Goal: Task Accomplishment & Management: Manage account settings

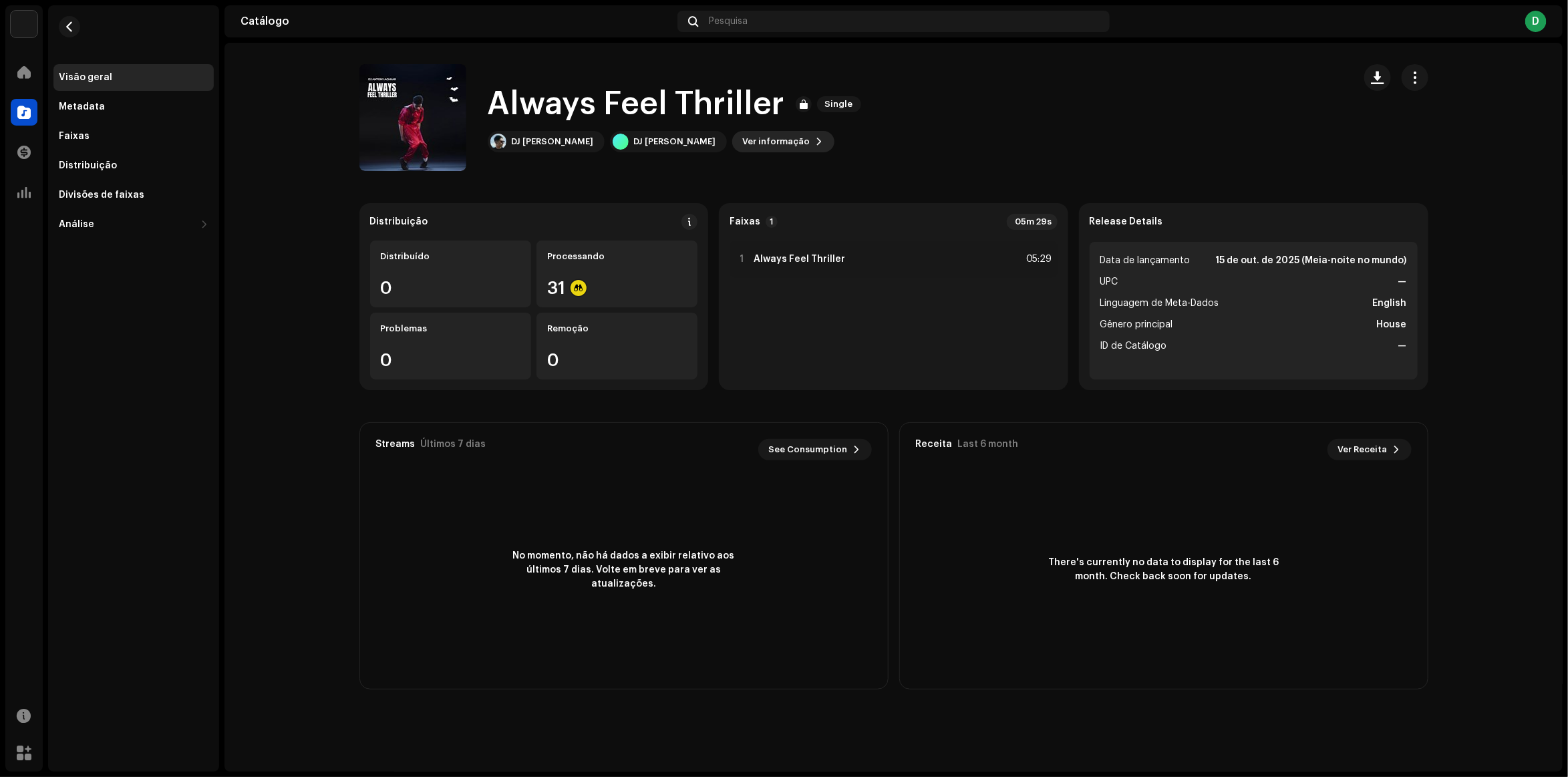
click at [772, 135] on span "Ver informação" at bounding box center [776, 141] width 67 height 27
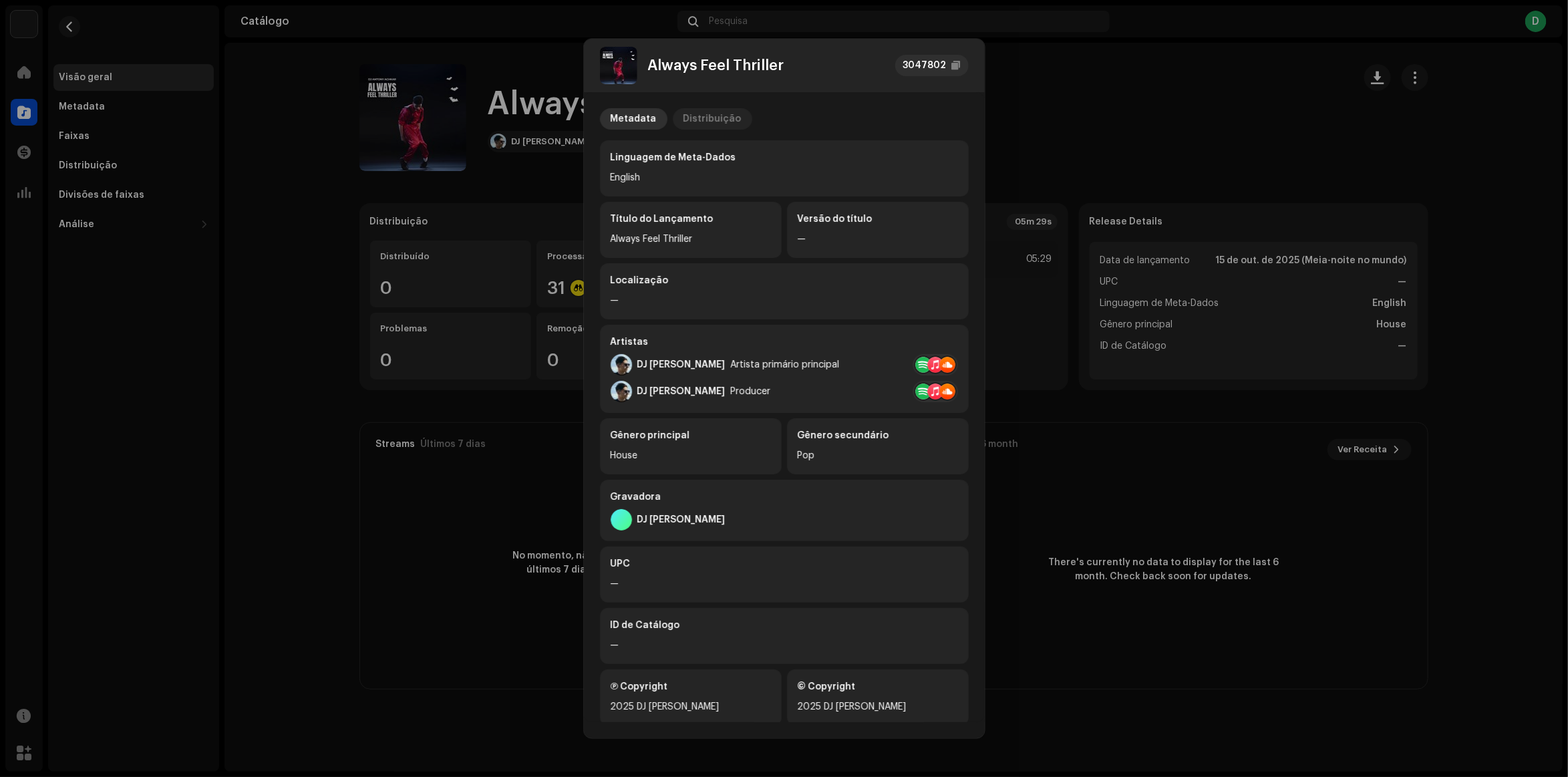
click at [716, 119] on div "Distribuição" at bounding box center [713, 118] width 58 height 21
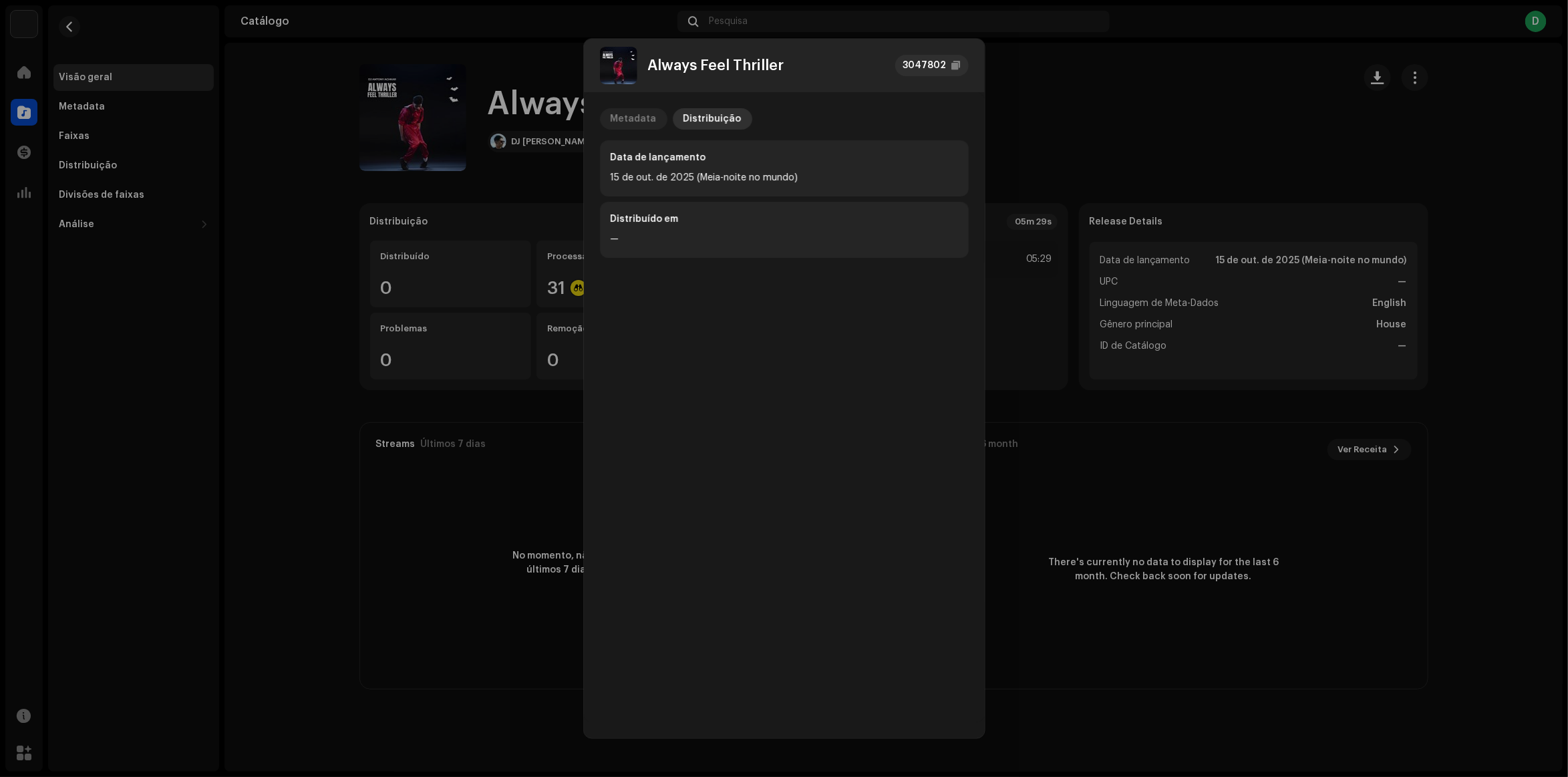
click at [630, 124] on div "Metadata" at bounding box center [634, 118] width 46 height 21
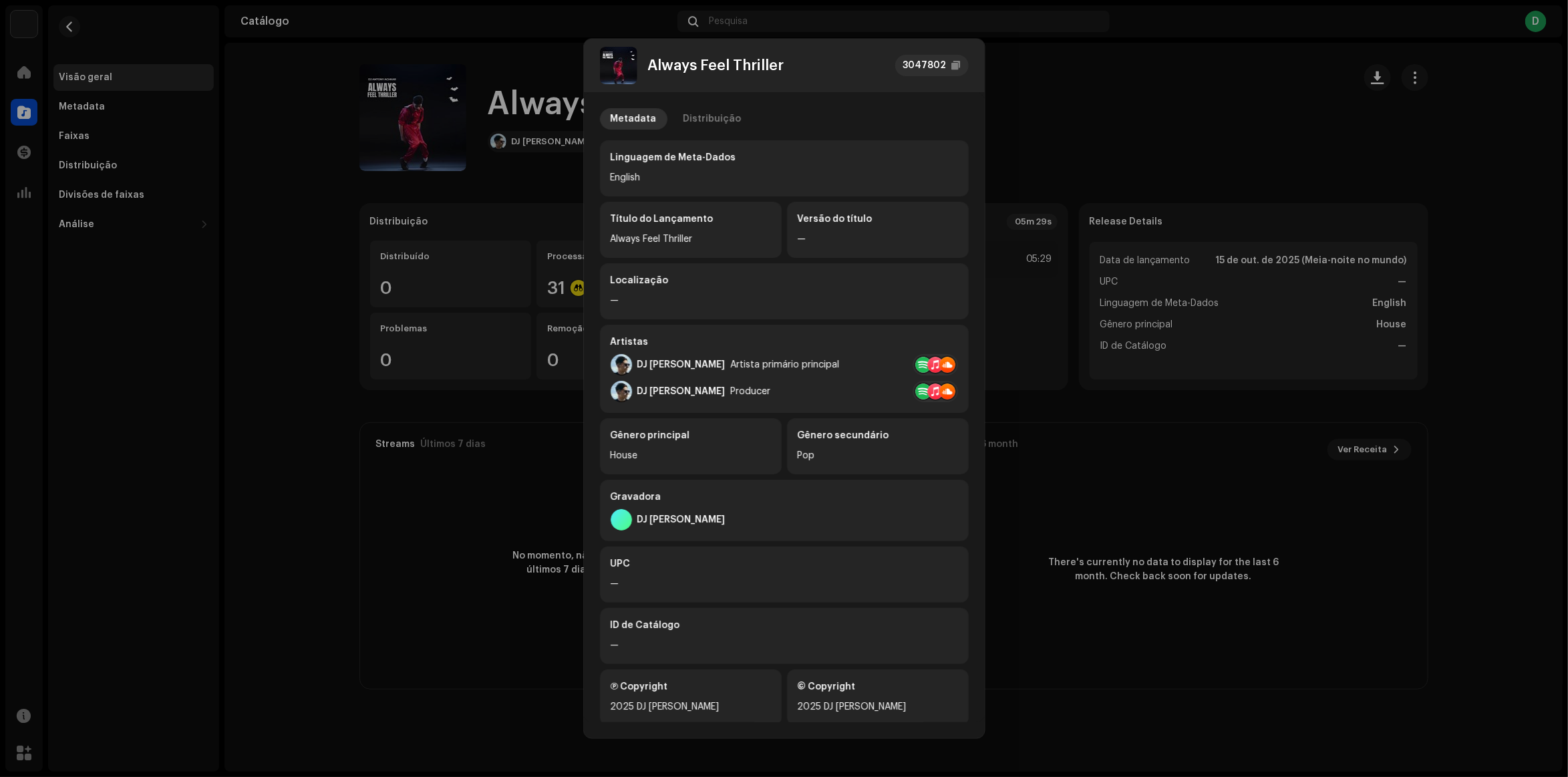
scroll to position [18, 0]
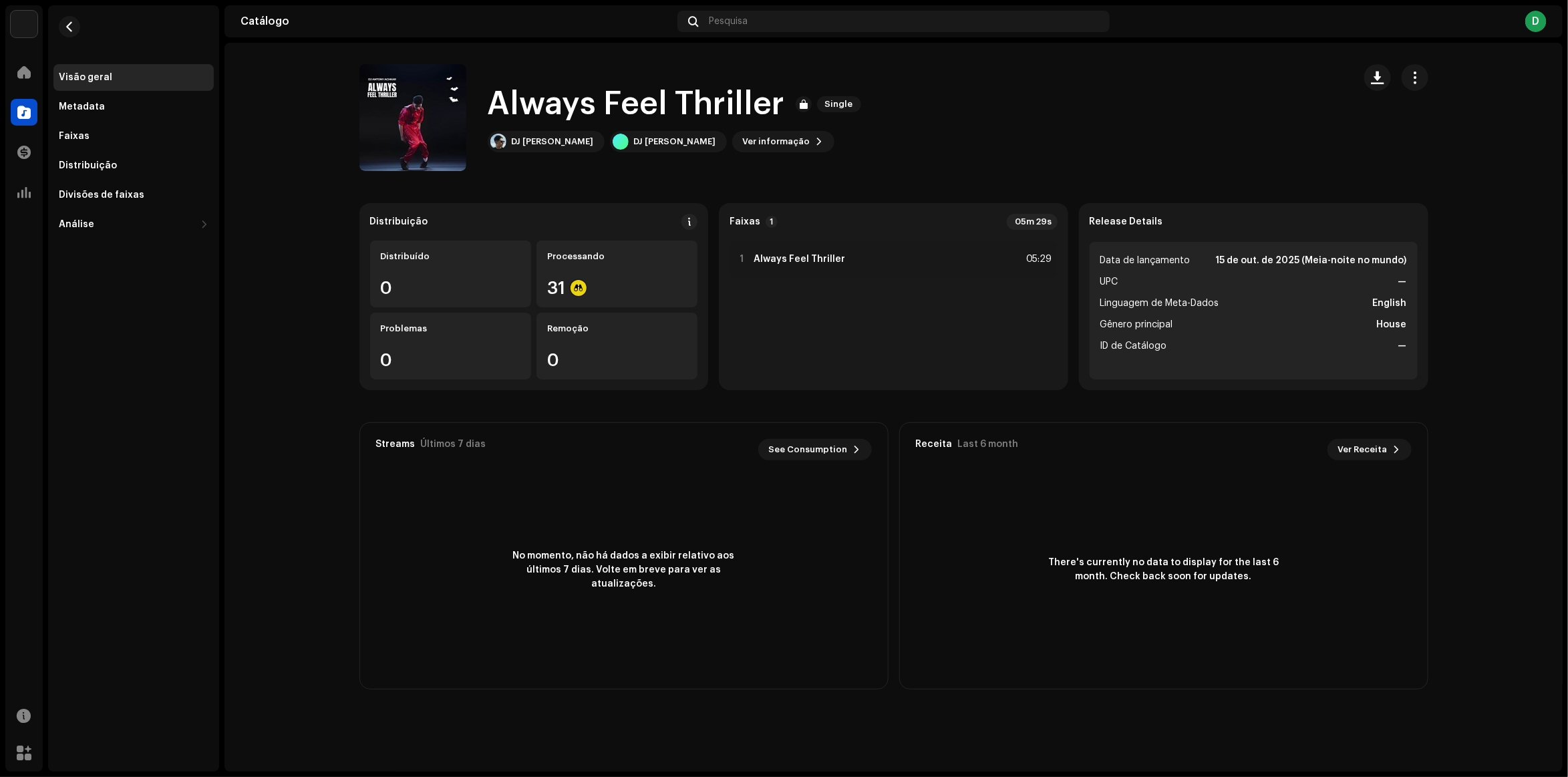
click at [275, 367] on div "Always Feel Thriller 3047802 Metadata Distribuição Linguagem de Meta-Dados Engl…" at bounding box center [784, 388] width 1568 height 777
click at [25, 85] on div at bounding box center [24, 72] width 27 height 27
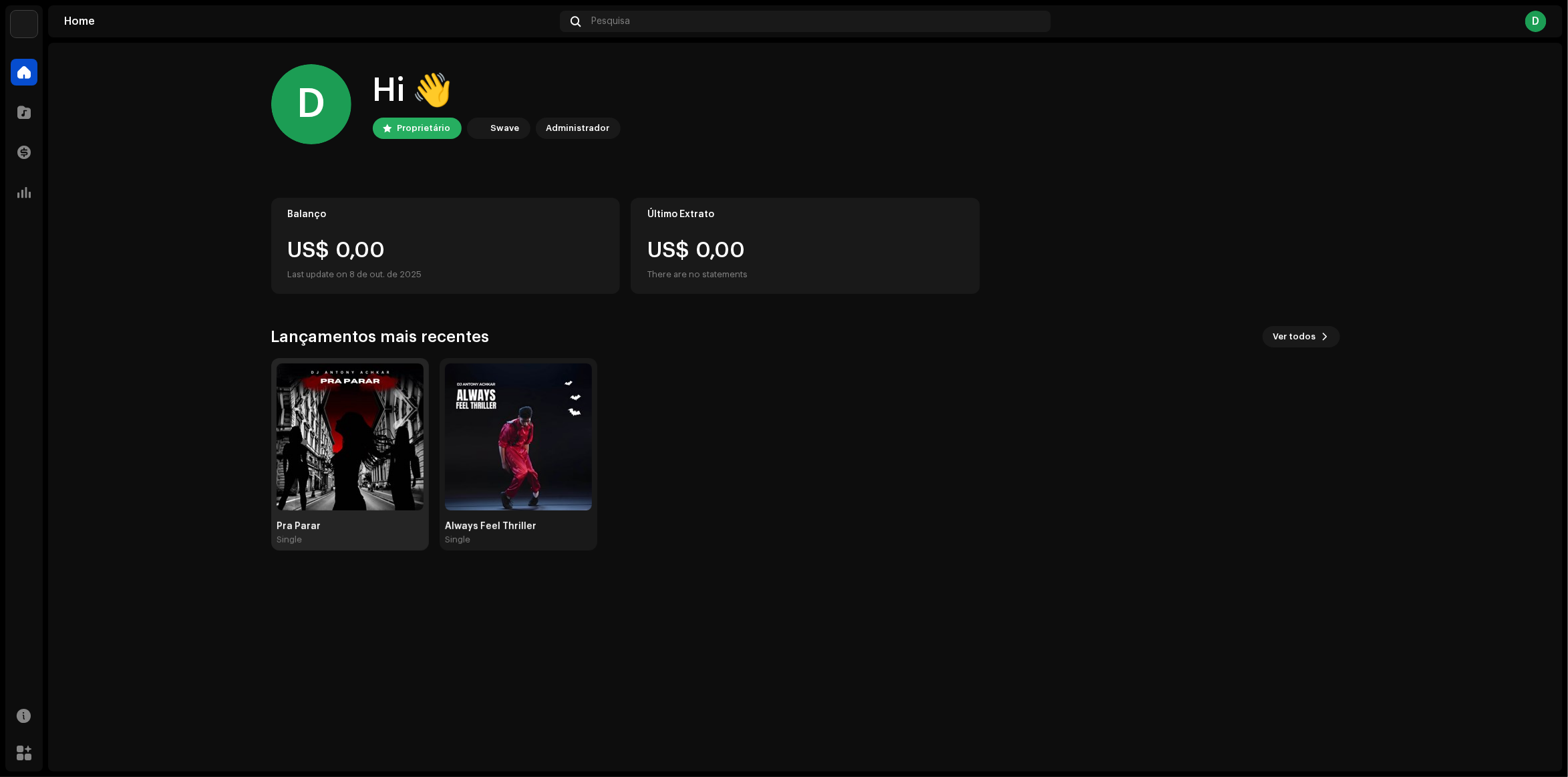
click at [347, 382] on img at bounding box center [350, 436] width 147 height 147
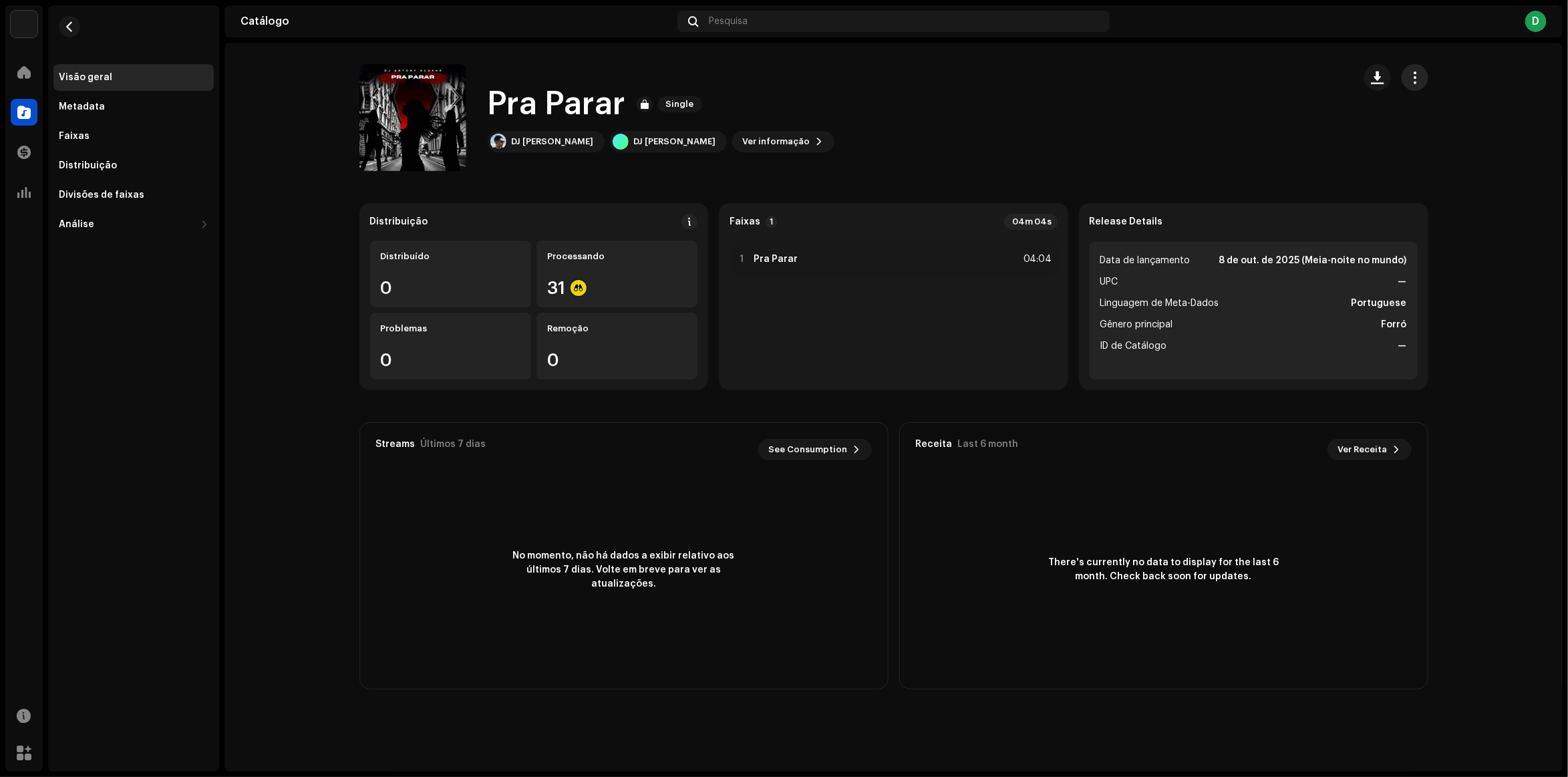
click at [1419, 82] on span "button" at bounding box center [1415, 78] width 13 height 11
click at [1145, 125] on div "Pra Parar Single DJ Antony Achkar DJ Antony Achkar Ver informação" at bounding box center [851, 117] width 984 height 107
click at [106, 139] on div "Faixas" at bounding box center [133, 136] width 149 height 11
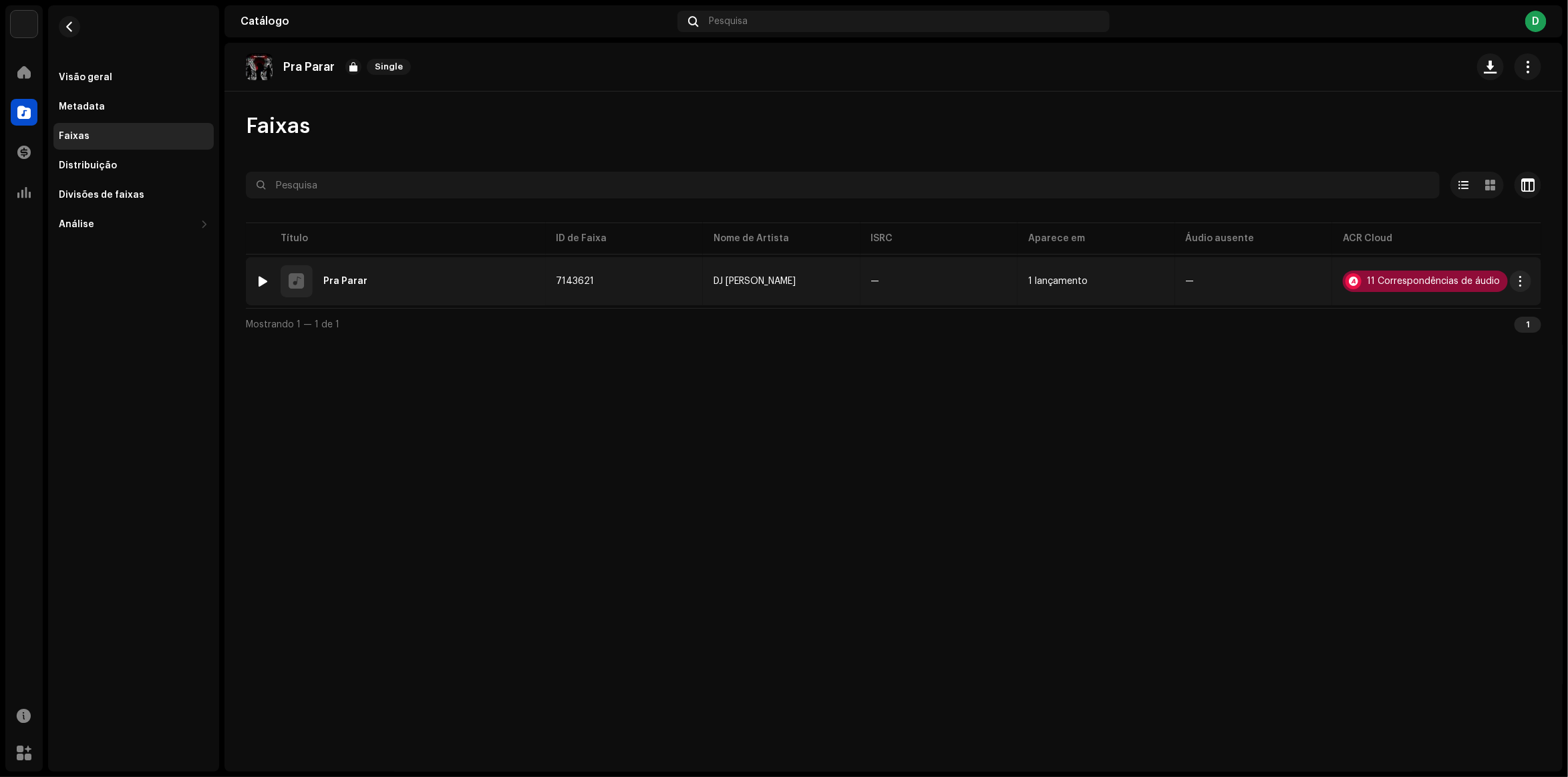
click at [1421, 274] on div "11 Correspondências de áudio" at bounding box center [1426, 281] width 165 height 21
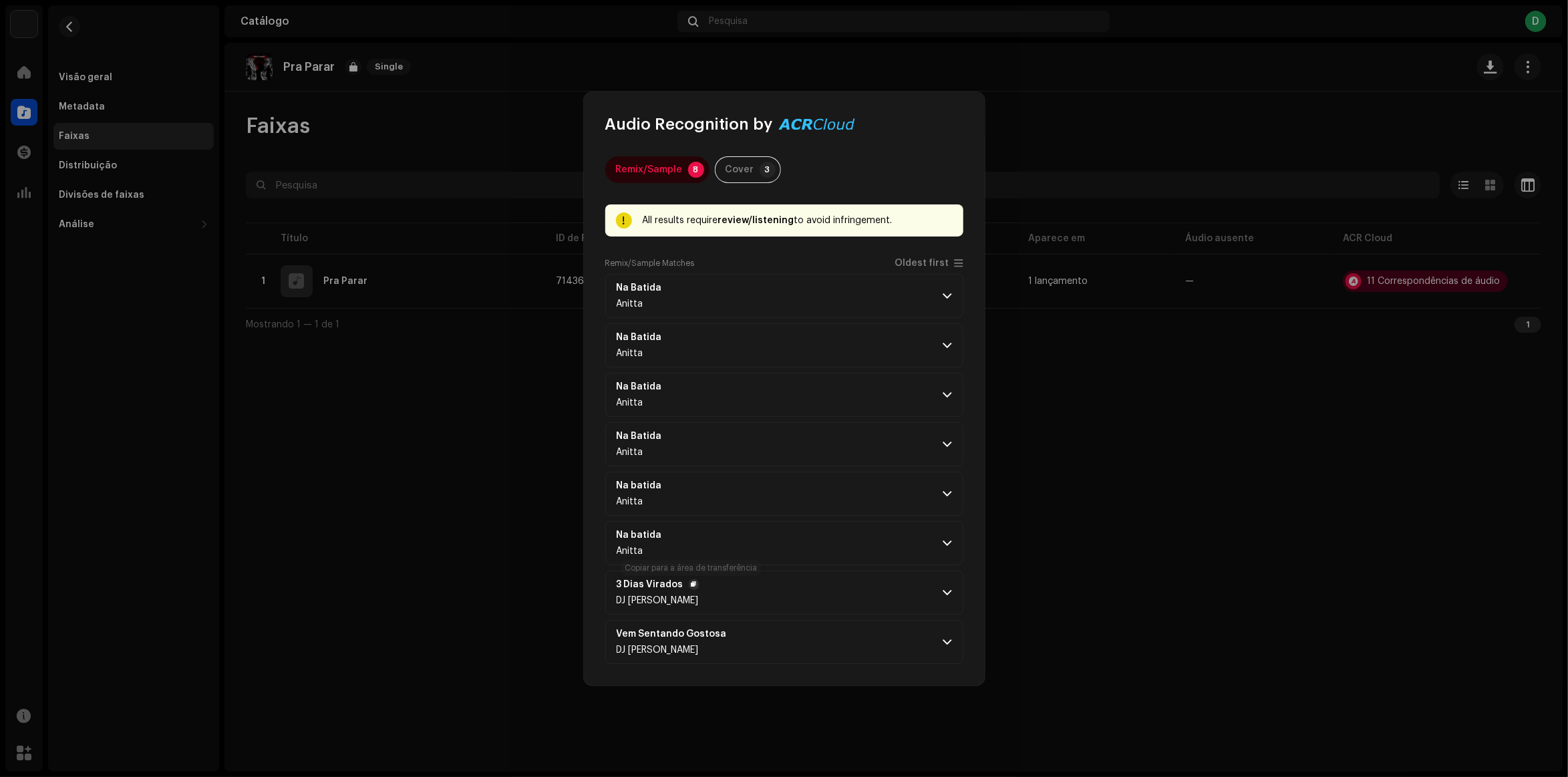
click at [692, 583] on span "button" at bounding box center [694, 584] width 5 height 11
click at [820, 586] on p-accordion-header "3 Dias Virados DJ Antony Achkar" at bounding box center [784, 592] width 358 height 44
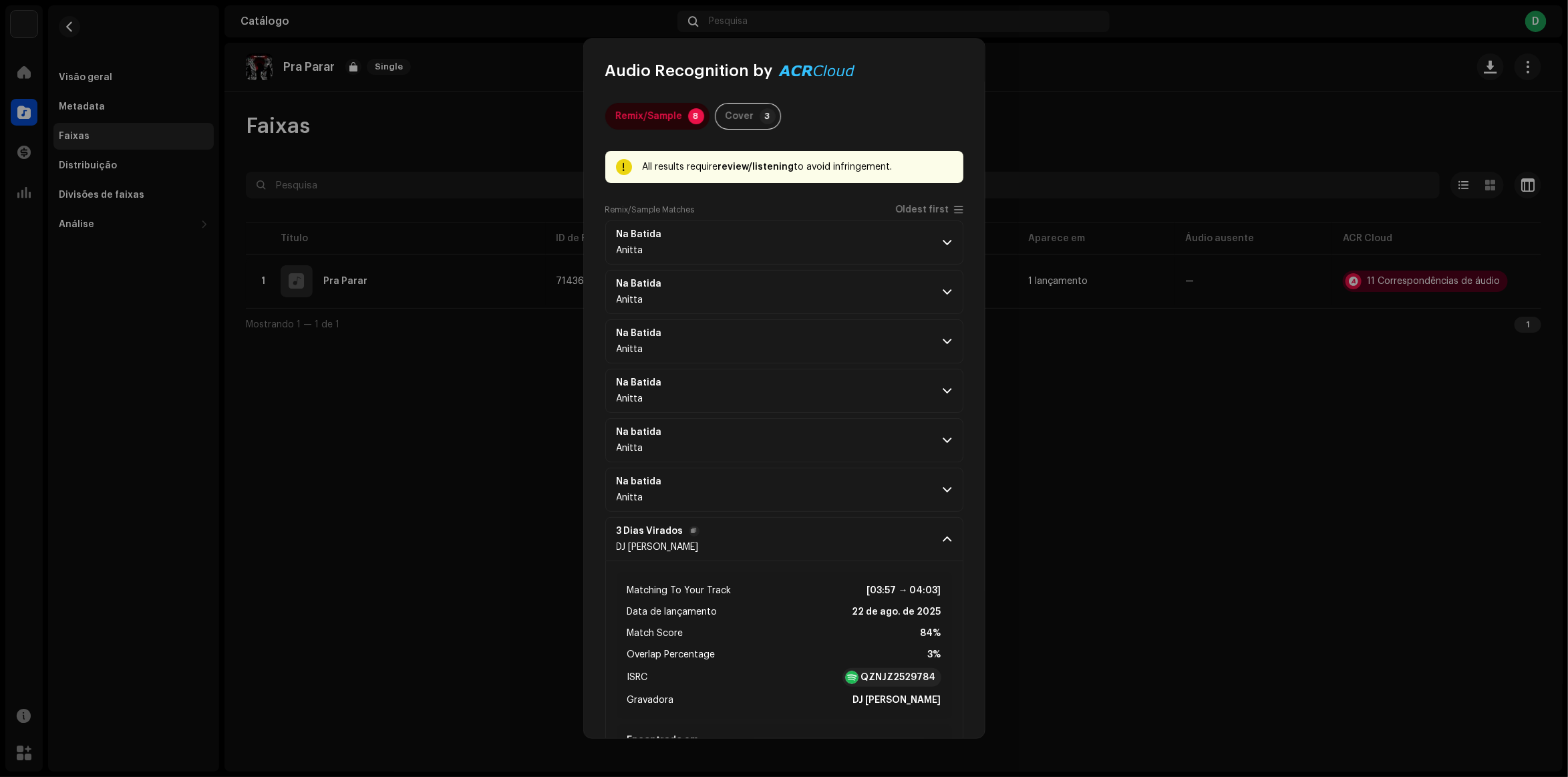
click at [776, 528] on p-accordion-header "3 Dias Virados DJ Antony Achkar" at bounding box center [784, 539] width 358 height 44
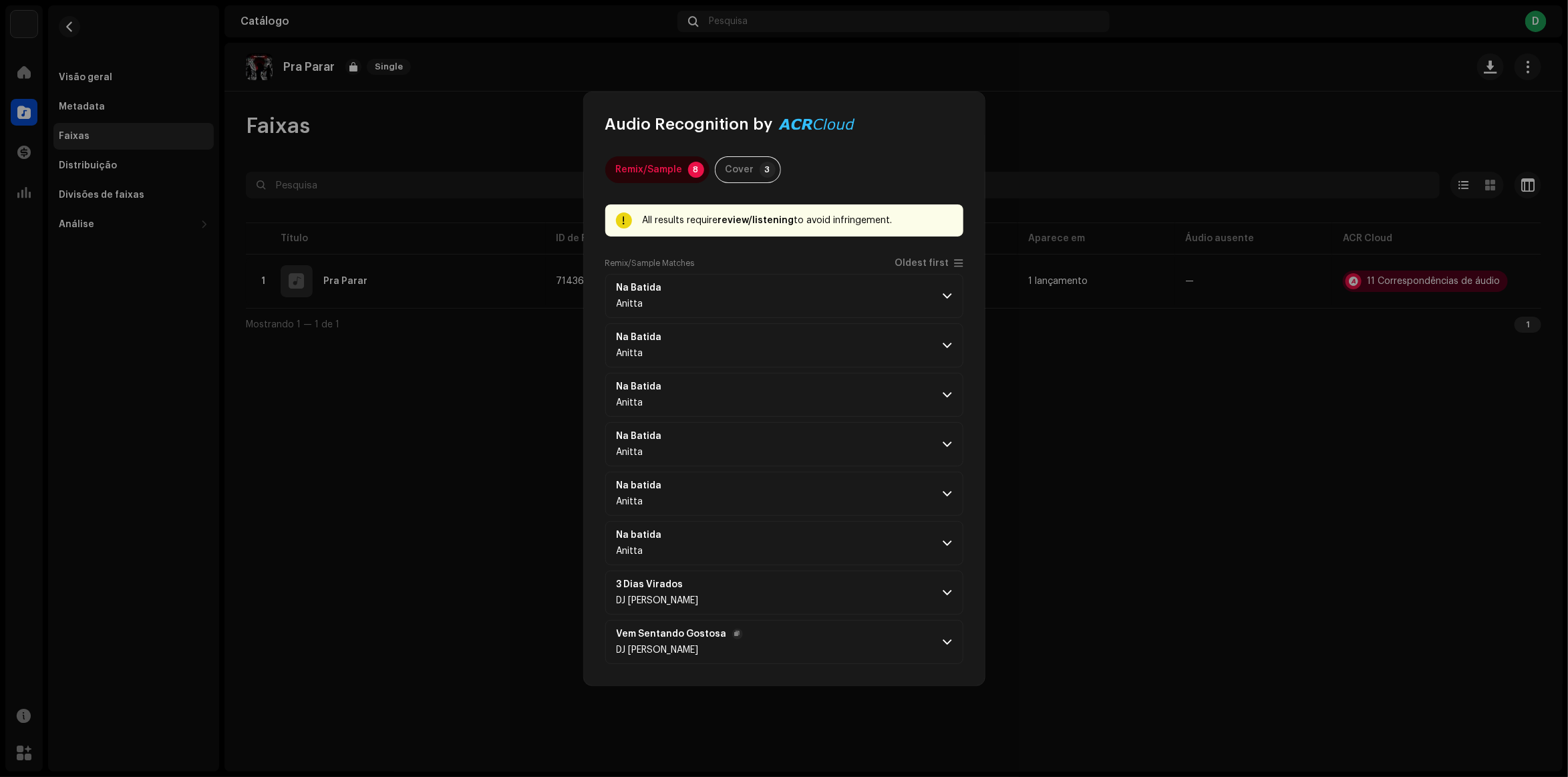
click at [747, 646] on p-accordion-header "Vem Sentando Gostosa DJ Antony Achkar" at bounding box center [784, 641] width 358 height 44
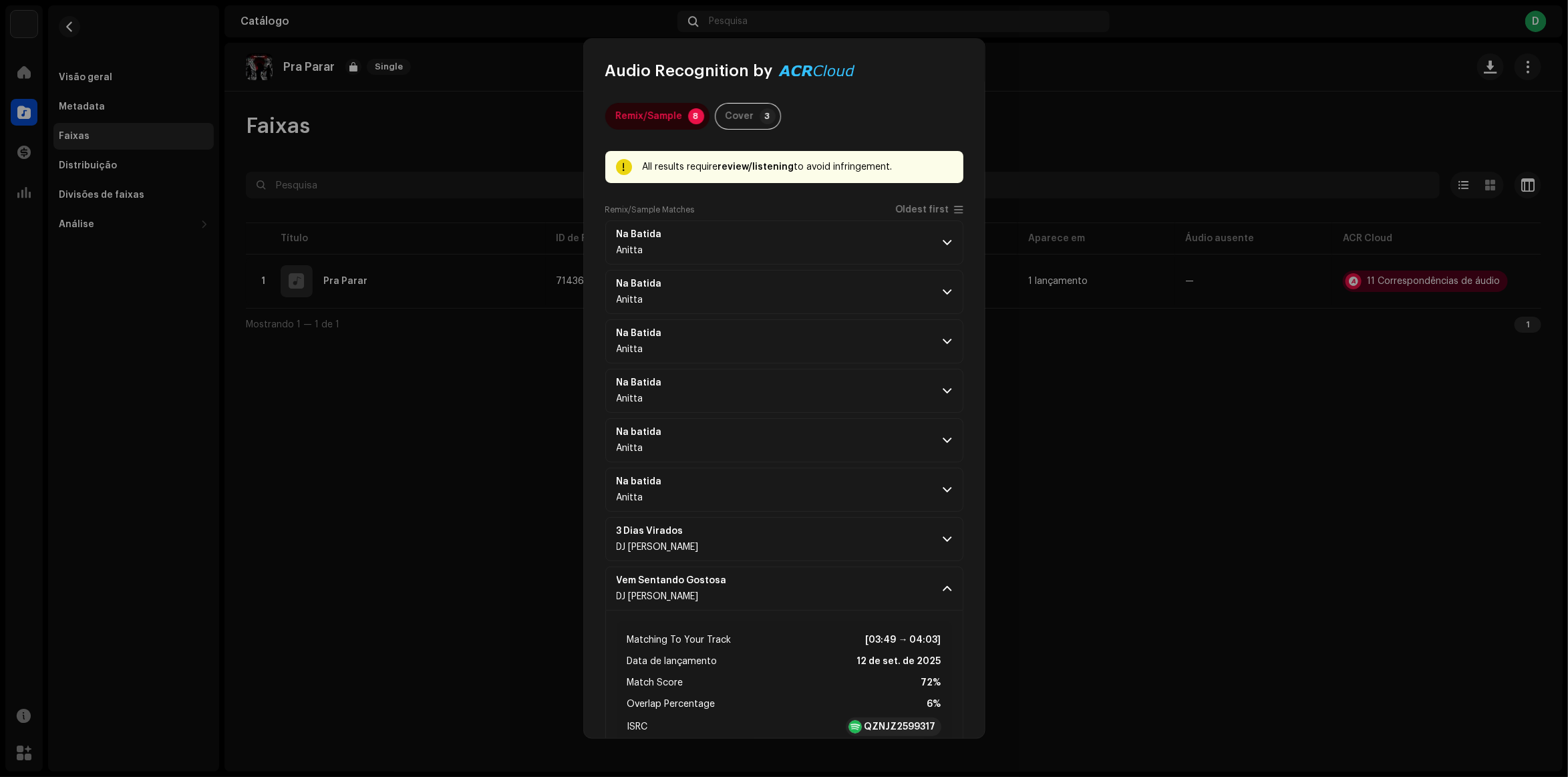
scroll to position [166, 0]
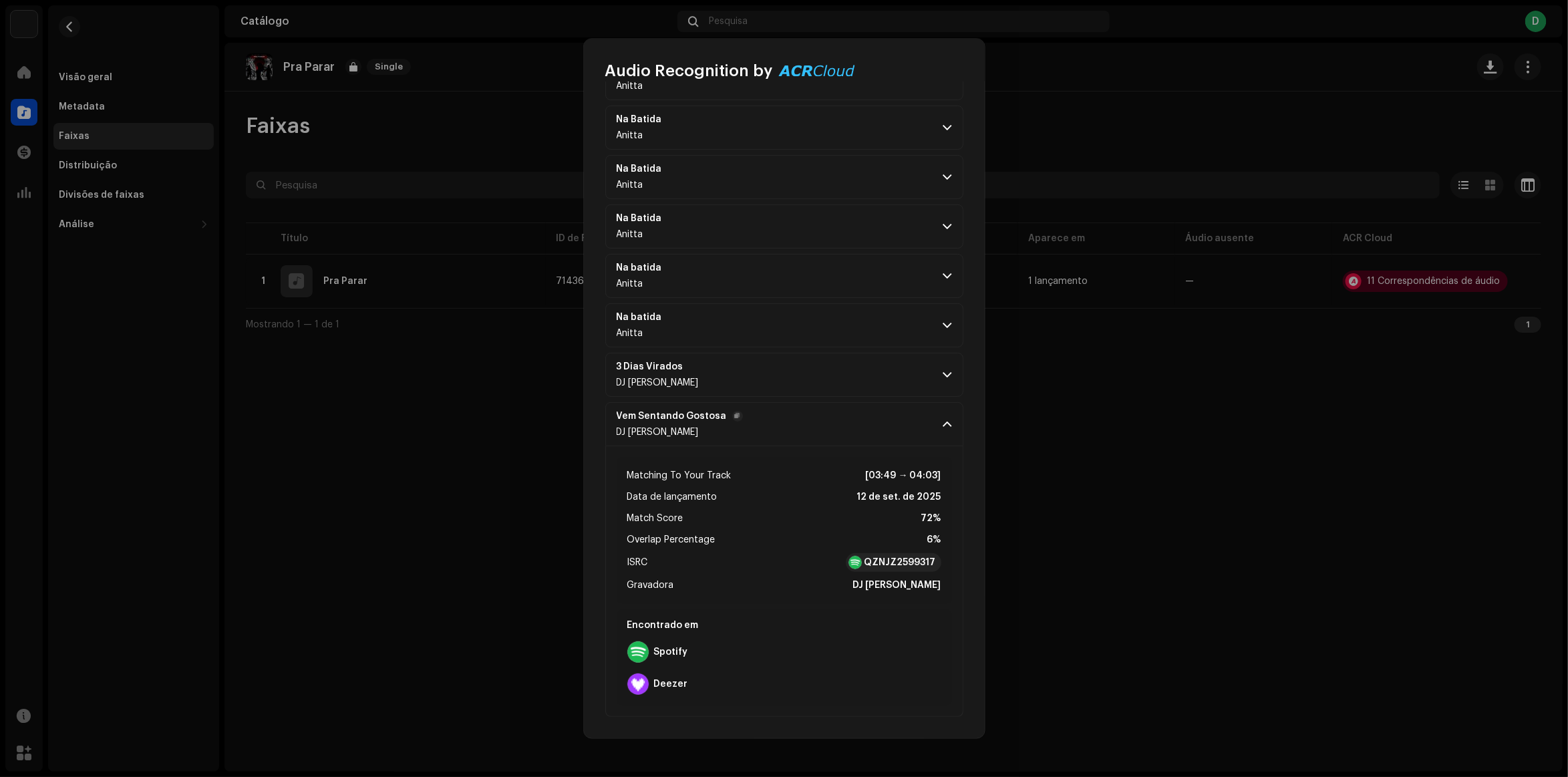
click at [706, 428] on div "DJ [PERSON_NAME]" at bounding box center [680, 432] width 126 height 11
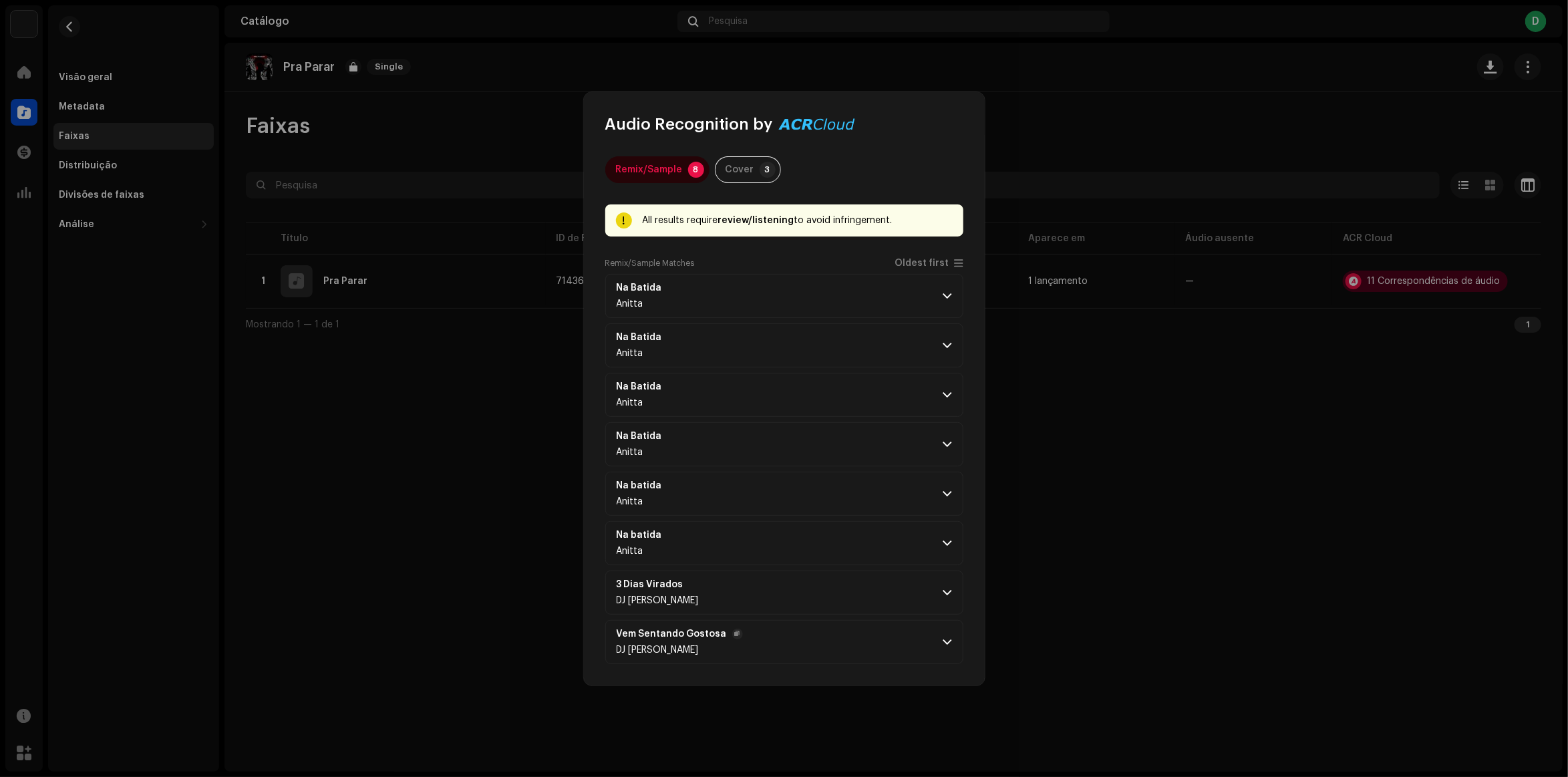
scroll to position [0, 0]
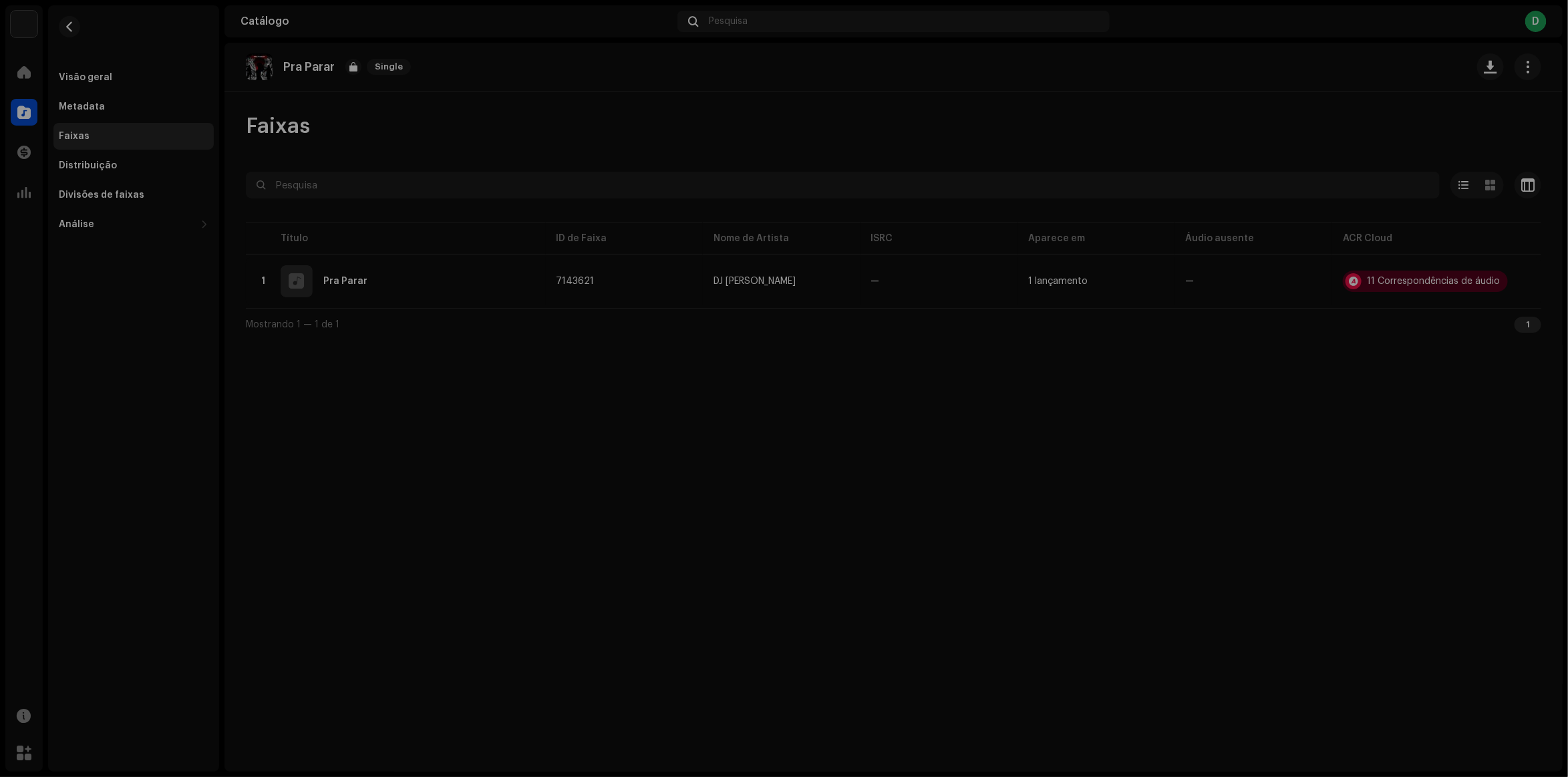
click at [1163, 371] on div "Audio Recognition by Remix/Sample 8 Cover 3 All results require review/listenin…" at bounding box center [784, 388] width 1568 height 777
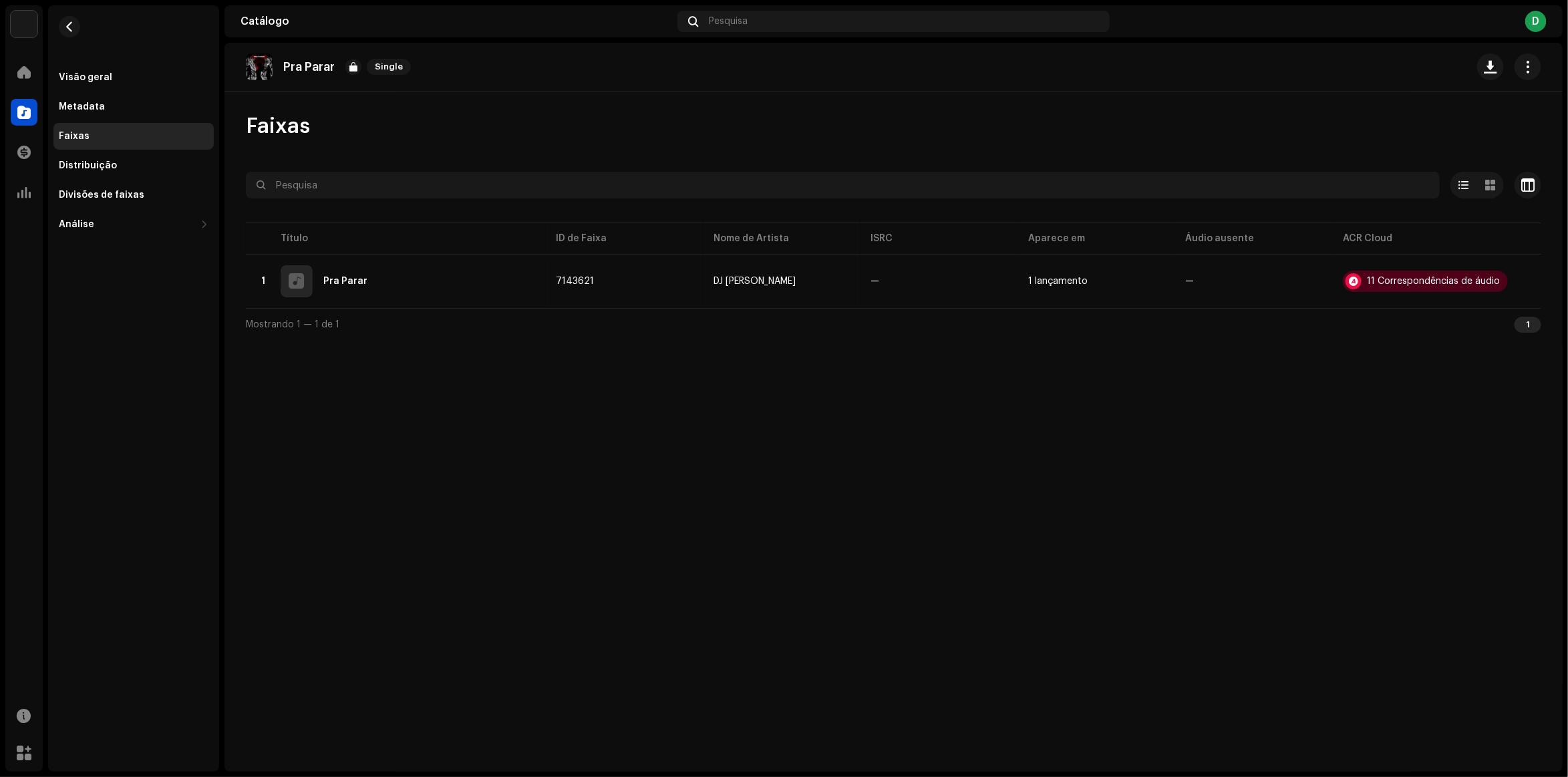
click at [1534, 320] on div "1" at bounding box center [1528, 325] width 27 height 16
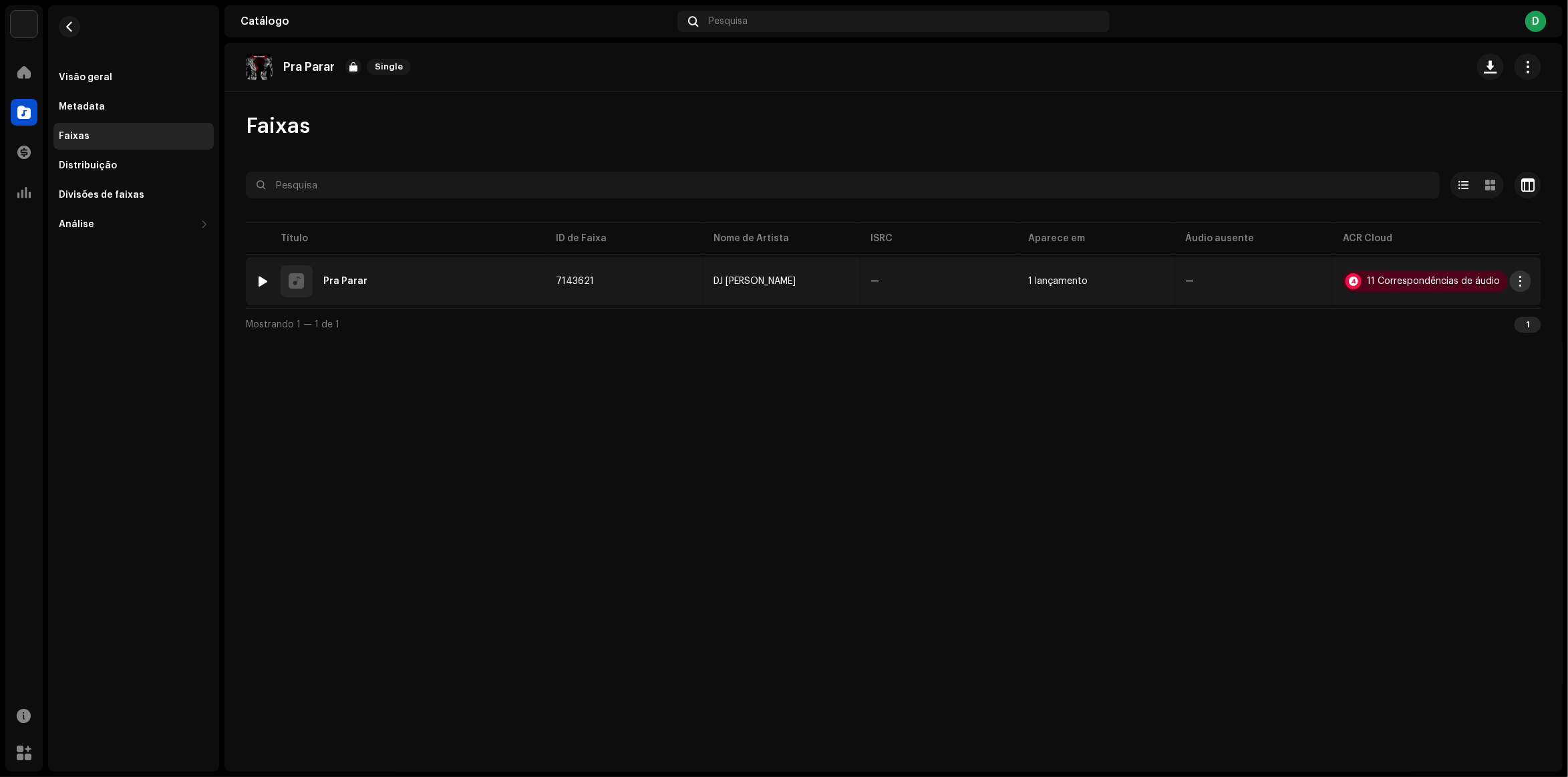
click at [1519, 283] on span "button" at bounding box center [1521, 281] width 10 height 11
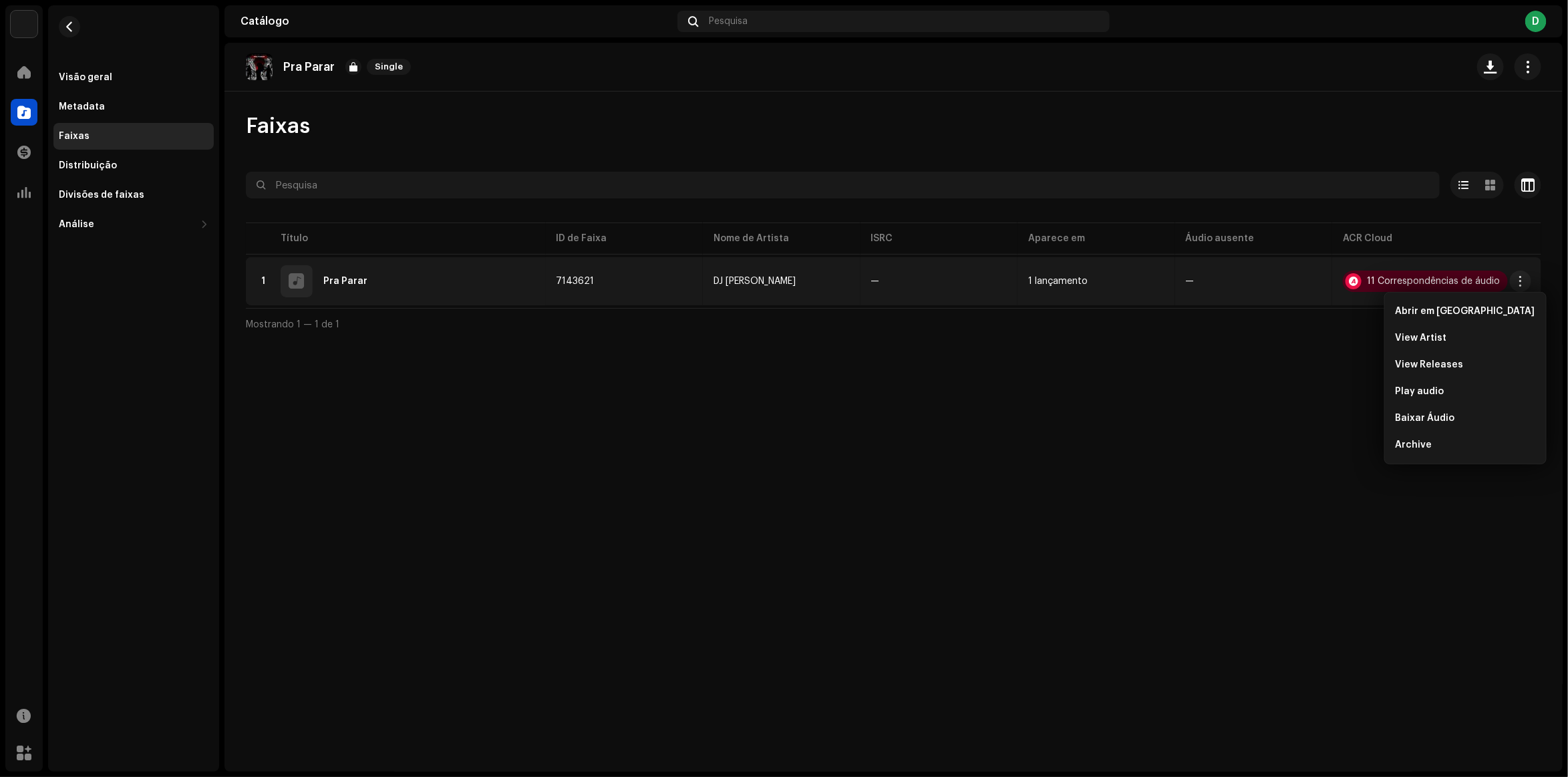
click at [1279, 365] on div "Pra Parar Single Faixas Selecionado 0 Opções Filtros Status de distribuição Em …" at bounding box center [894, 407] width 1338 height 729
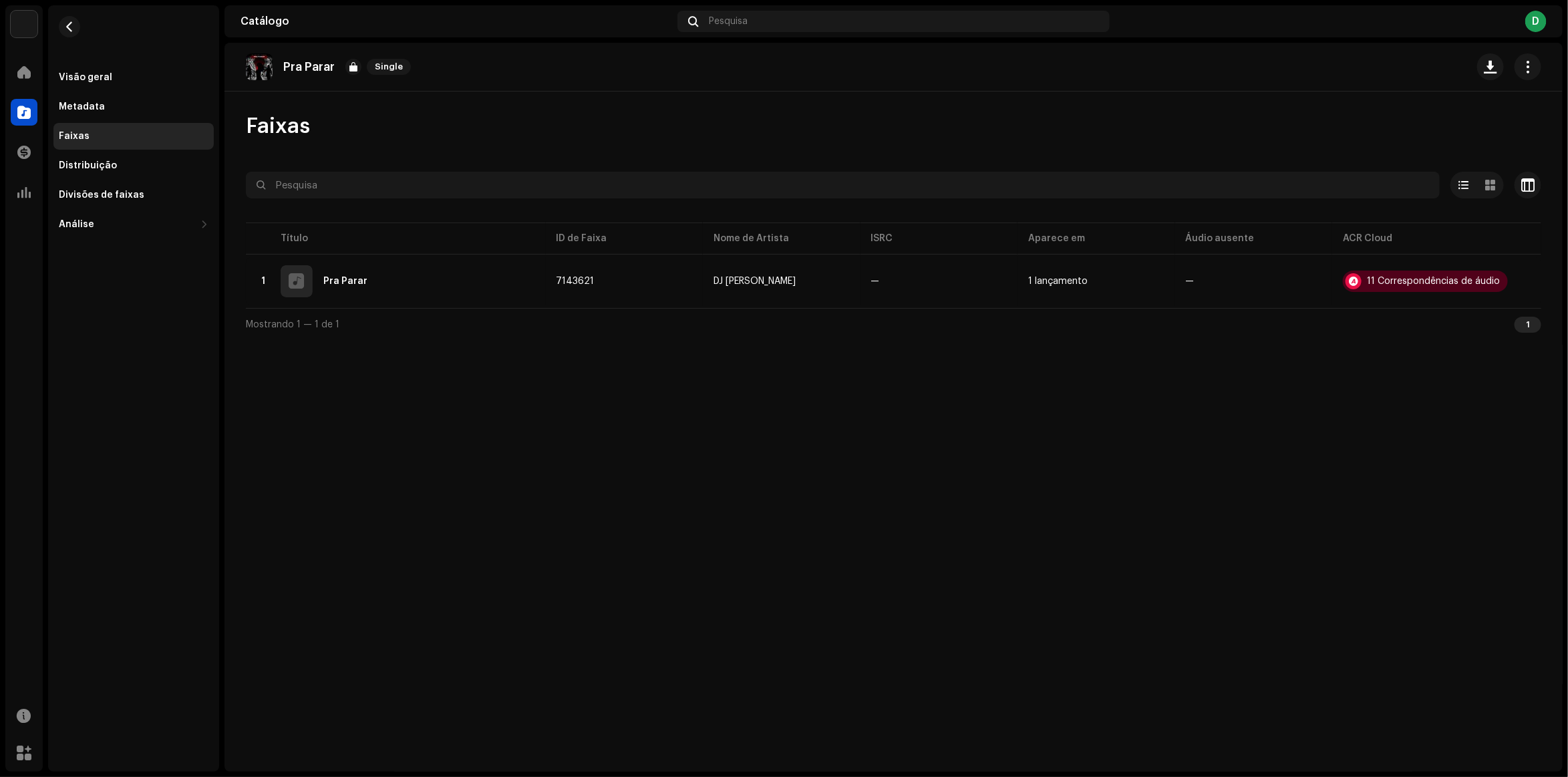
click at [1527, 323] on div "1" at bounding box center [1528, 325] width 27 height 16
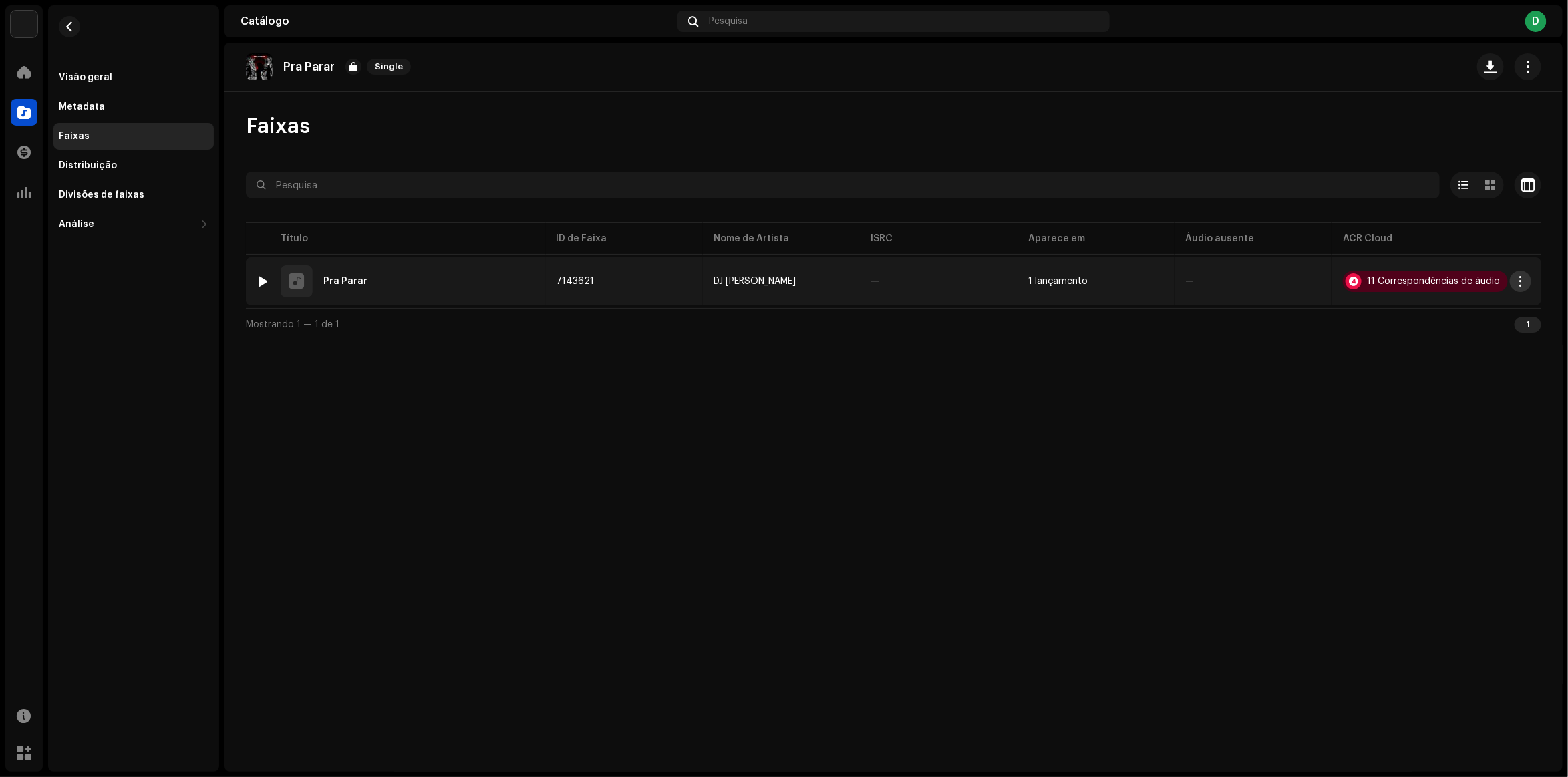
click at [1521, 285] on span "button" at bounding box center [1521, 281] width 10 height 11
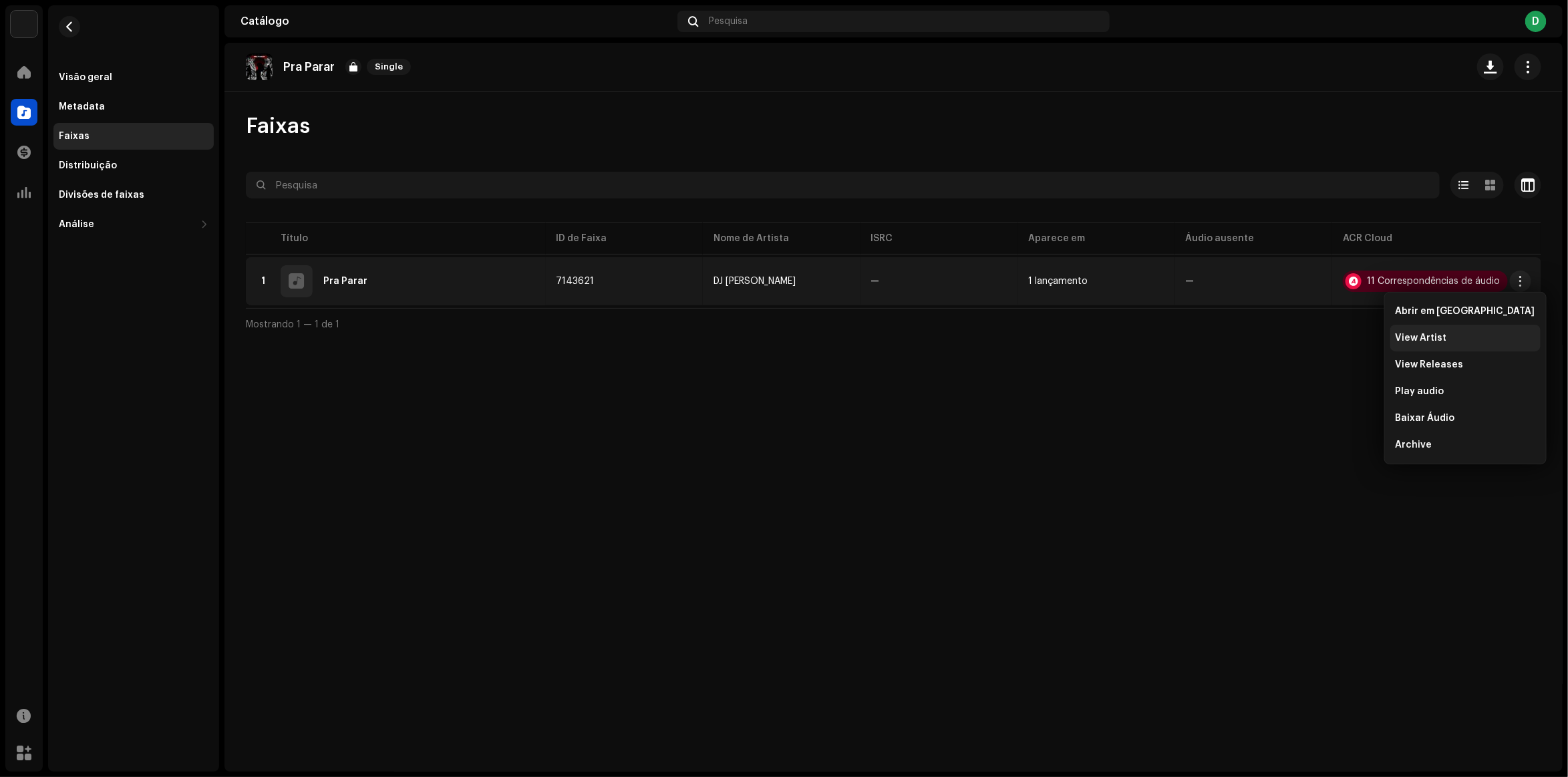
click at [1433, 338] on span "View Artist" at bounding box center [1421, 338] width 51 height 11
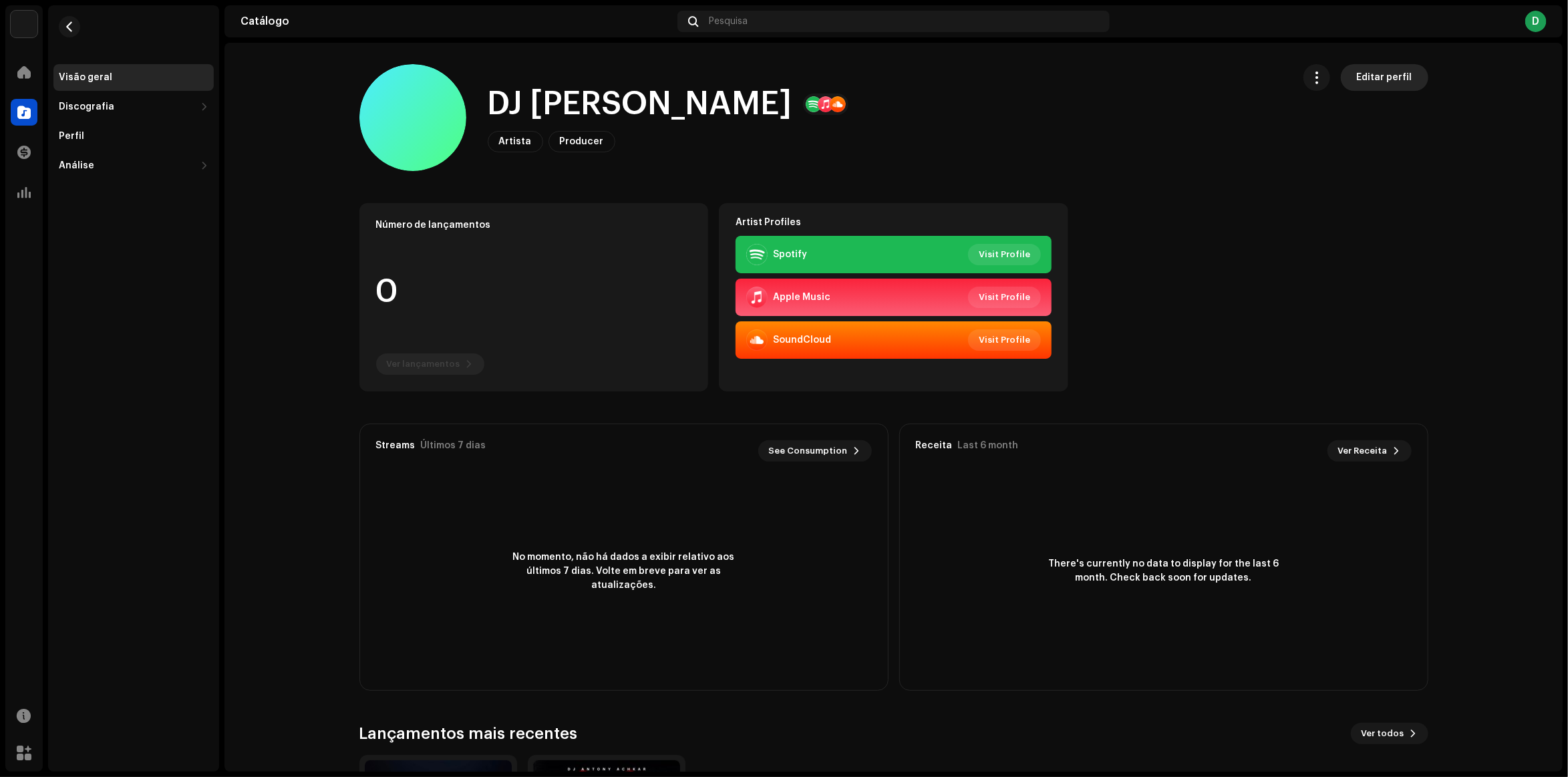
click at [1385, 72] on span "Editar perfil" at bounding box center [1385, 77] width 56 height 27
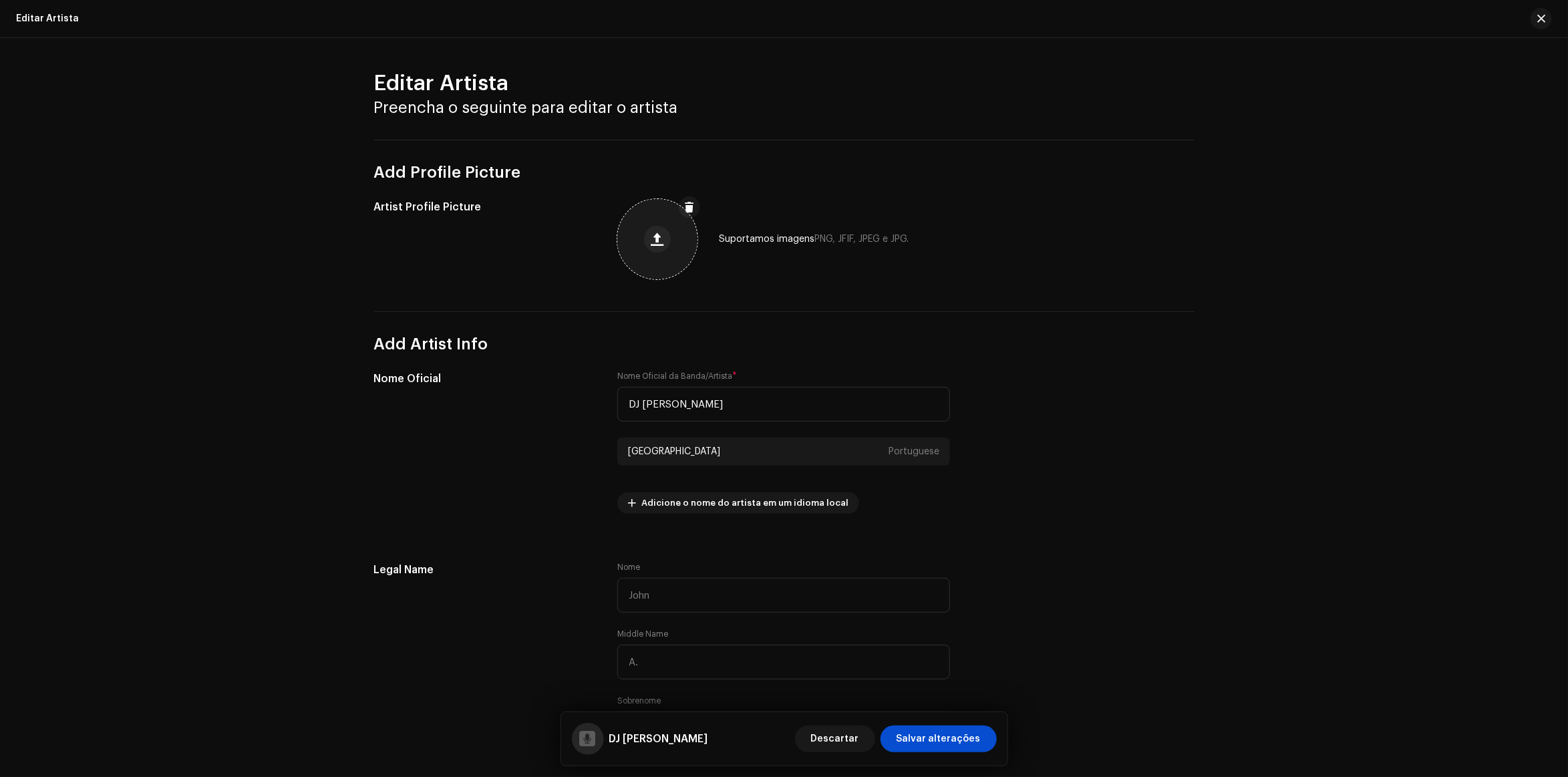
click at [673, 252] on div at bounding box center [658, 239] width 80 height 80
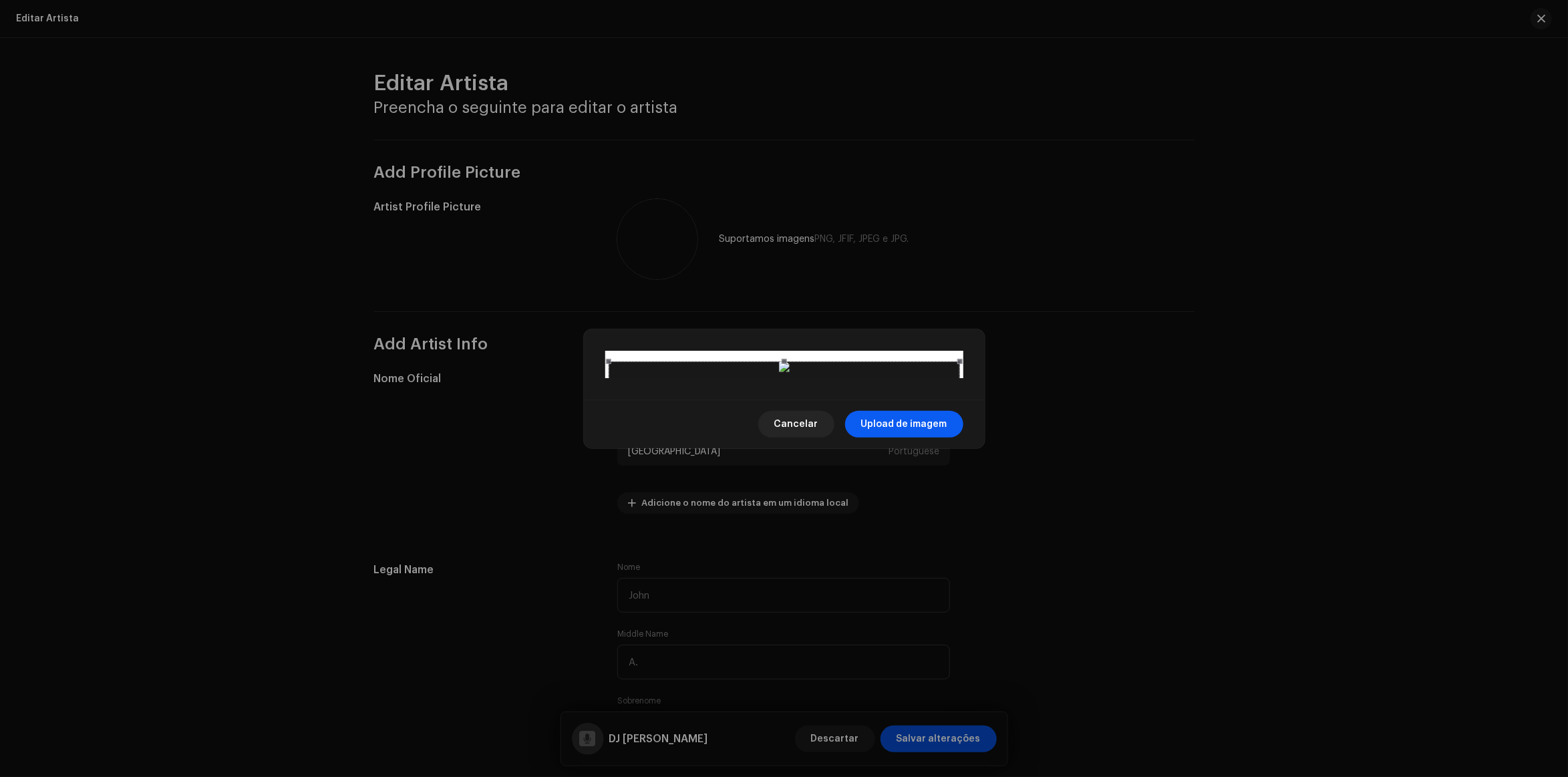
click at [924, 438] on span "Upload de imagem" at bounding box center [904, 424] width 86 height 27
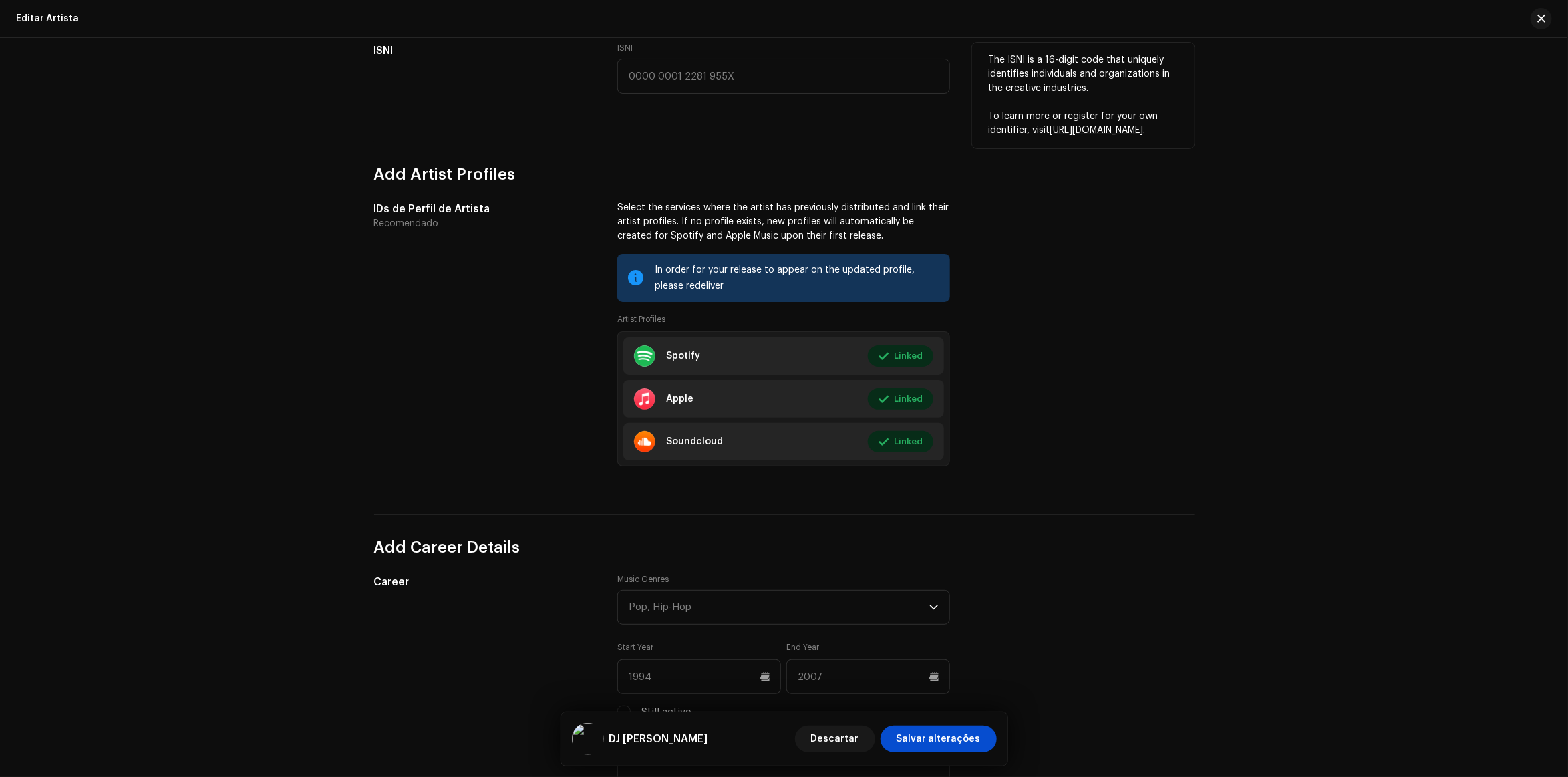
scroll to position [918, 0]
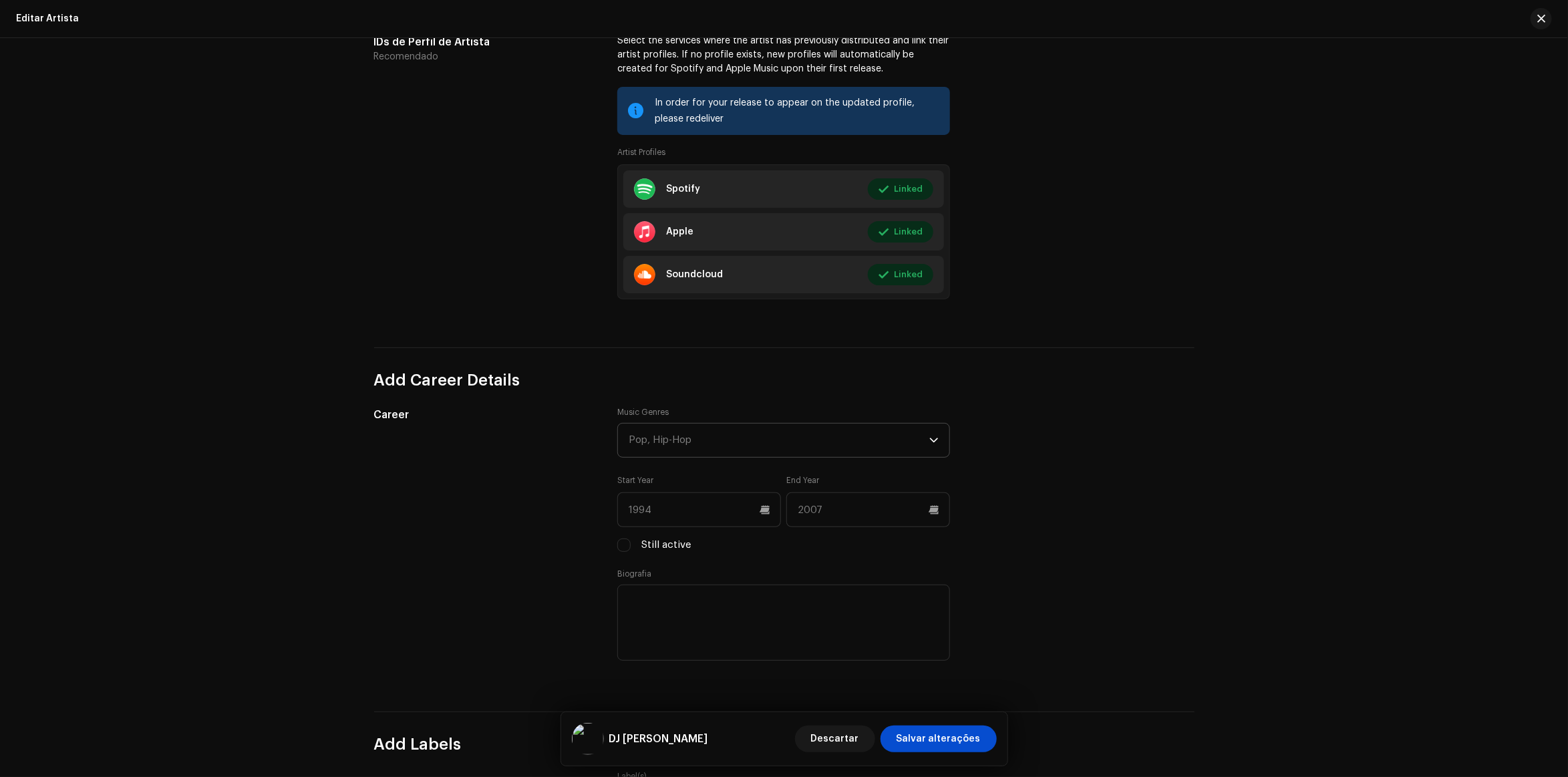
click at [696, 439] on div "Pop, Hip-Hop" at bounding box center [779, 440] width 301 height 33
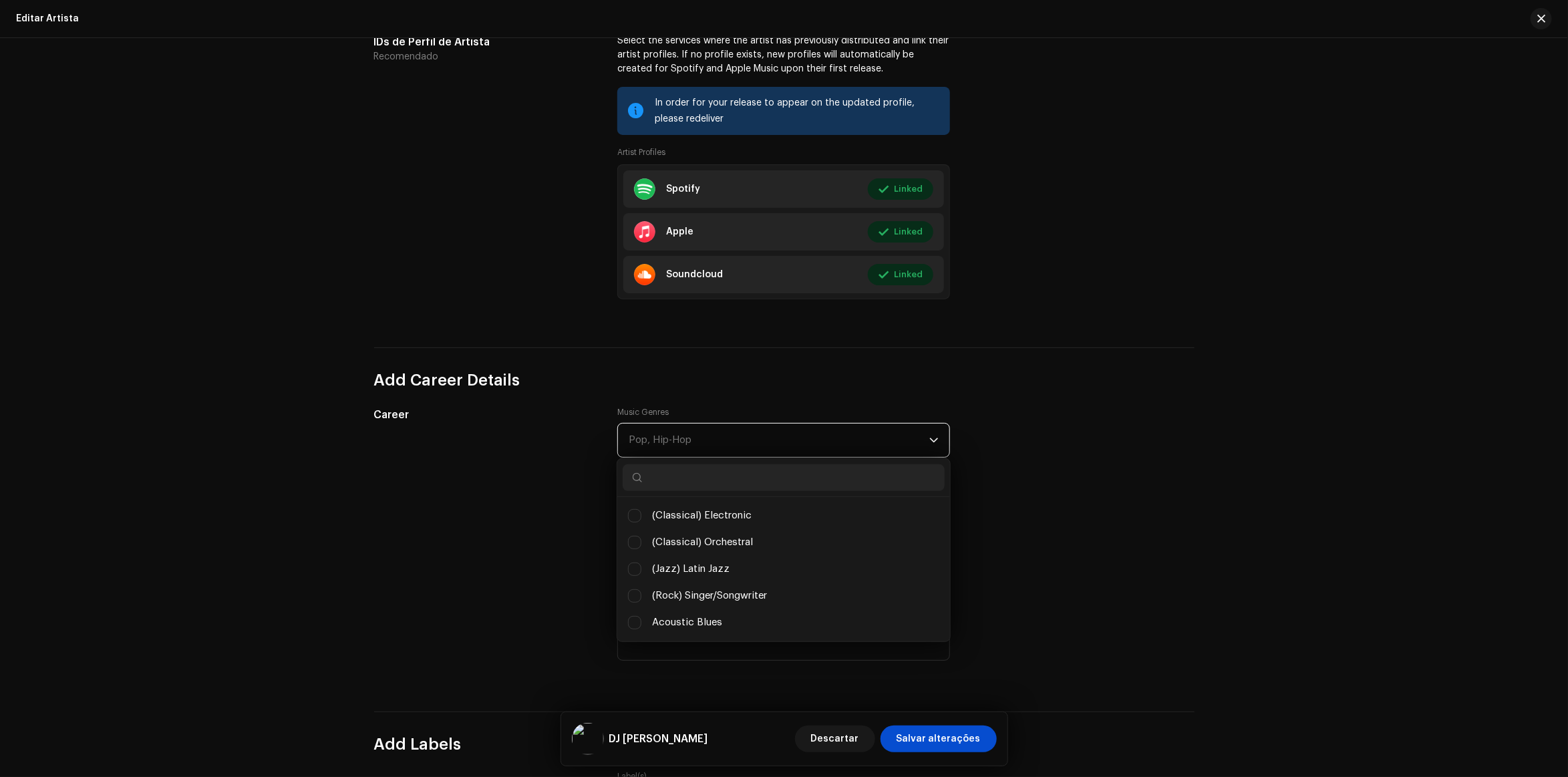
scroll to position [7, 57]
click at [681, 471] on input "text" at bounding box center [784, 478] width 322 height 27
type input "ele"
click at [663, 578] on span "Electronic" at bounding box center [676, 575] width 47 height 14
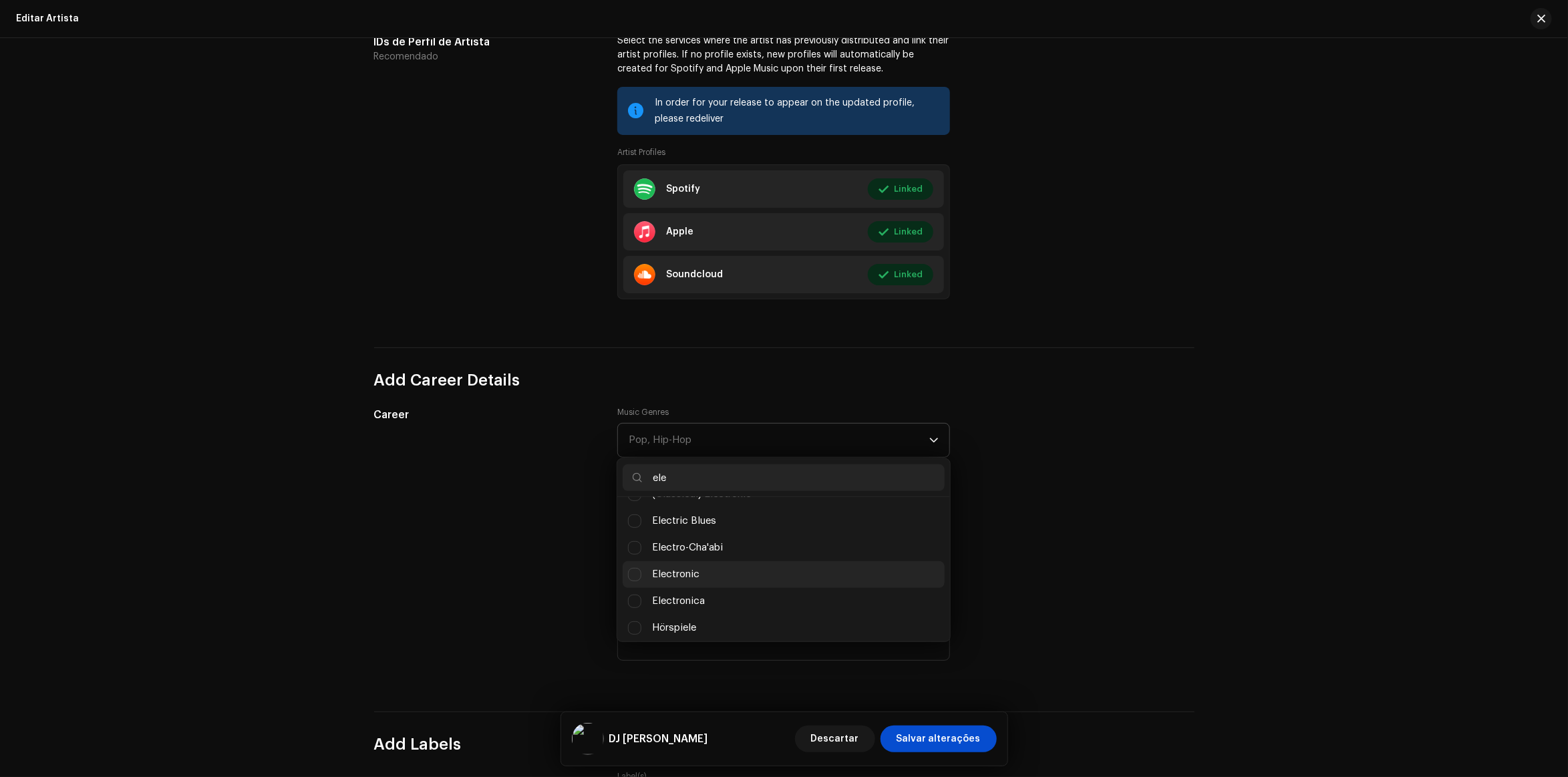
checkbox input "true"
click at [1200, 473] on div "Editar Artista Preencha o seguinte para editar o artista Add Profile Picture Ar…" at bounding box center [784, 230] width 863 height 2159
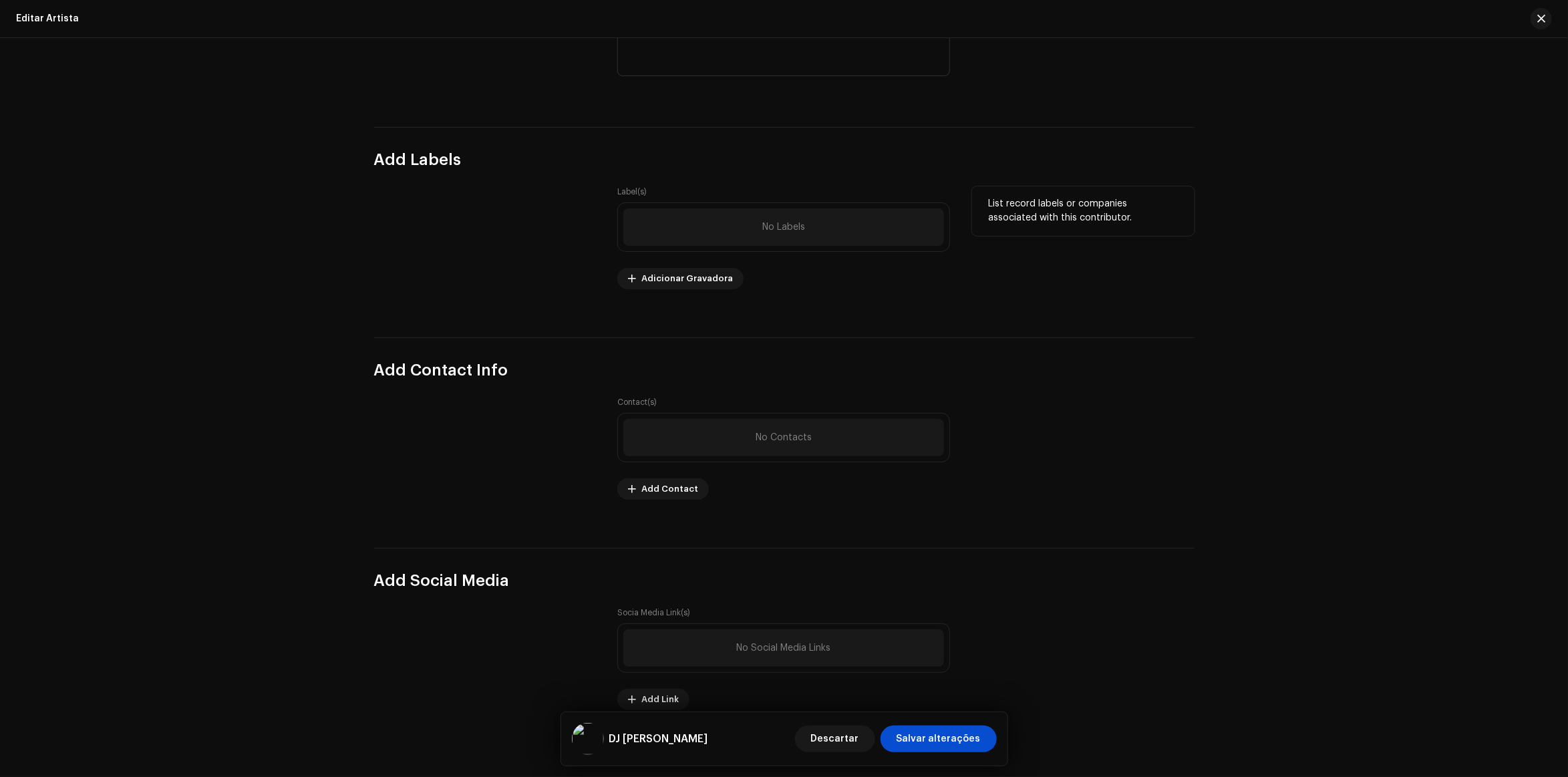
scroll to position [1533, 0]
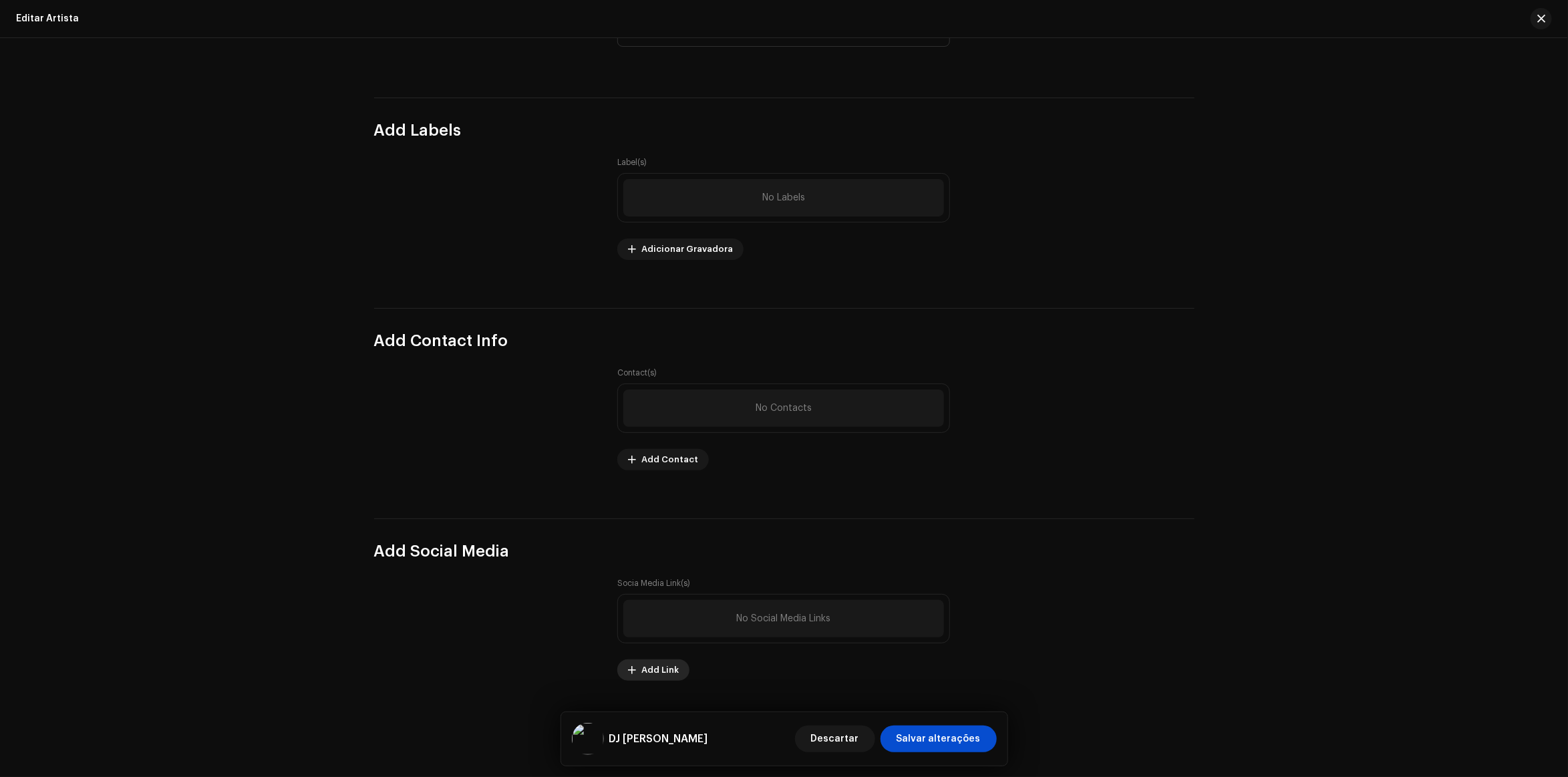
click at [656, 679] on span "Add Link" at bounding box center [660, 670] width 38 height 27
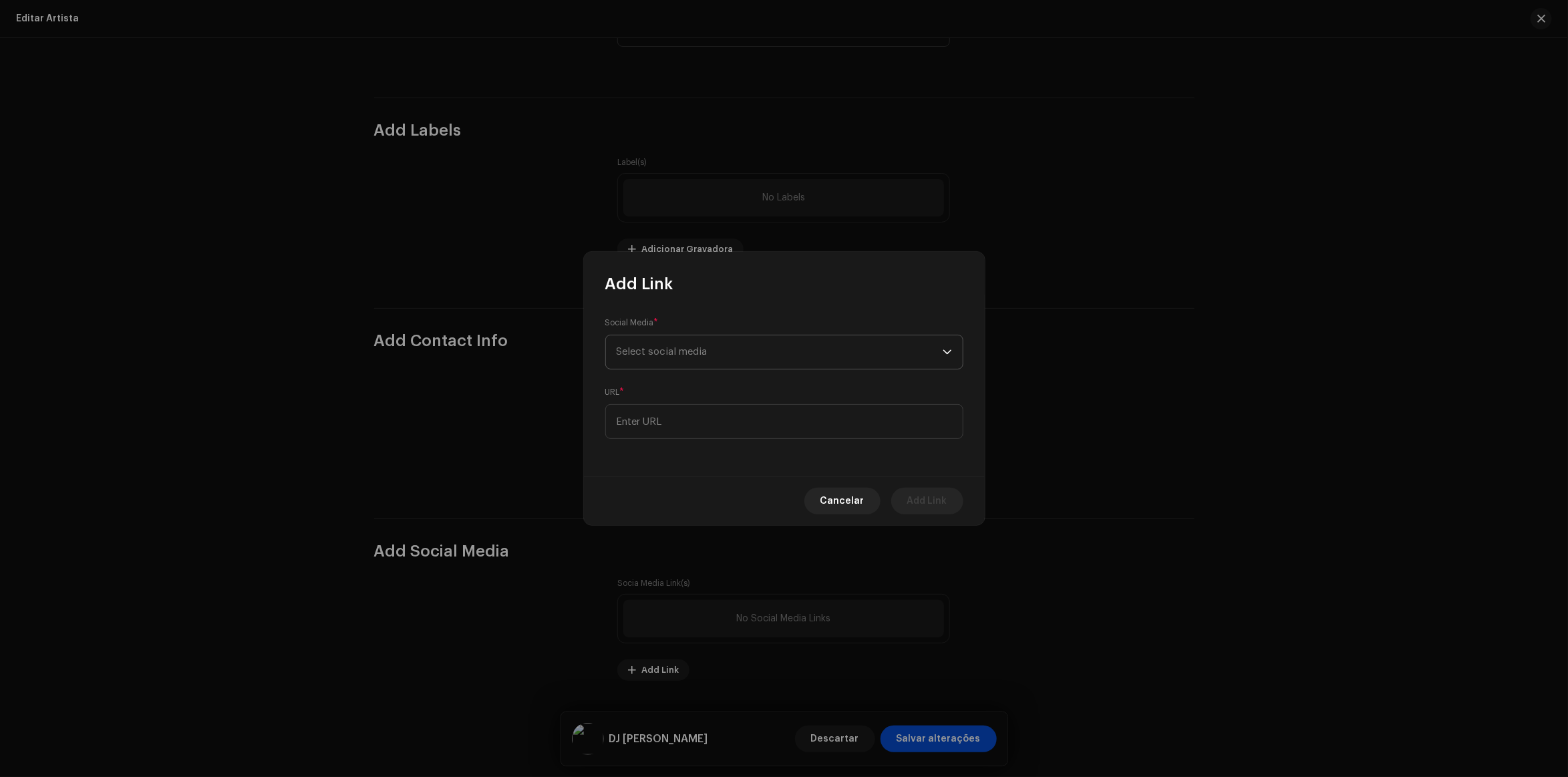
click at [703, 357] on span "Select social media" at bounding box center [662, 352] width 91 height 10
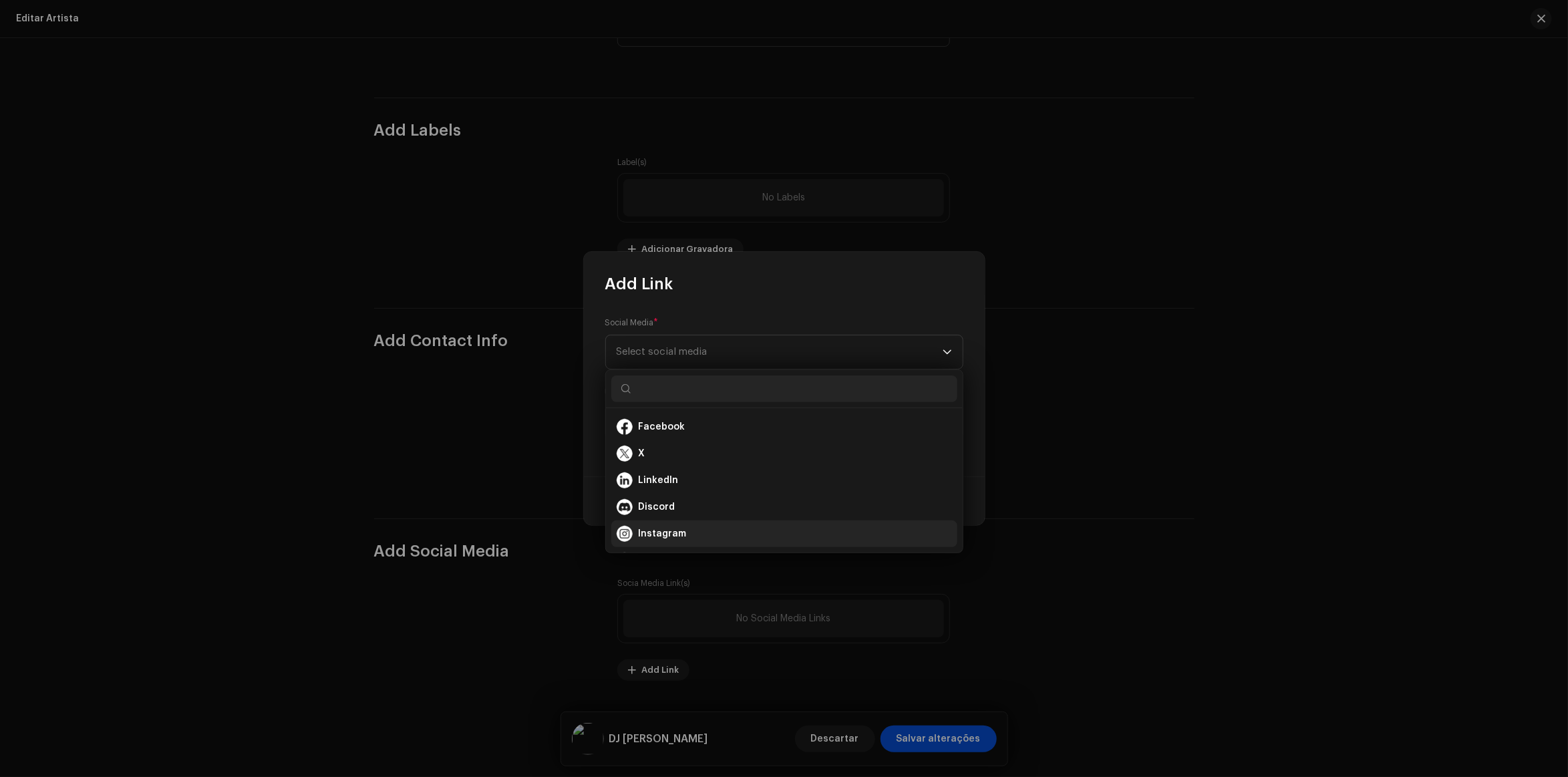
click at [698, 529] on div "Instagram" at bounding box center [784, 533] width 336 height 16
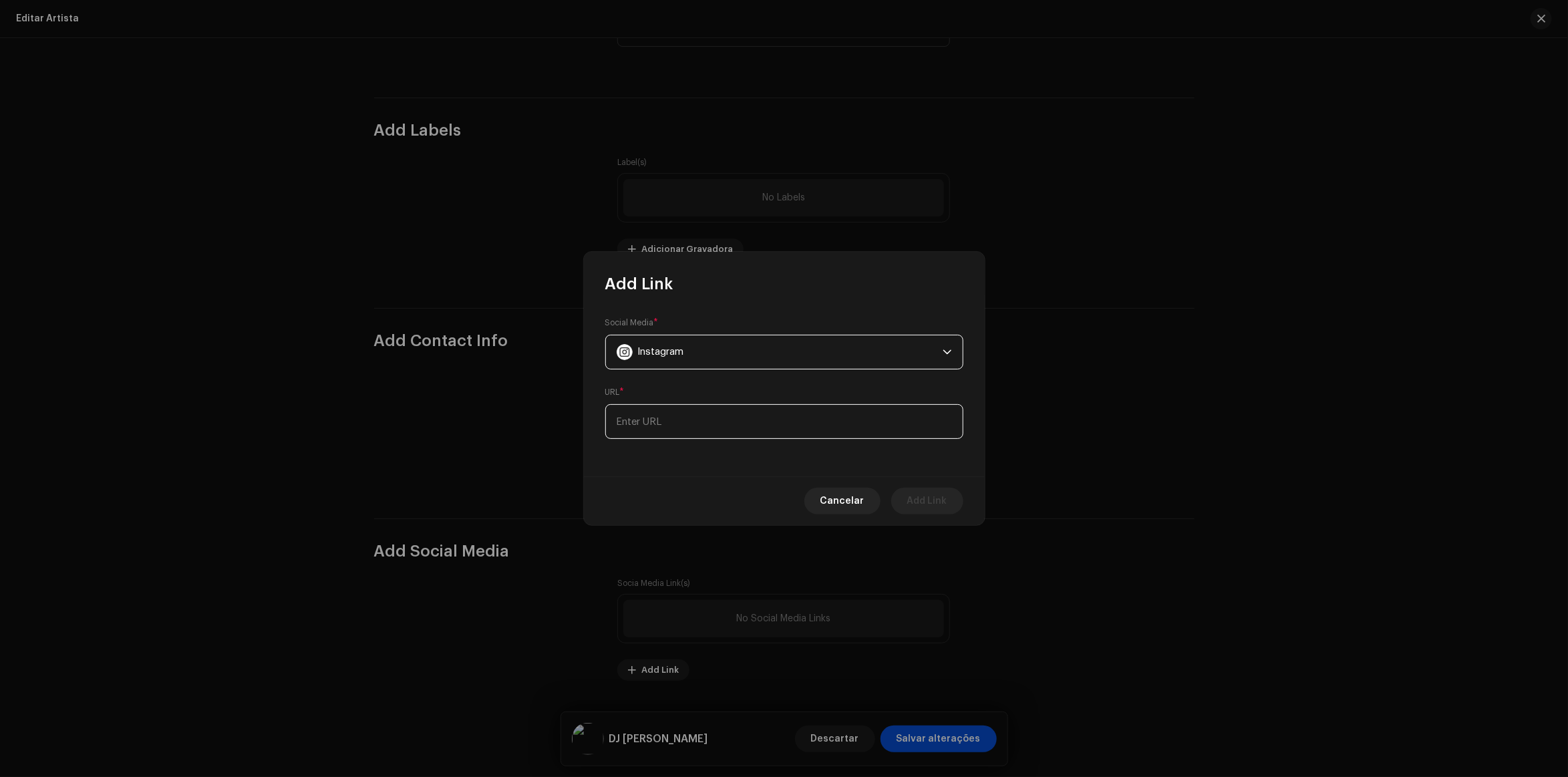
click at [713, 435] on input at bounding box center [784, 422] width 358 height 35
click at [726, 430] on input at bounding box center [784, 414] width 358 height 35
paste input "https://www.instagram.com/djantonyachkar"
type input "https://www.instagram.com/djantonyachkar"
click at [937, 493] on span "Add Link" at bounding box center [927, 501] width 40 height 27
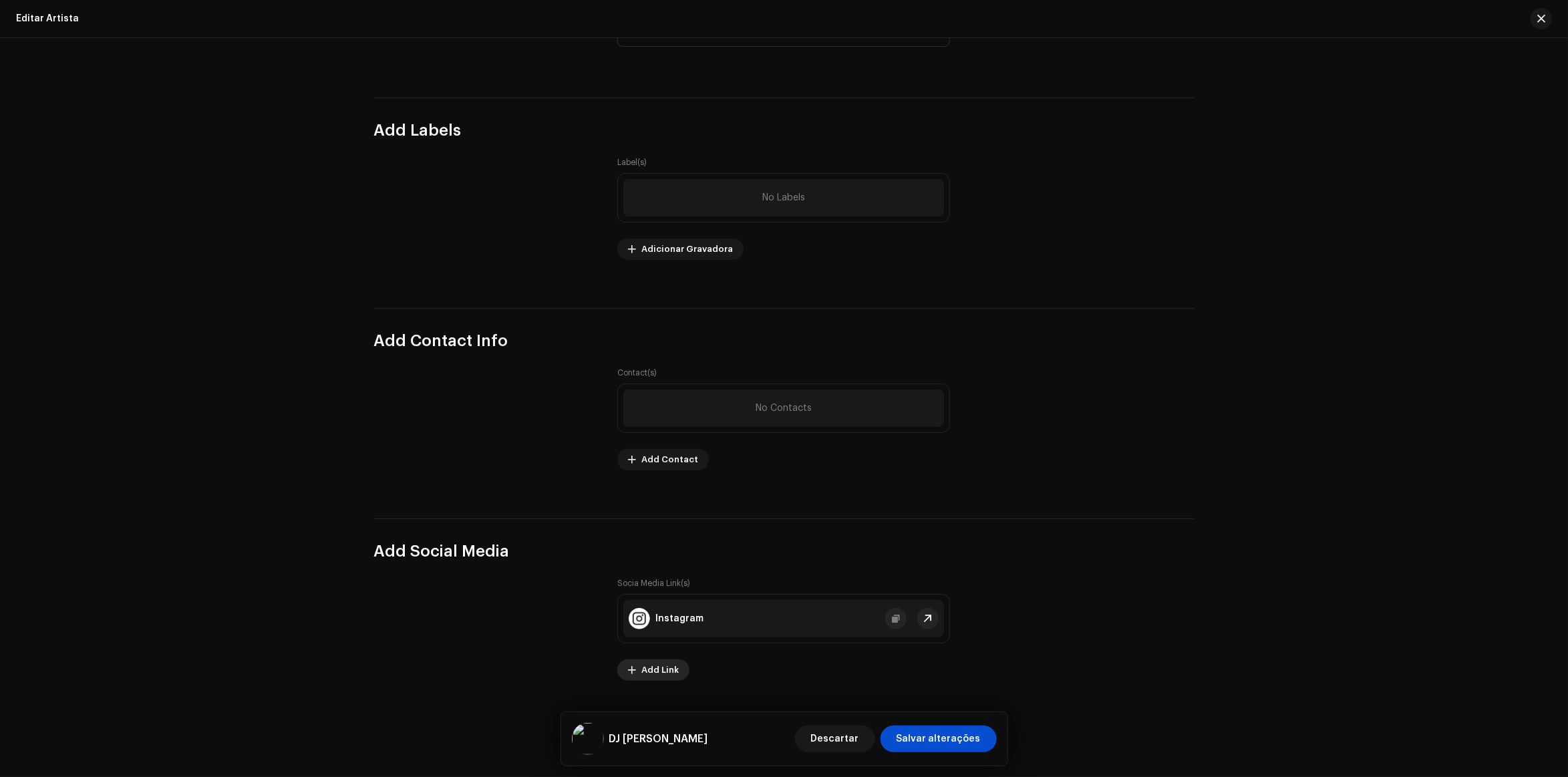
click at [666, 665] on span "Add Link" at bounding box center [660, 670] width 38 height 27
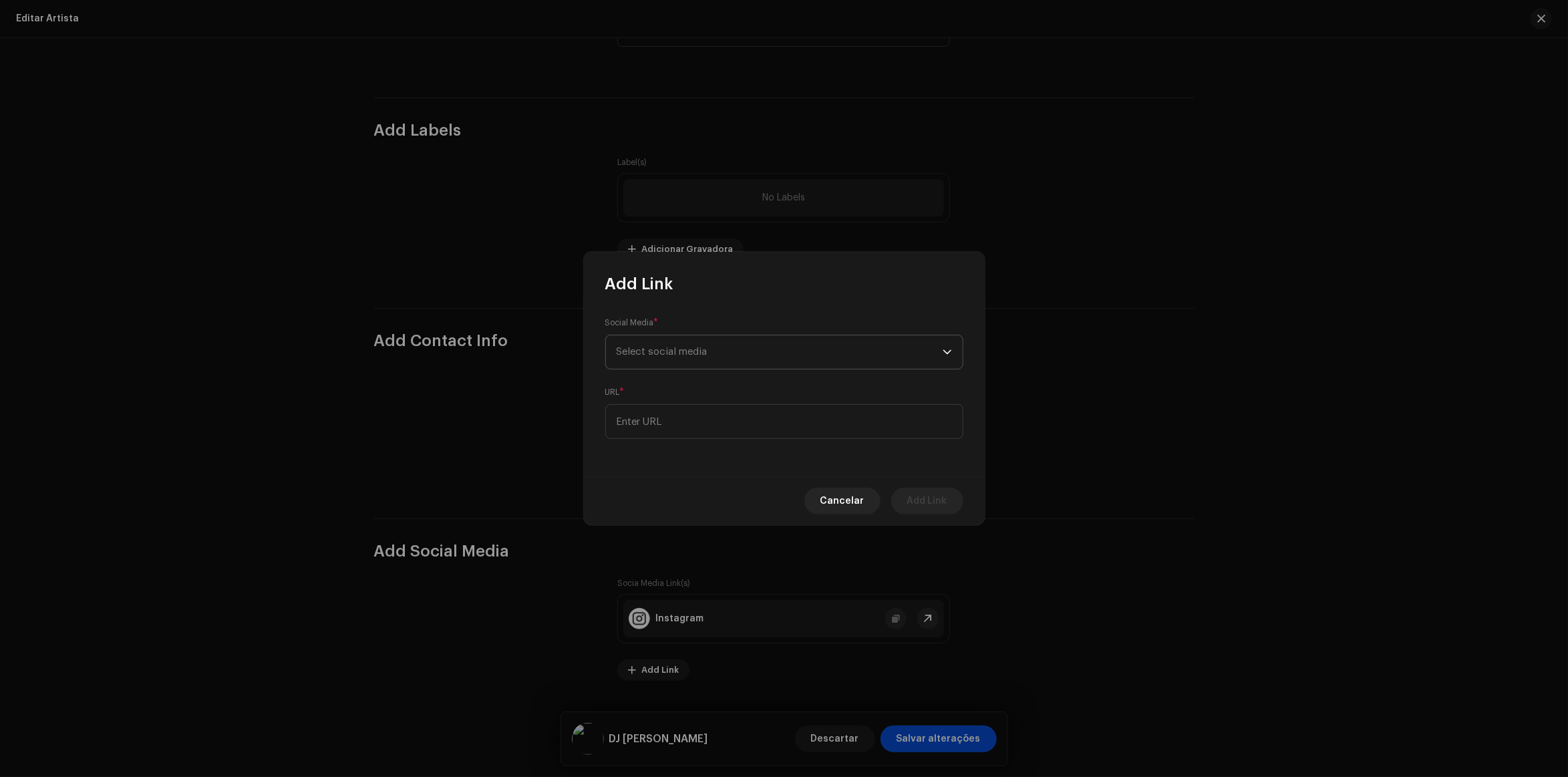
click at [688, 359] on span "Select social media" at bounding box center [780, 352] width 326 height 33
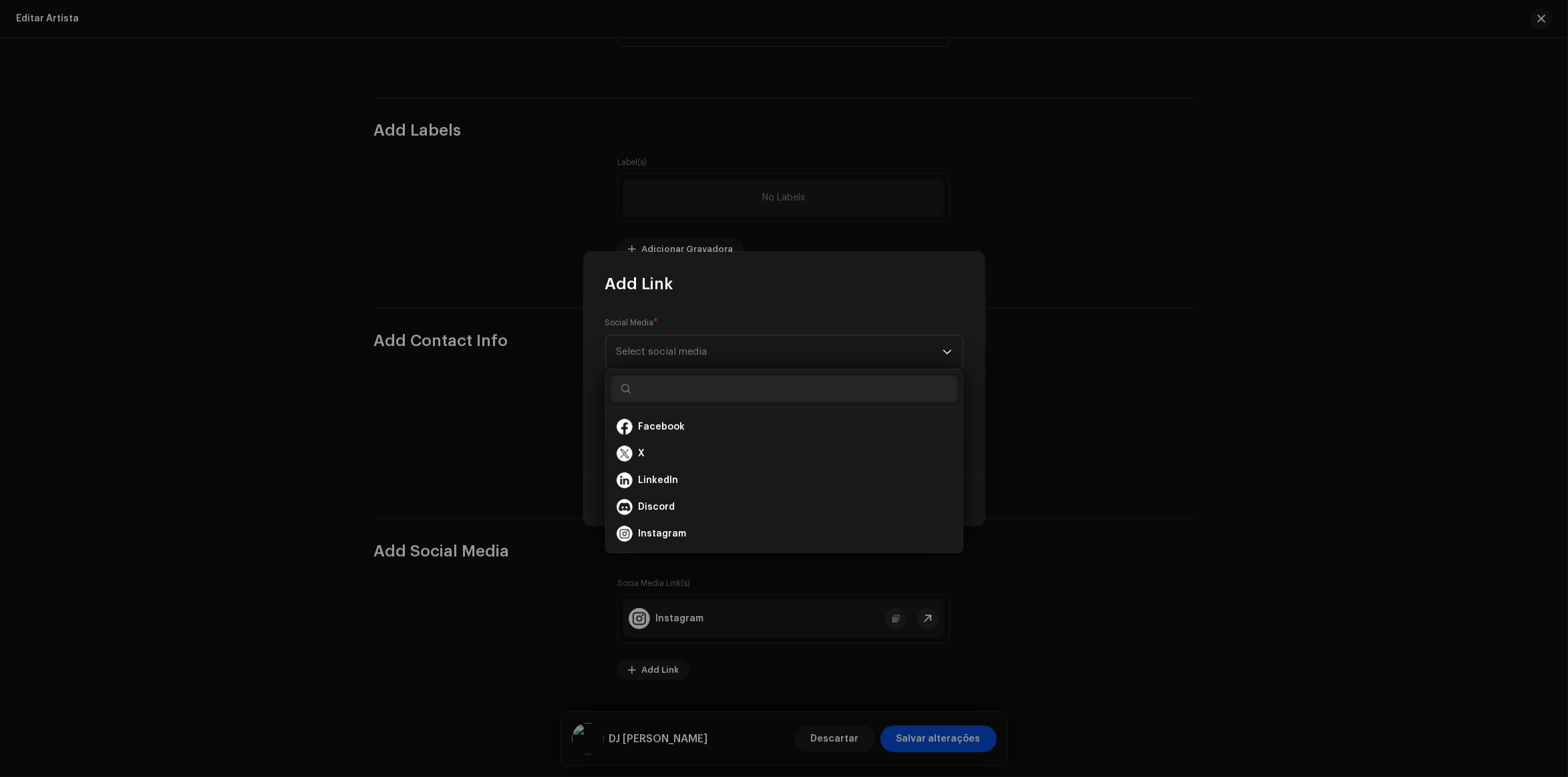
click at [752, 294] on div "Add Link" at bounding box center [784, 273] width 401 height 43
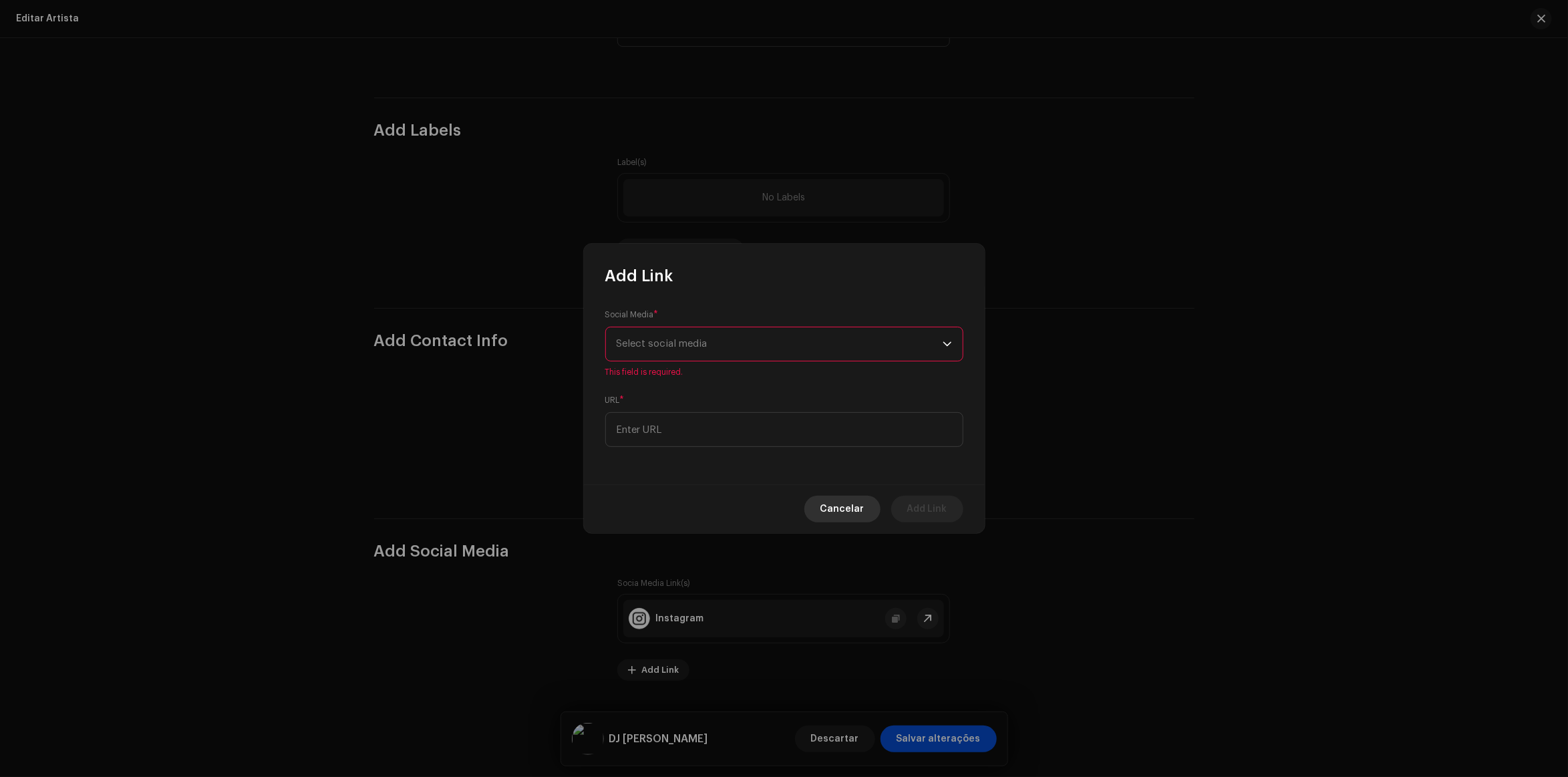
click at [860, 512] on span "Cancelar" at bounding box center [842, 509] width 44 height 27
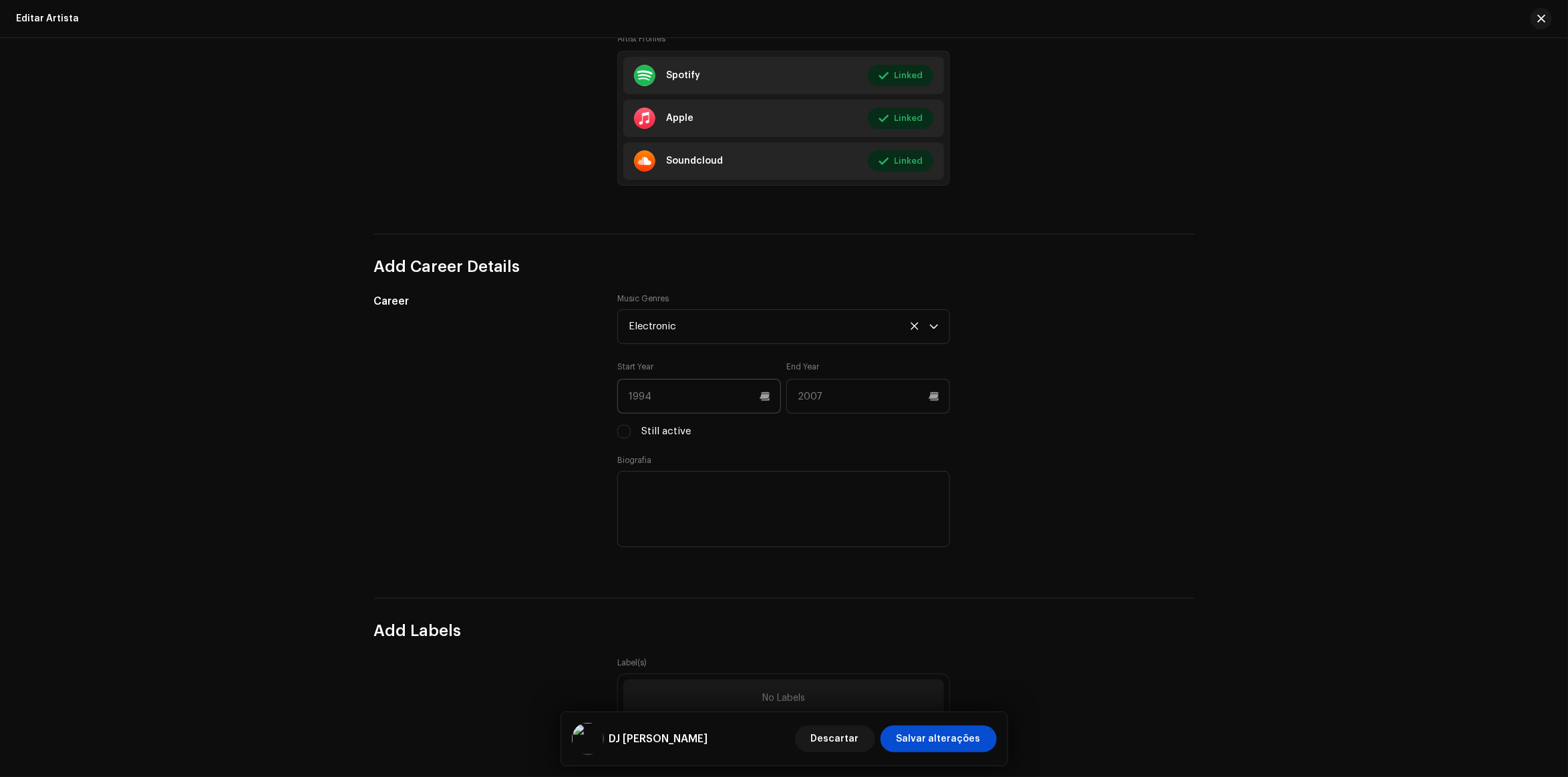
scroll to position [1115, 0]
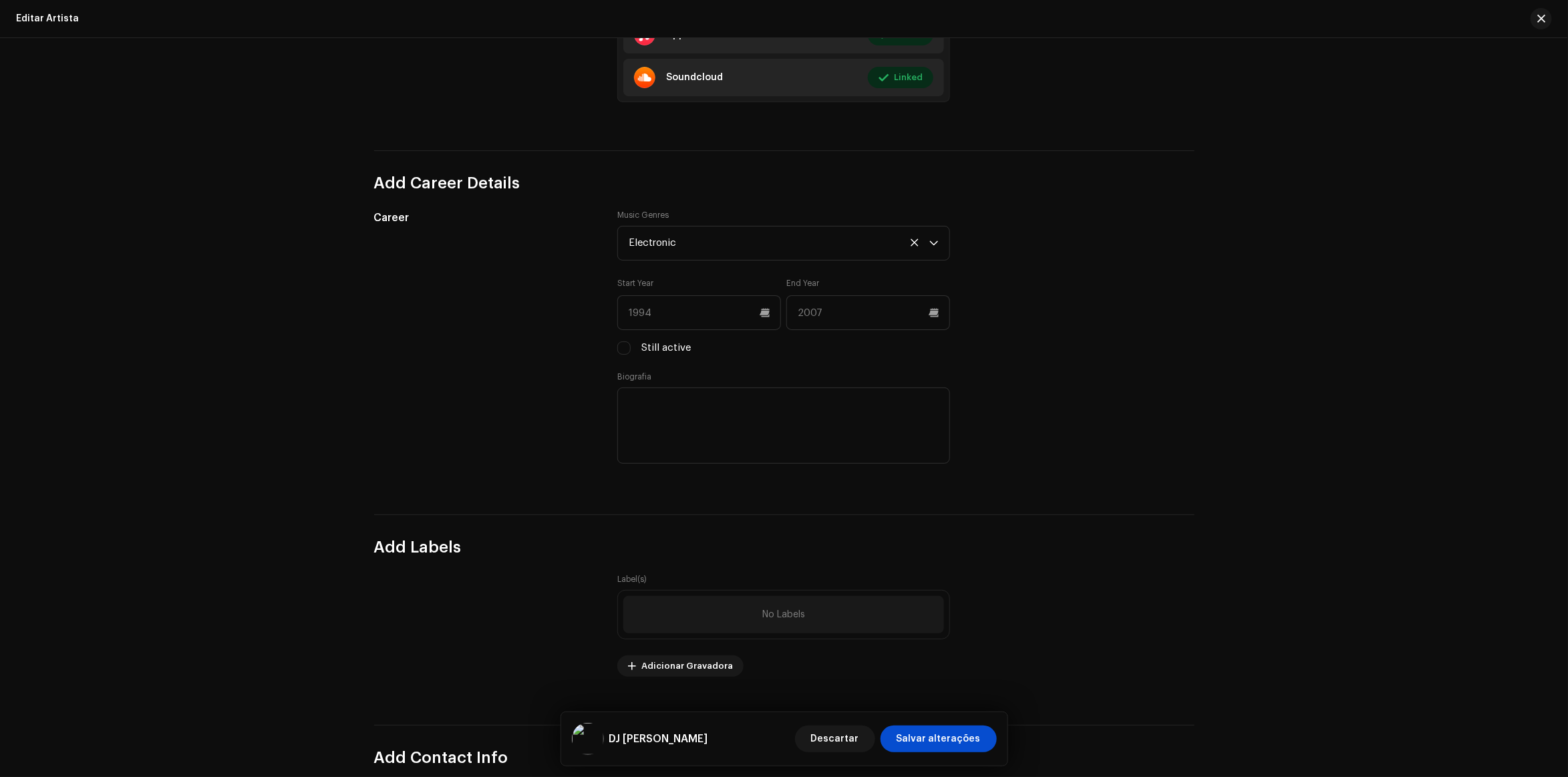
click at [649, 346] on label "Still active" at bounding box center [666, 348] width 49 height 14
click at [631, 346] on input "Still active" at bounding box center [624, 348] width 13 height 13
checkbox input "true"
click at [700, 309] on input "text" at bounding box center [700, 312] width 164 height 35
click at [534, 353] on div "Career" at bounding box center [485, 346] width 223 height 273
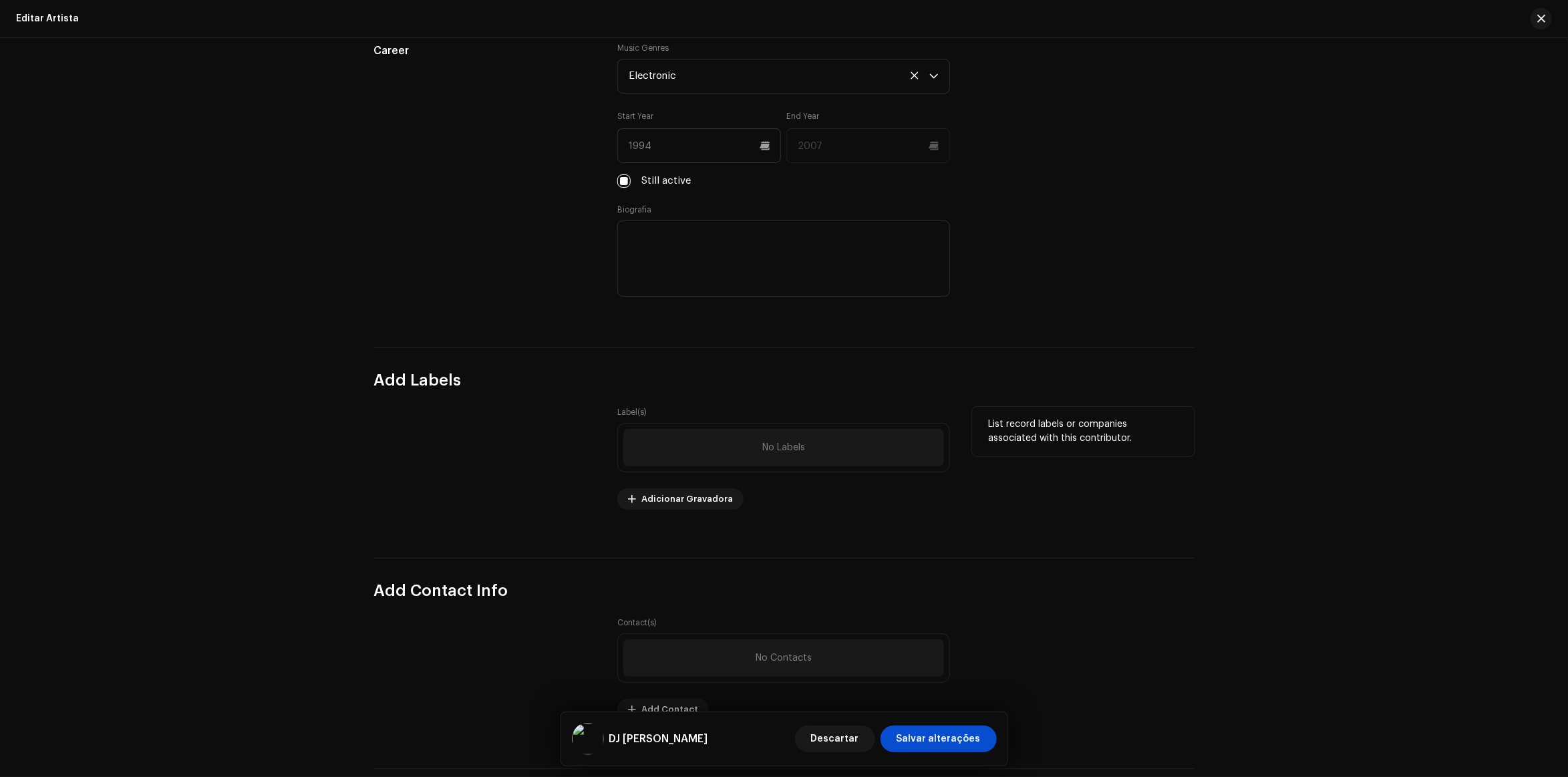
scroll to position [1533, 0]
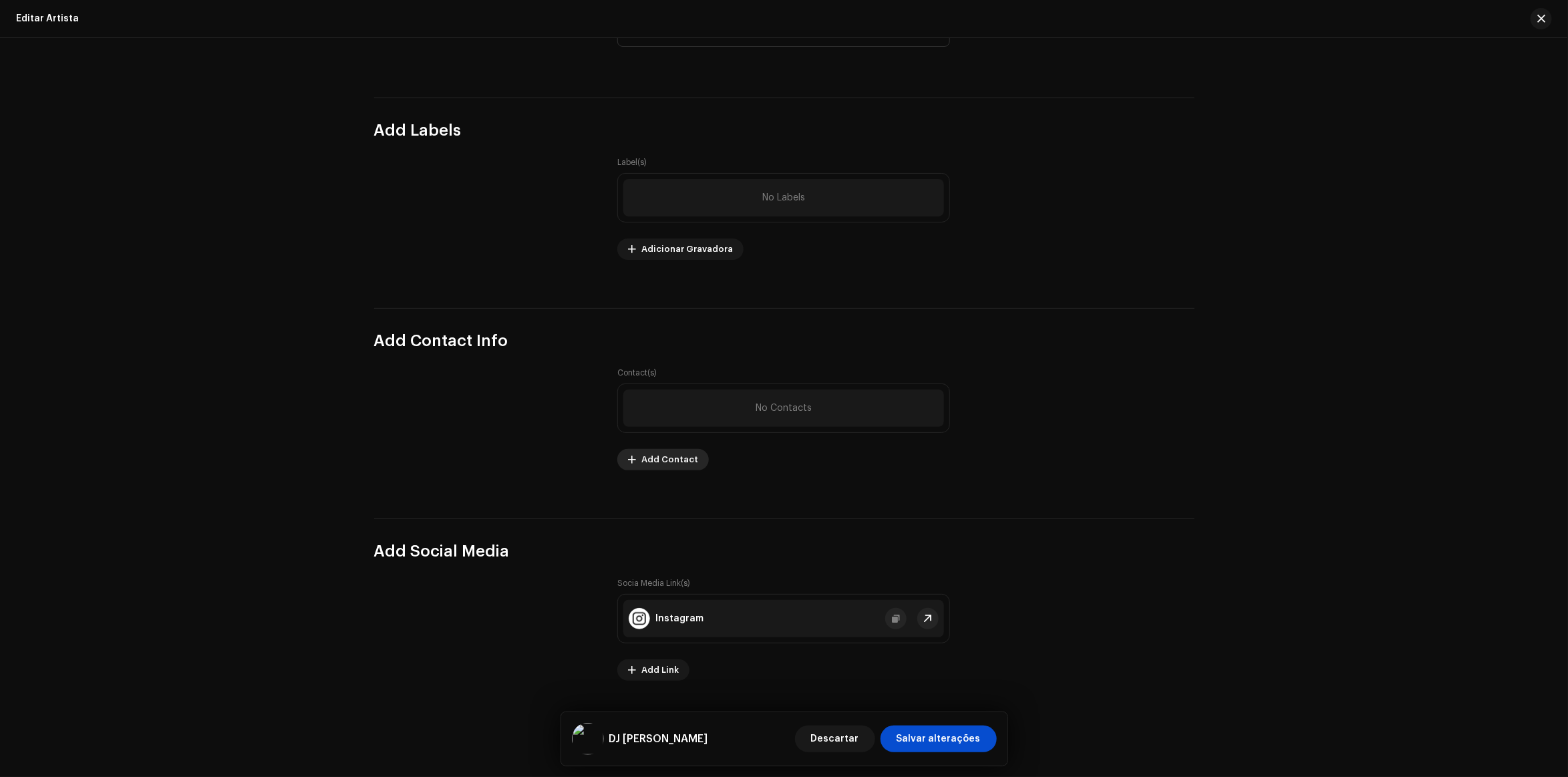
click at [681, 452] on span "Add Contact" at bounding box center [670, 460] width 57 height 27
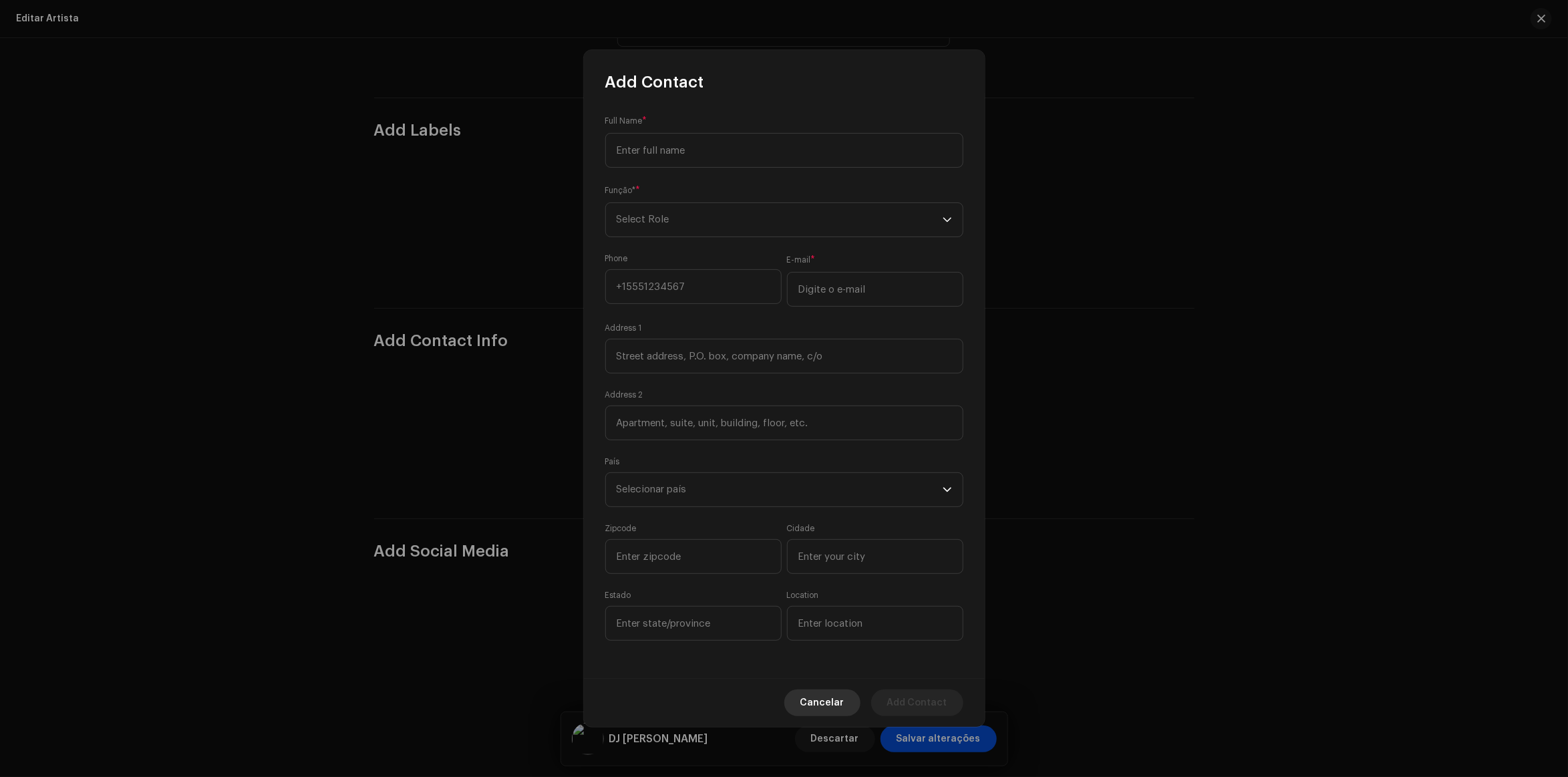
click at [831, 703] on span "Cancelar" at bounding box center [822, 702] width 44 height 27
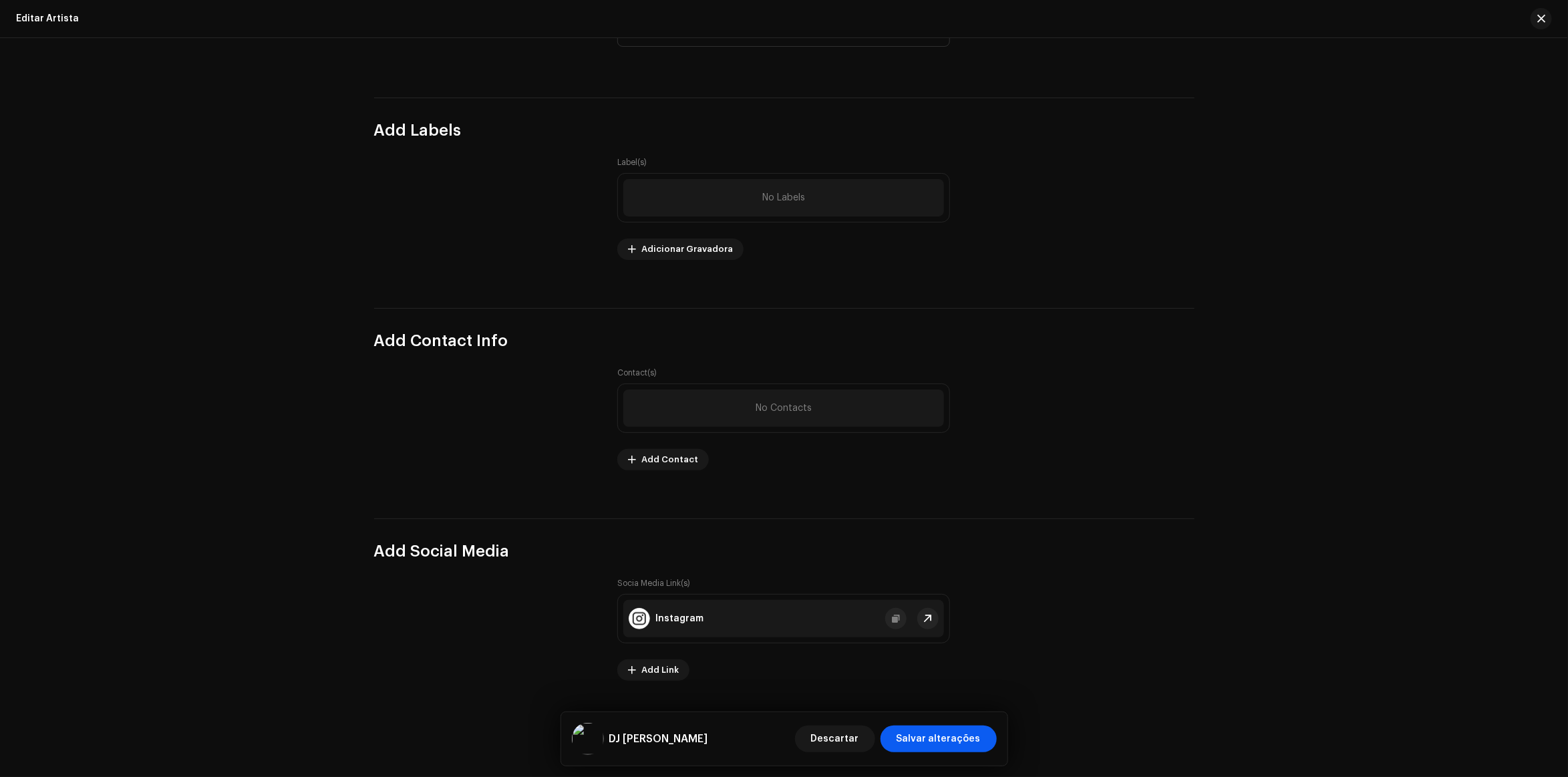
drag, startPoint x: 969, startPoint y: 755, endPoint x: 959, endPoint y: 748, distance: 12.2
click at [966, 755] on div "DJ Antony Achkar Descartar Salvar alterações" at bounding box center [784, 739] width 447 height 54
click at [953, 737] on span "Salvar alterações" at bounding box center [939, 739] width 84 height 27
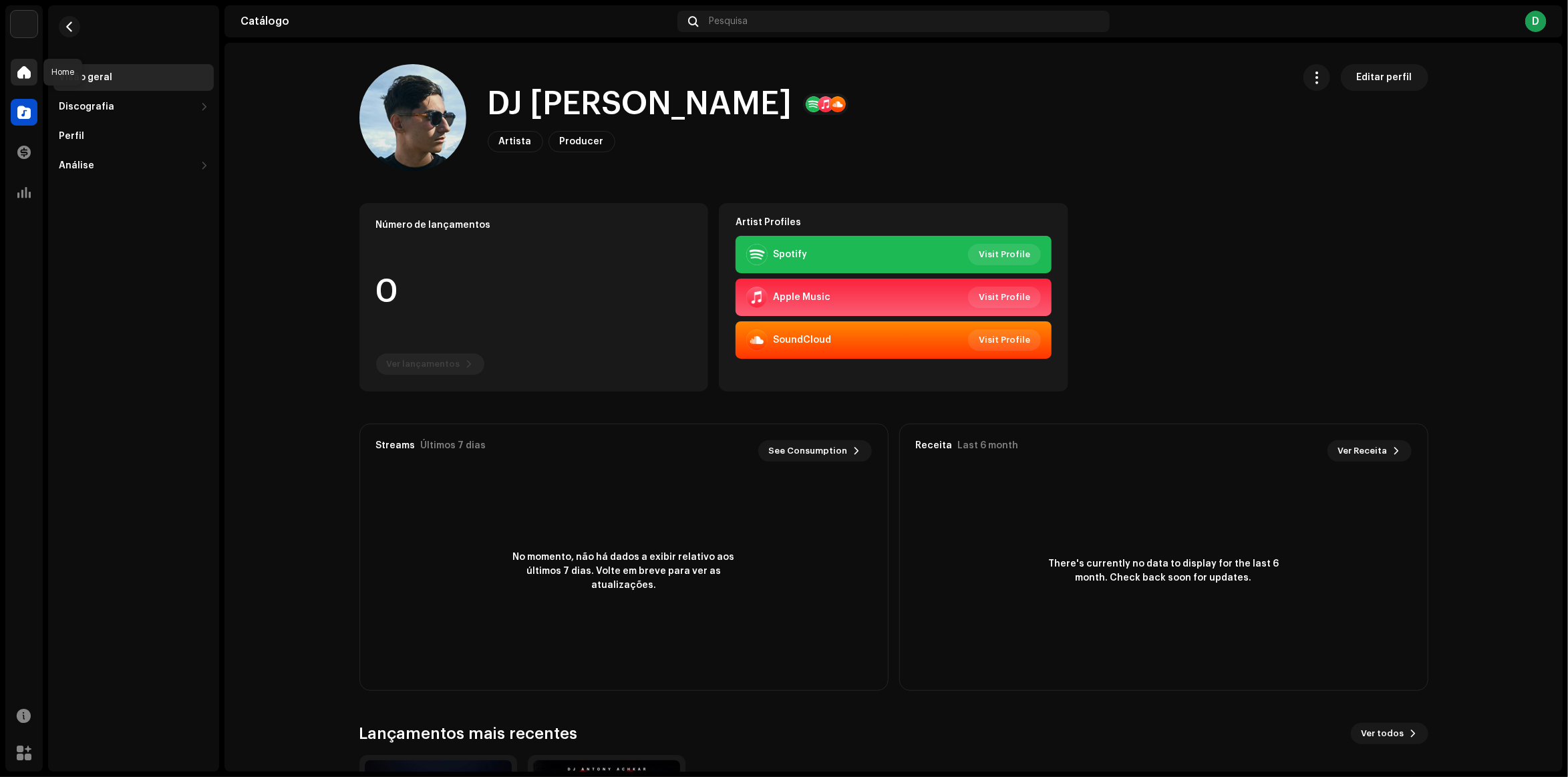
click at [27, 72] on span at bounding box center [24, 72] width 13 height 11
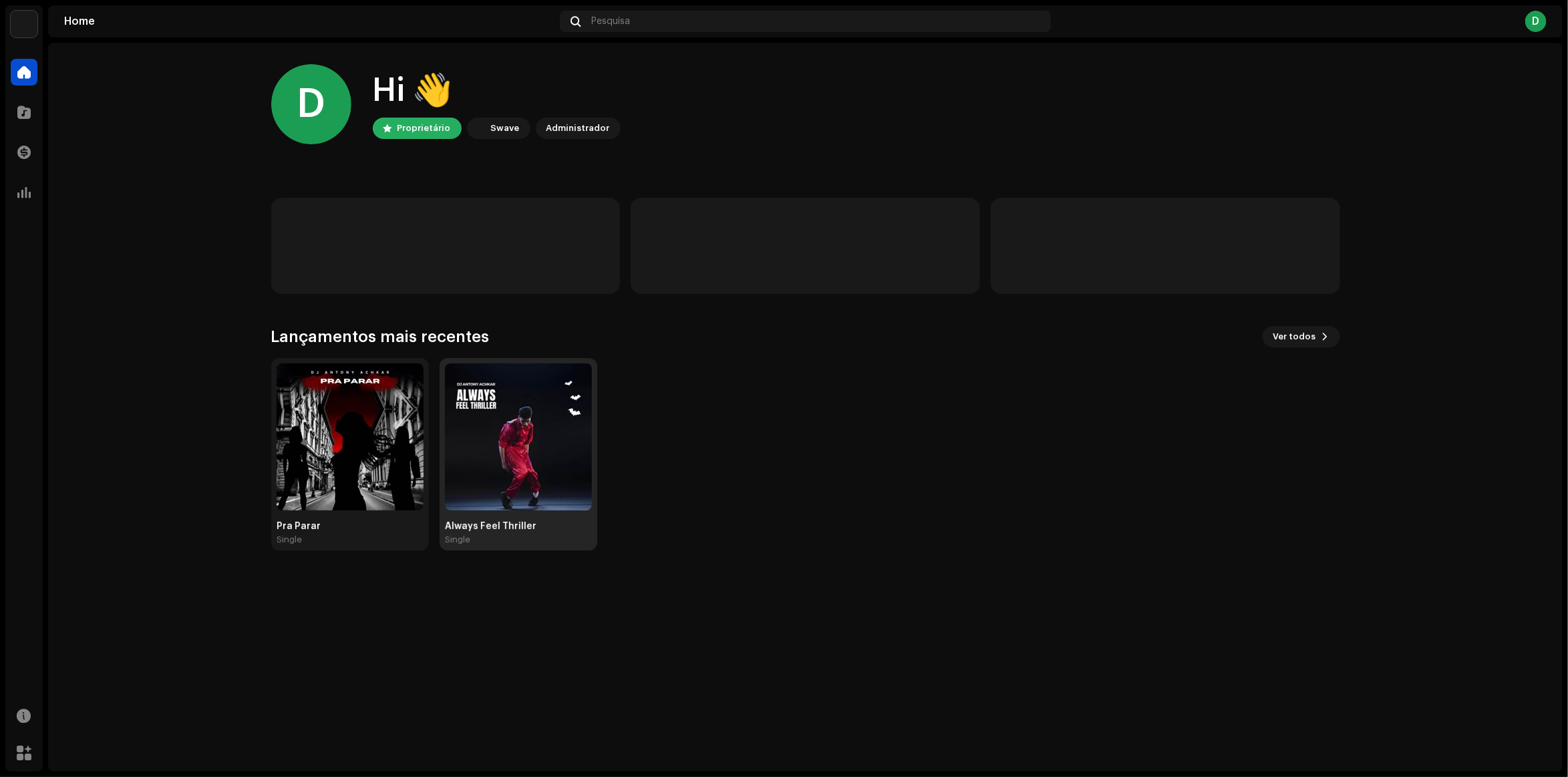
click at [471, 441] on img at bounding box center [518, 436] width 147 height 147
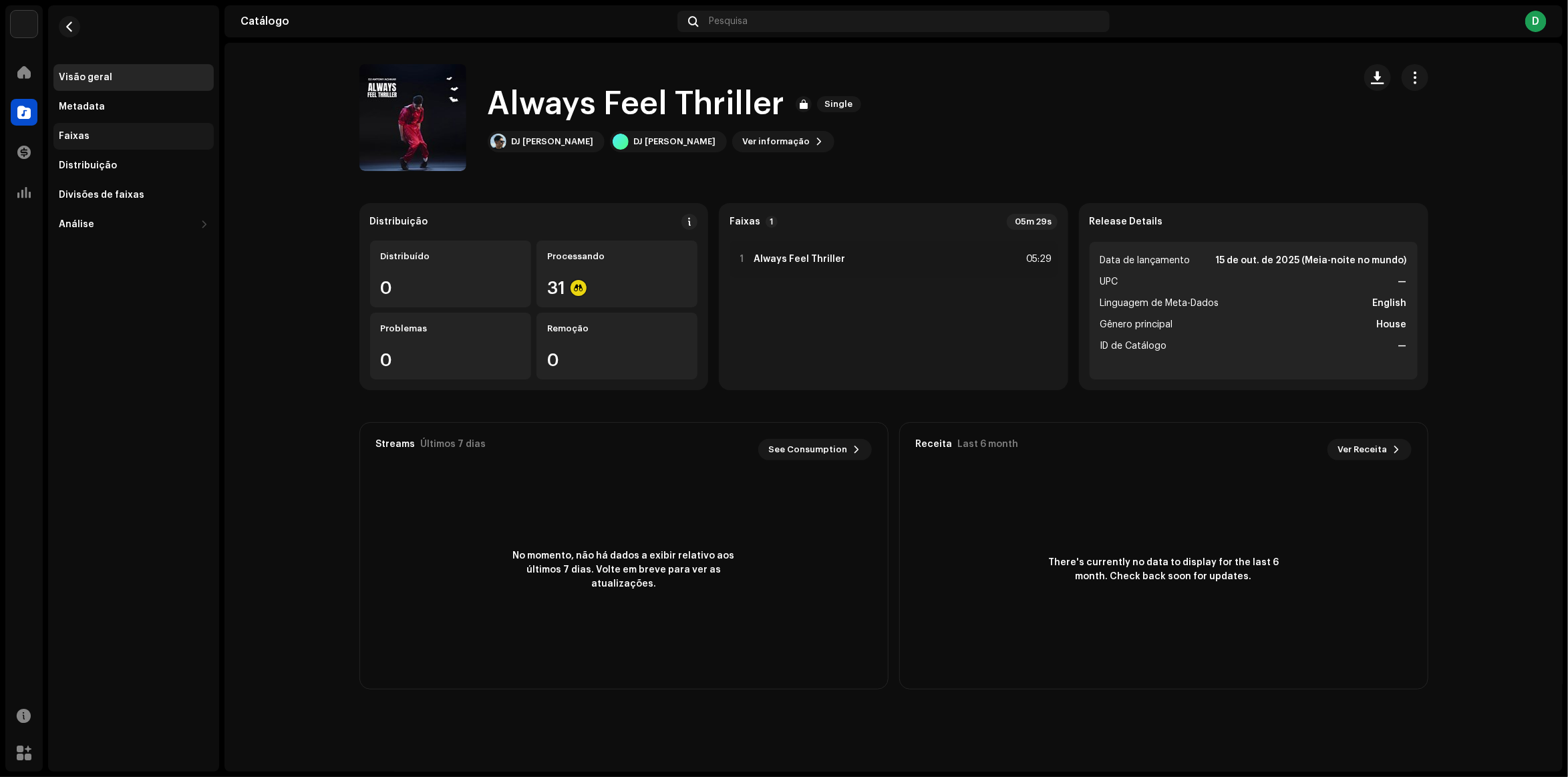
click at [152, 128] on div "Faixas" at bounding box center [133, 136] width 160 height 27
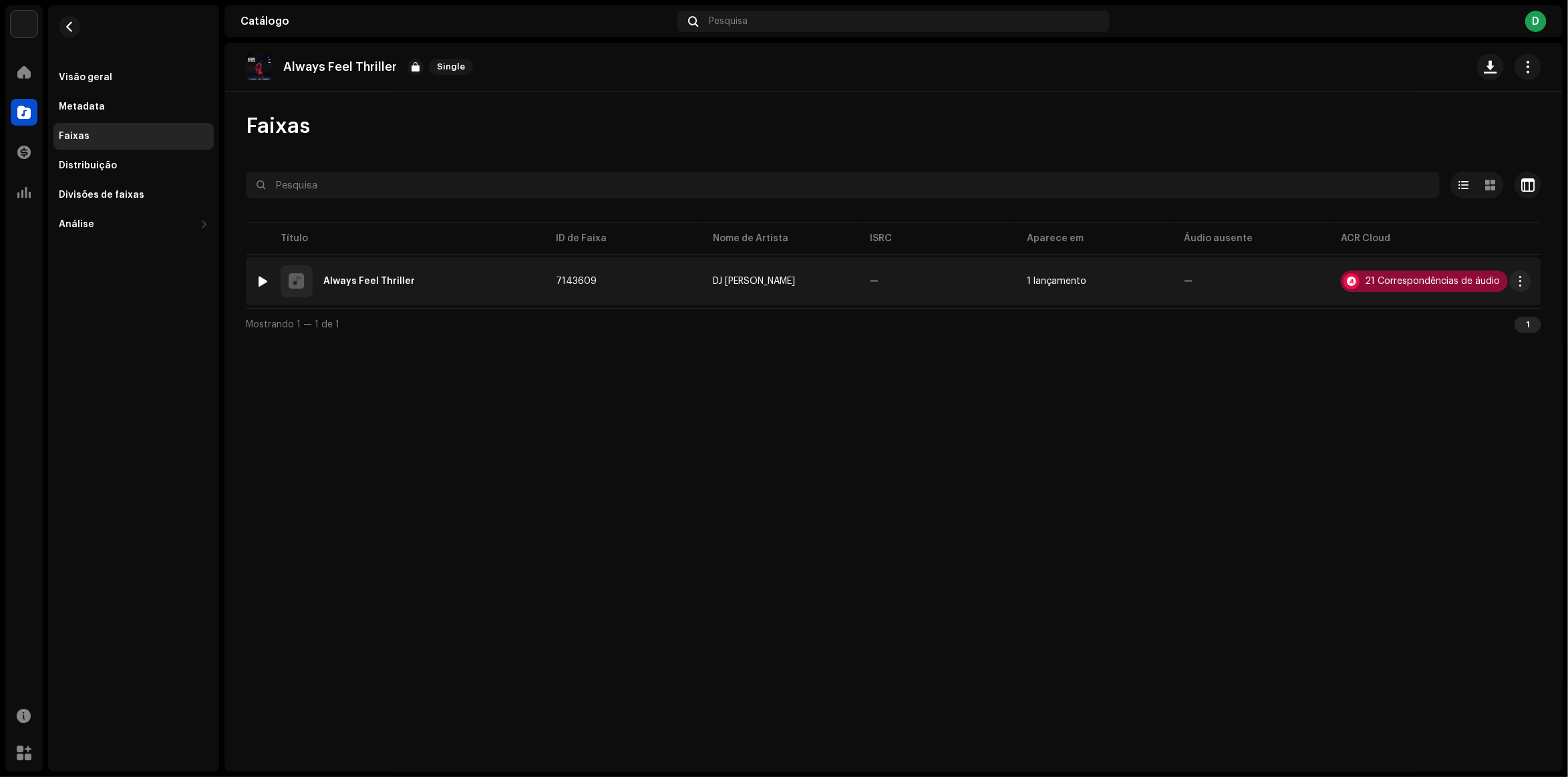
click at [1411, 283] on div "21 Correspondências de áudio" at bounding box center [1432, 281] width 135 height 9
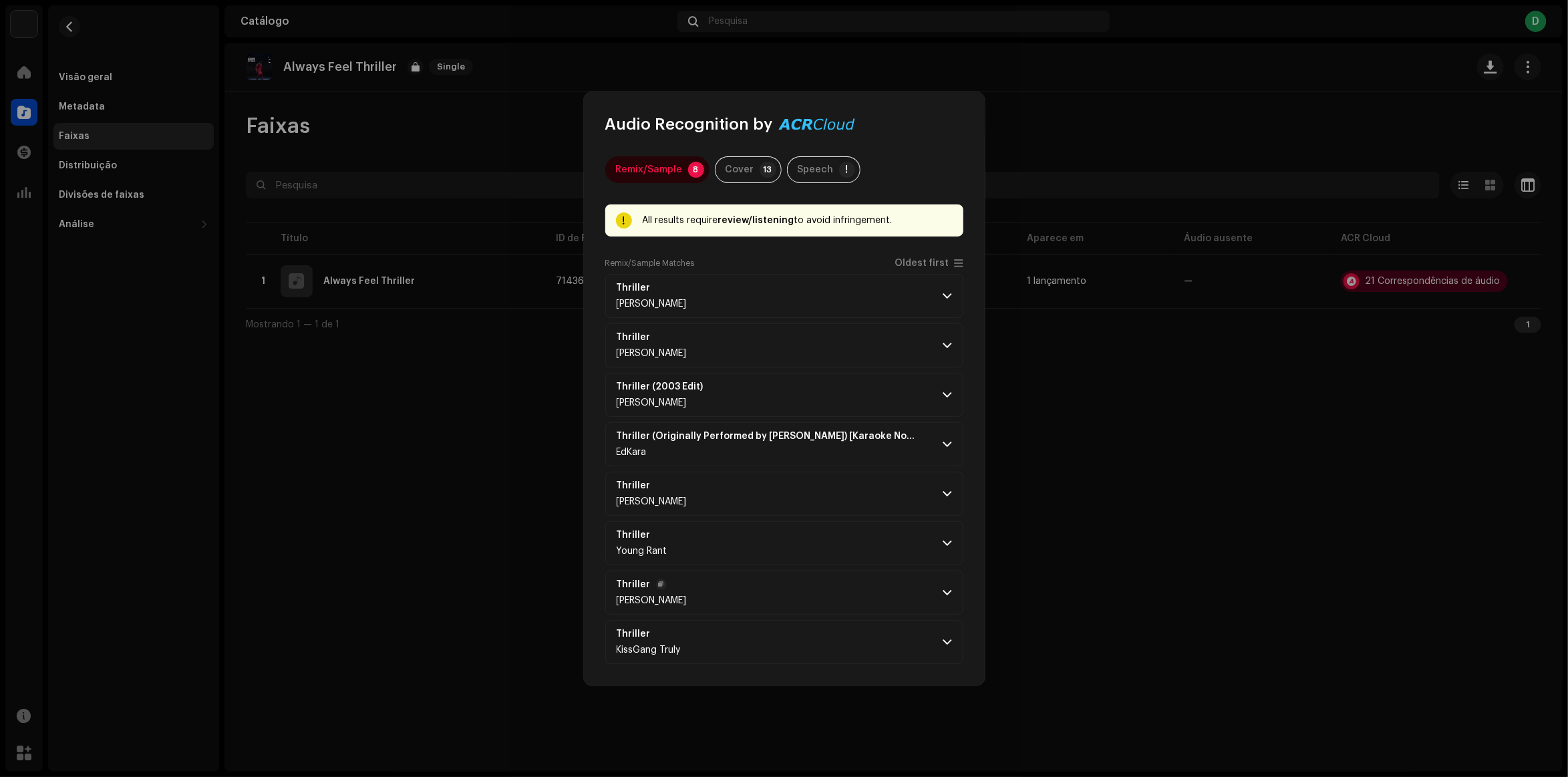
click at [692, 589] on p-accordion-header "Thriller [PERSON_NAME]" at bounding box center [784, 592] width 358 height 44
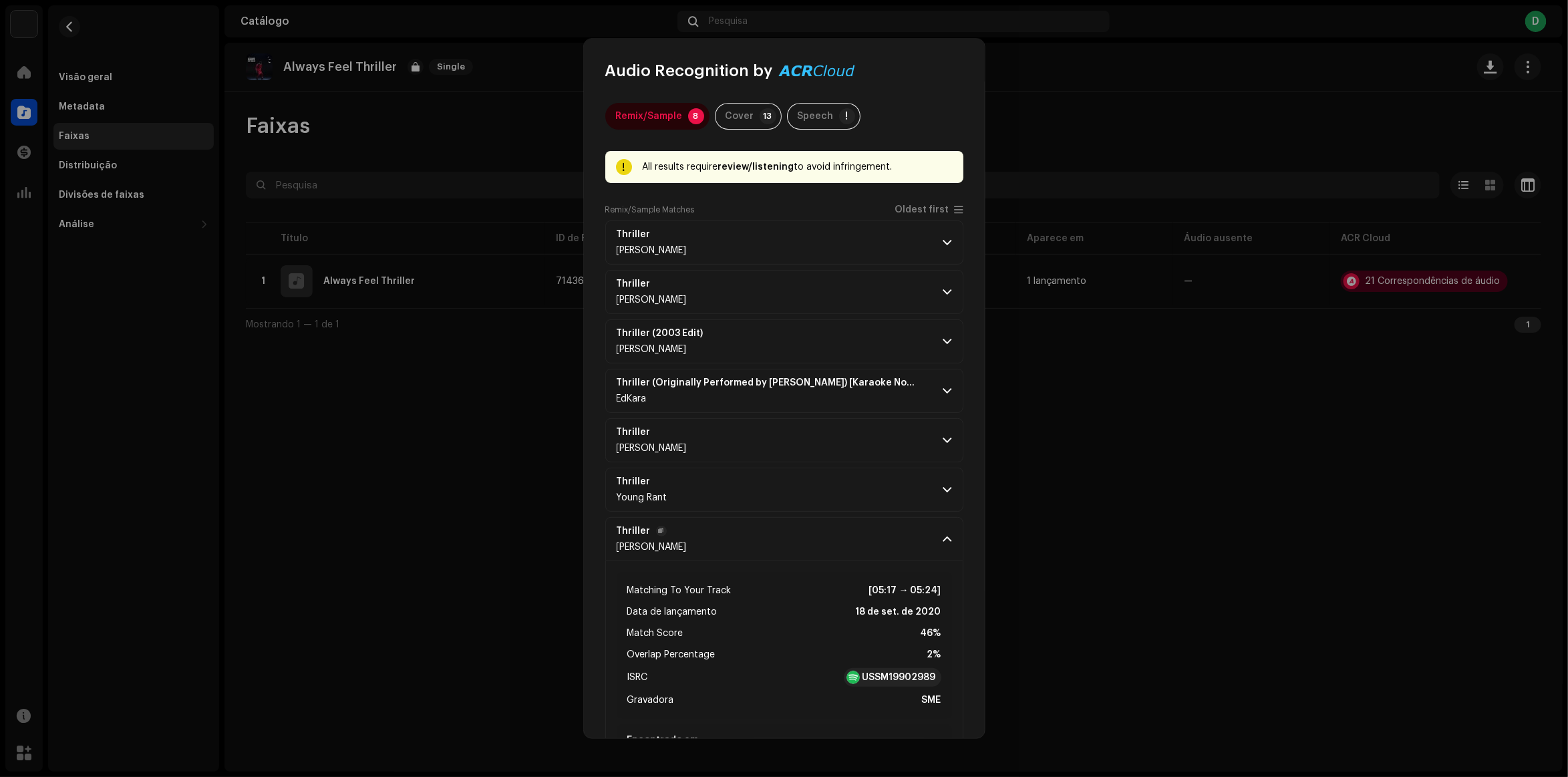
click at [866, 557] on p-accordion-header "Thriller [PERSON_NAME]" at bounding box center [784, 539] width 358 height 44
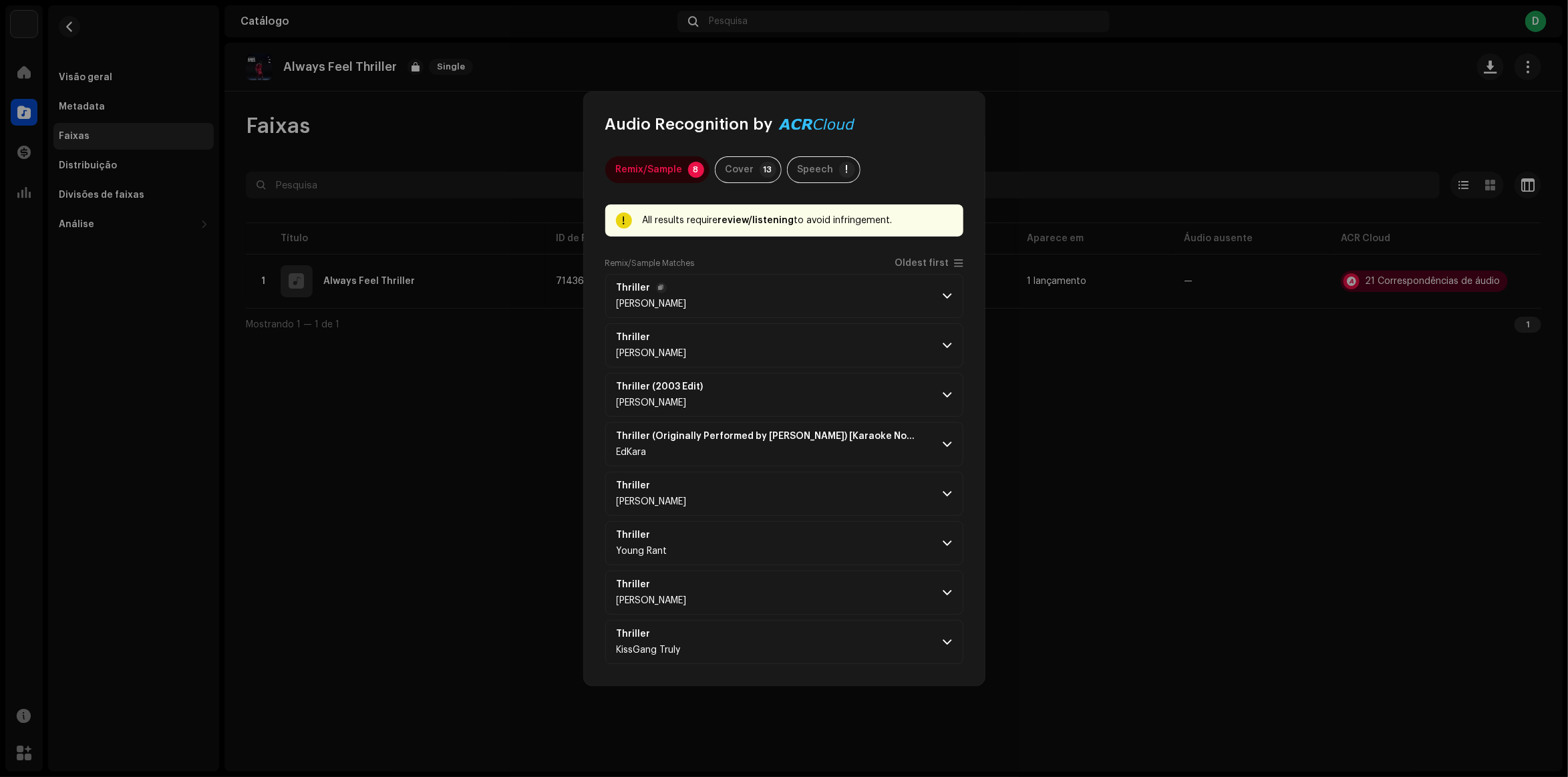
click at [947, 297] on span at bounding box center [947, 296] width 9 height 11
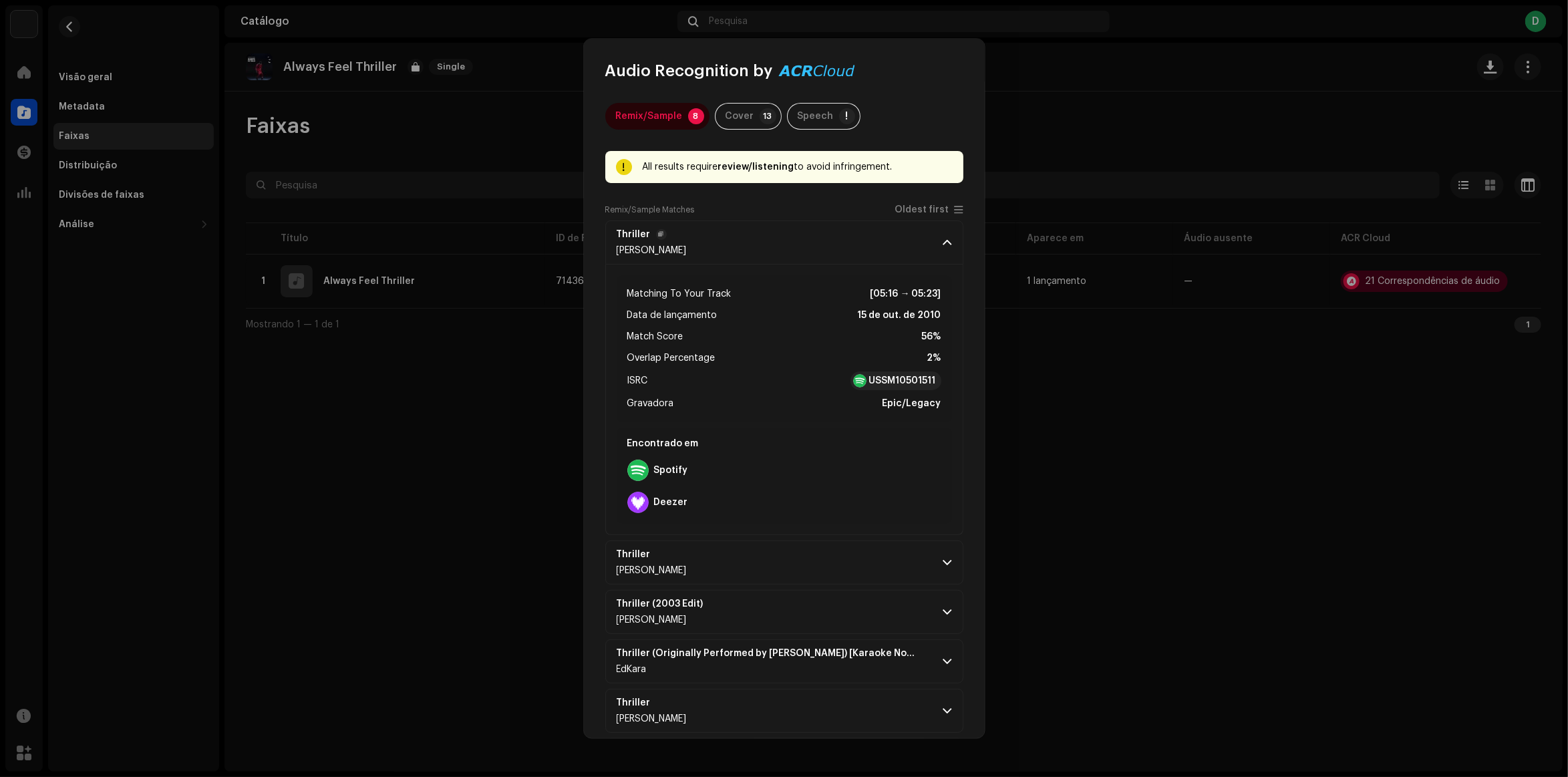
click at [866, 258] on p-accordion-header "Thriller [PERSON_NAME]" at bounding box center [784, 242] width 358 height 44
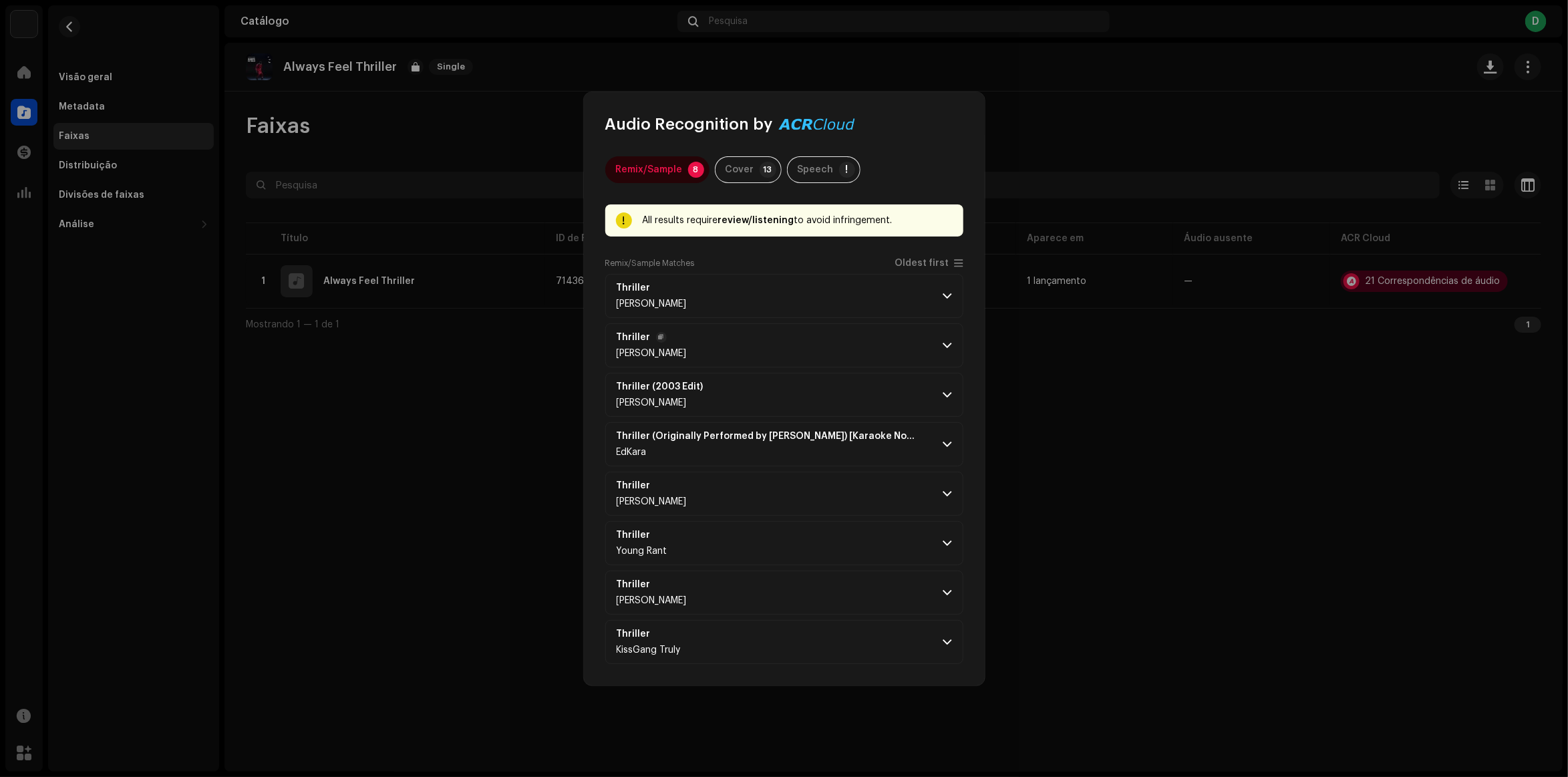
click at [885, 358] on p-accordion-header "Thriller [PERSON_NAME]" at bounding box center [784, 345] width 358 height 44
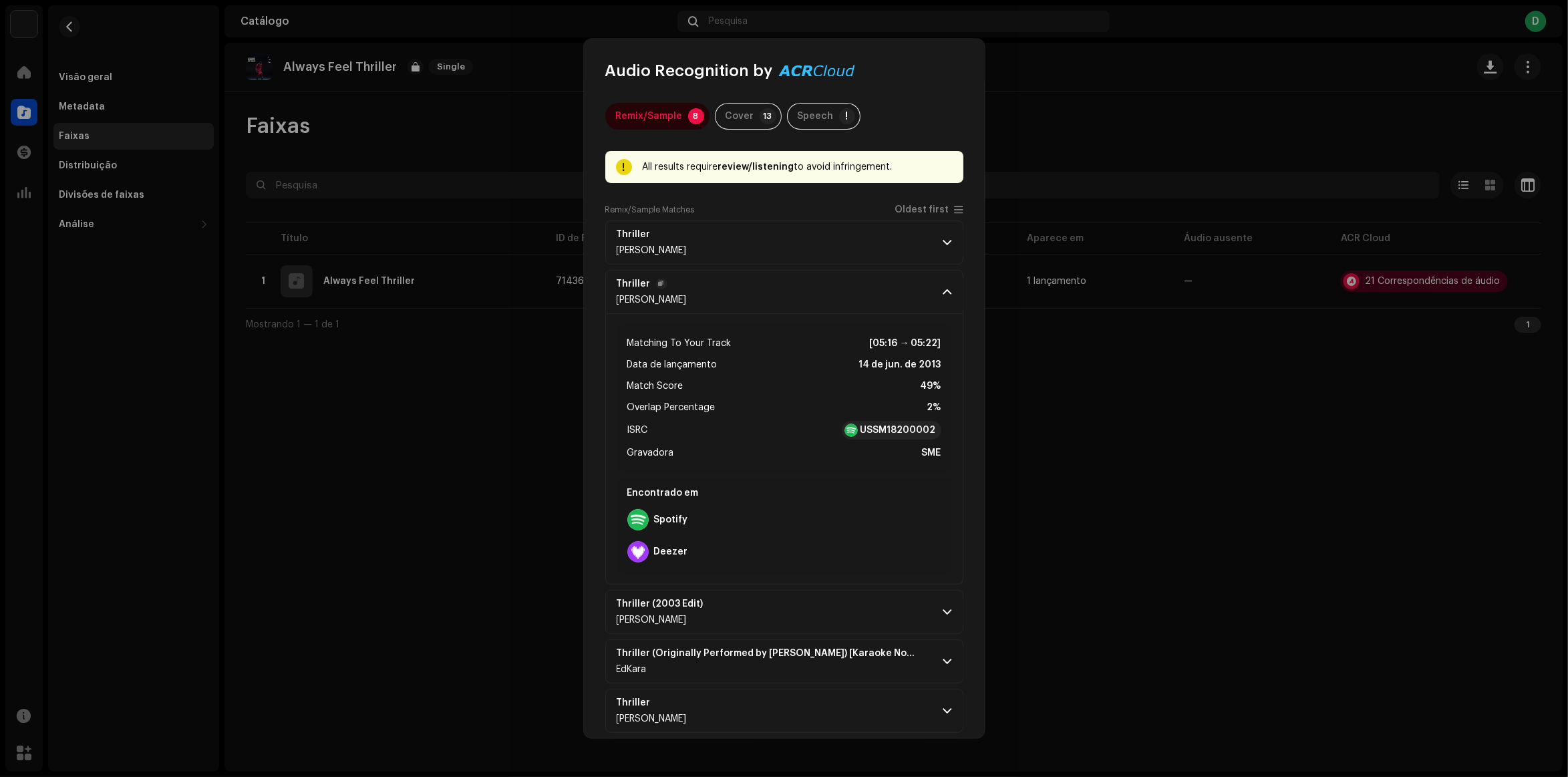
click at [889, 298] on p-accordion-header "Thriller [PERSON_NAME]" at bounding box center [784, 291] width 358 height 44
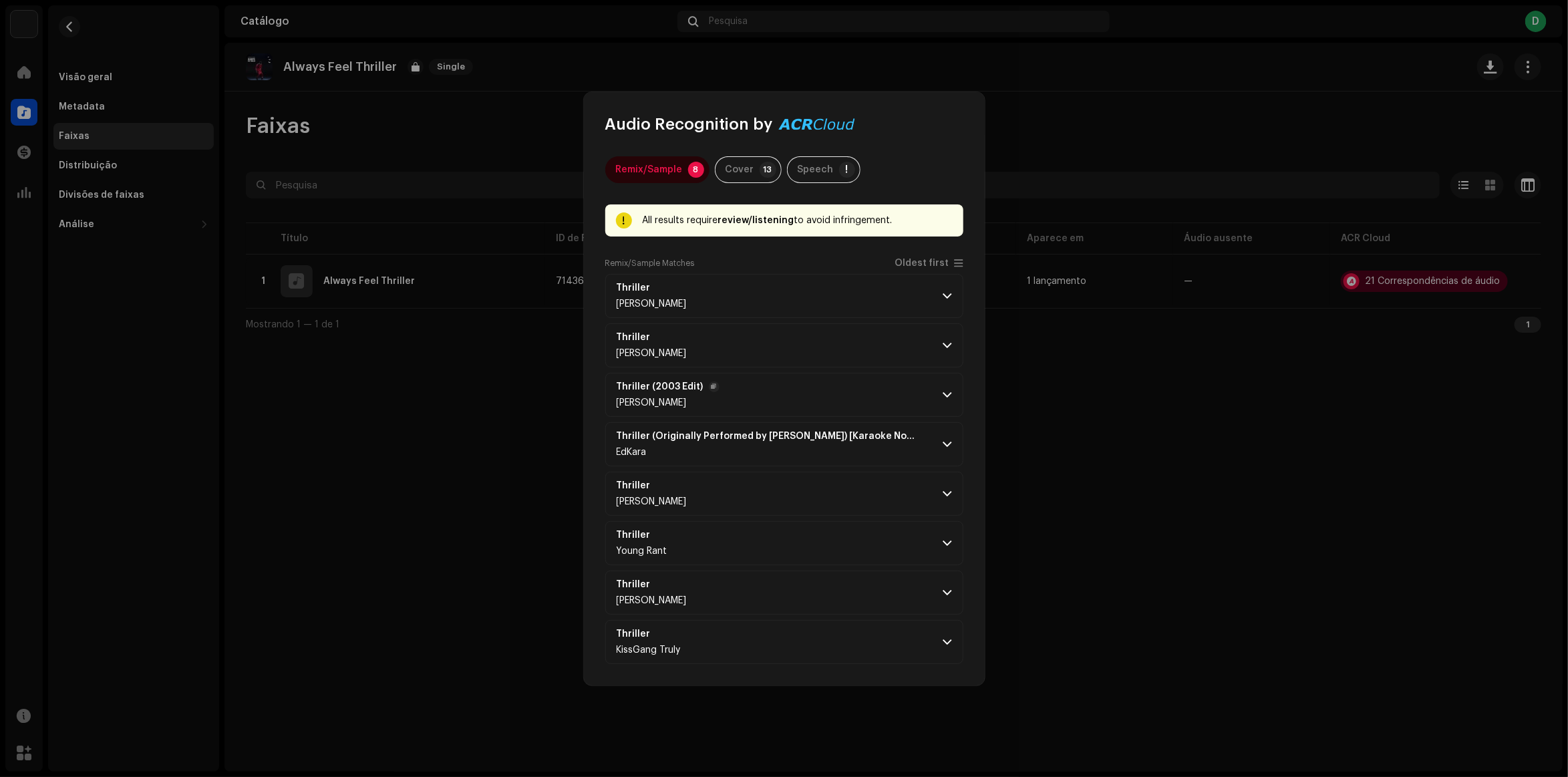
click at [879, 407] on p-accordion-header "Thriller (2003 Edit) [PERSON_NAME]" at bounding box center [784, 394] width 358 height 44
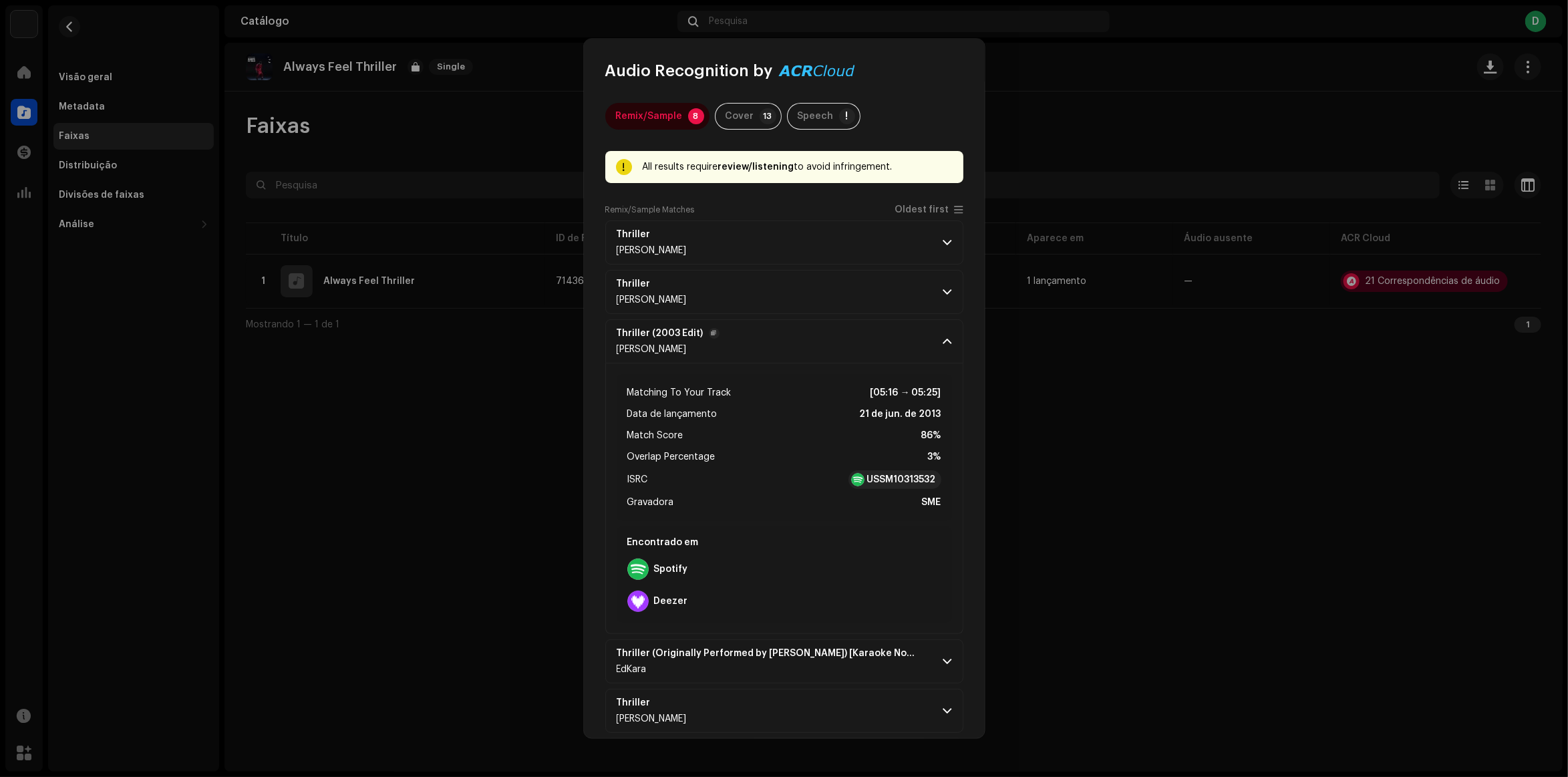
click at [876, 339] on p-accordion-header "Thriller (2003 Edit) [PERSON_NAME]" at bounding box center [784, 341] width 358 height 44
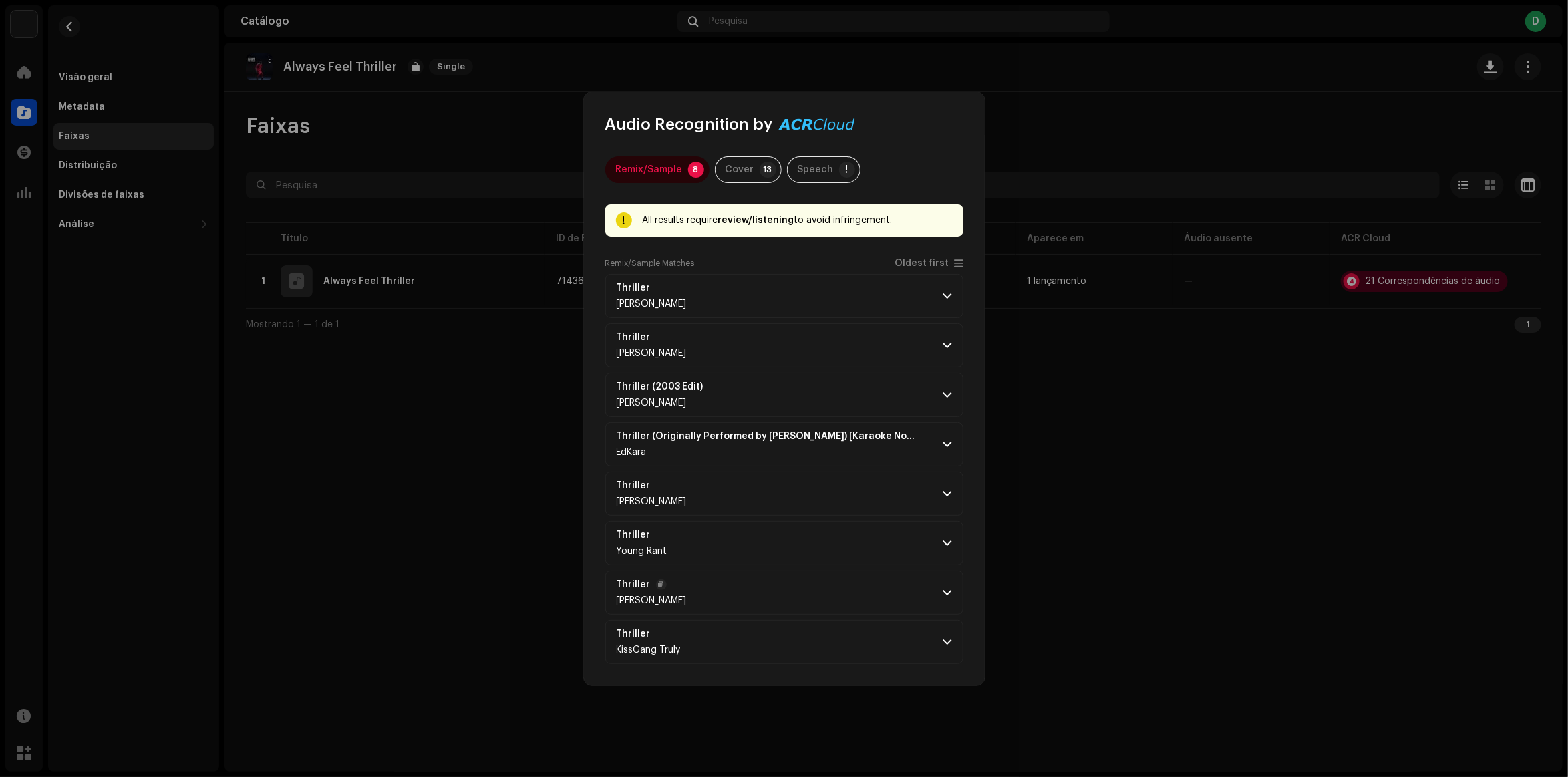
click at [810, 602] on p-accordion-header "Thriller [PERSON_NAME]" at bounding box center [784, 592] width 358 height 44
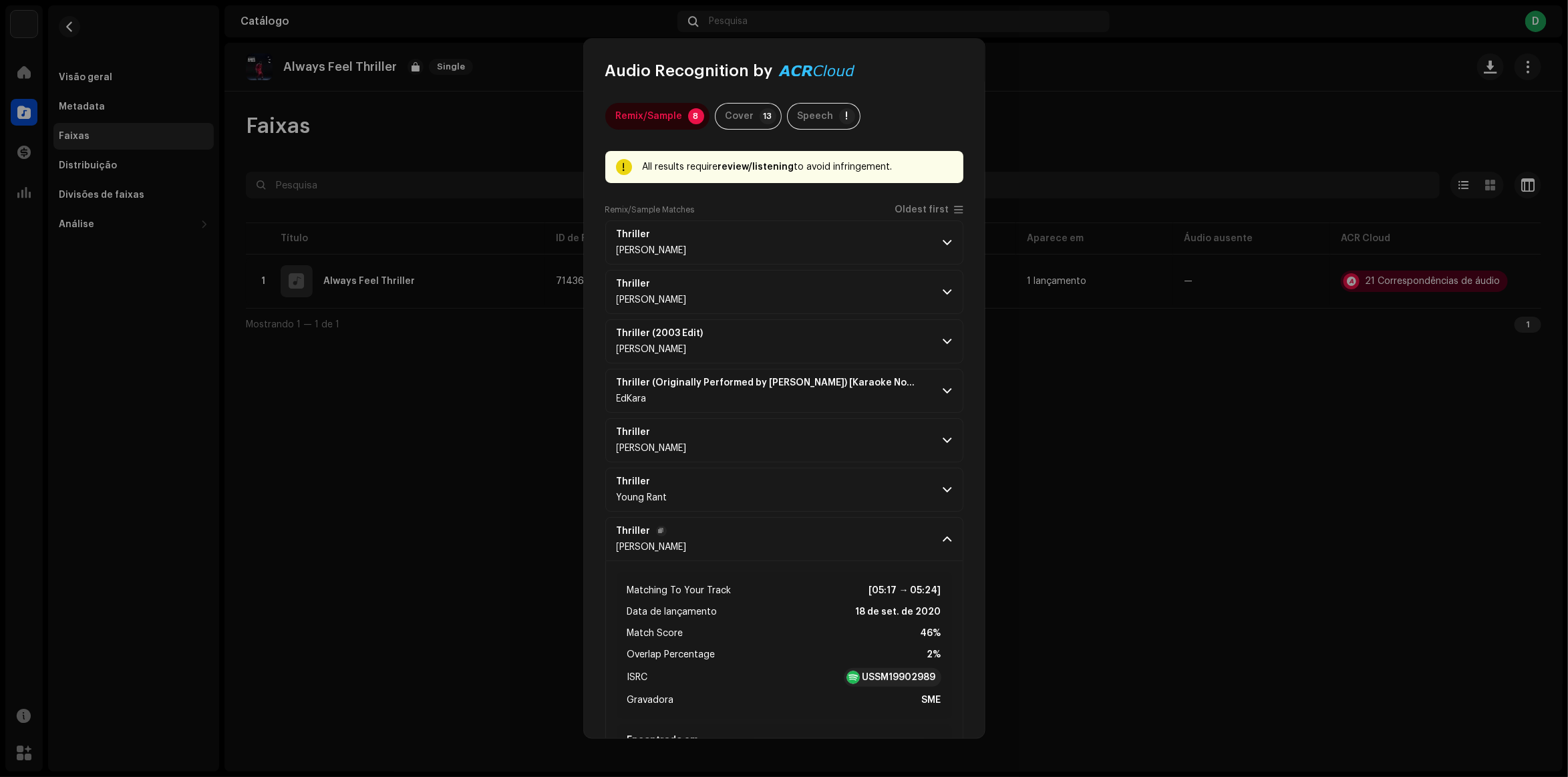
scroll to position [83, 0]
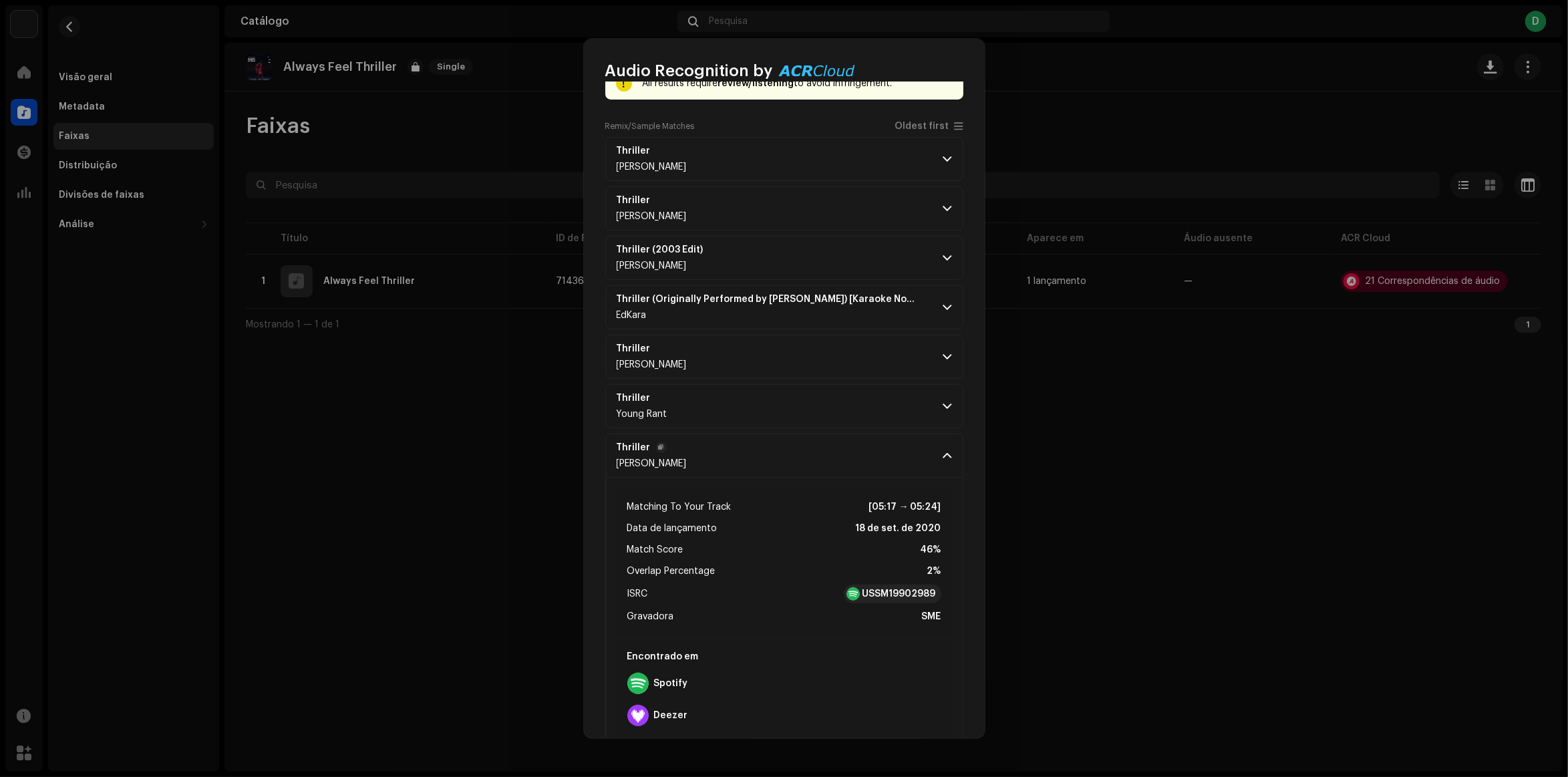
click at [769, 439] on p-accordion-header "Thriller [PERSON_NAME]" at bounding box center [784, 455] width 358 height 44
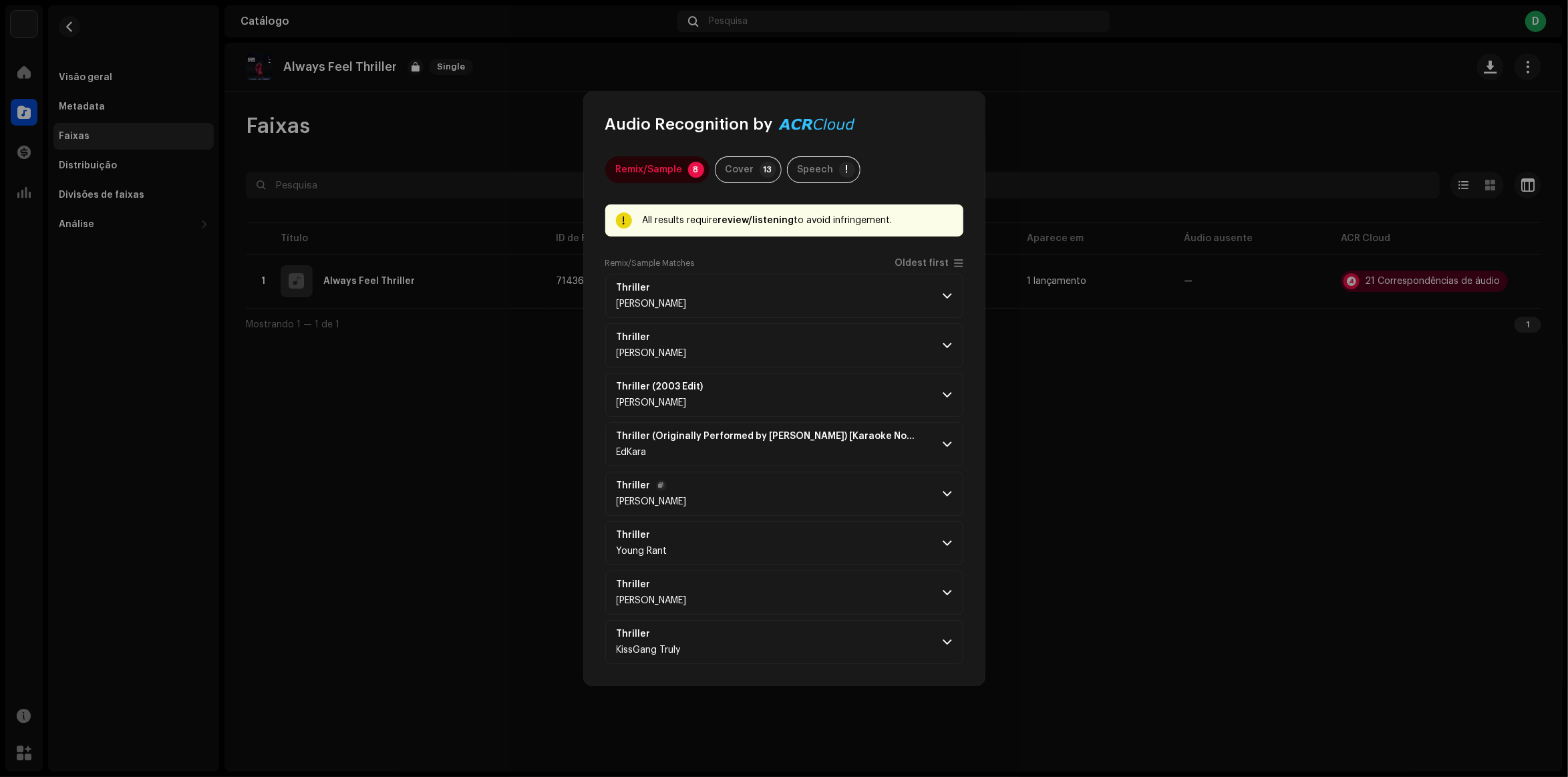
scroll to position [0, 0]
click at [762, 294] on p-accordion-header "Thriller [PERSON_NAME]" at bounding box center [784, 296] width 358 height 44
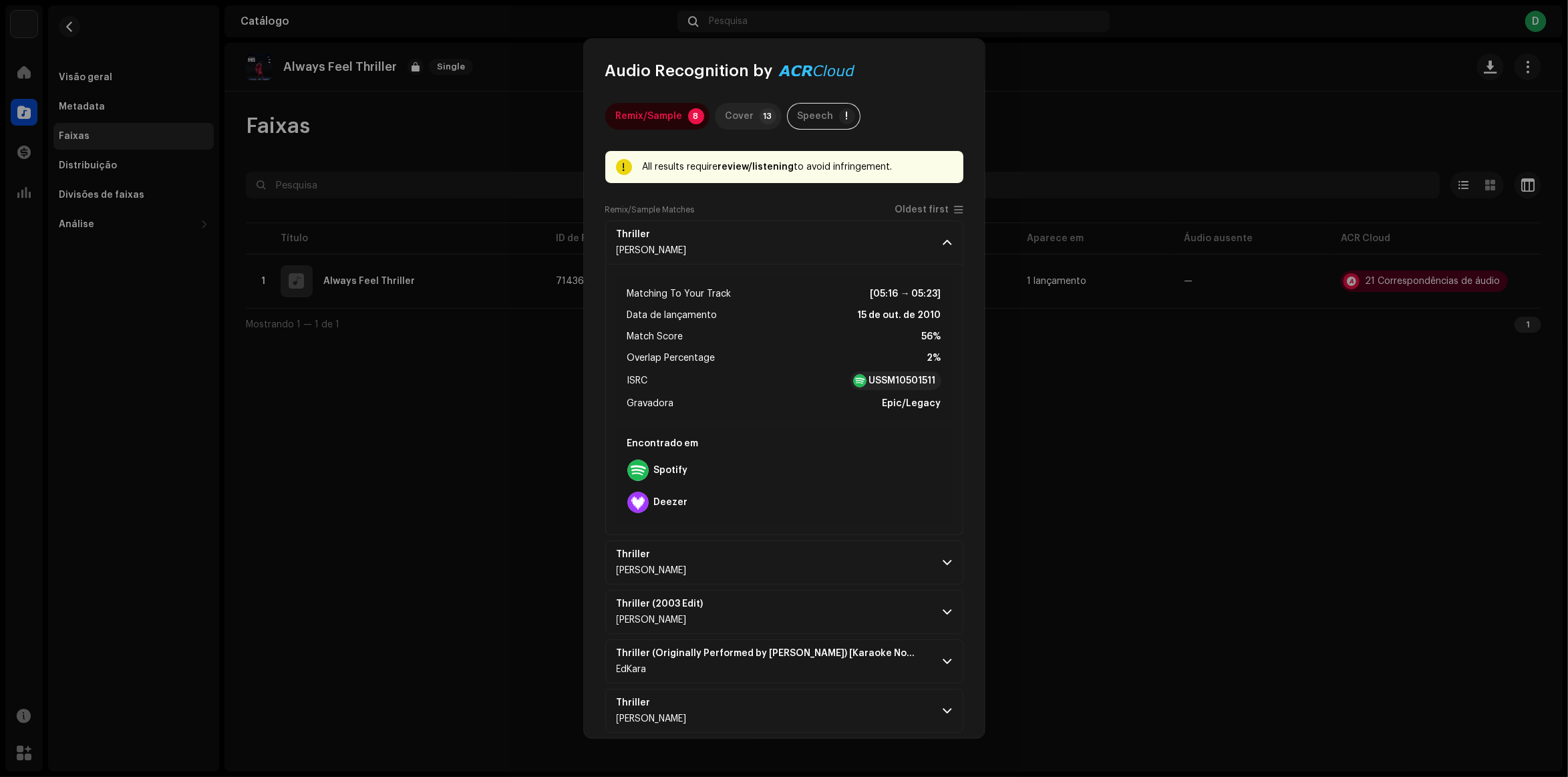
click at [768, 115] on p-badge "13" at bounding box center [768, 116] width 17 height 16
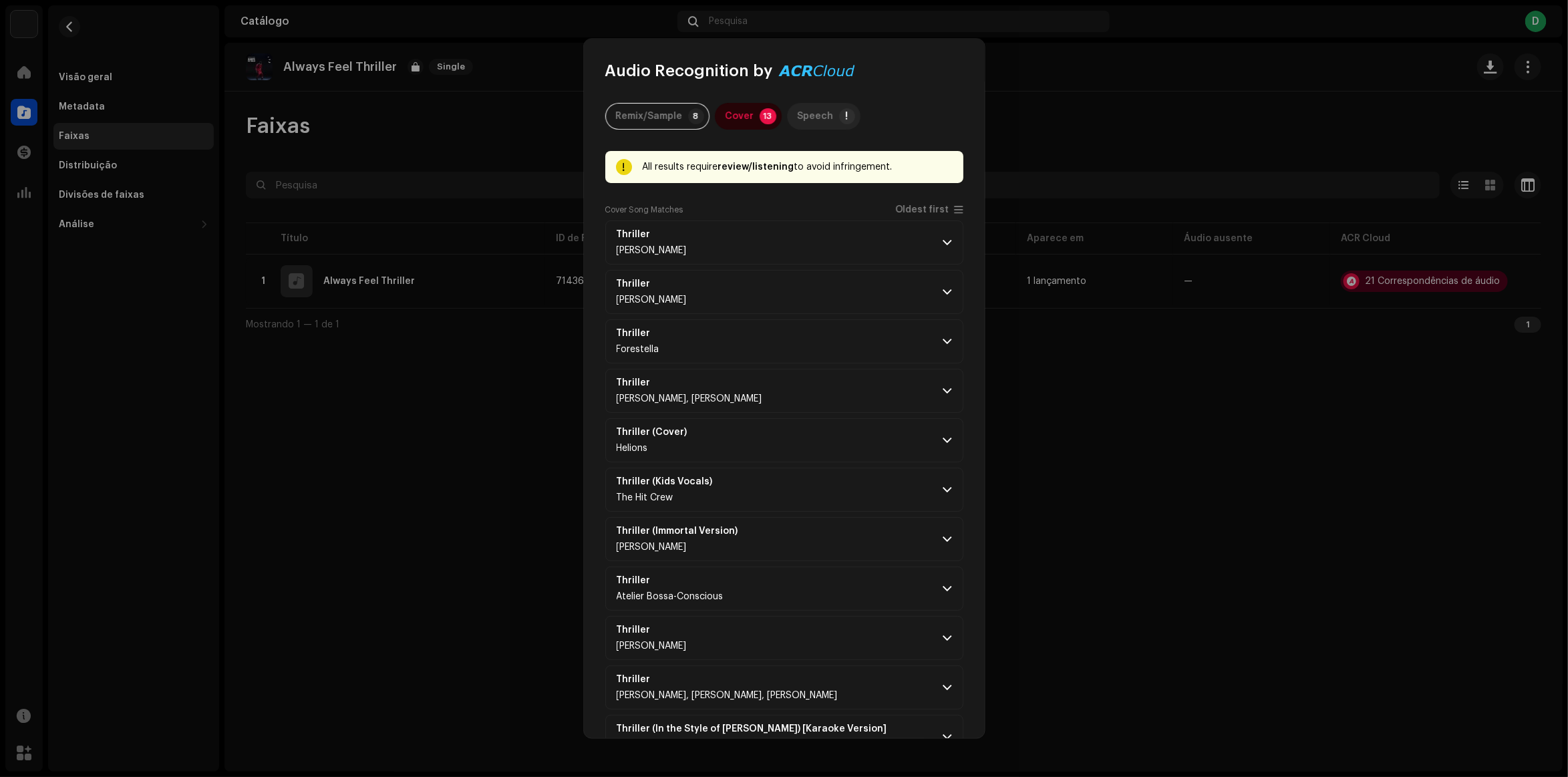
click at [805, 115] on div "Speech" at bounding box center [816, 116] width 36 height 27
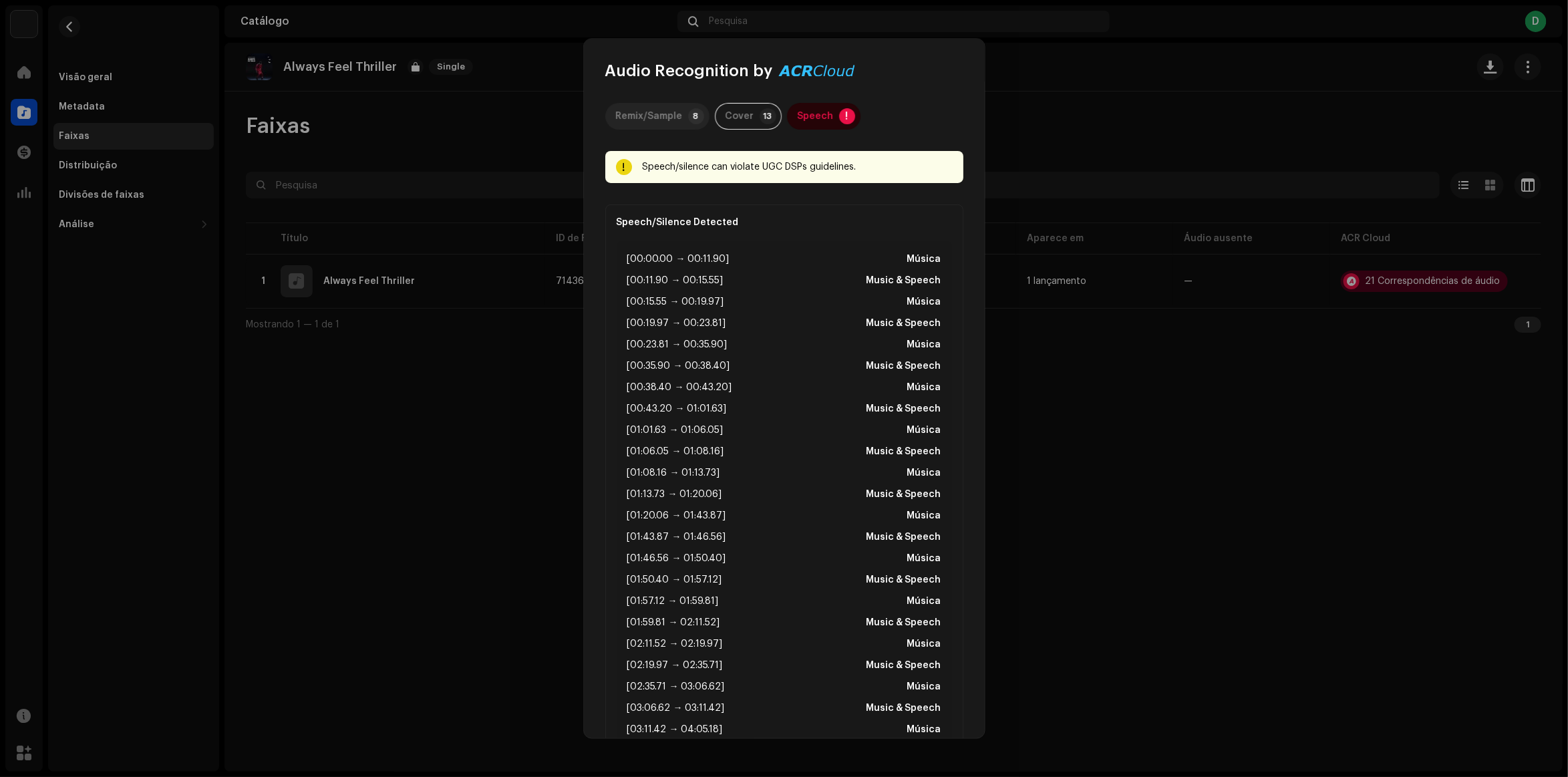
drag, startPoint x: 661, startPoint y: 158, endPoint x: 645, endPoint y: 125, distance: 36.7
click at [645, 125] on div "Remix/Sample" at bounding box center [650, 116] width 67 height 27
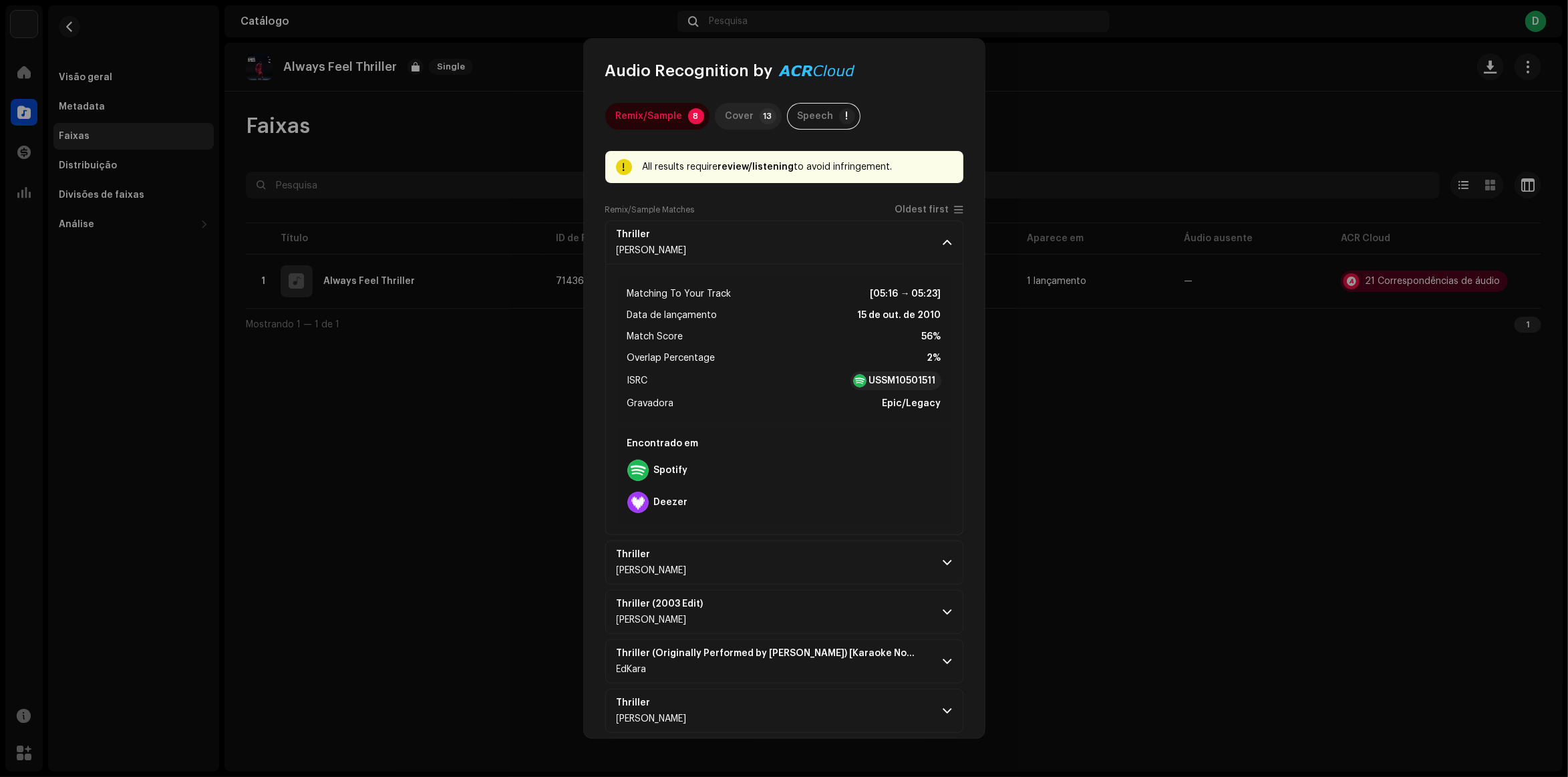
click at [727, 107] on div "Cover" at bounding box center [740, 116] width 29 height 27
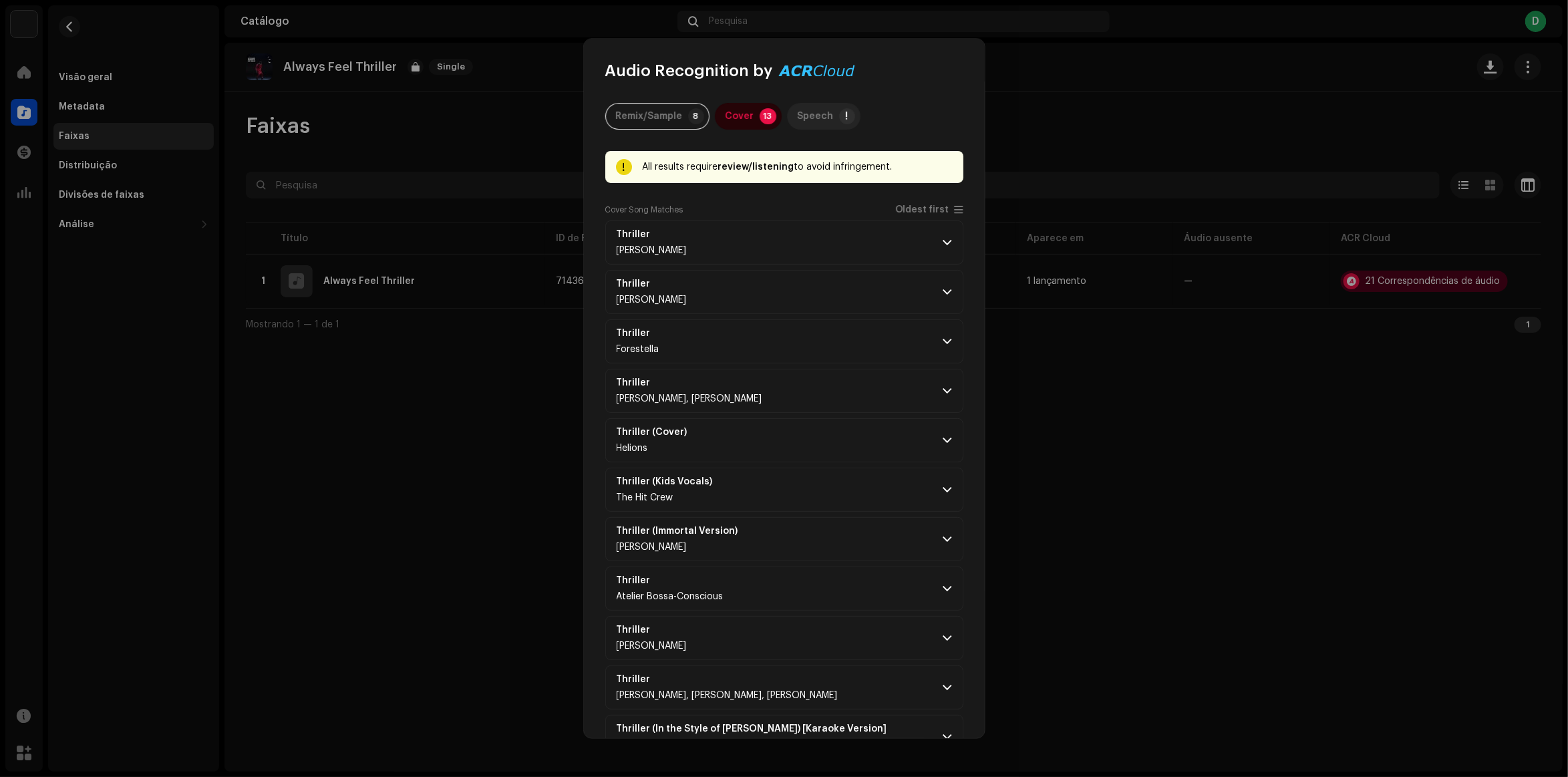
click at [820, 111] on div "Speech" at bounding box center [816, 116] width 36 height 27
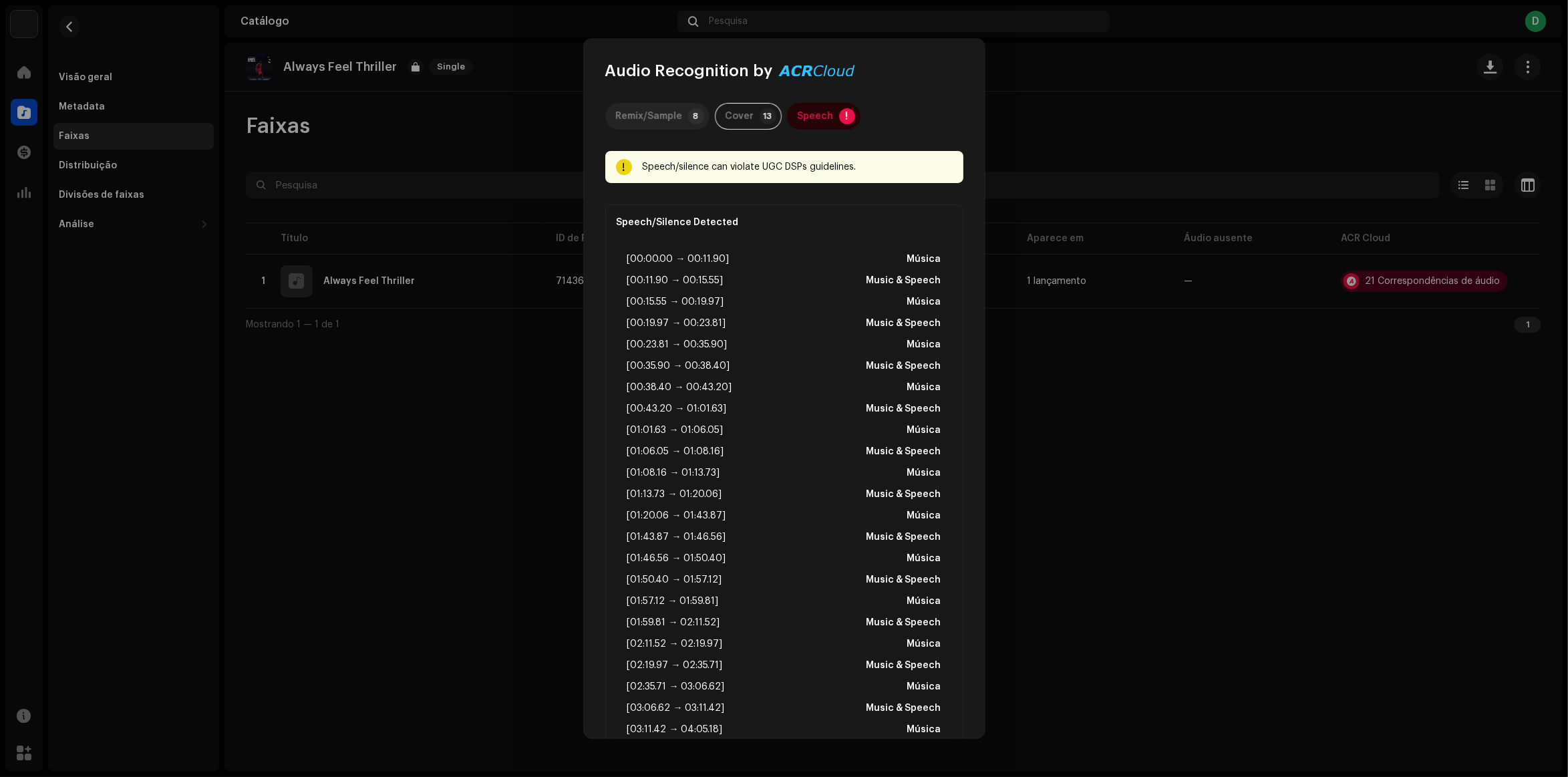
click at [636, 125] on div "Remix/Sample" at bounding box center [650, 116] width 67 height 27
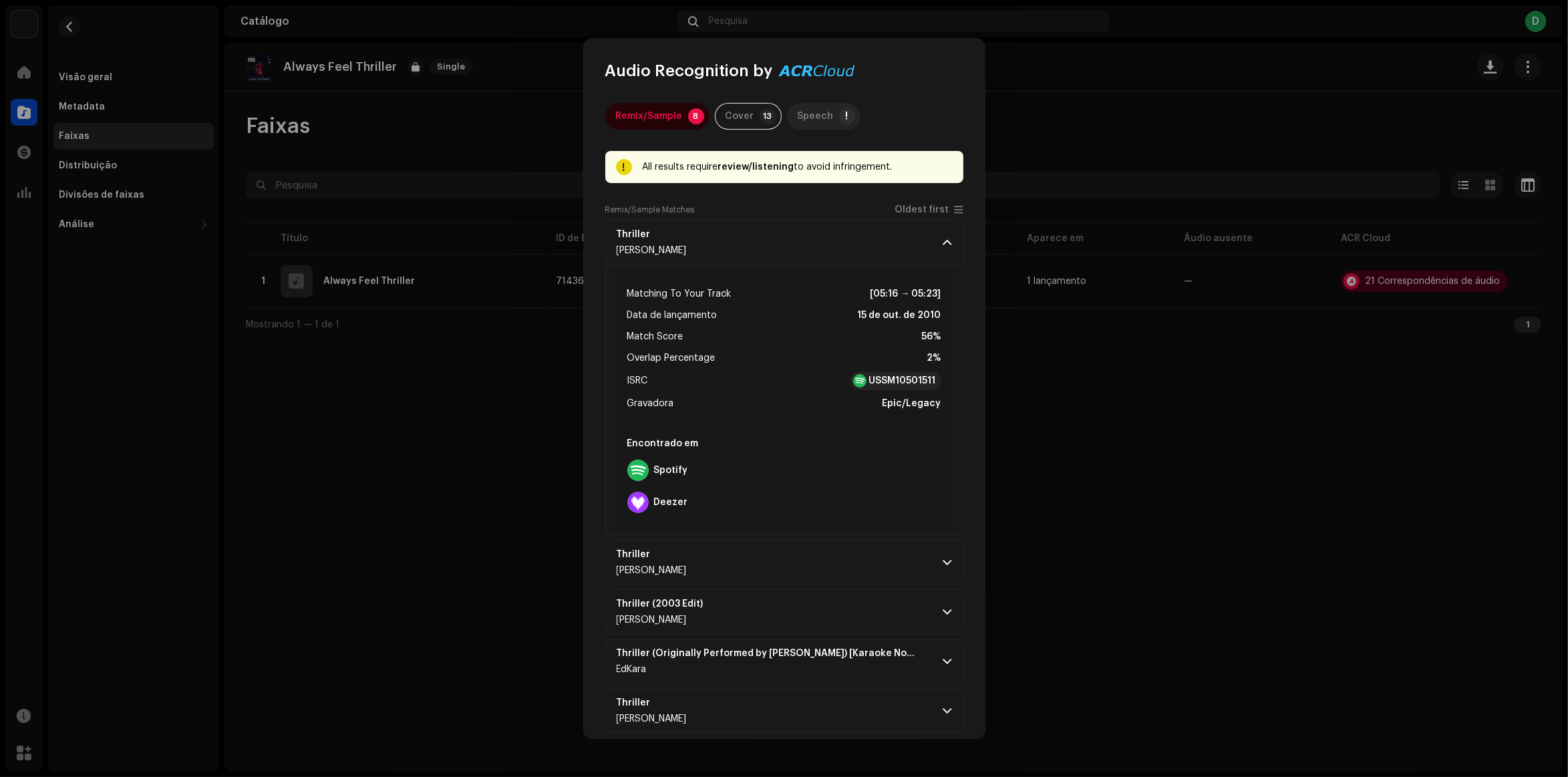
click at [802, 103] on div "Speech" at bounding box center [816, 116] width 36 height 27
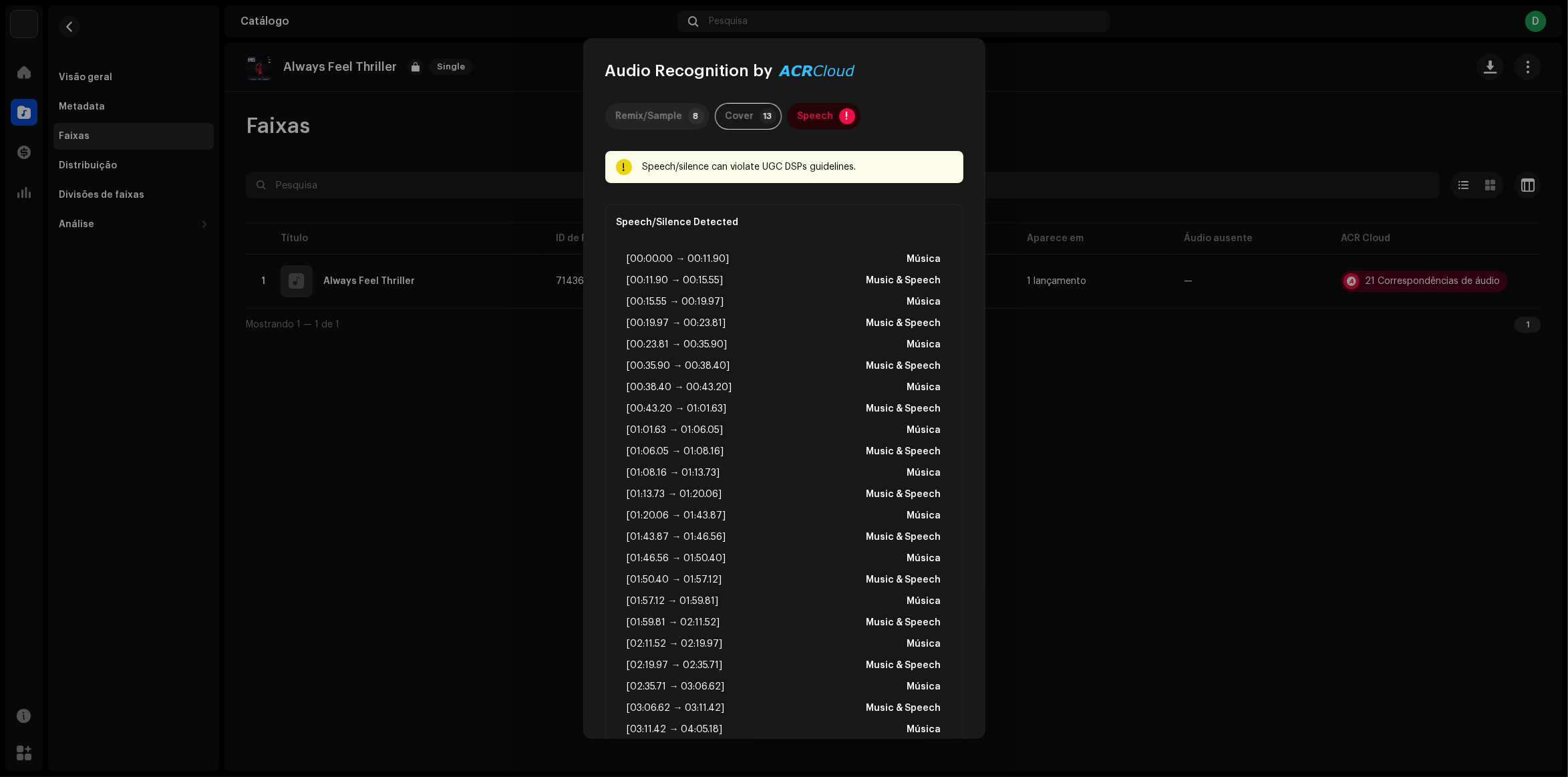
click at [642, 104] on div "Remix/Sample" at bounding box center [650, 116] width 67 height 27
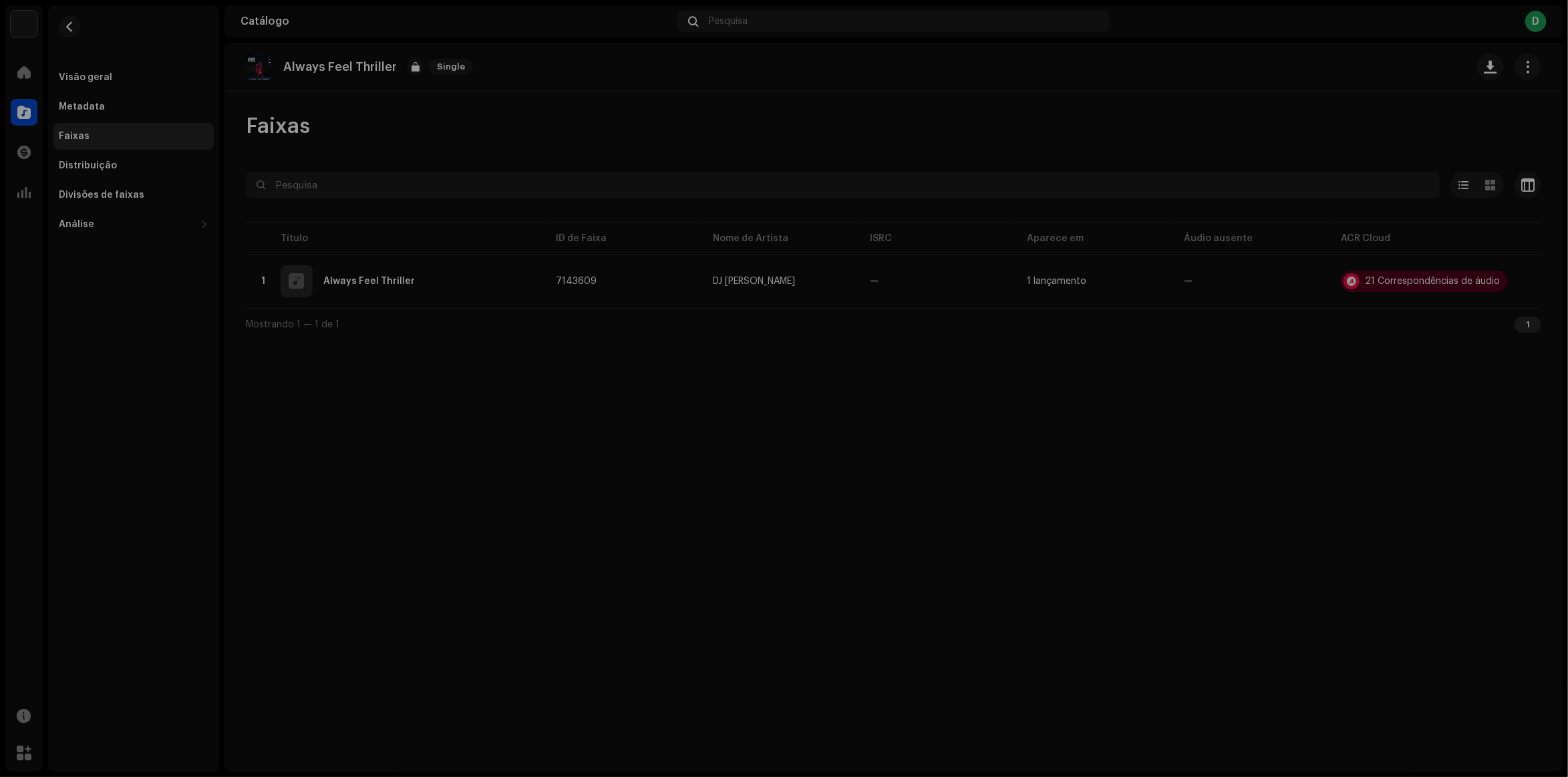
click at [486, 475] on div "Audio Recognition by Remix/Sample 8 Cover 13 Speech ! All results require revie…" at bounding box center [784, 388] width 1568 height 777
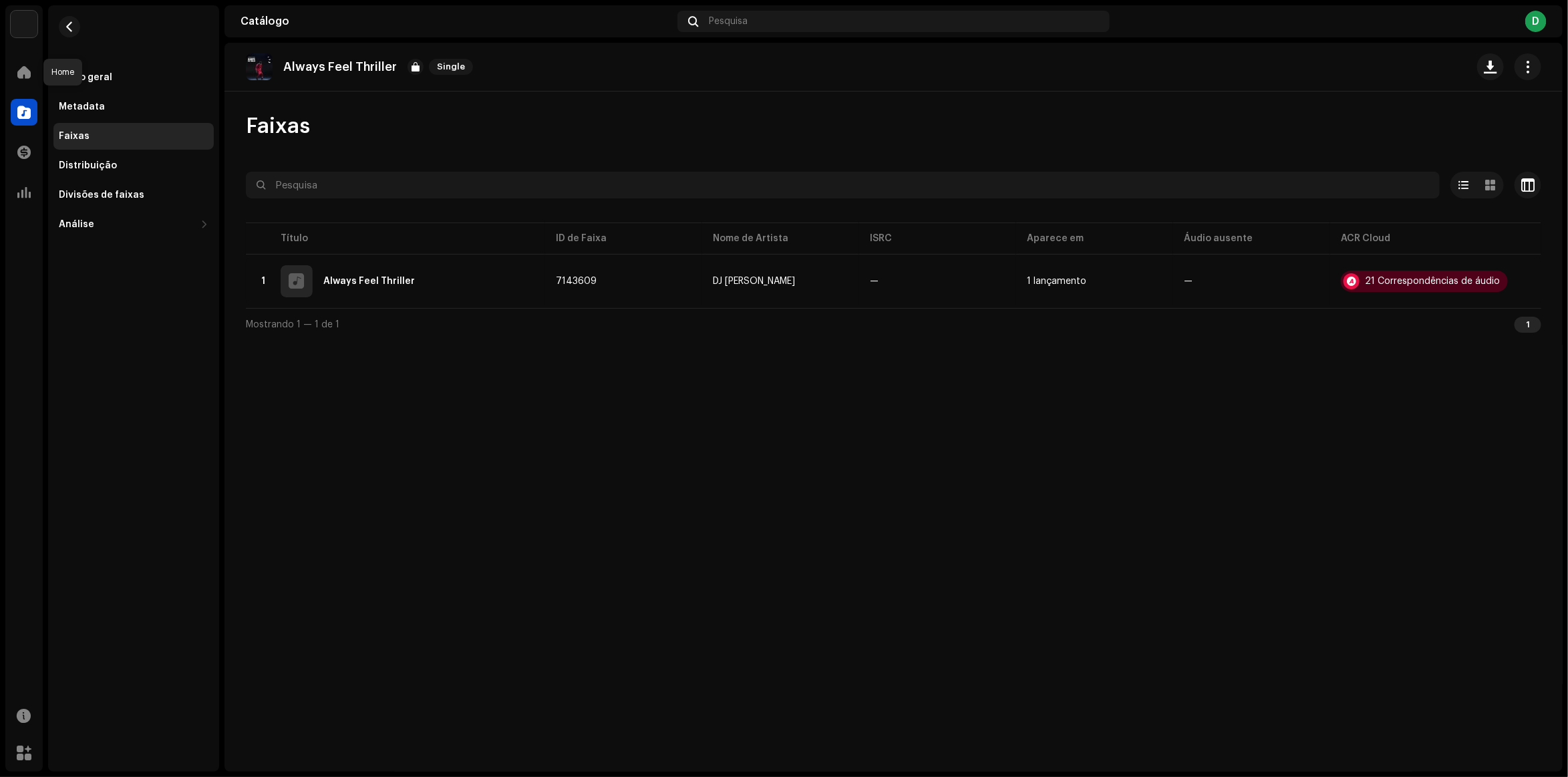
click at [32, 81] on div at bounding box center [24, 72] width 27 height 27
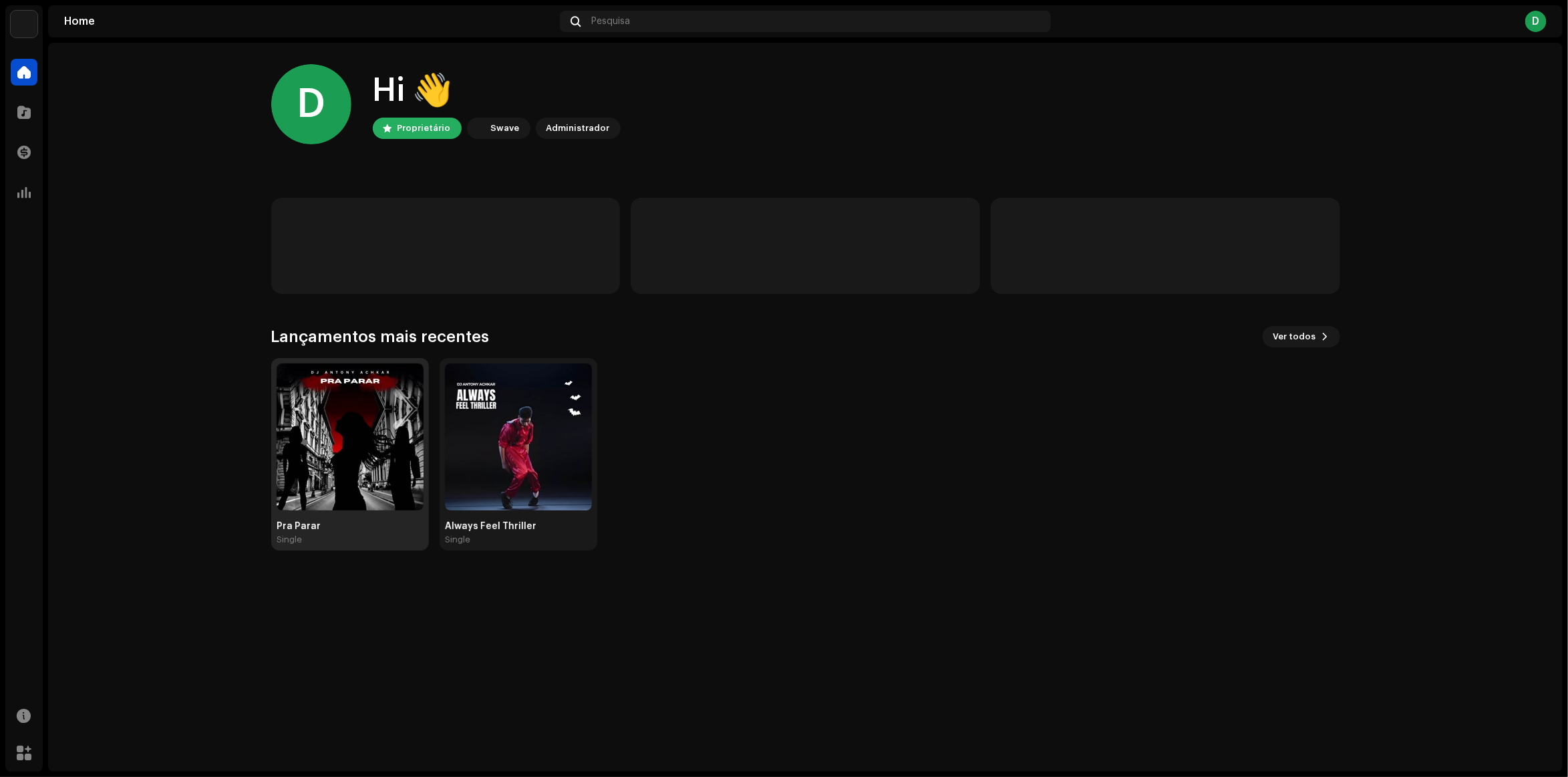
click at [298, 417] on img at bounding box center [350, 436] width 147 height 147
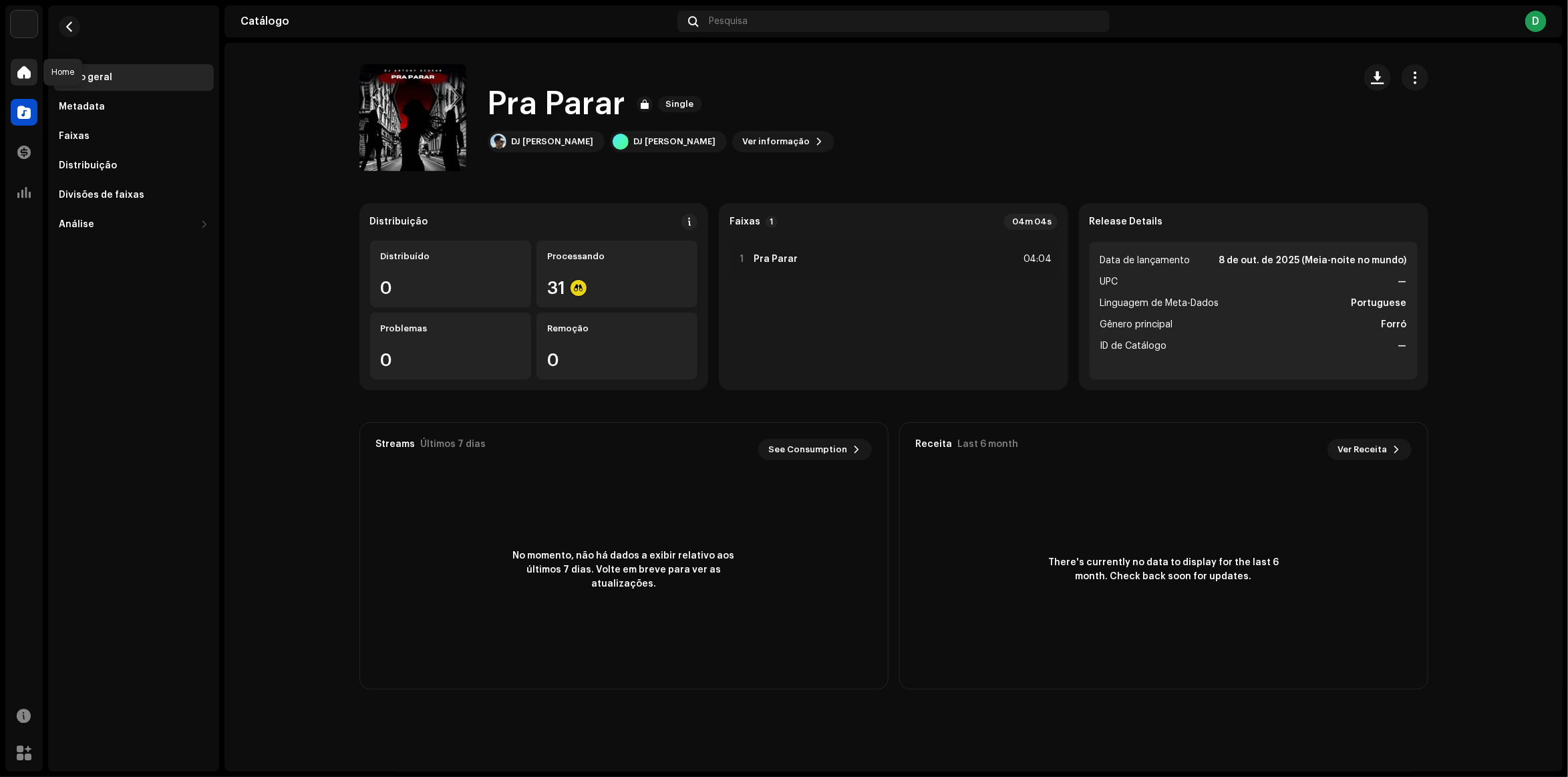
click at [11, 78] on div at bounding box center [24, 72] width 27 height 27
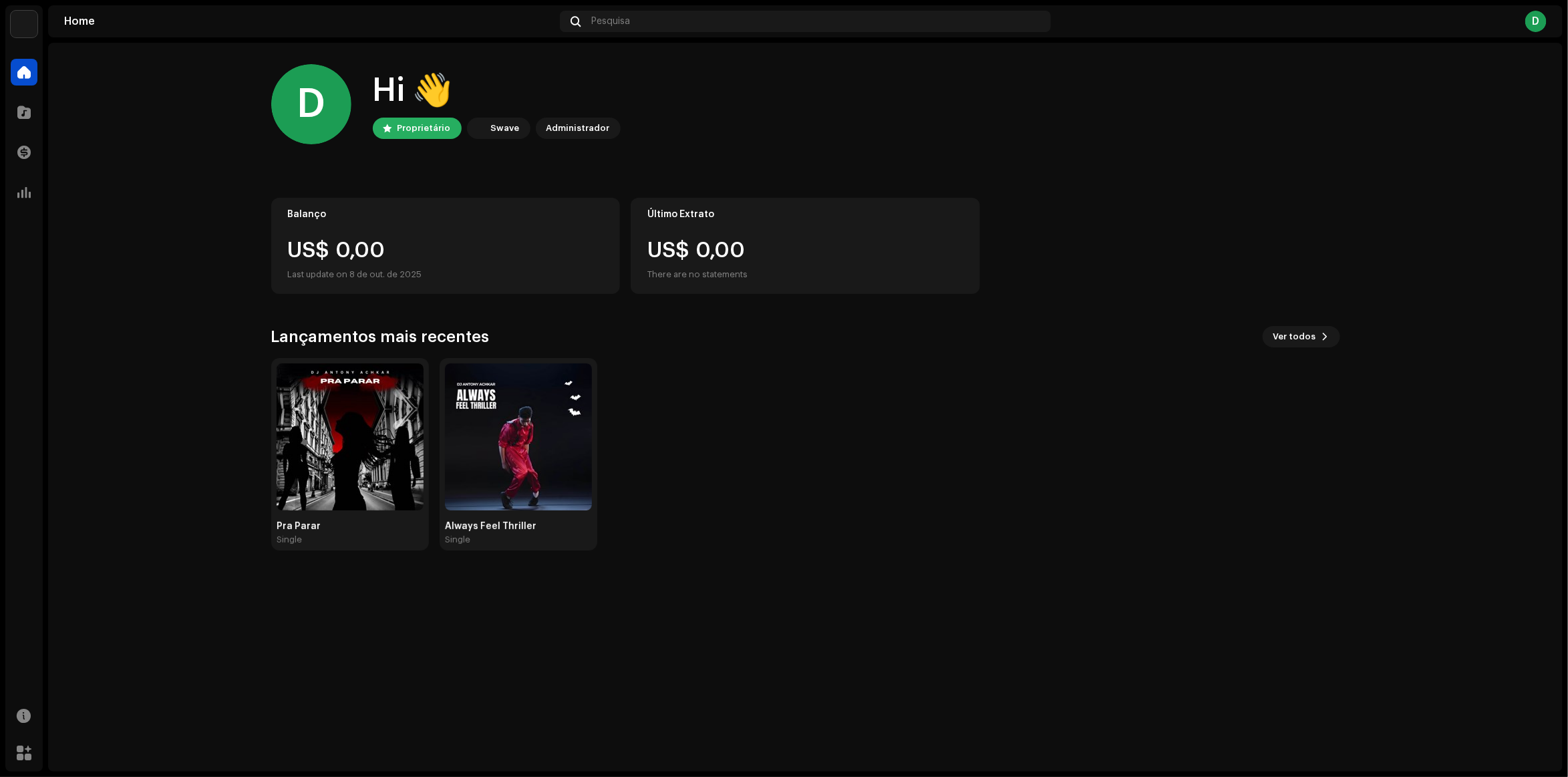
click at [325, 110] on div "D" at bounding box center [311, 104] width 80 height 80
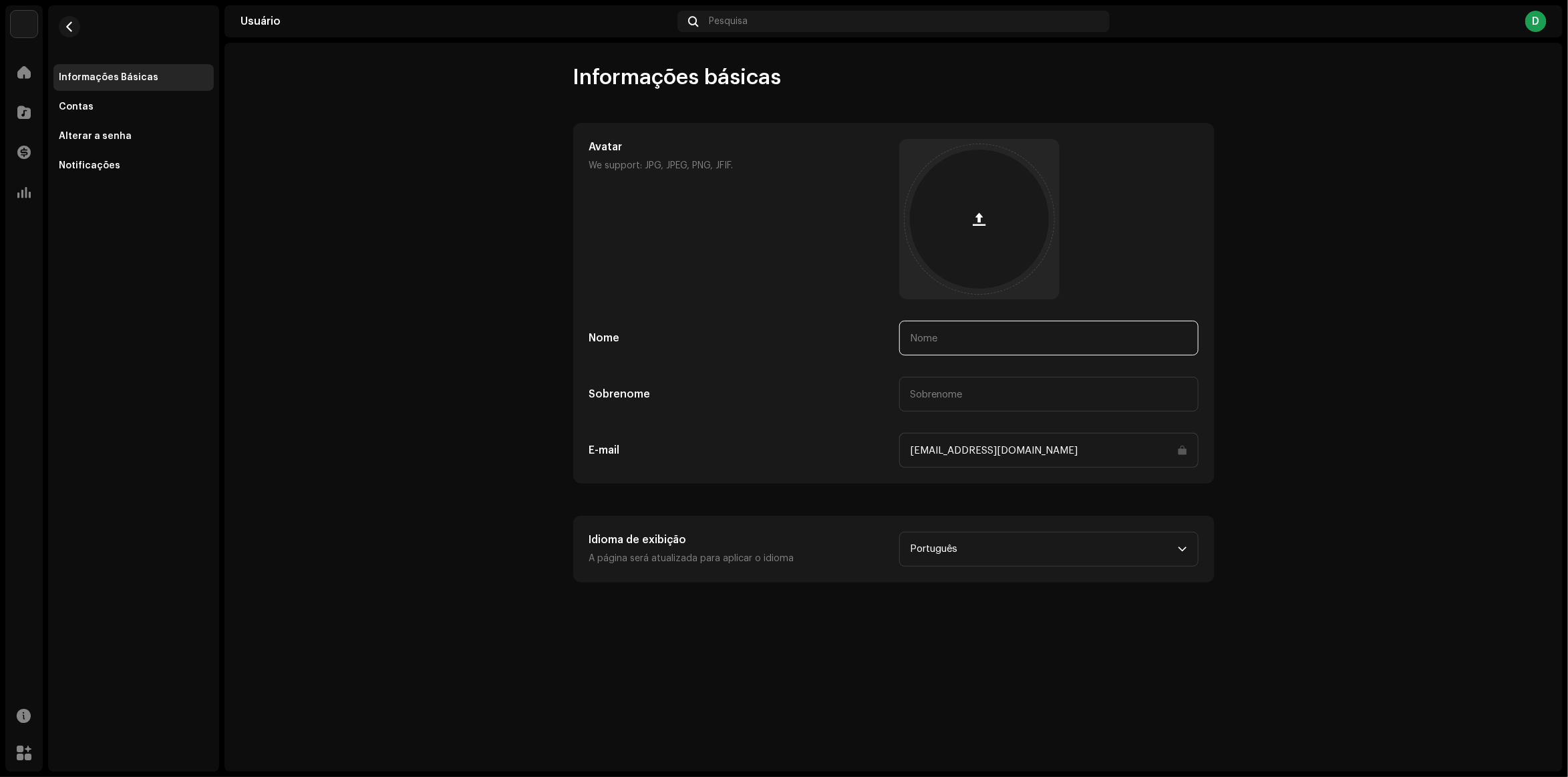
click at [961, 341] on input "text" at bounding box center [1049, 338] width 299 height 35
click at [950, 346] on input "text" at bounding box center [1049, 338] width 299 height 35
type input "Antony"
click at [986, 411] on input "text" at bounding box center [1049, 394] width 299 height 35
type input "Achkar"
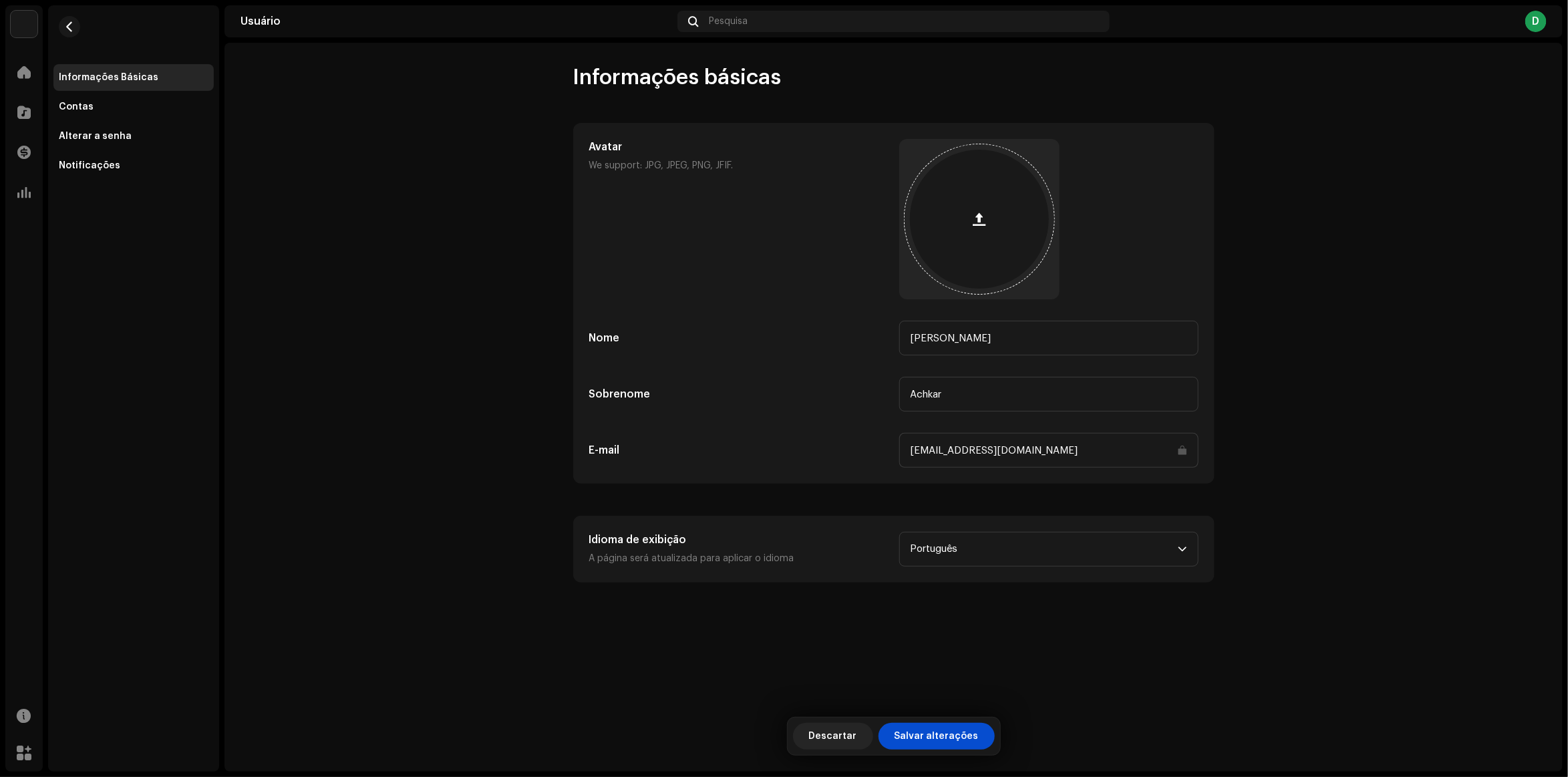
click at [997, 254] on div at bounding box center [979, 219] width 139 height 139
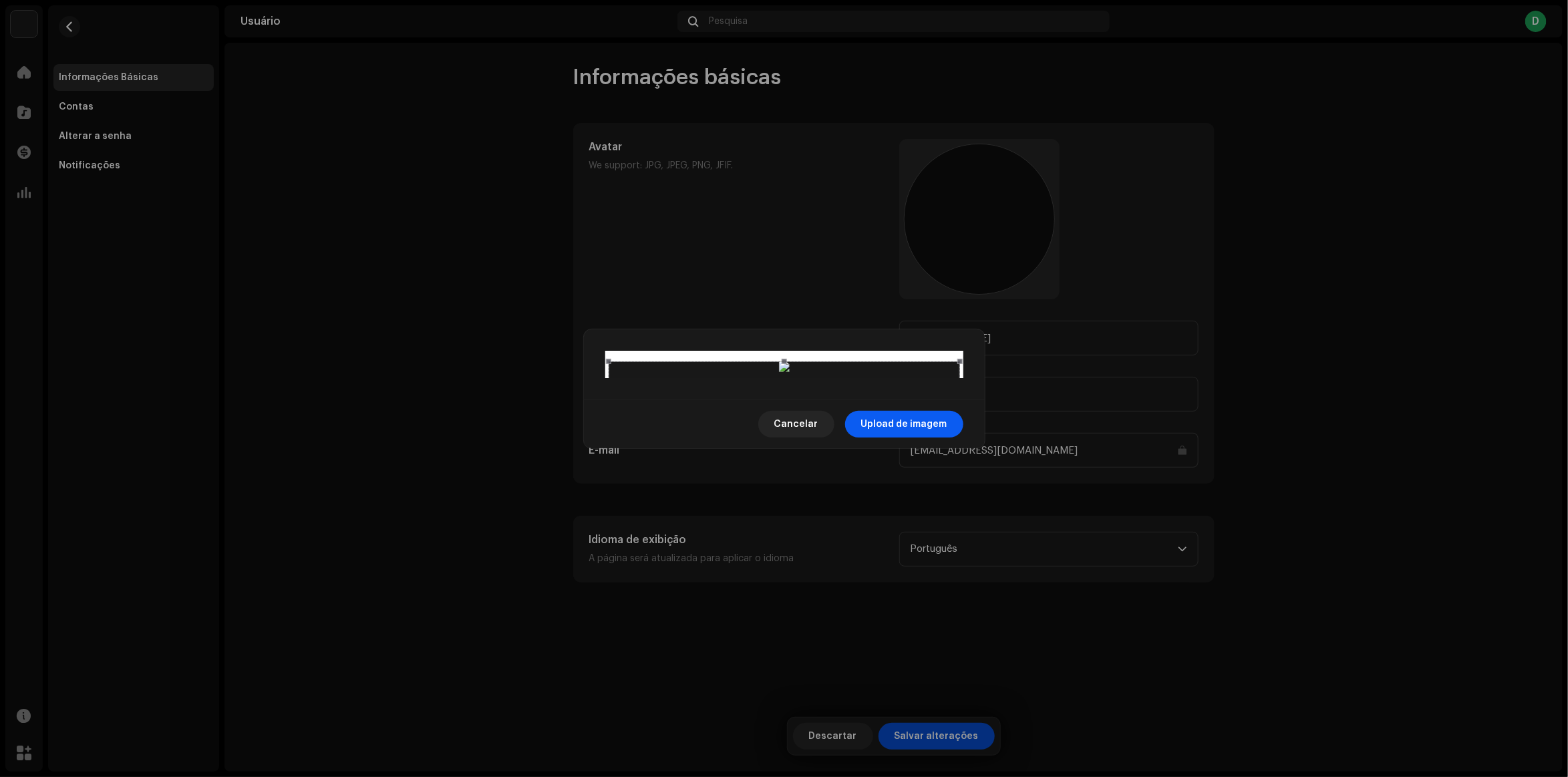
click at [907, 438] on span "Upload de imagem" at bounding box center [904, 424] width 86 height 27
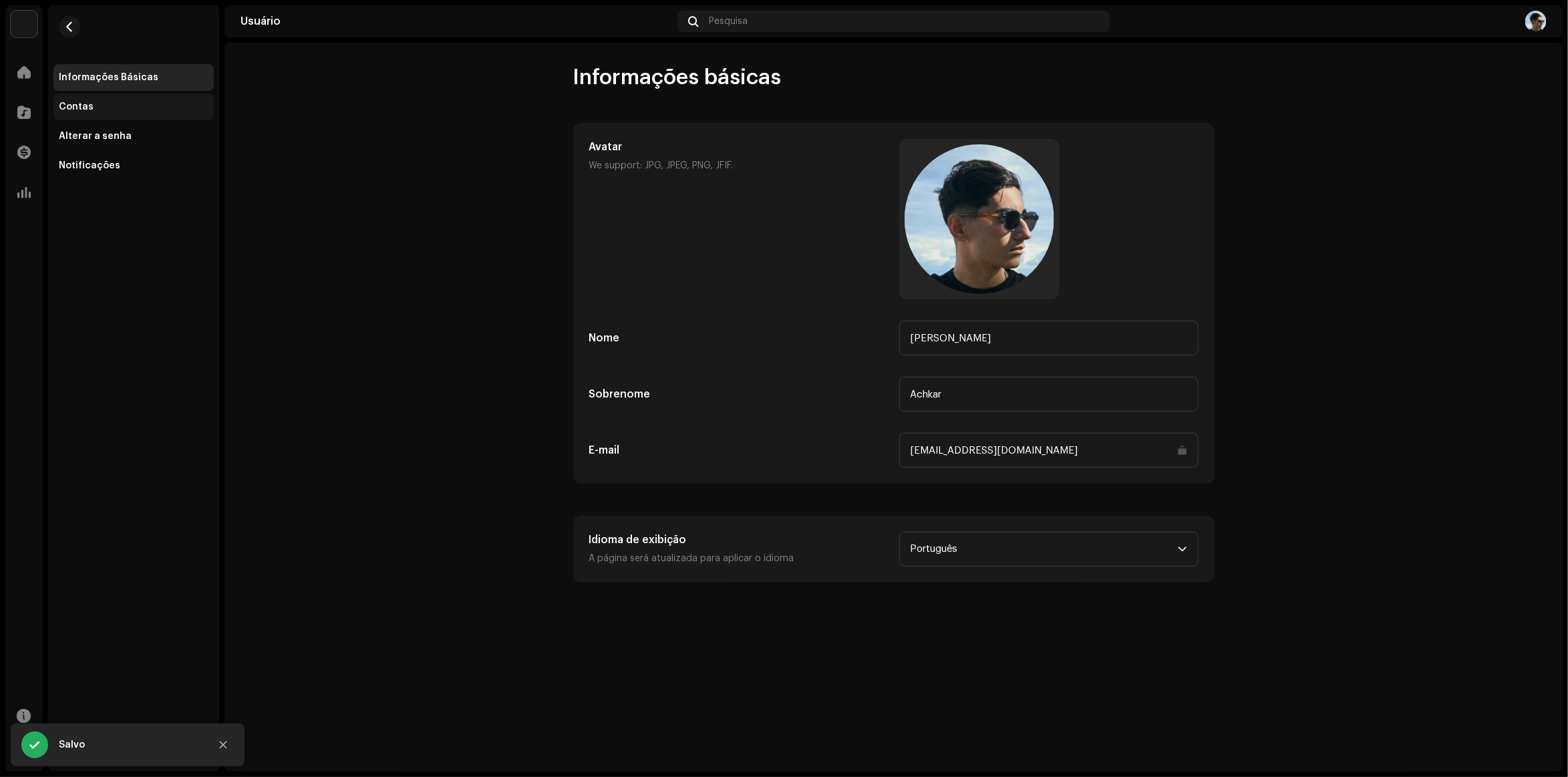
click at [110, 107] on div "Contas" at bounding box center [133, 107] width 149 height 11
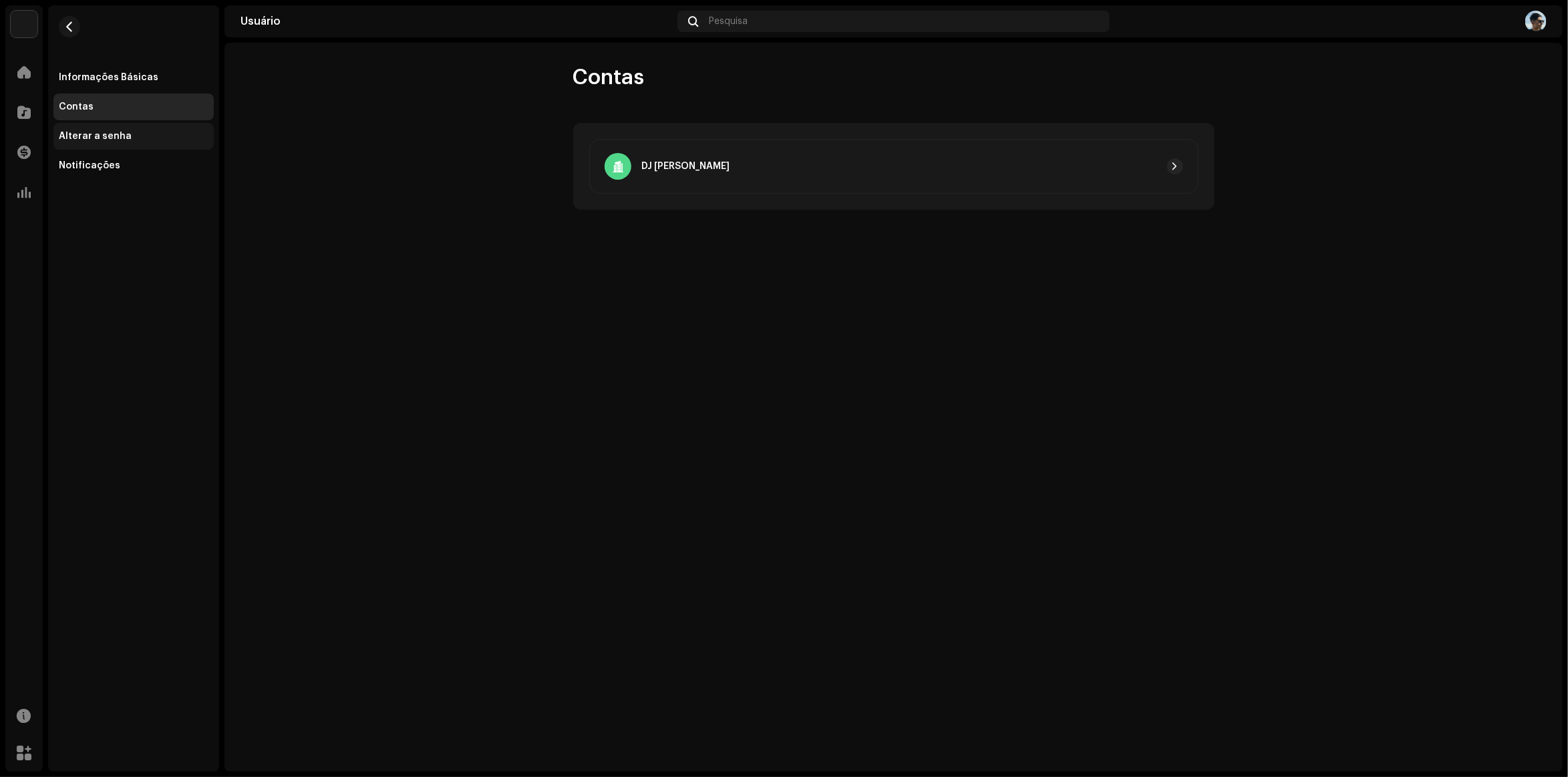
click at [111, 138] on div "Alterar a senha" at bounding box center [95, 136] width 72 height 11
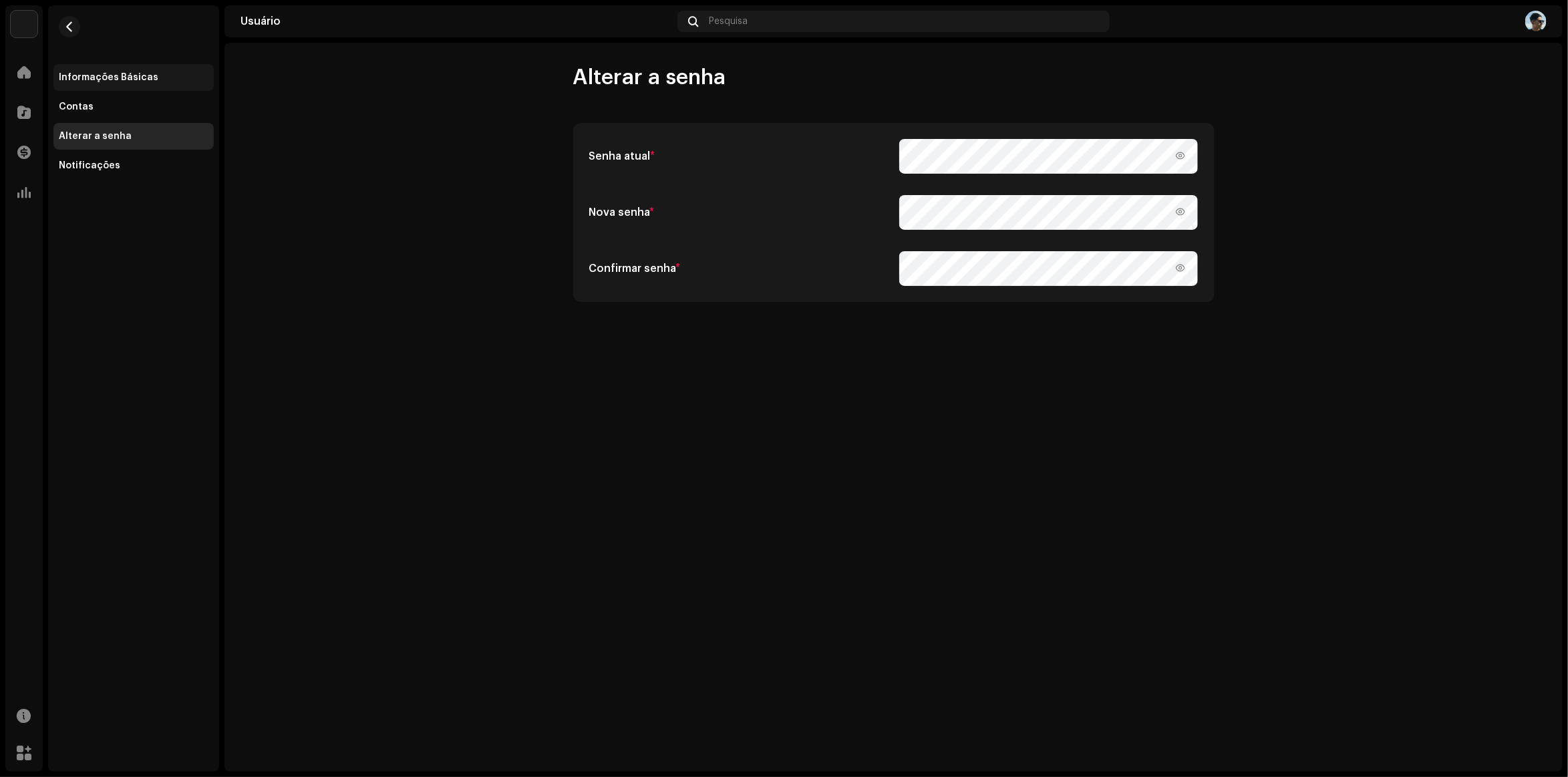
click at [97, 74] on div "Informações Básicas" at bounding box center [108, 78] width 99 height 11
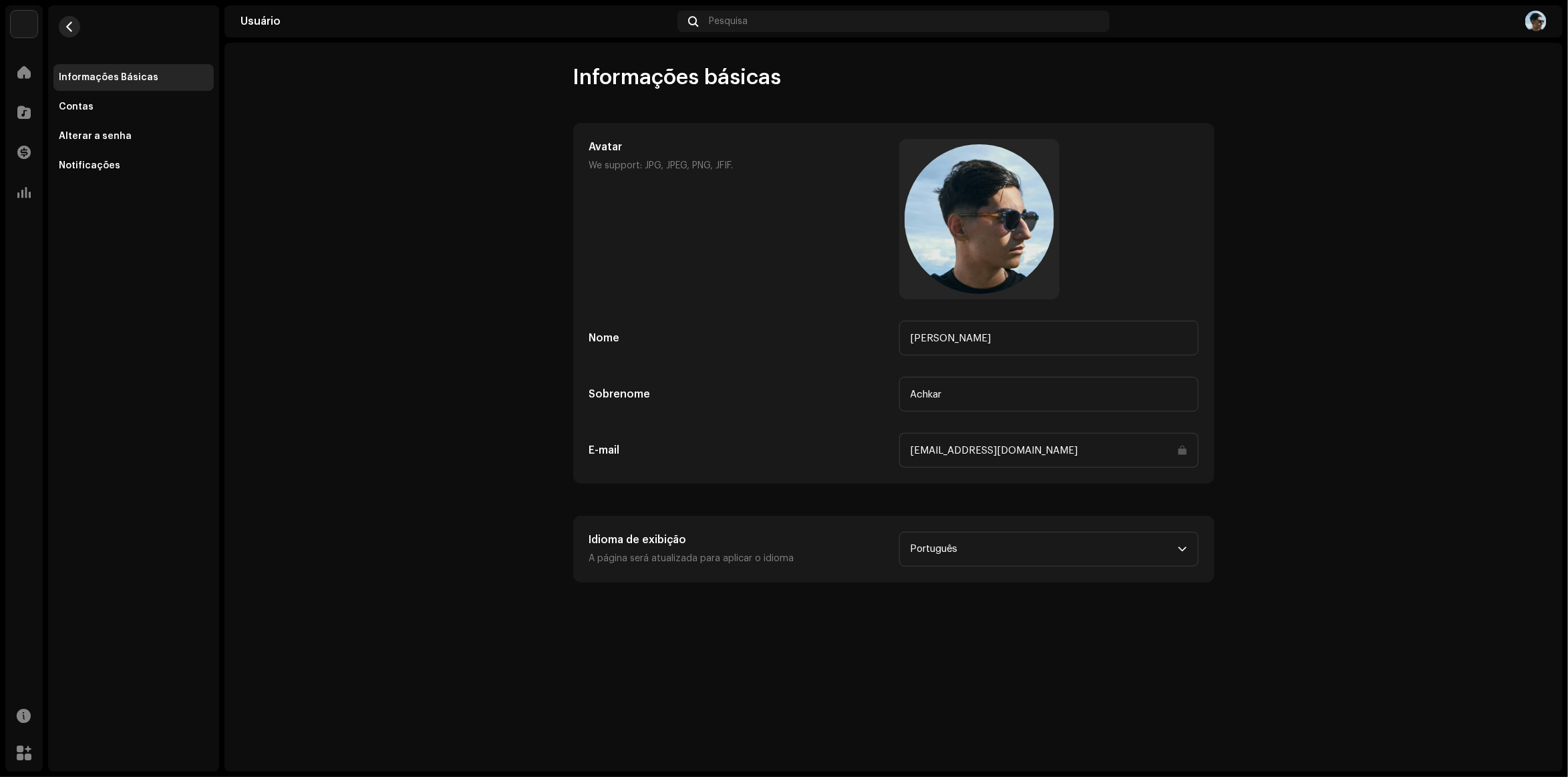
click at [62, 34] on button "button" at bounding box center [69, 26] width 21 height 21
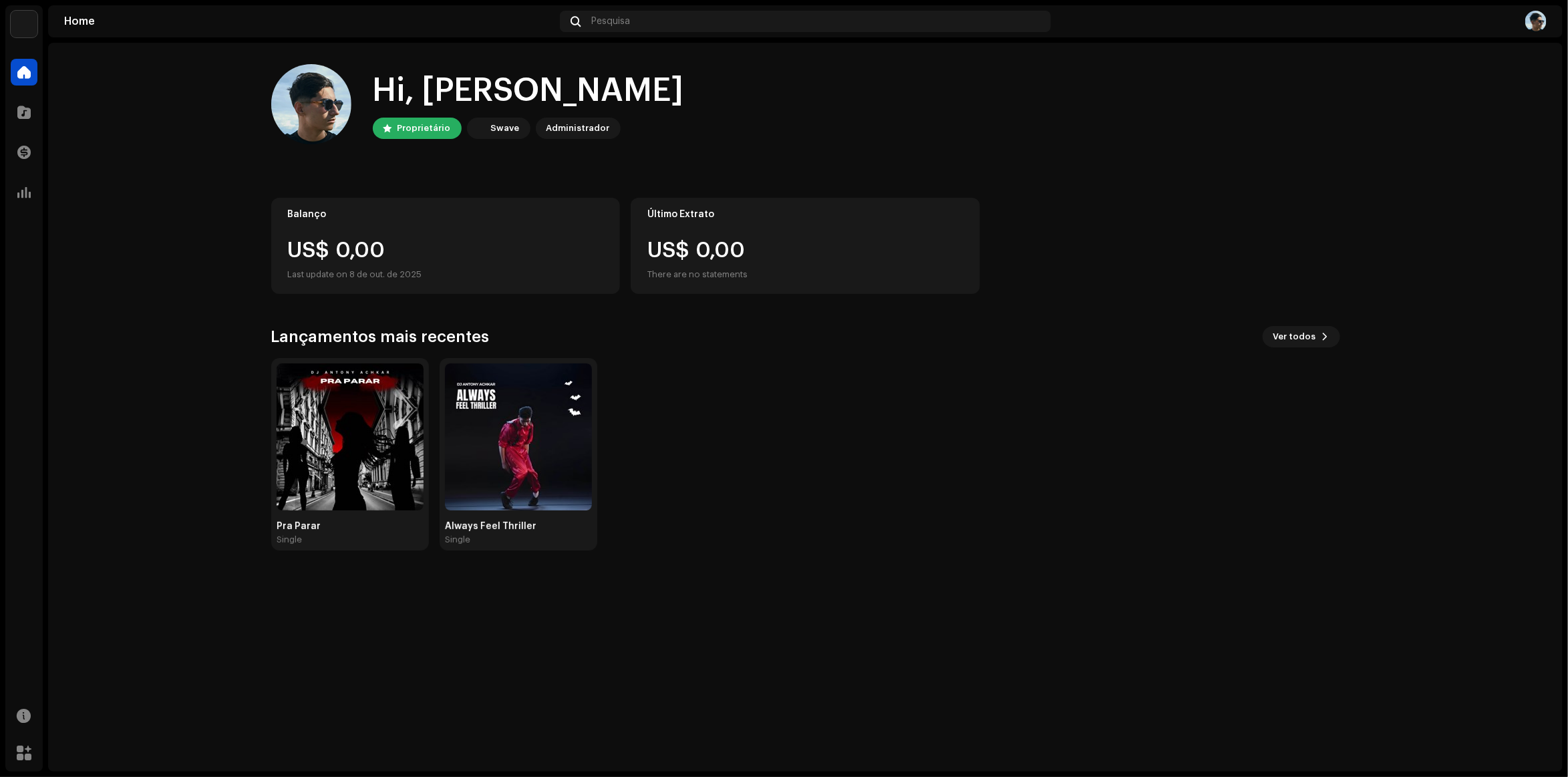
click at [27, 29] on img at bounding box center [24, 24] width 27 height 27
click at [339, 115] on img at bounding box center [311, 104] width 80 height 80
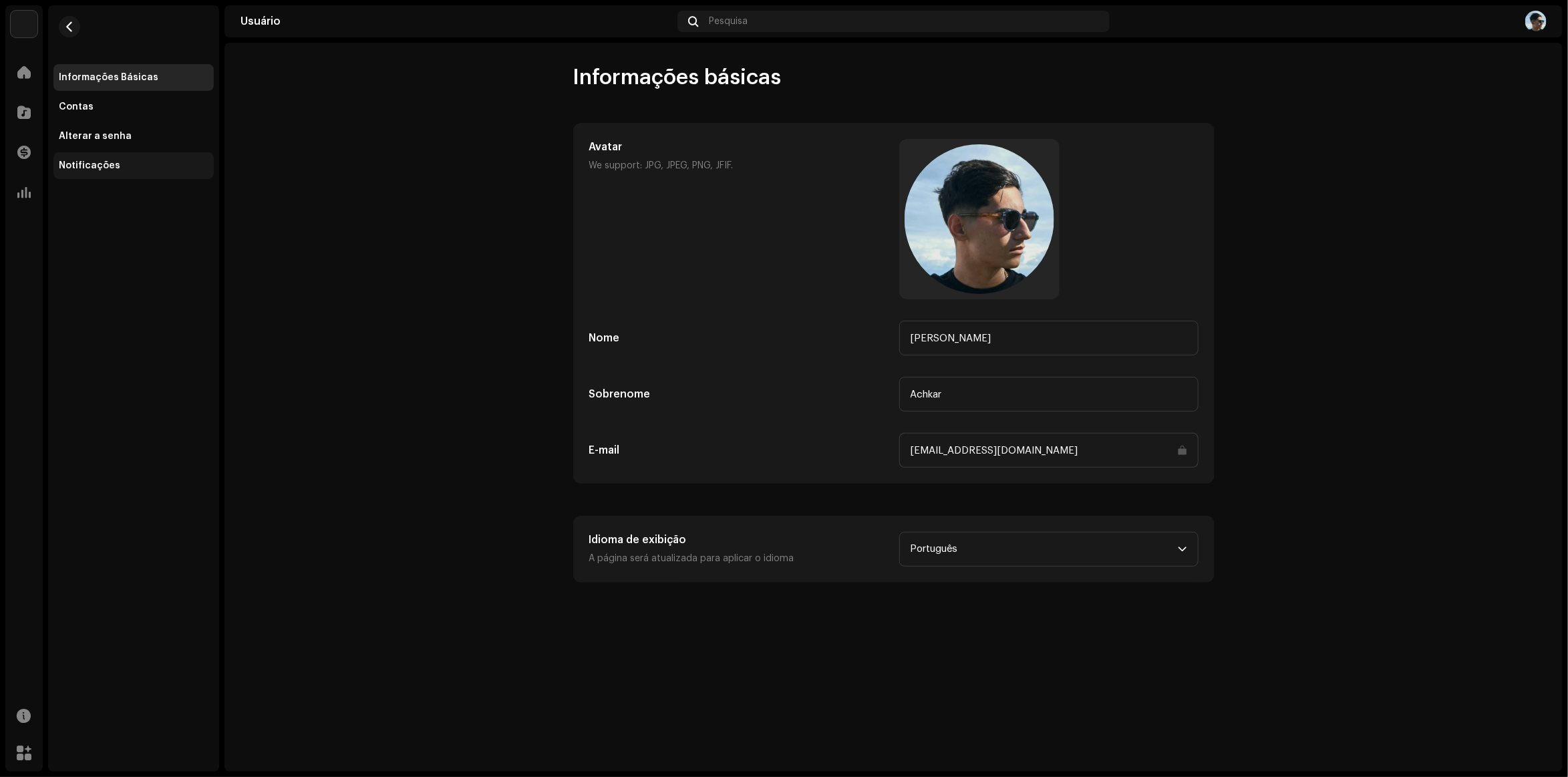
click at [105, 162] on div "Notificações" at bounding box center [89, 165] width 62 height 11
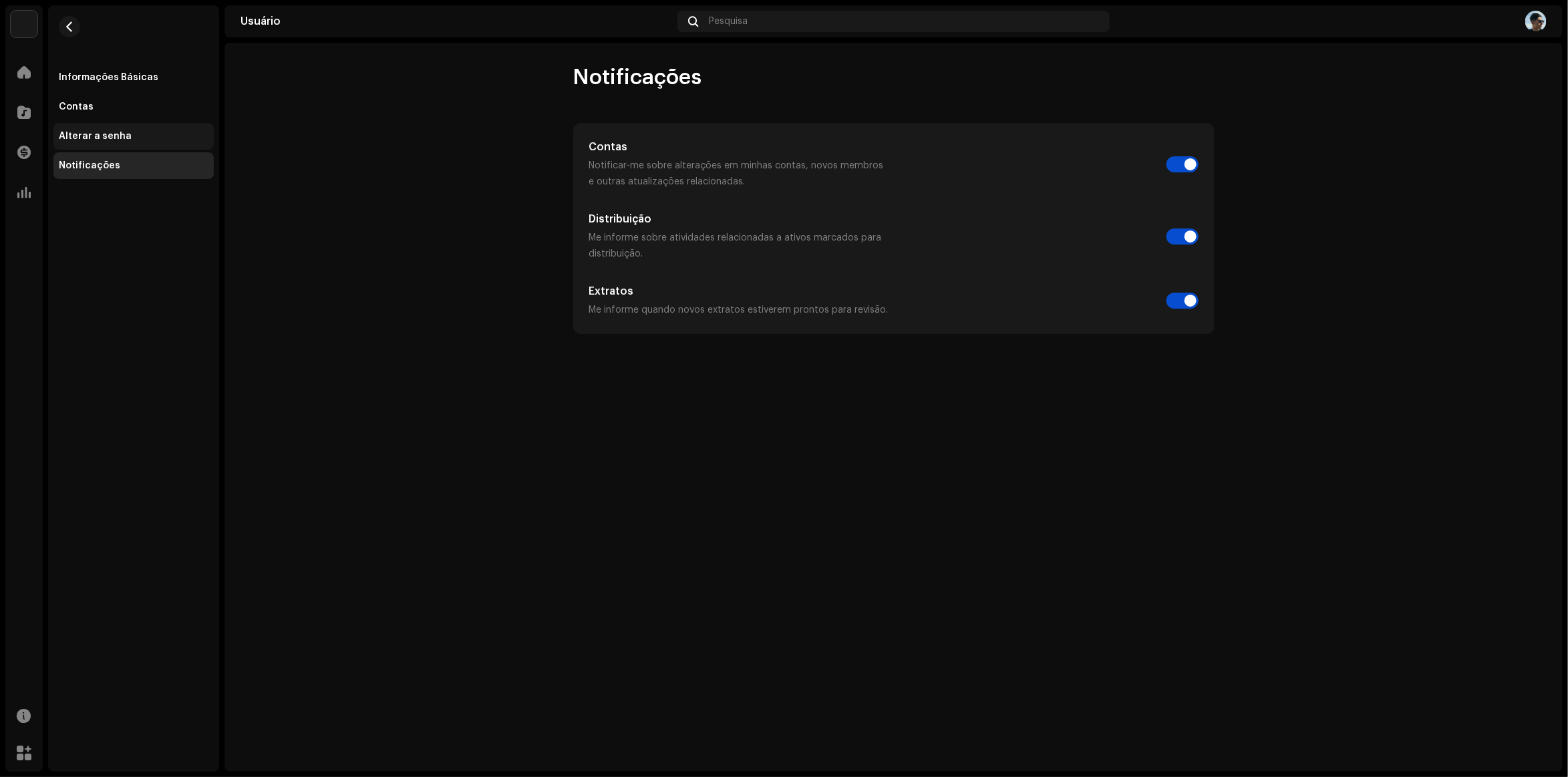
click at [85, 129] on div "Alterar a senha" at bounding box center [133, 136] width 160 height 27
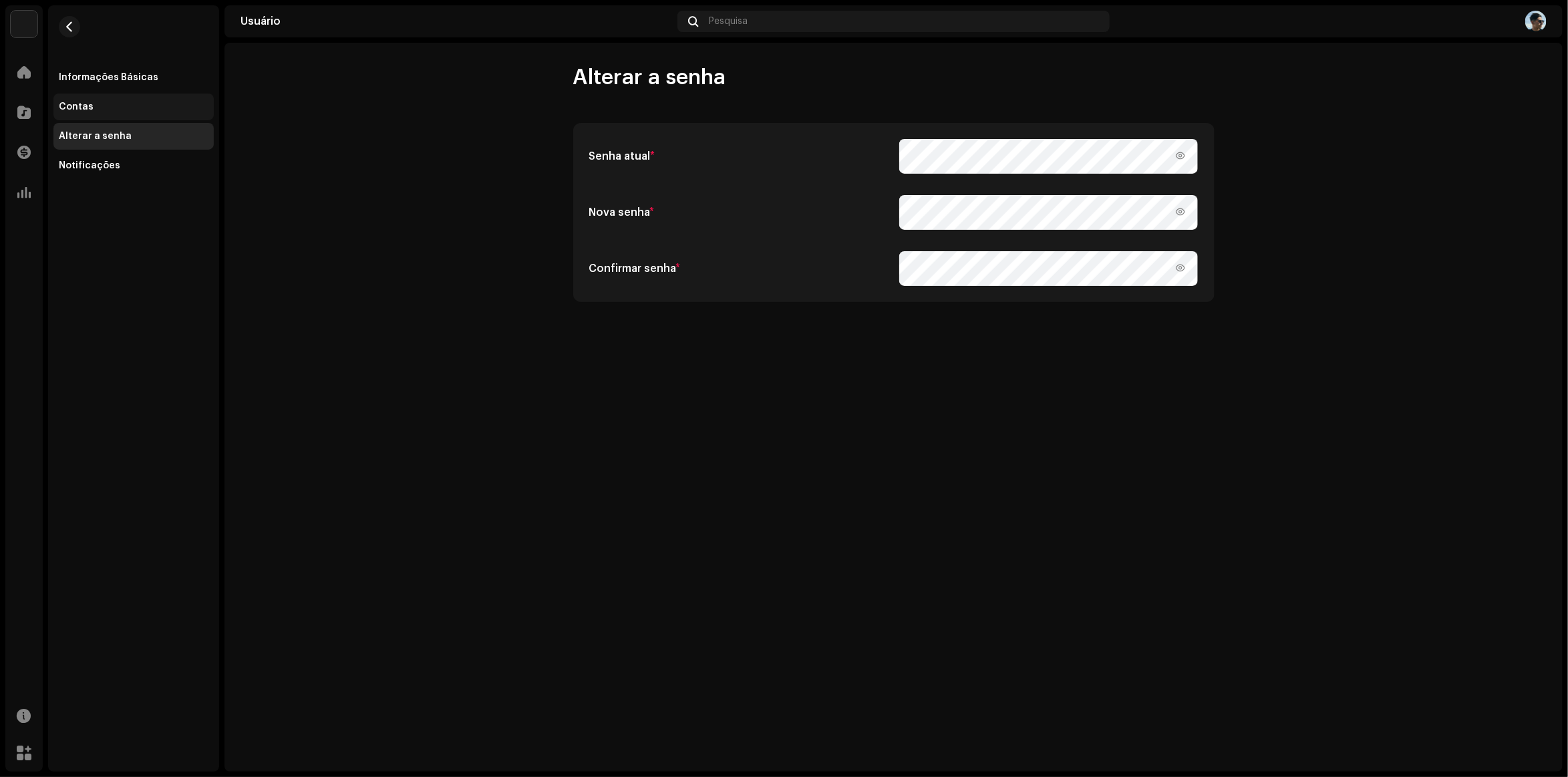
click at [84, 100] on div "Contas" at bounding box center [133, 107] width 160 height 27
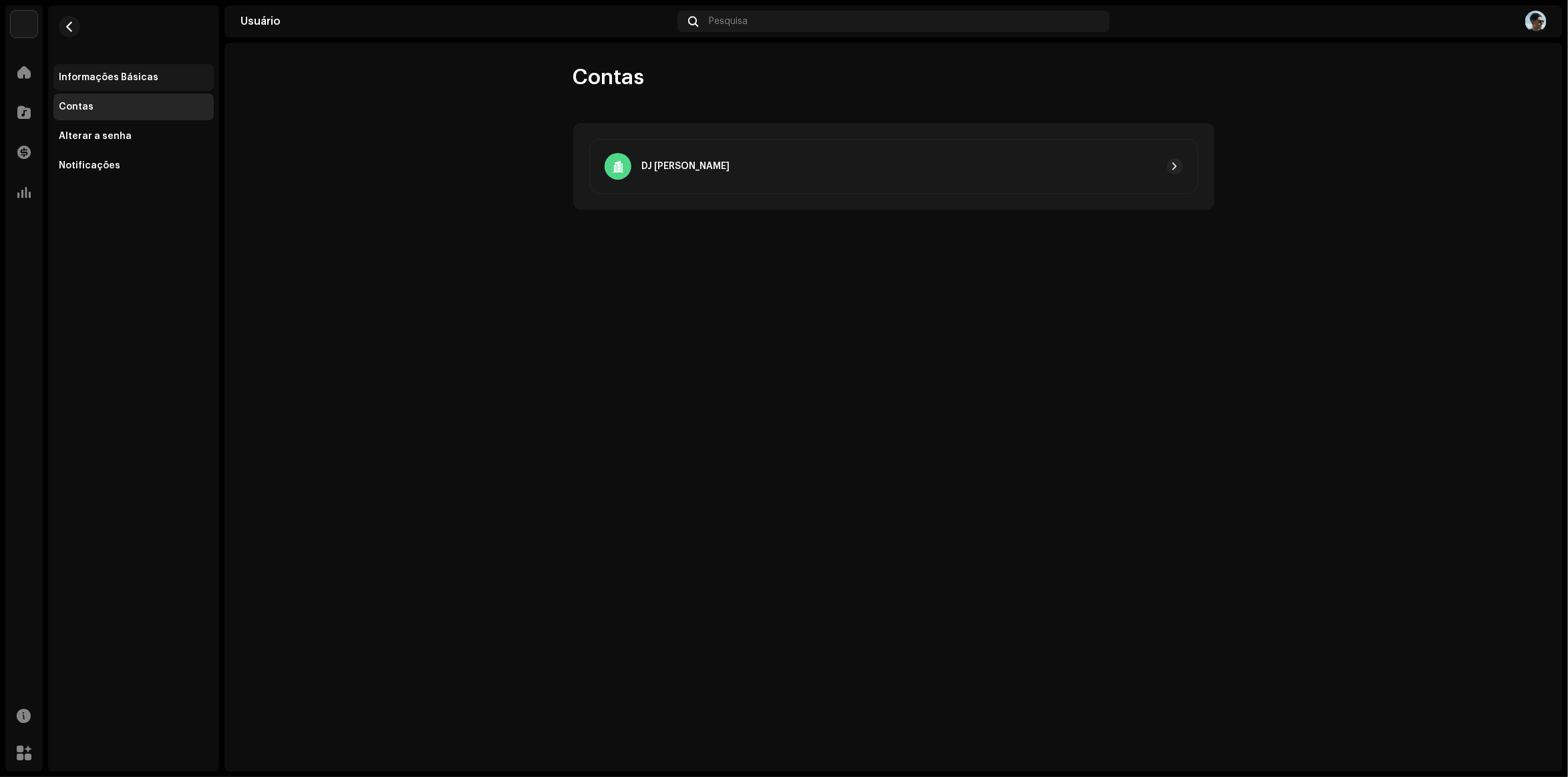
click at [84, 72] on div "Informações Básicas" at bounding box center [108, 78] width 99 height 11
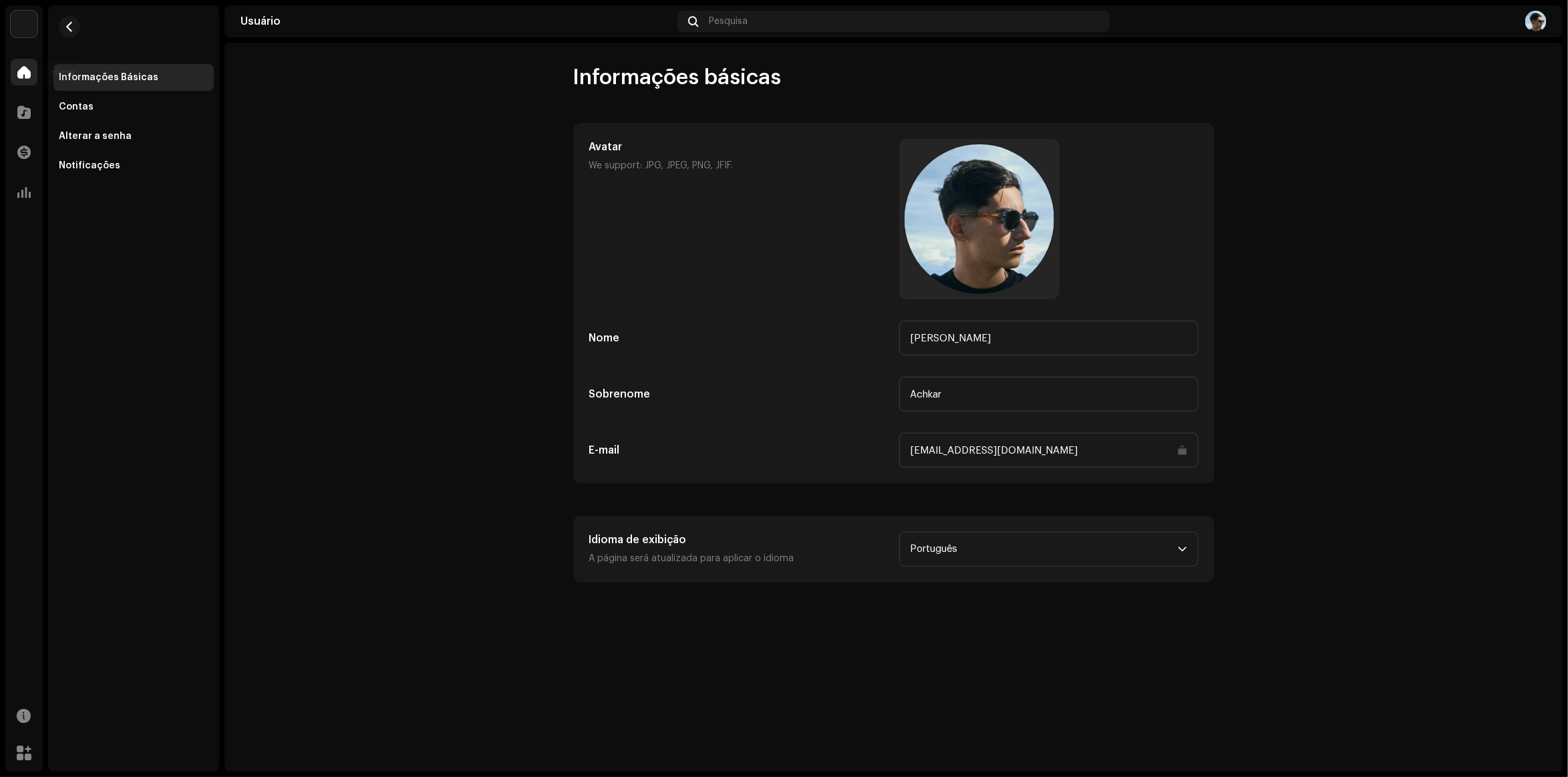
click at [35, 80] on div at bounding box center [24, 72] width 27 height 27
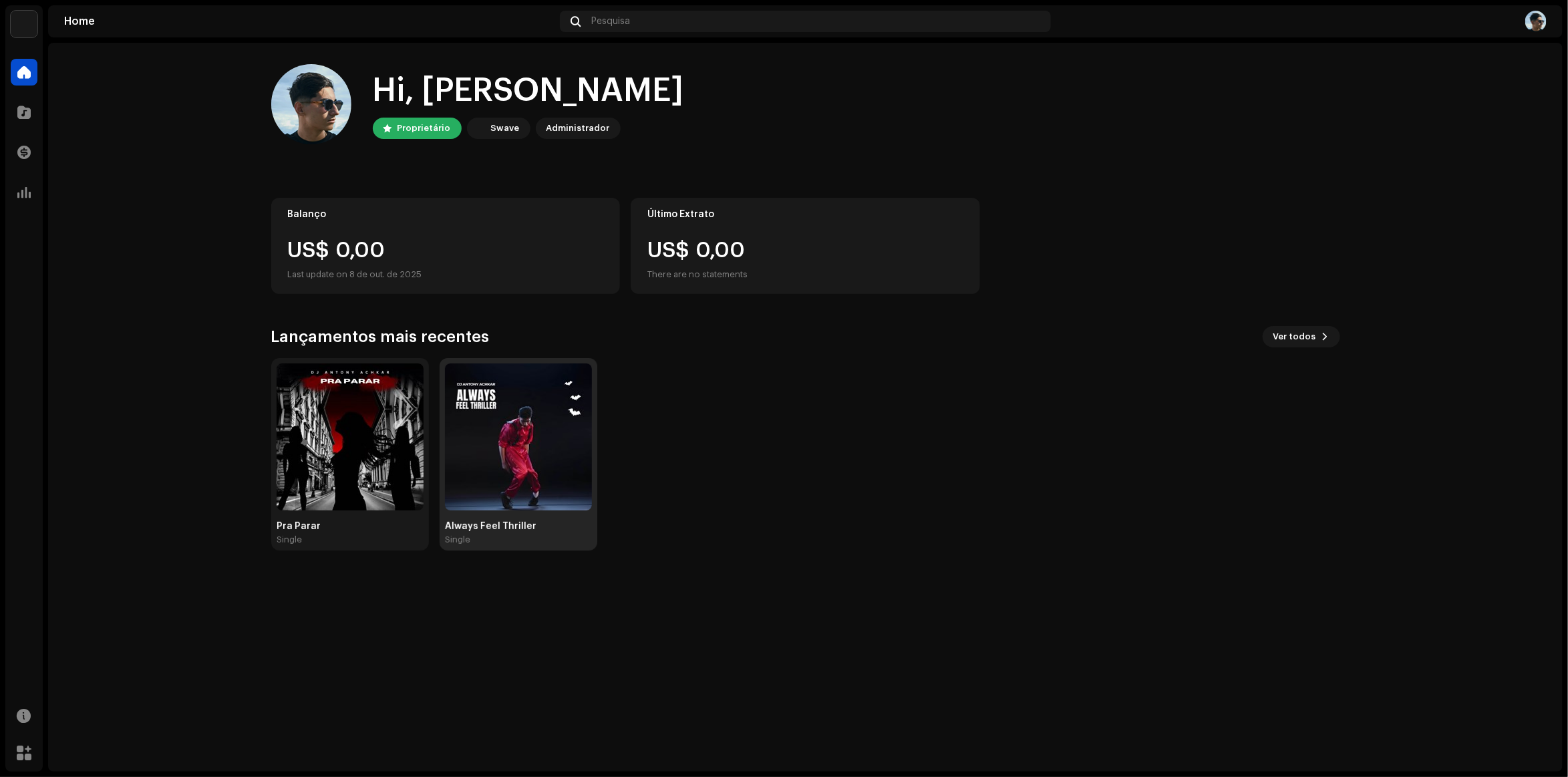
click at [471, 444] on img at bounding box center [518, 436] width 147 height 147
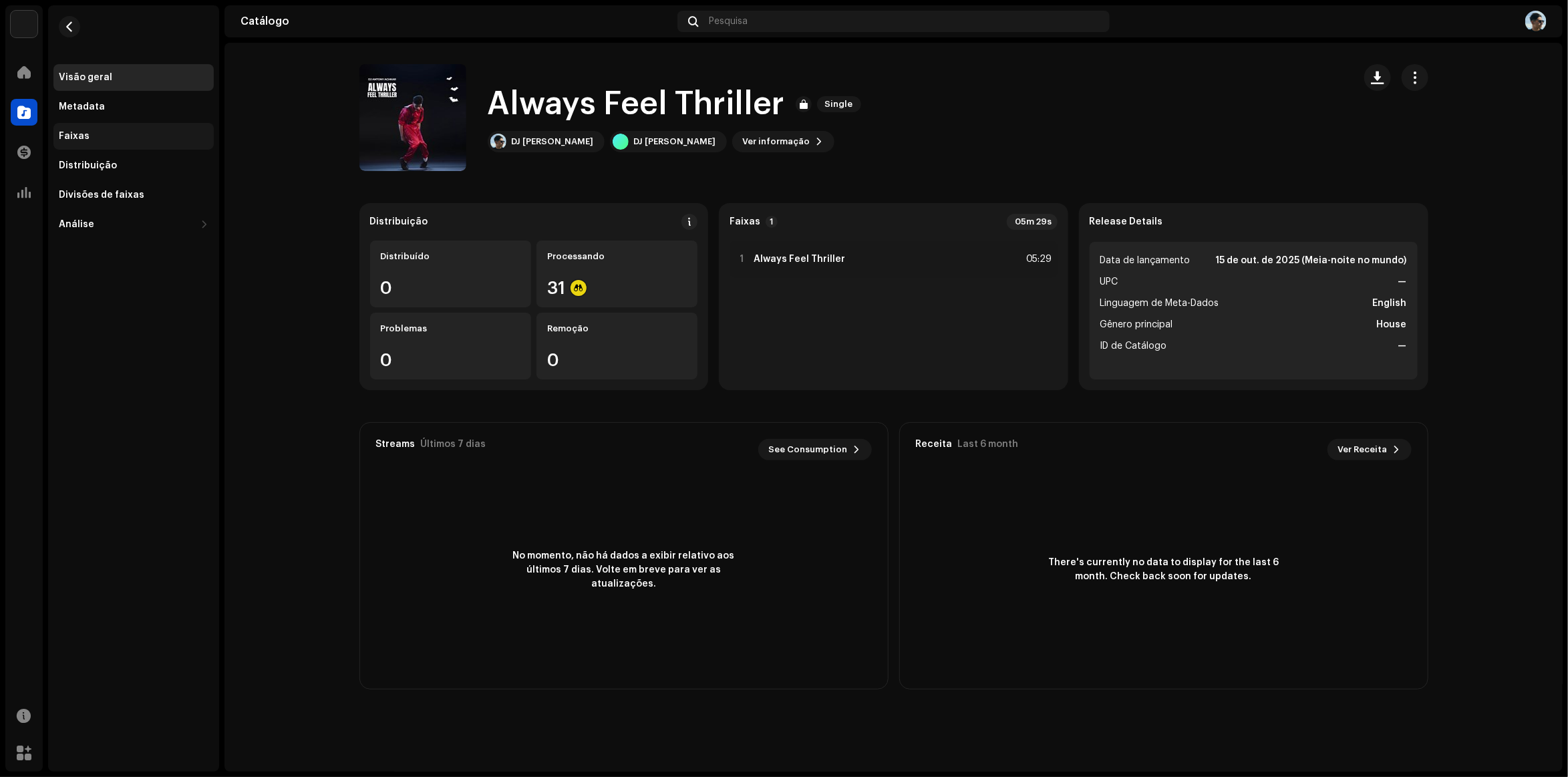
click at [88, 141] on div "Faixas" at bounding box center [133, 136] width 160 height 27
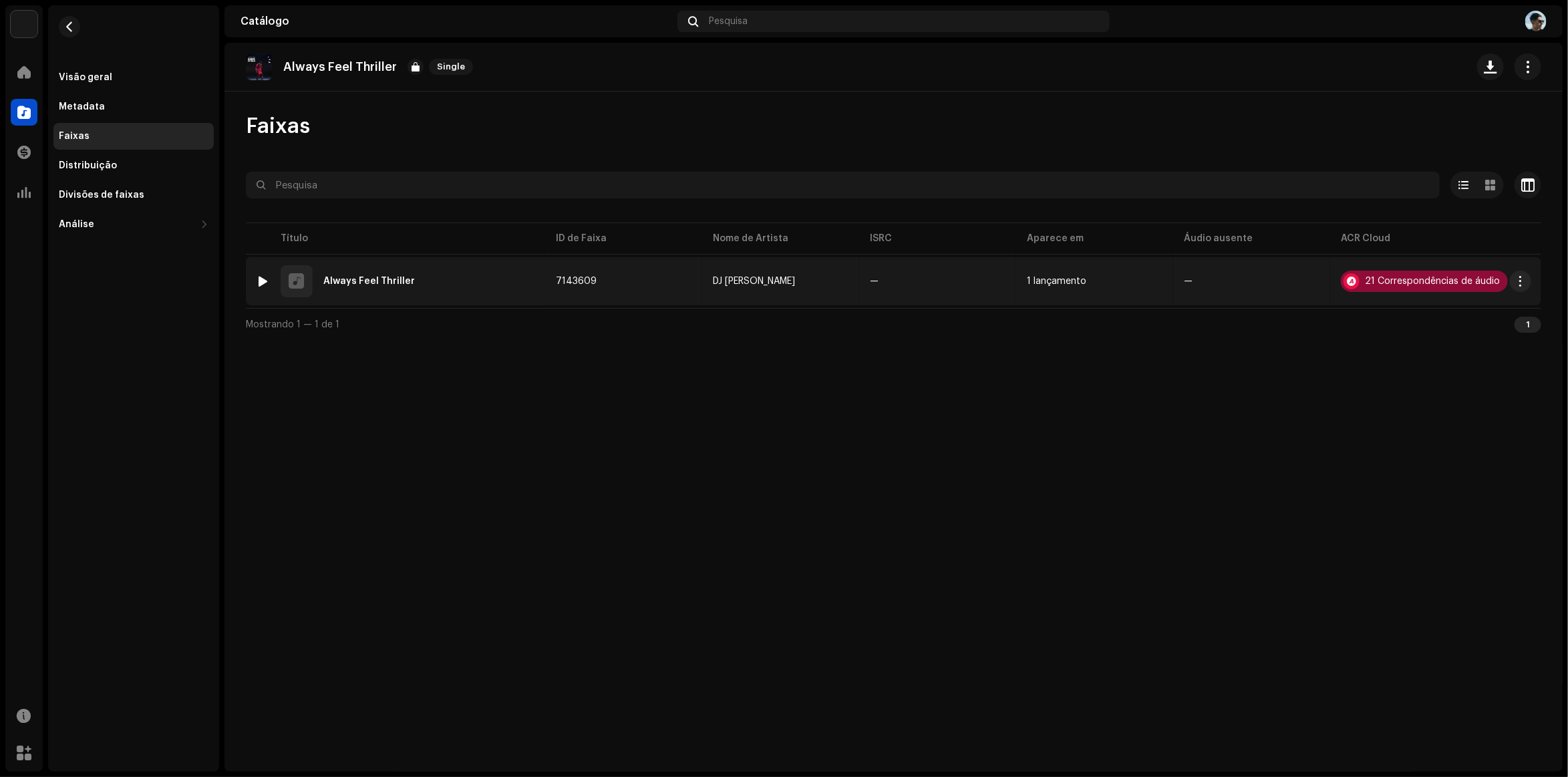
click at [1423, 277] on div "21 Correspondências de áudio" at bounding box center [1432, 281] width 135 height 9
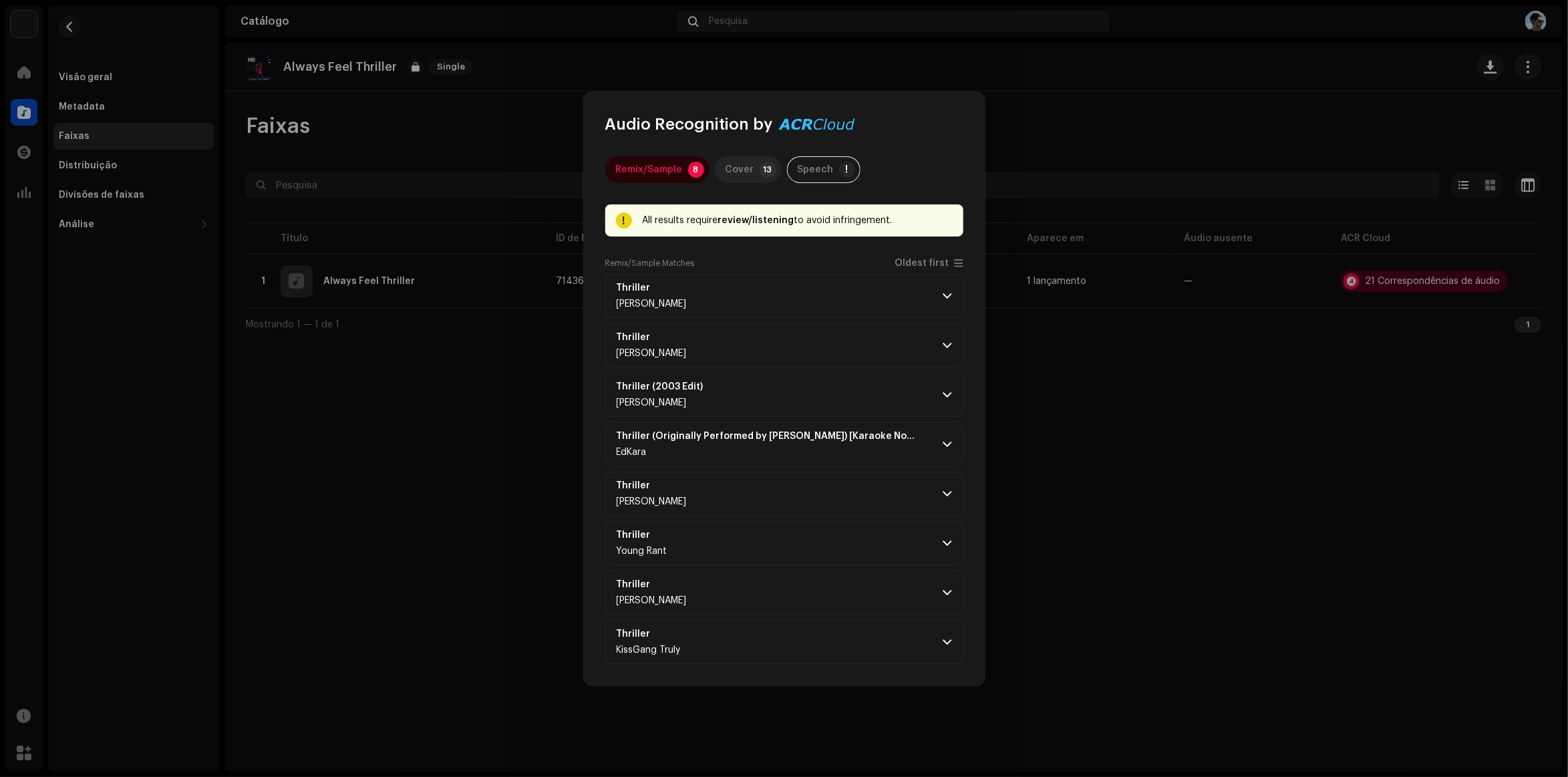
click at [763, 165] on p-badge "13" at bounding box center [768, 170] width 17 height 16
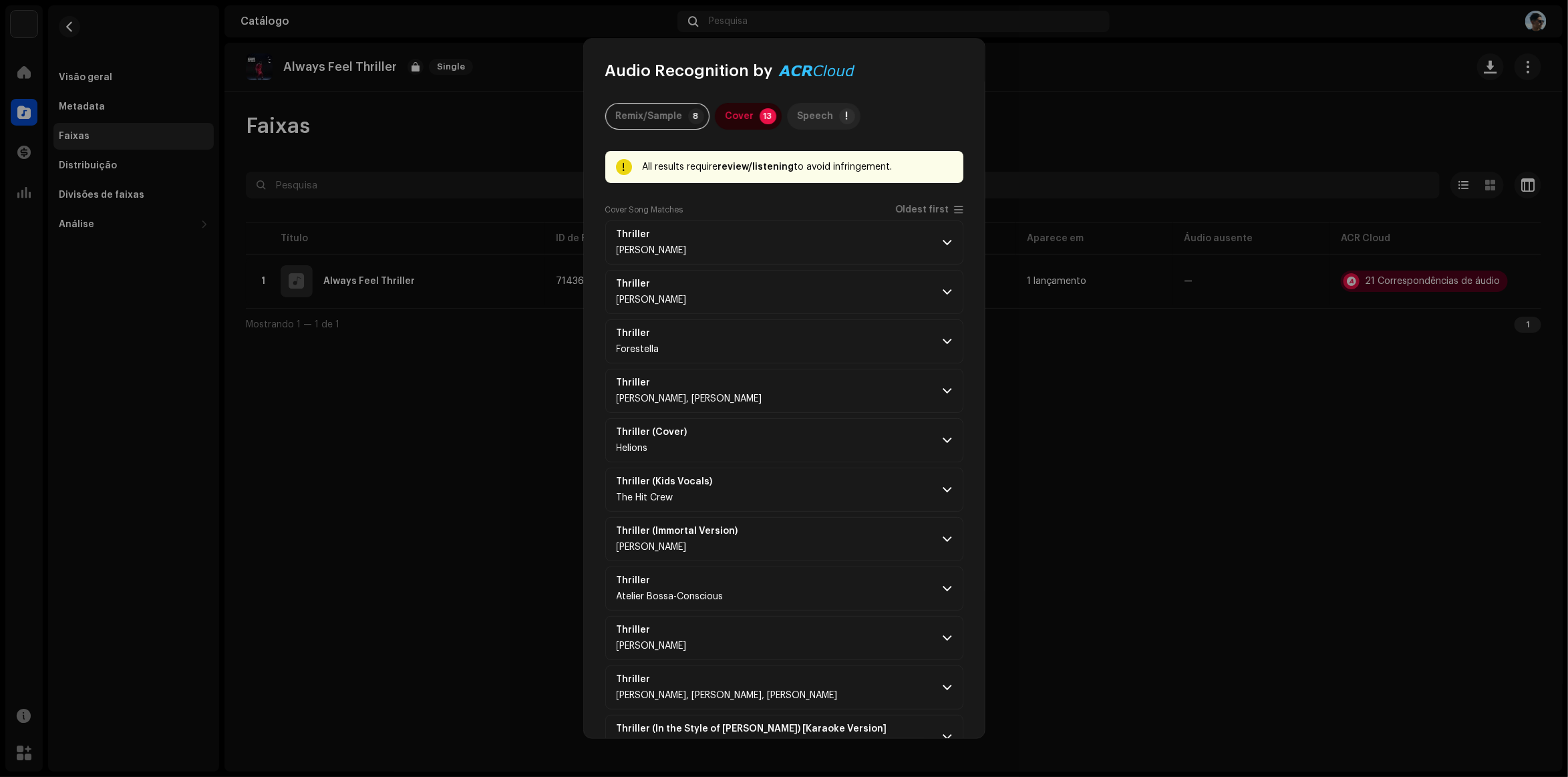
click at [800, 119] on div "Speech" at bounding box center [816, 116] width 36 height 27
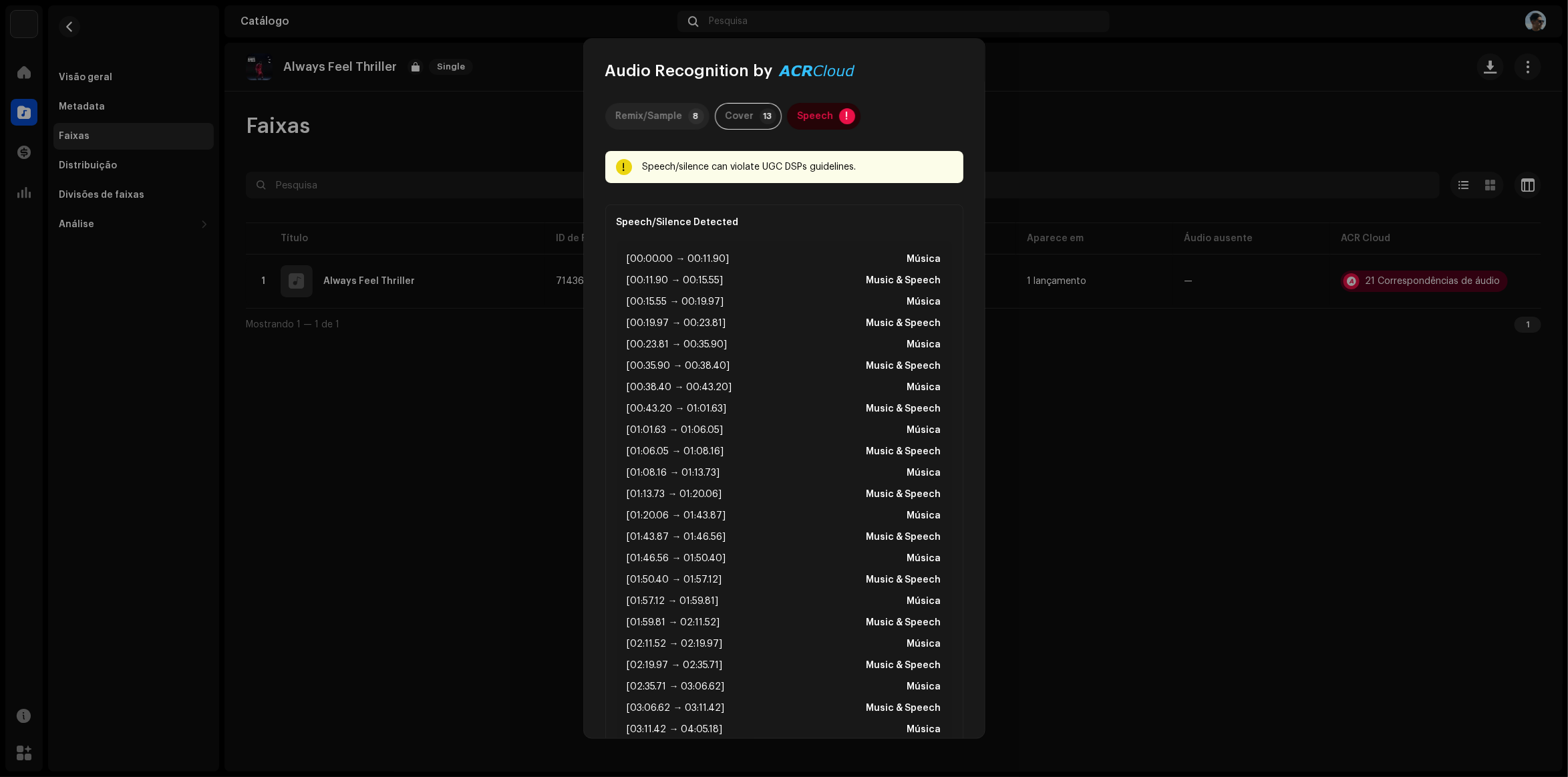
click at [633, 111] on div "Remix/Sample" at bounding box center [650, 116] width 67 height 27
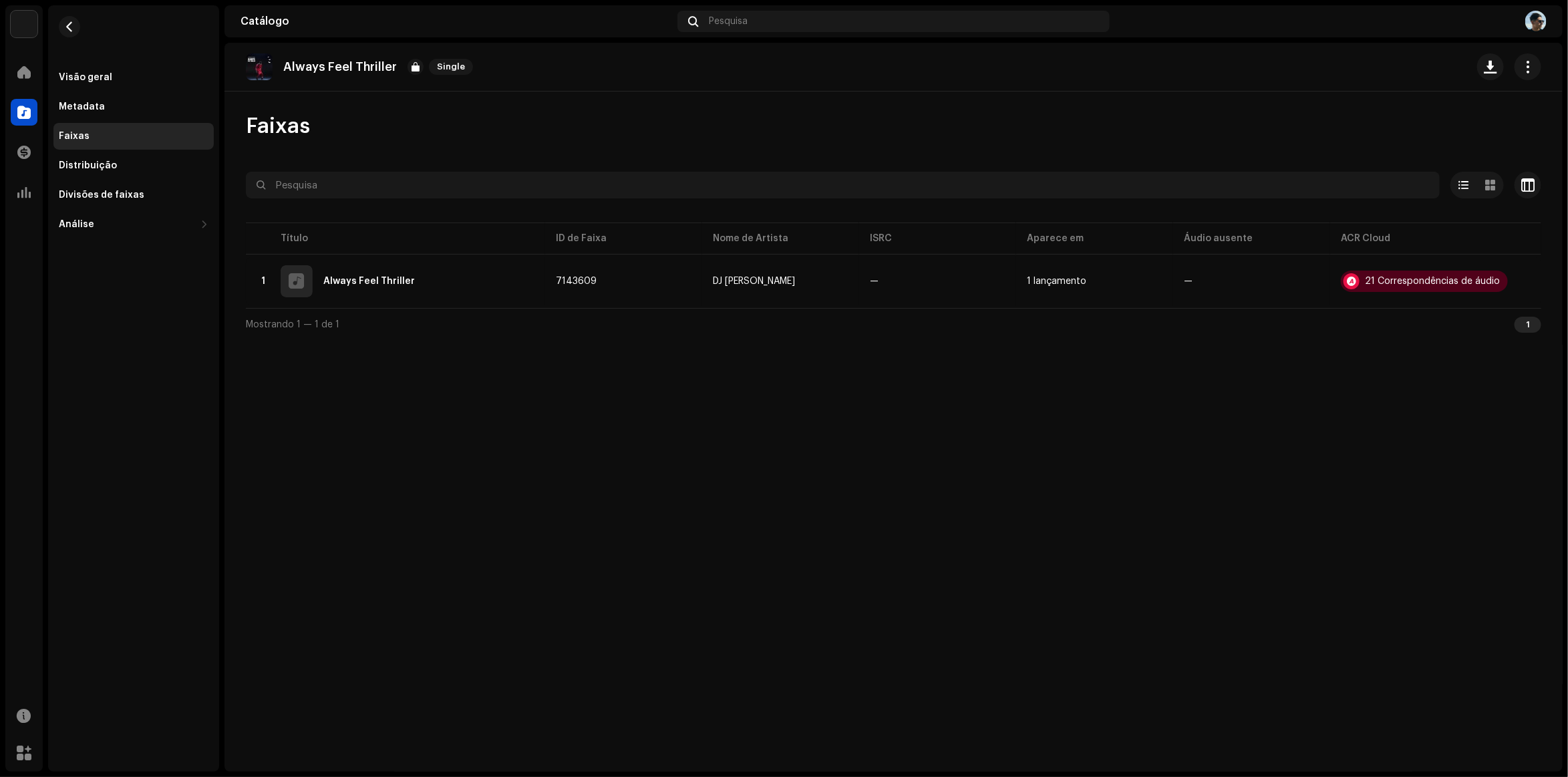
click at [405, 317] on div "Audio Recognition by Remix/Sample 8 Cover 13 Speech ! All results require revie…" at bounding box center [784, 388] width 1568 height 777
click at [64, 25] on button "button" at bounding box center [69, 26] width 21 height 21
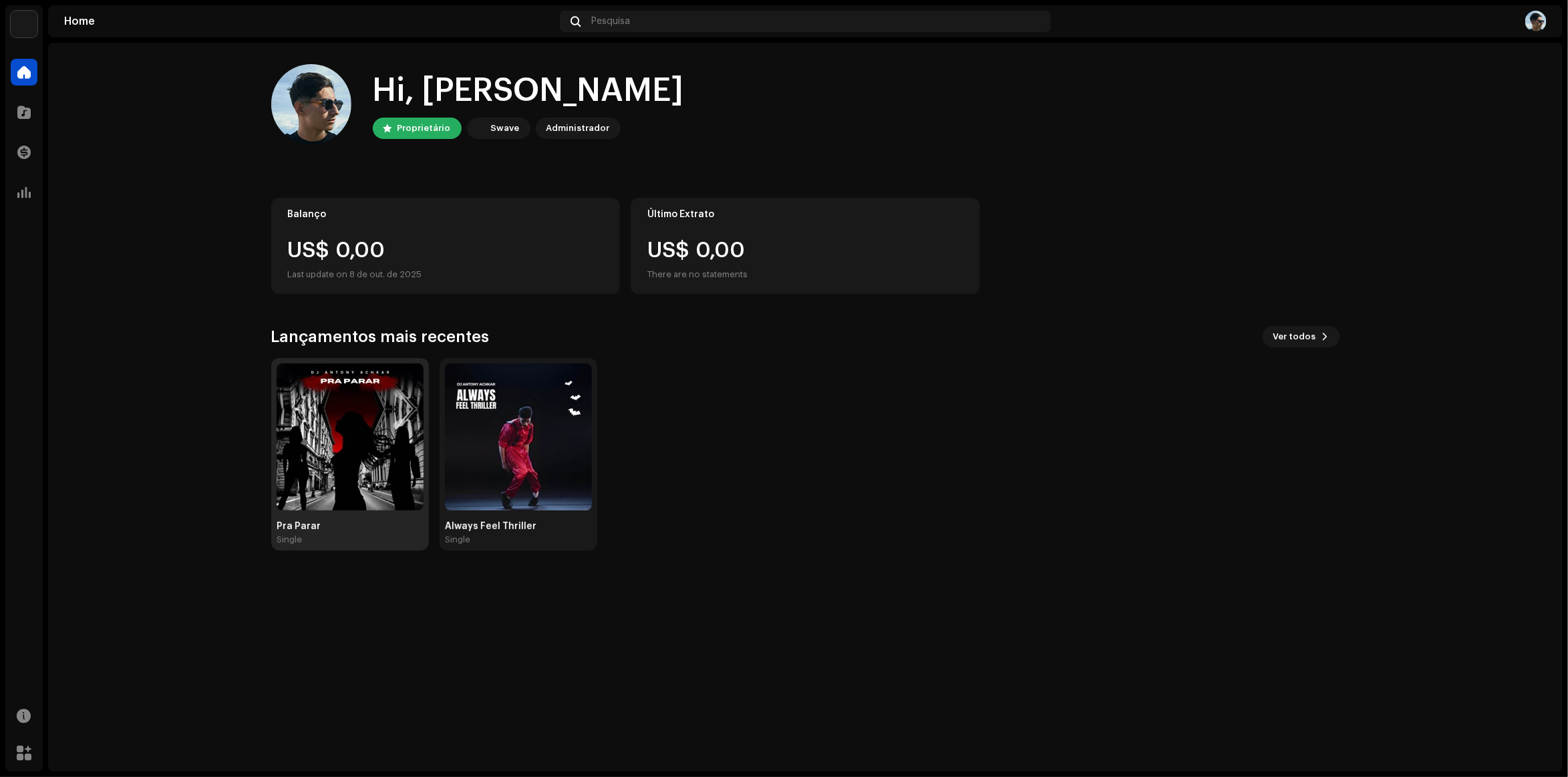
click at [406, 396] on img at bounding box center [350, 436] width 147 height 147
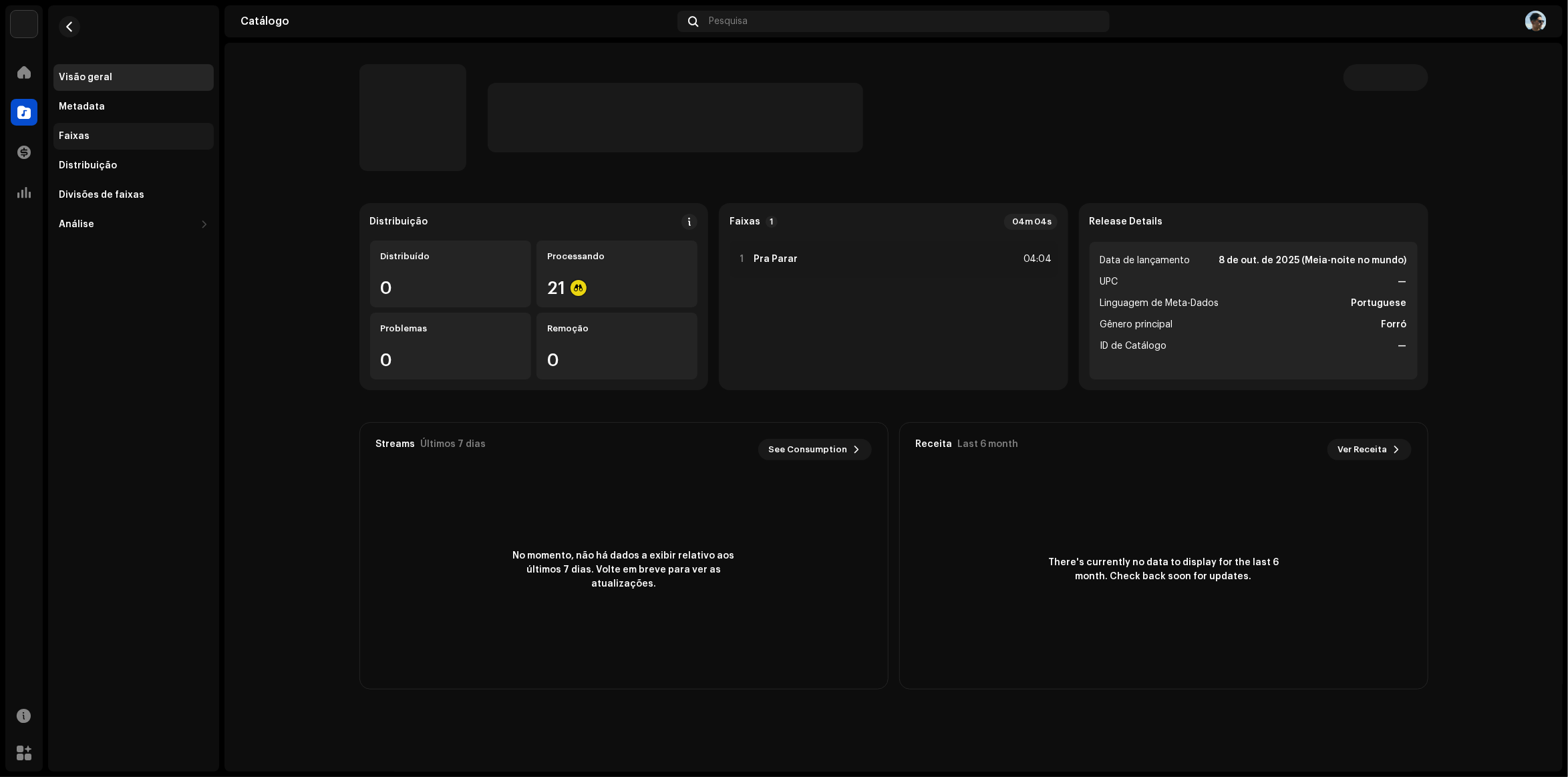
click at [73, 124] on div "Faixas" at bounding box center [133, 136] width 160 height 27
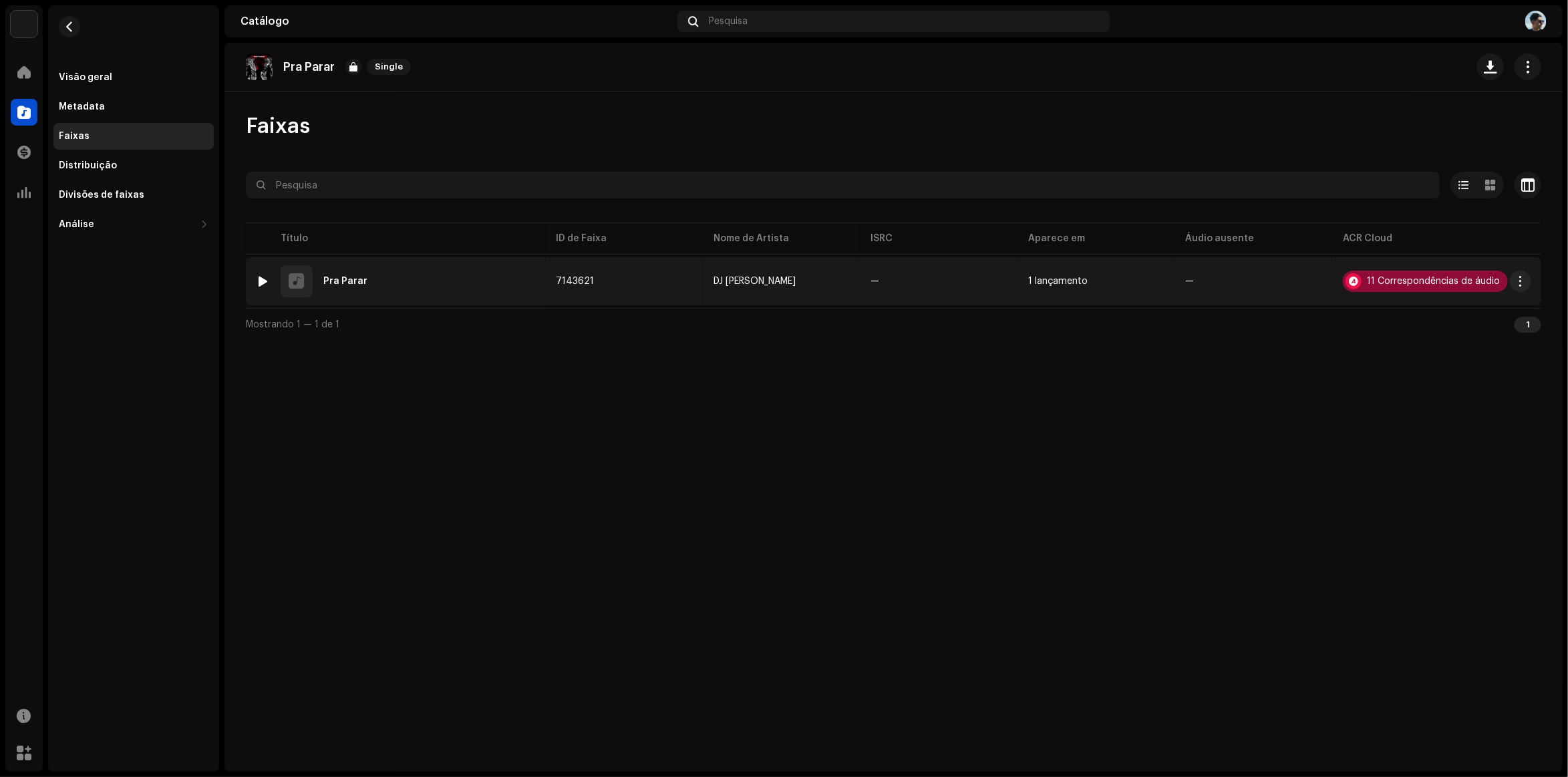
click at [1444, 275] on div "11 Correspondências de áudio" at bounding box center [1426, 281] width 165 height 21
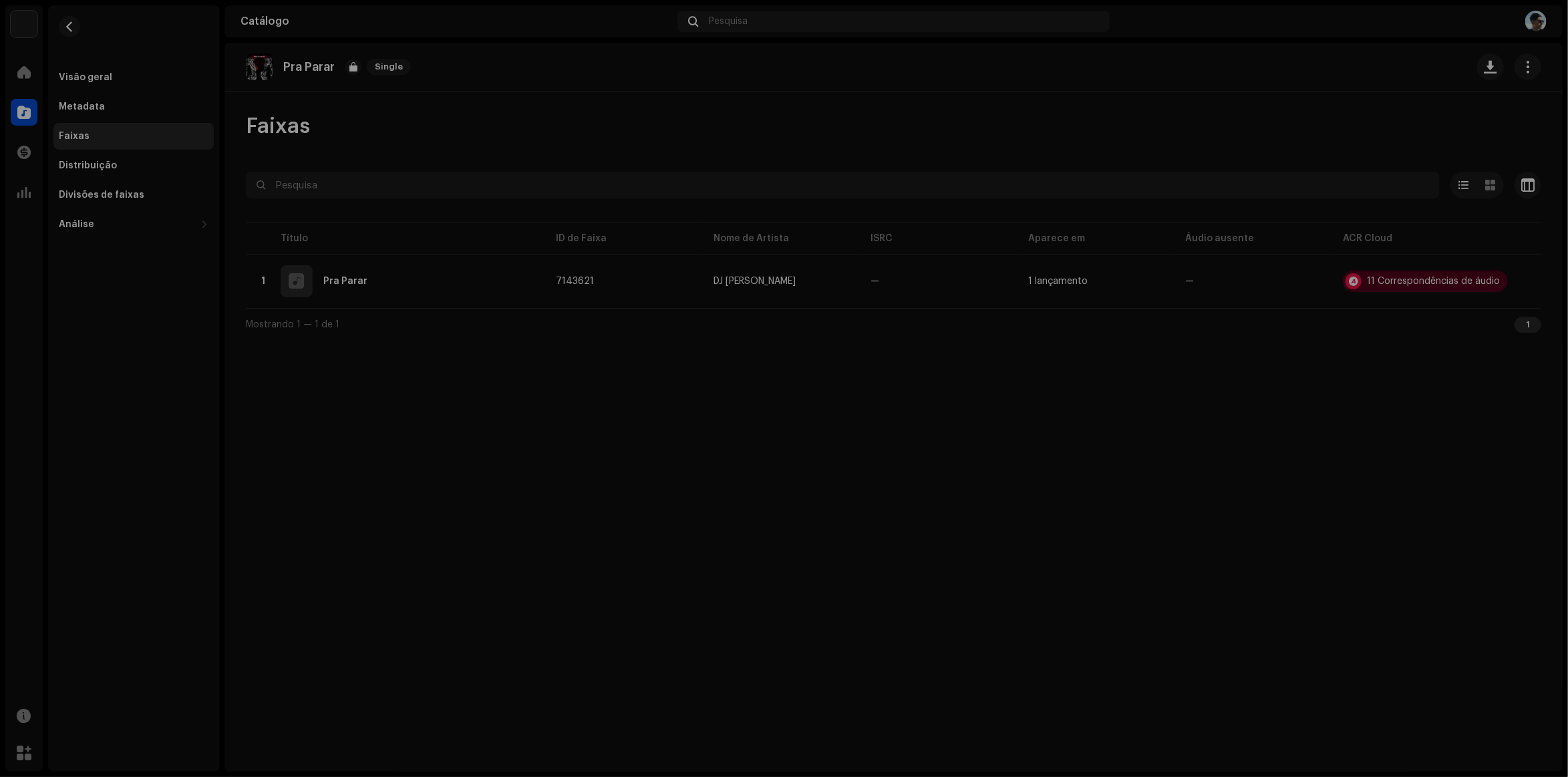
click at [286, 576] on div "Audio Recognition by Remix/Sample 8 Cover 3 All results require review/listenin…" at bounding box center [784, 388] width 1568 height 777
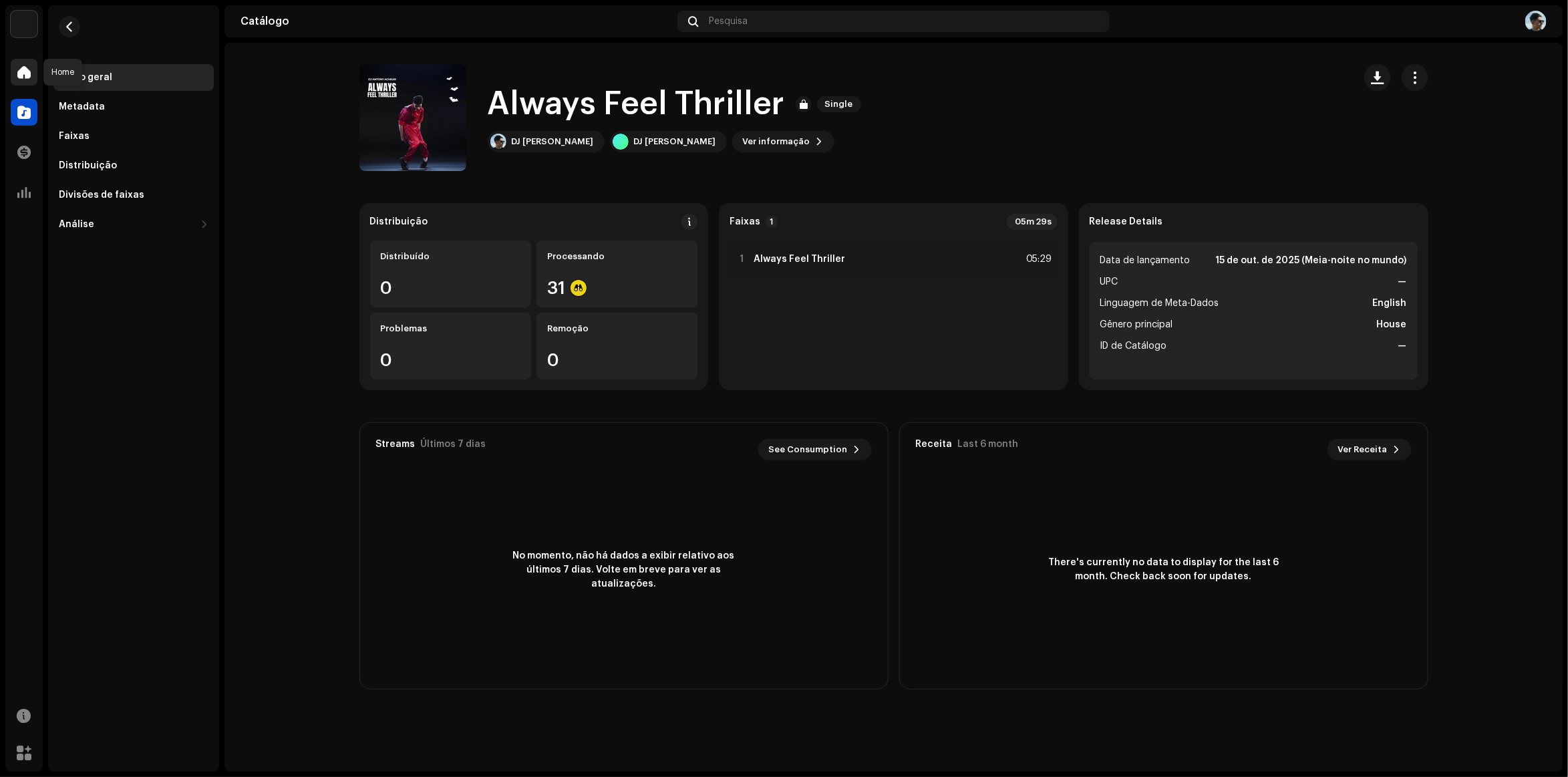
click at [15, 81] on div at bounding box center [24, 72] width 27 height 27
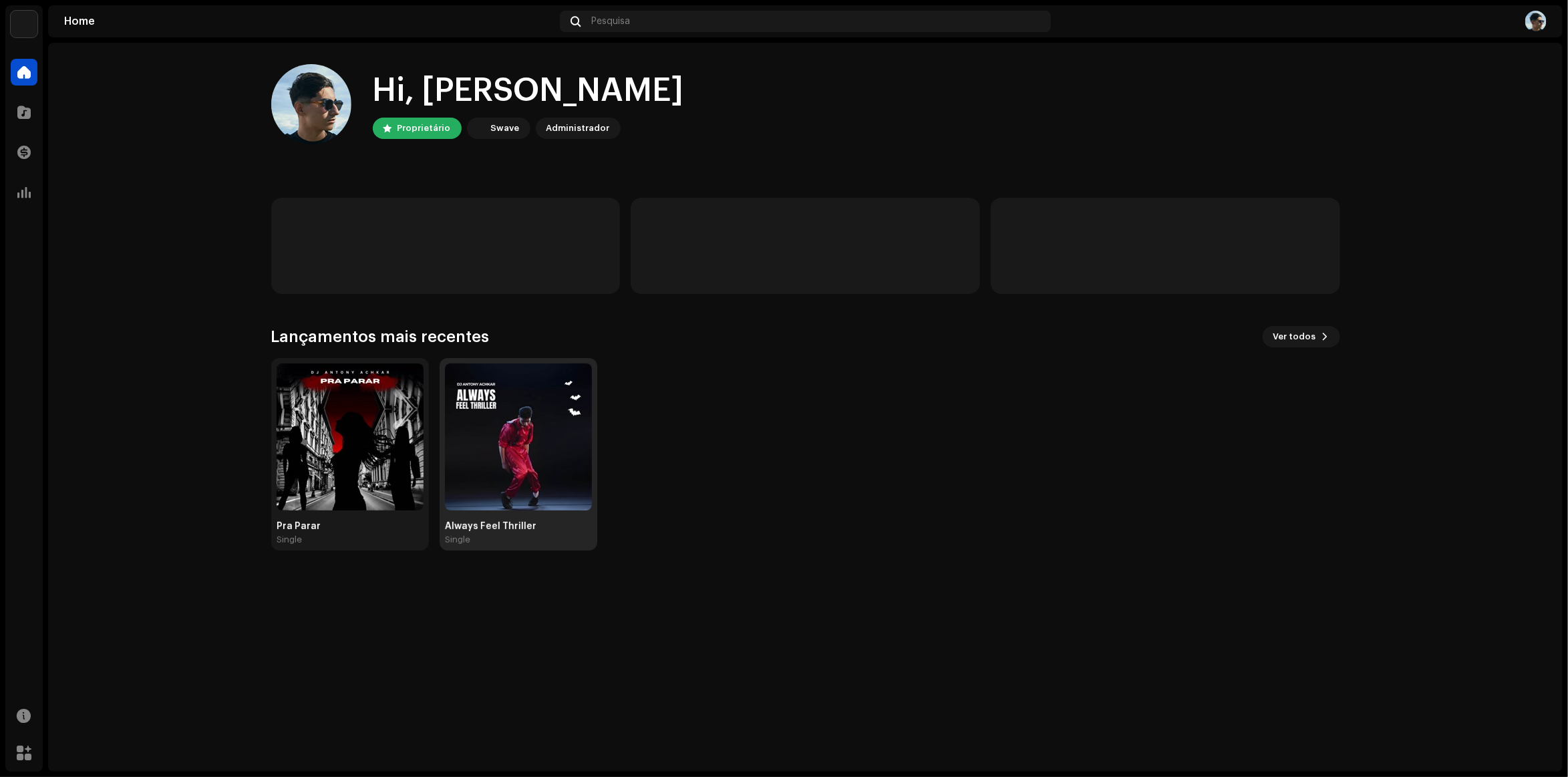
click at [479, 462] on img at bounding box center [518, 436] width 147 height 147
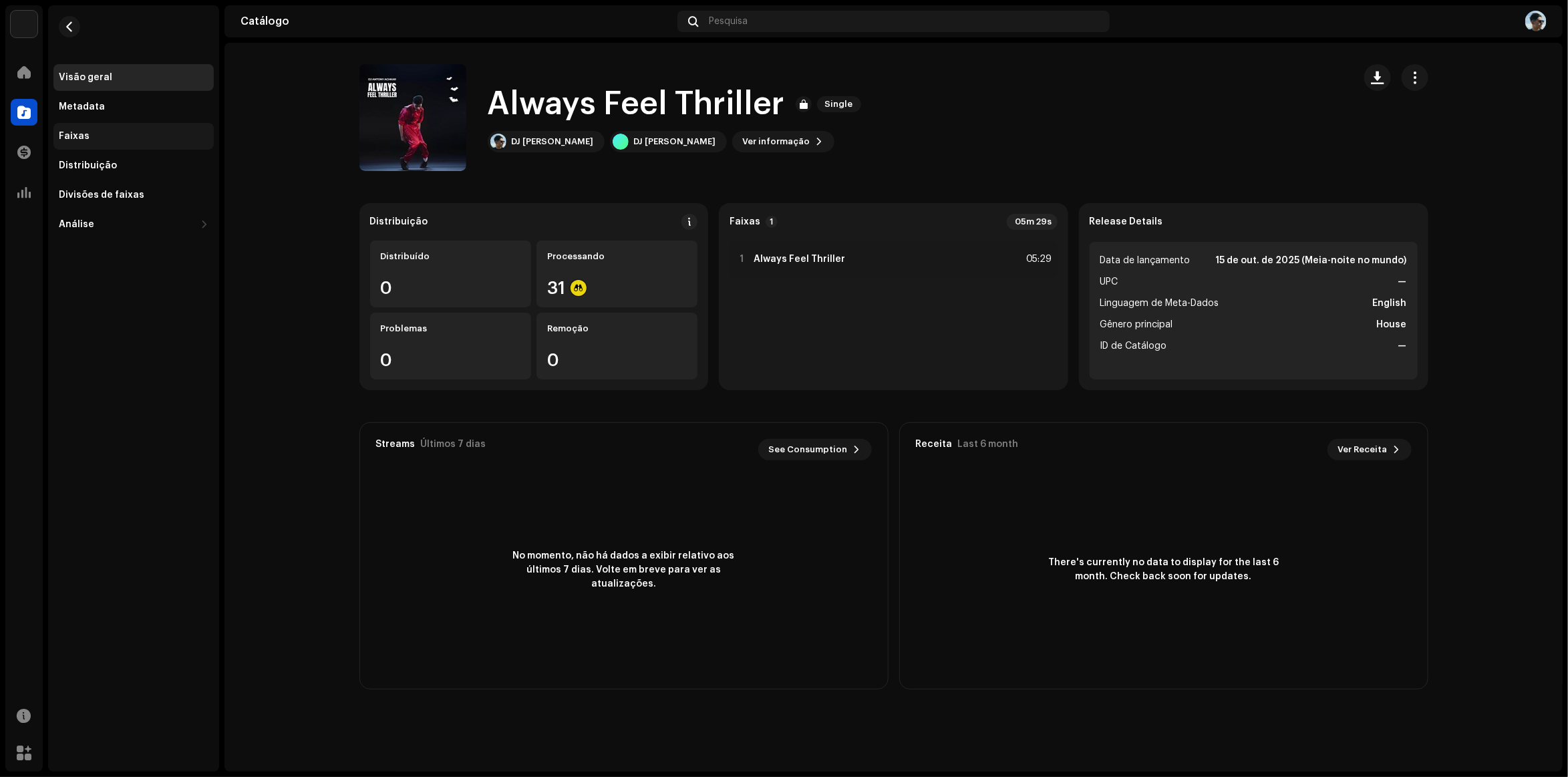
click at [148, 139] on div "Faixas" at bounding box center [133, 136] width 149 height 11
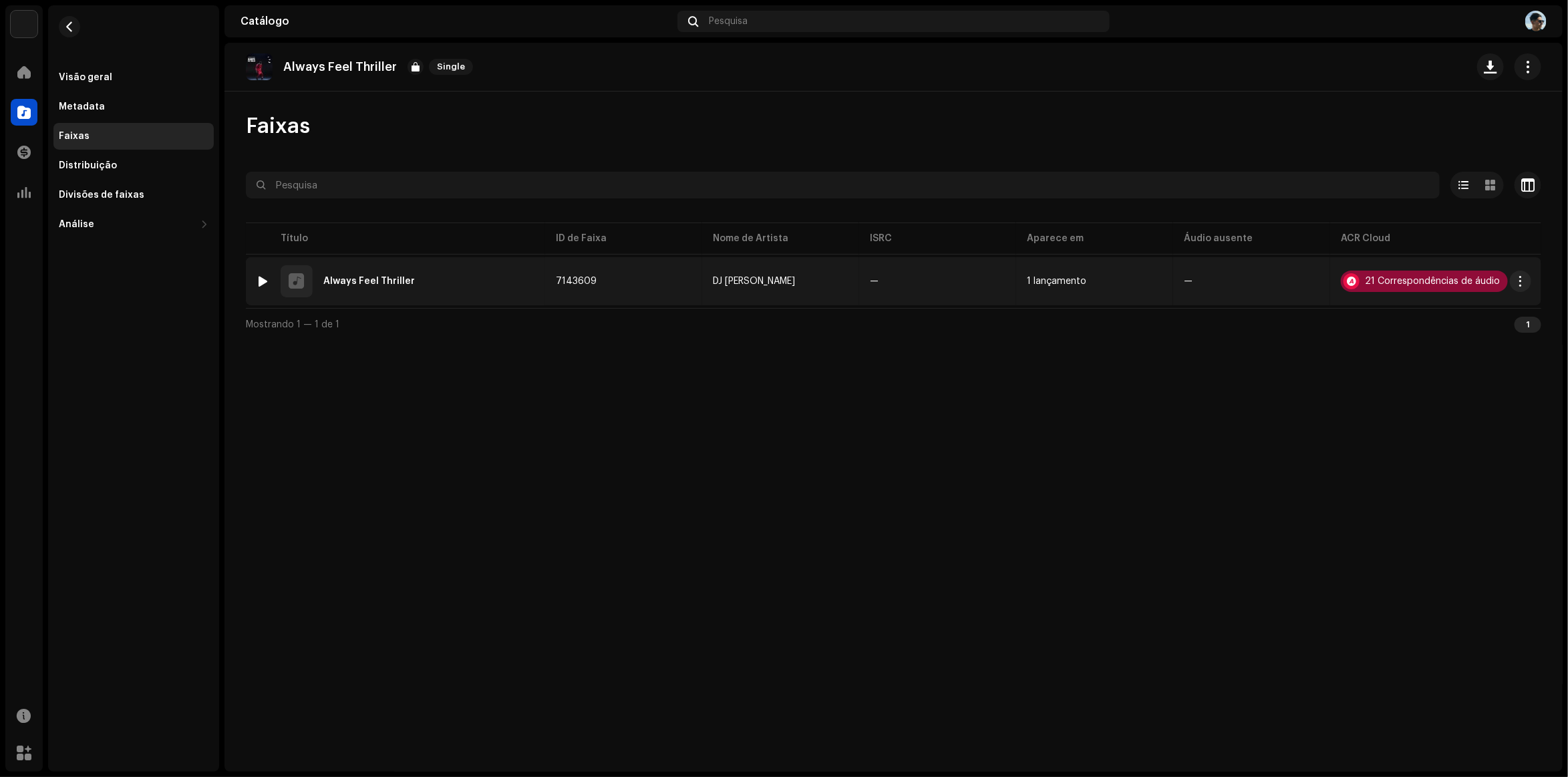
click at [1404, 279] on div "21 Correspondências de áudio" at bounding box center [1432, 281] width 135 height 9
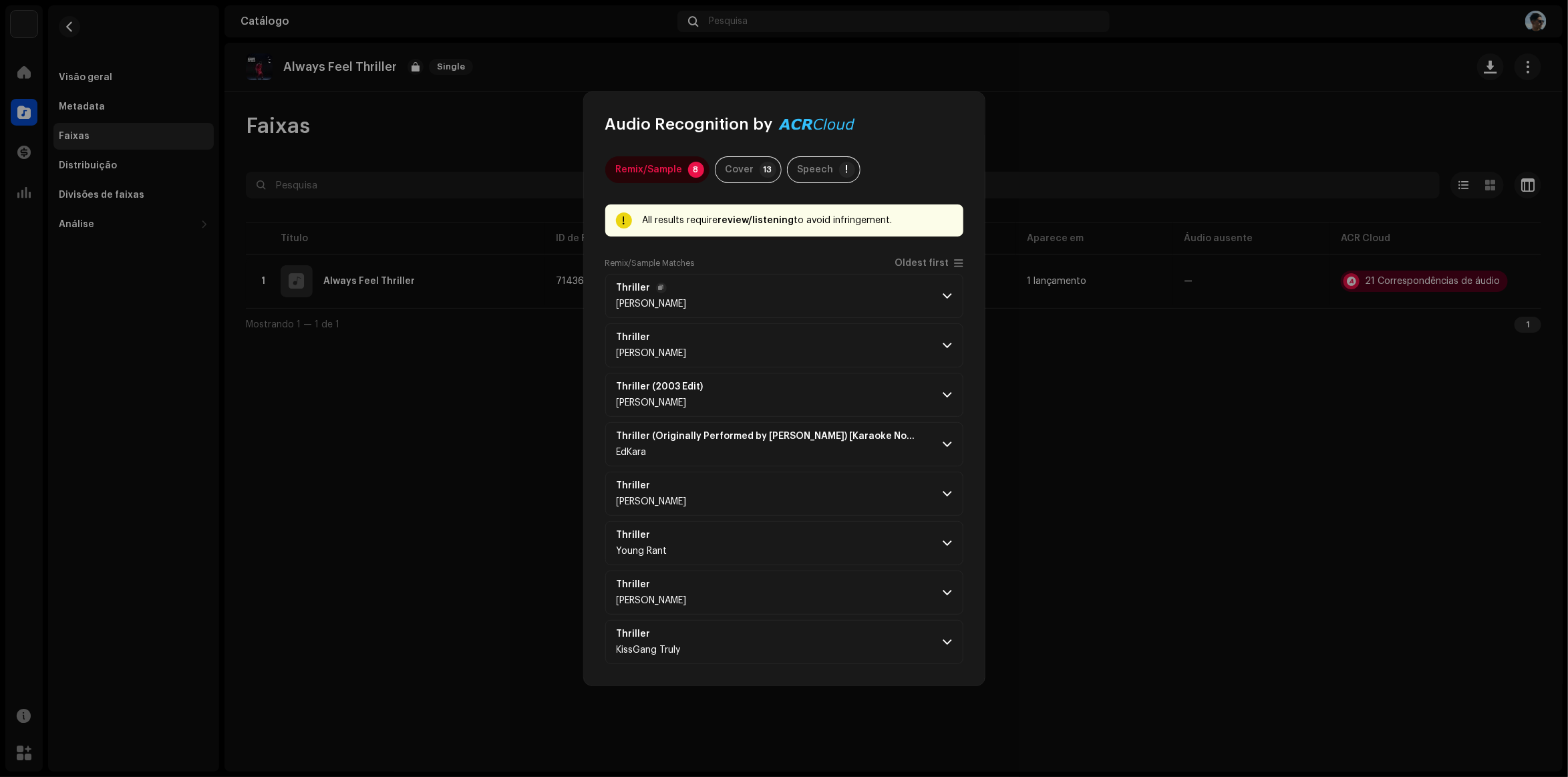
click at [839, 285] on p-accordion-header "Thriller [PERSON_NAME]" at bounding box center [784, 296] width 358 height 44
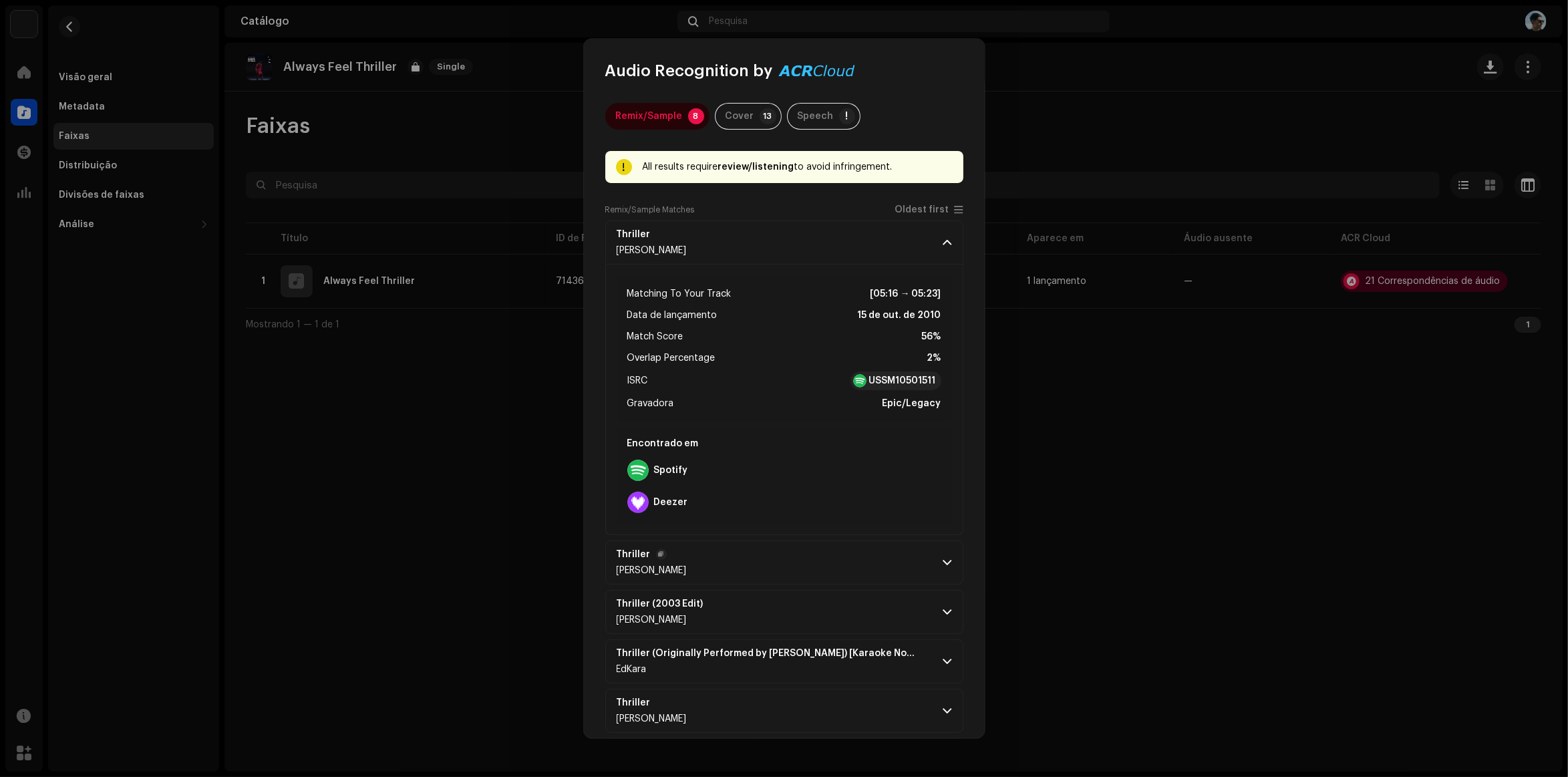
click at [767, 575] on p-accordion-header "Thriller [PERSON_NAME]" at bounding box center [784, 562] width 358 height 44
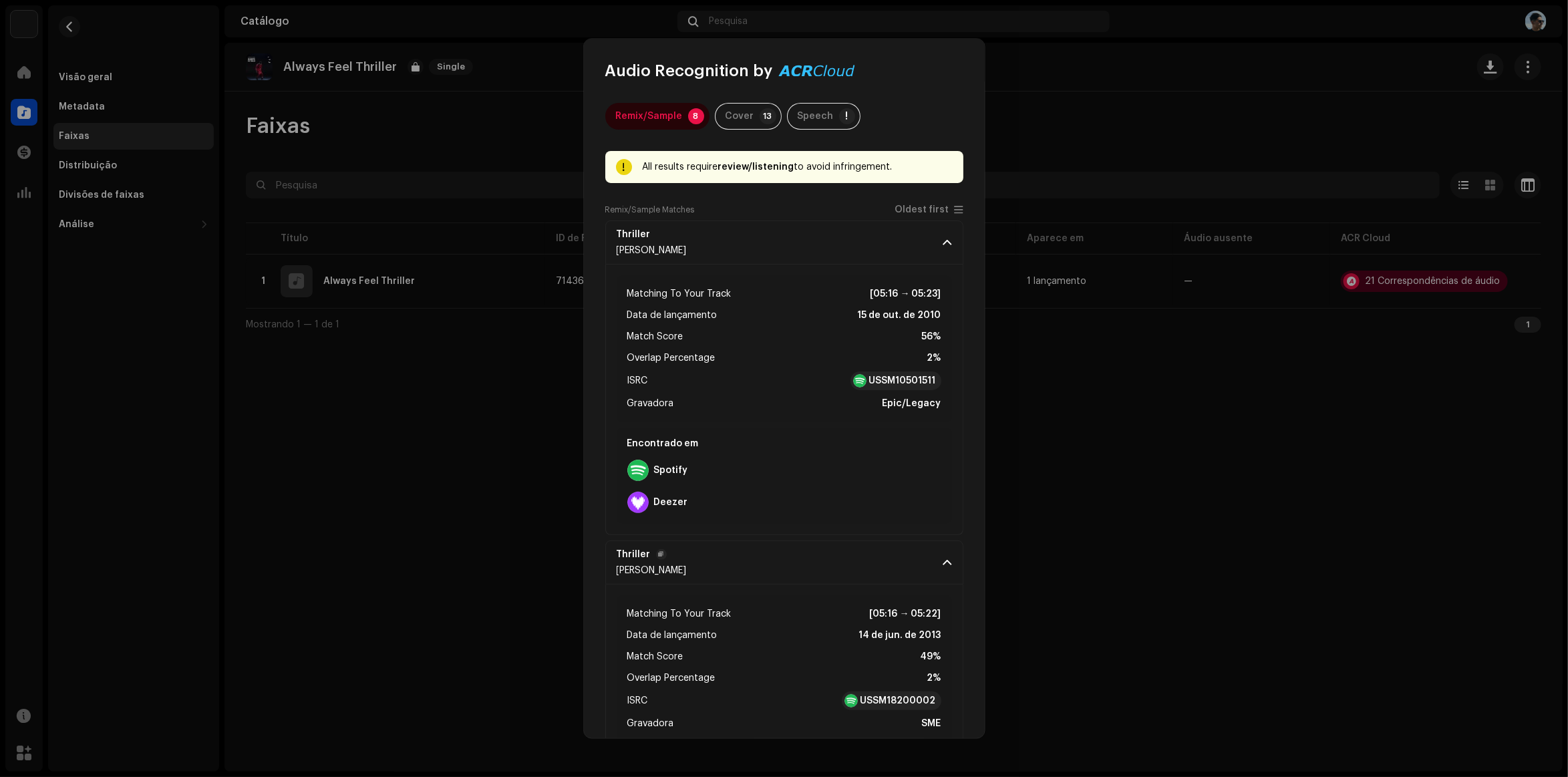
click at [785, 570] on p-accordion-header "Thriller [PERSON_NAME]" at bounding box center [784, 562] width 358 height 44
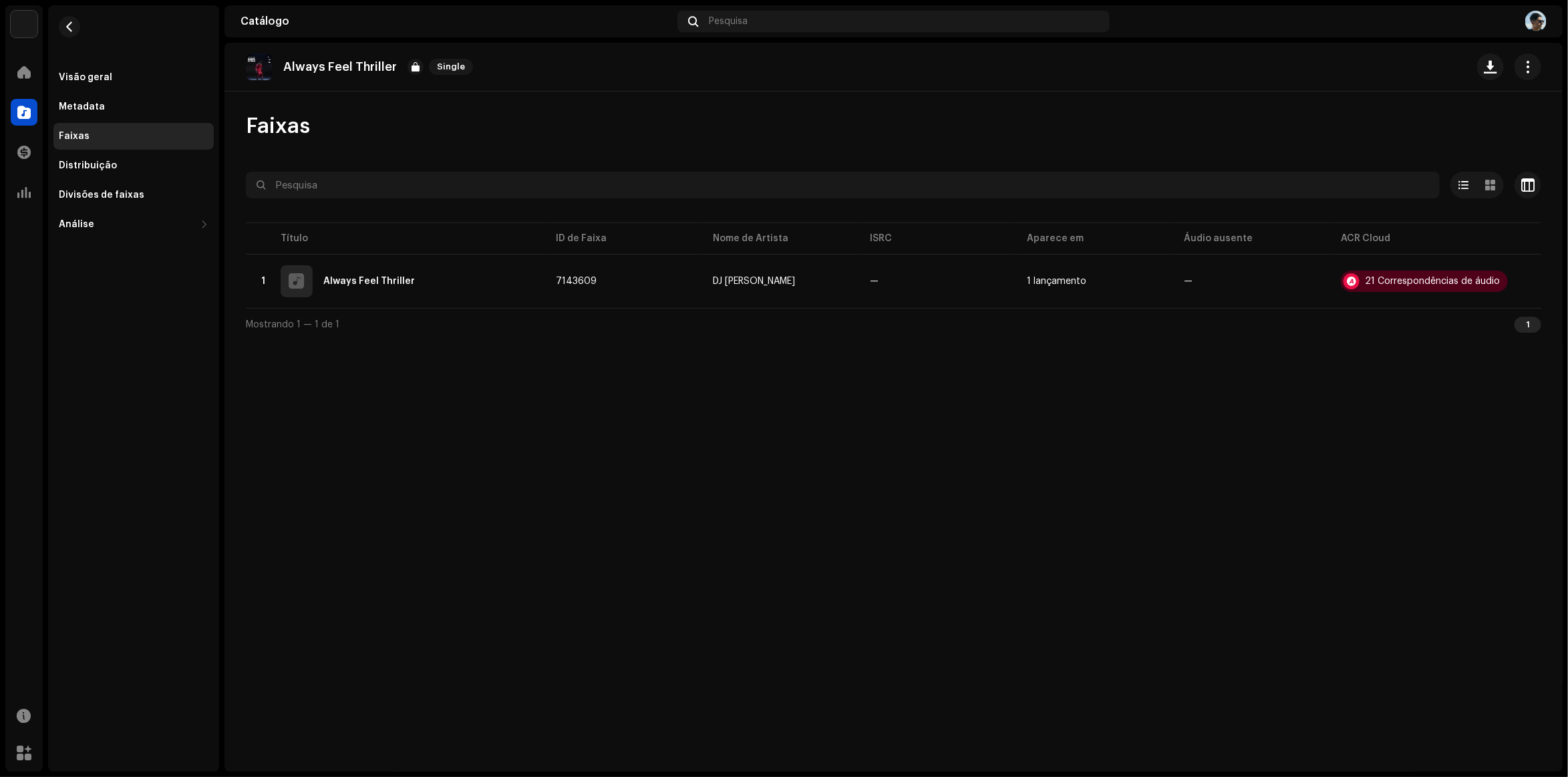
click at [405, 401] on div "Audio Recognition by Remix/Sample 8 Cover 13 Speech ! All results require revie…" at bounding box center [784, 388] width 1568 height 777
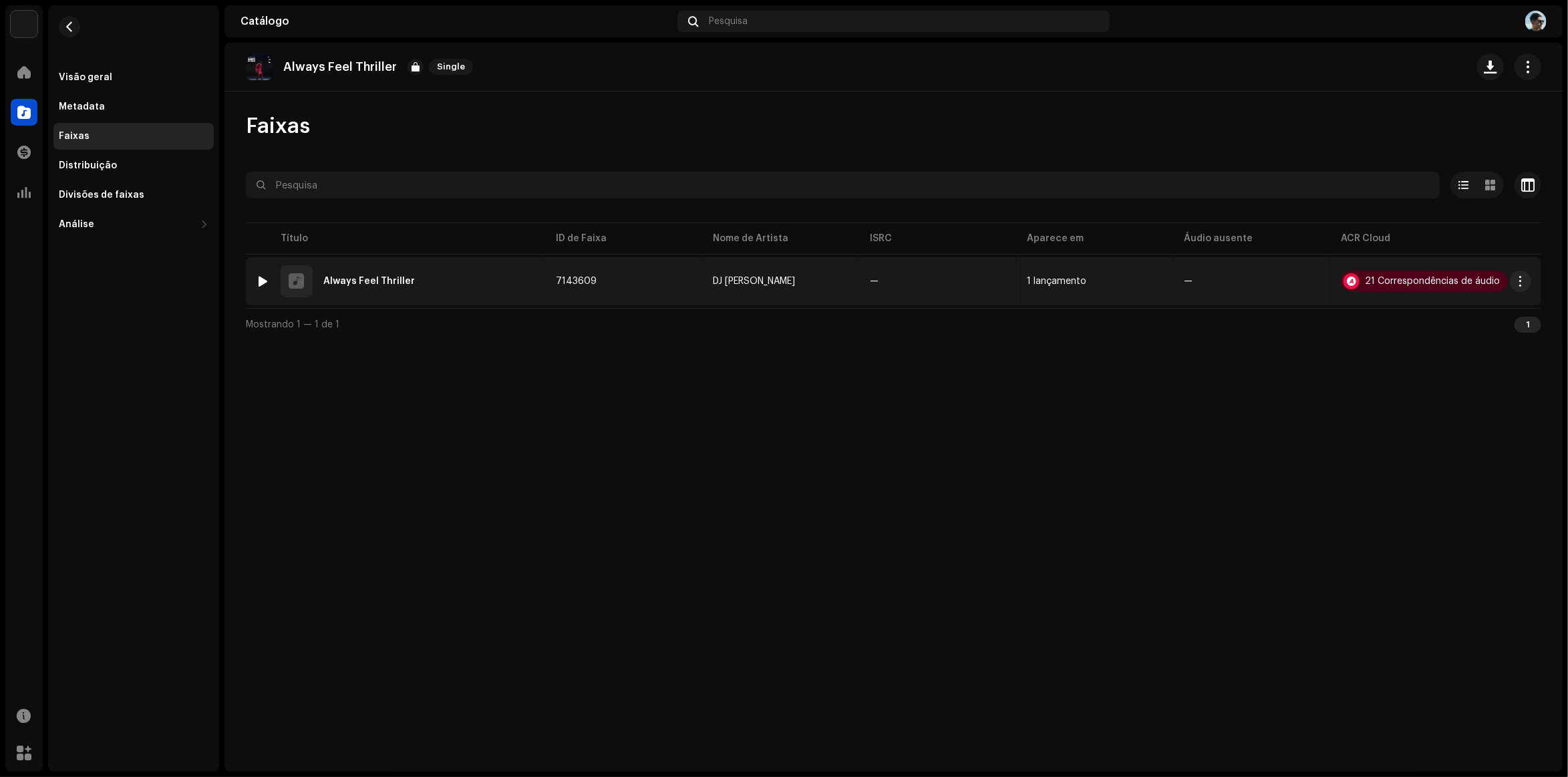
click at [361, 268] on div "1 Always Feel Thriller" at bounding box center [395, 281] width 278 height 32
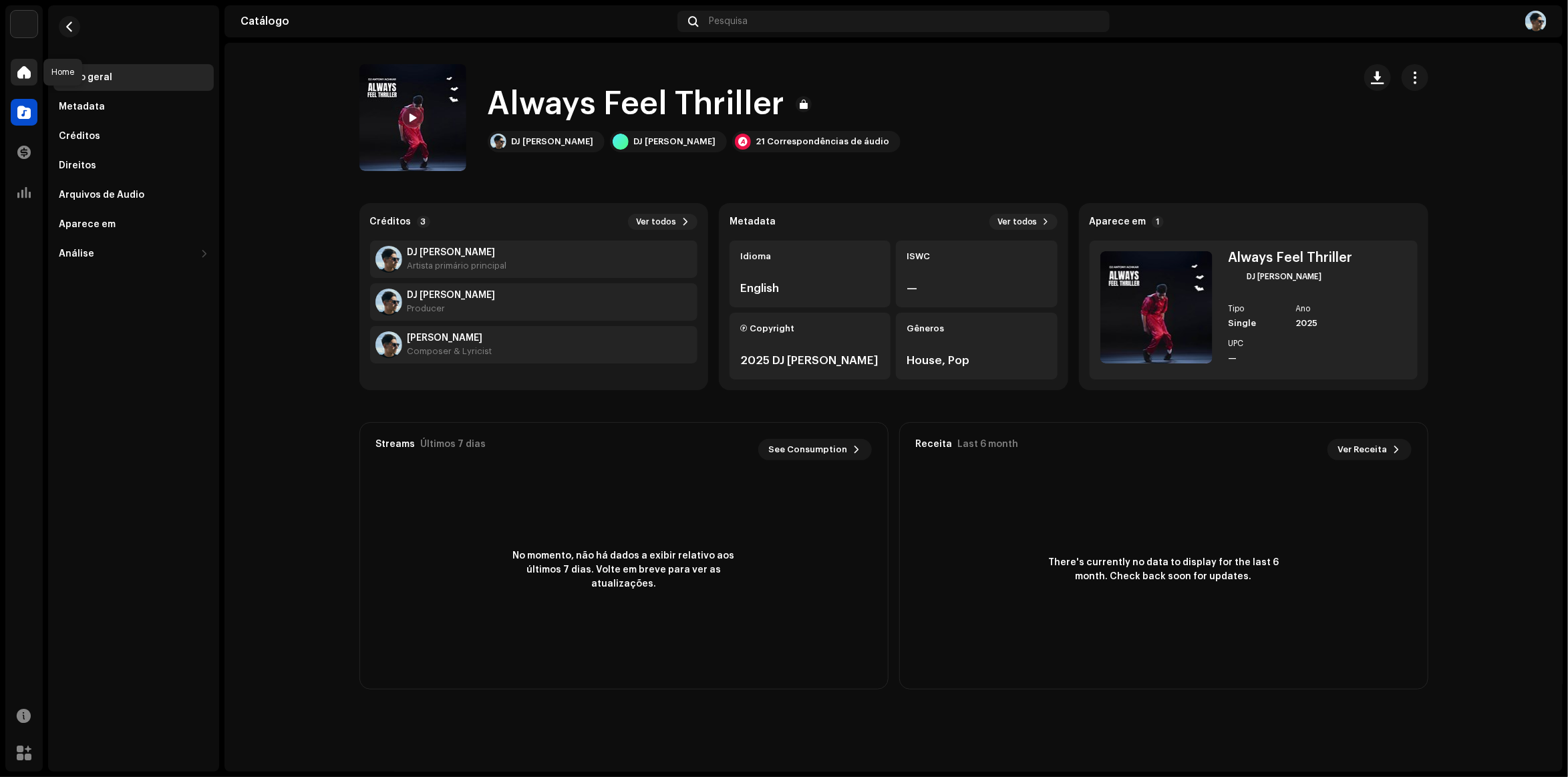
click at [21, 67] on span at bounding box center [24, 72] width 13 height 11
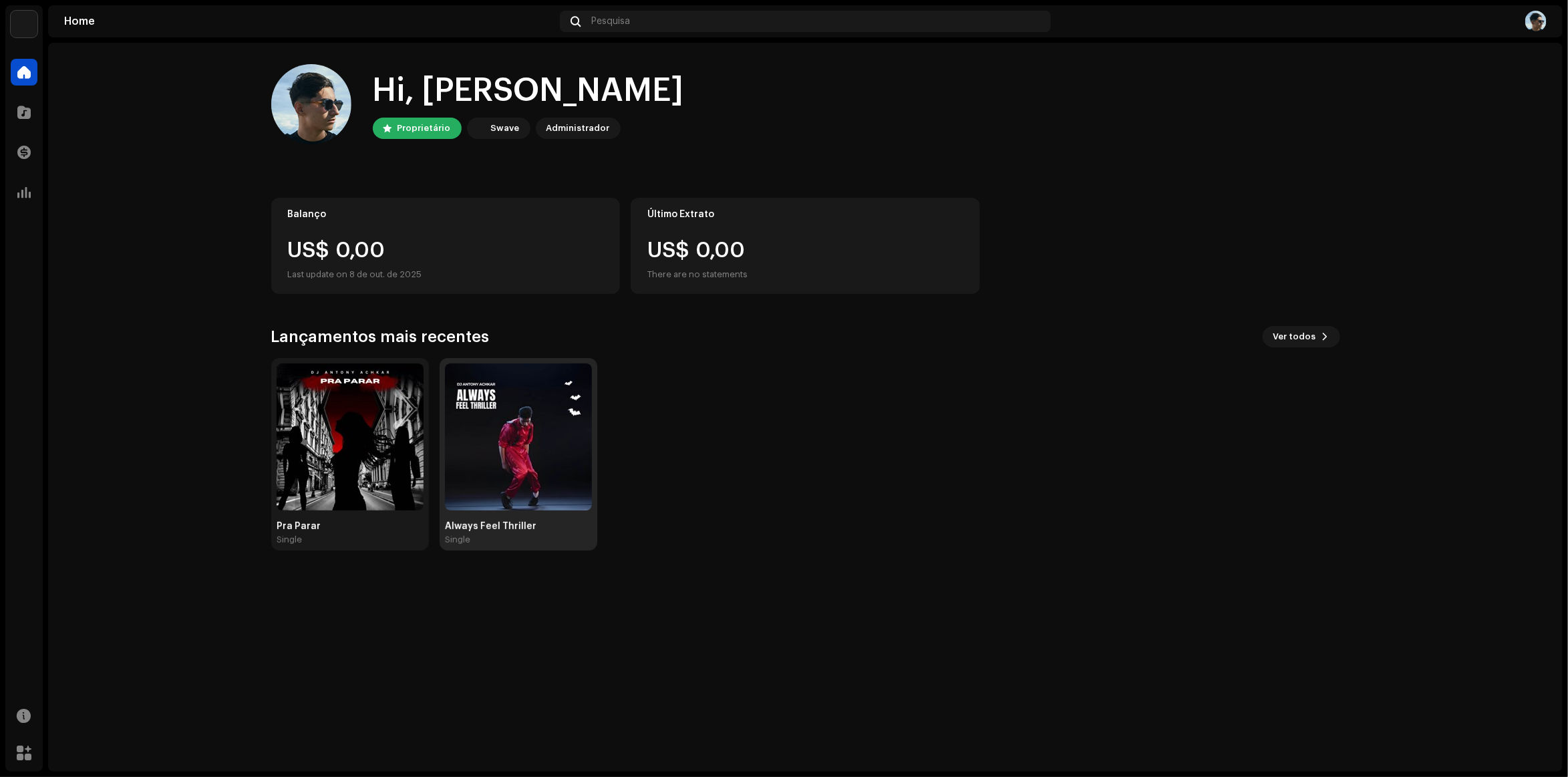
click at [505, 453] on img at bounding box center [518, 436] width 147 height 147
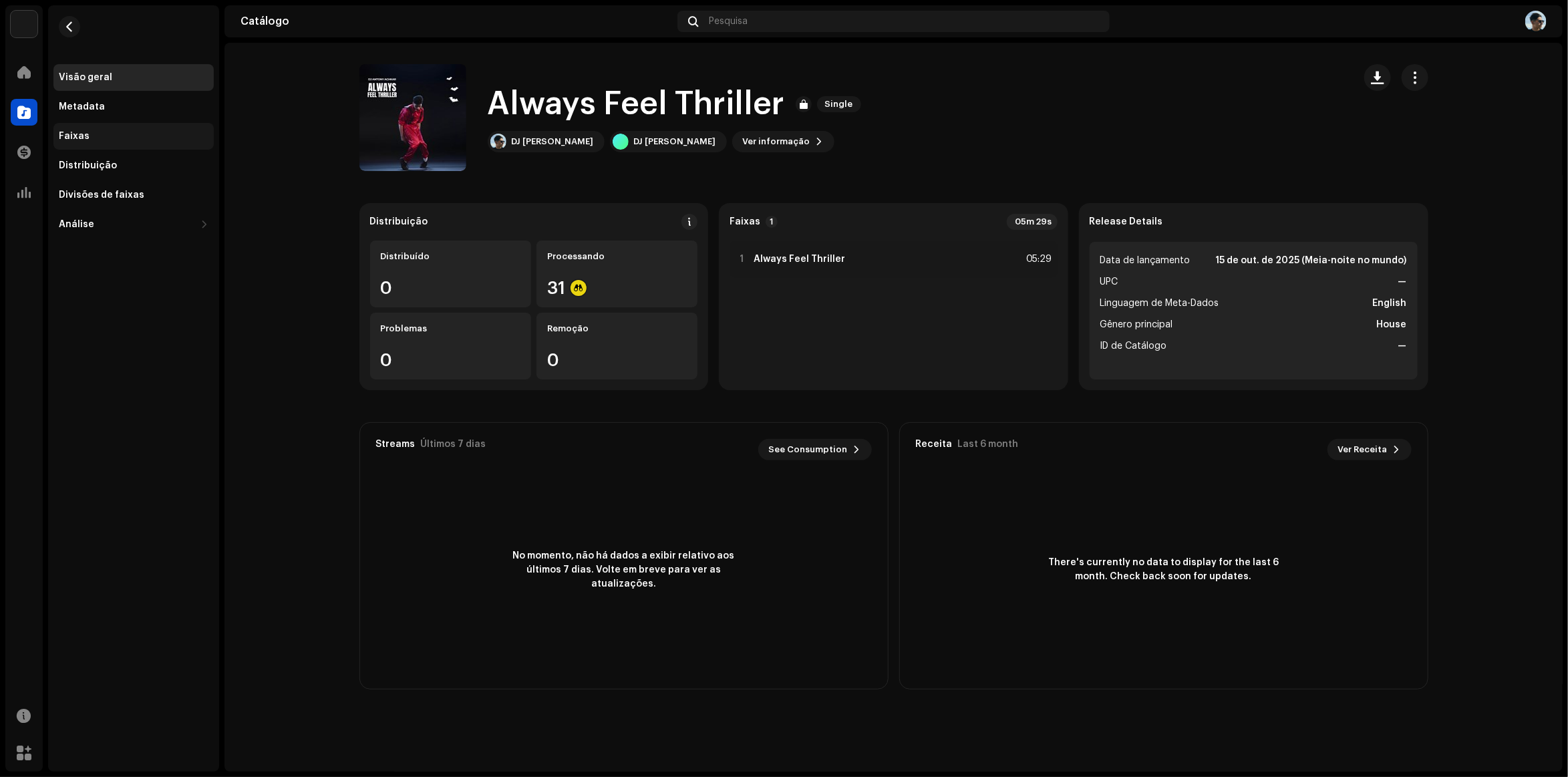
click at [88, 123] on div "Faixas" at bounding box center [133, 136] width 160 height 27
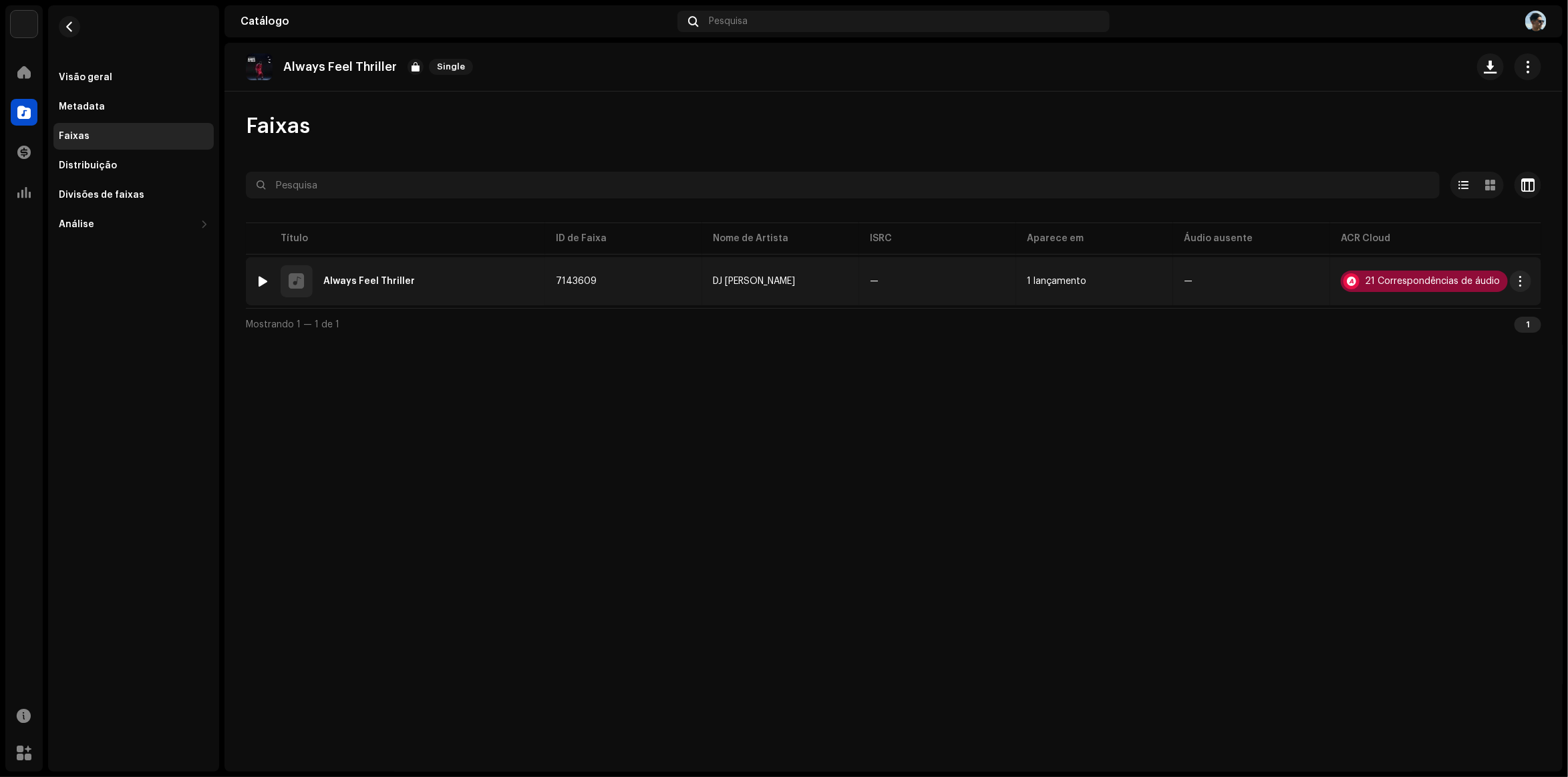
click at [1423, 278] on div "21 Correspondências de áudio" at bounding box center [1432, 281] width 135 height 9
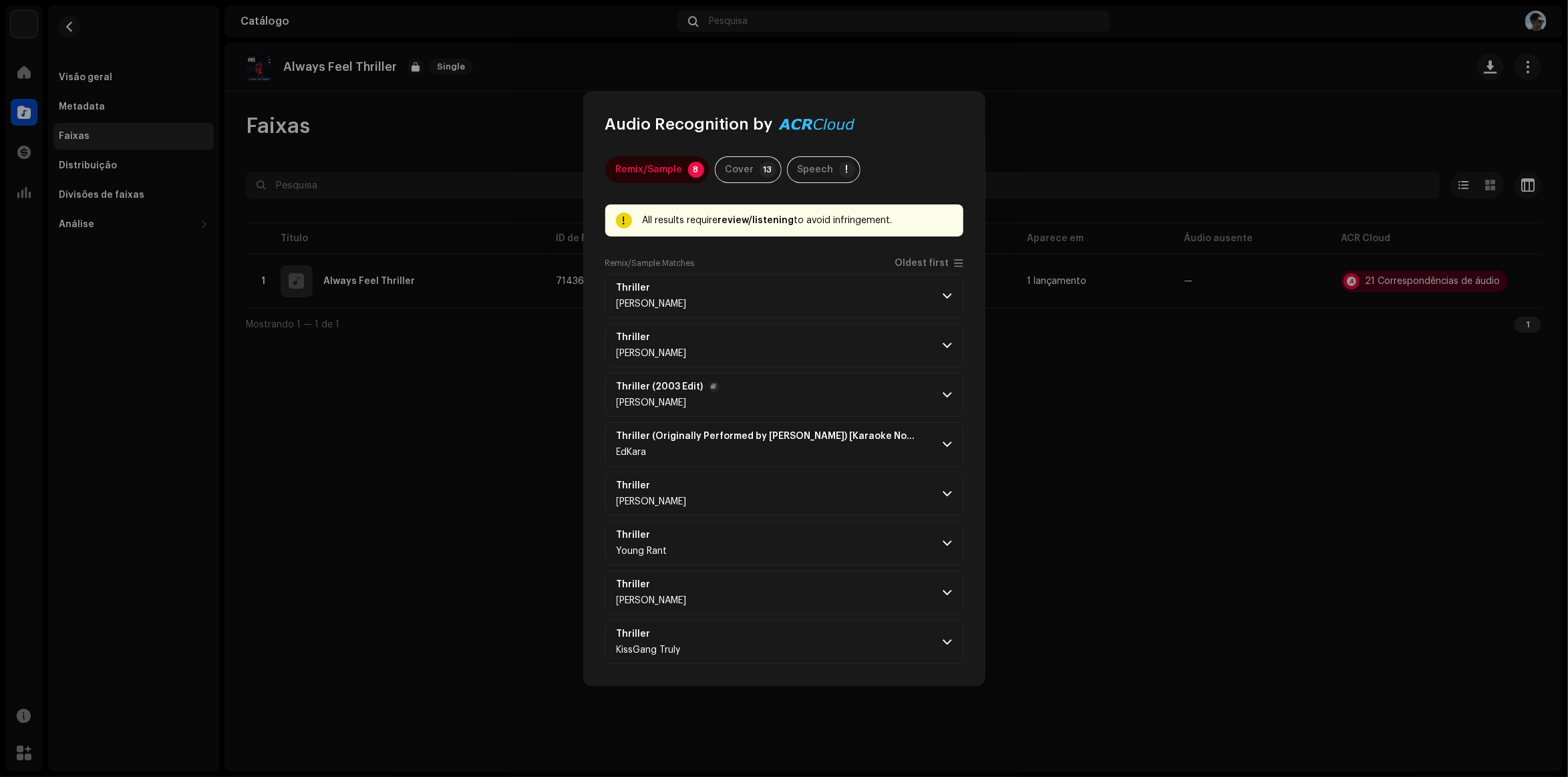
click at [723, 393] on p-accordion-header "Thriller (2003 Edit) [PERSON_NAME]" at bounding box center [784, 394] width 358 height 44
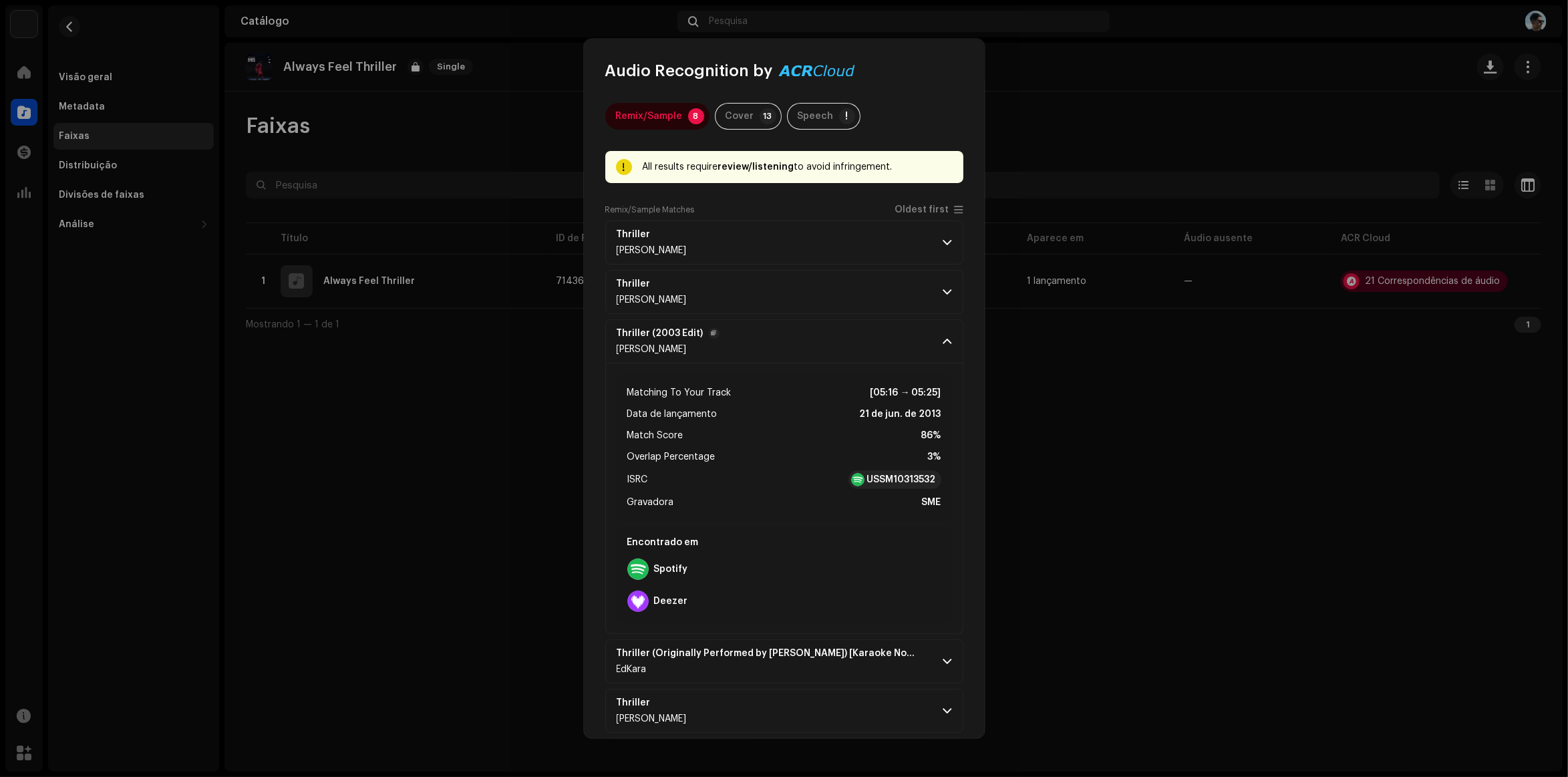
click at [784, 342] on p-accordion-header "Thriller (2003 Edit) [PERSON_NAME]" at bounding box center [784, 341] width 358 height 44
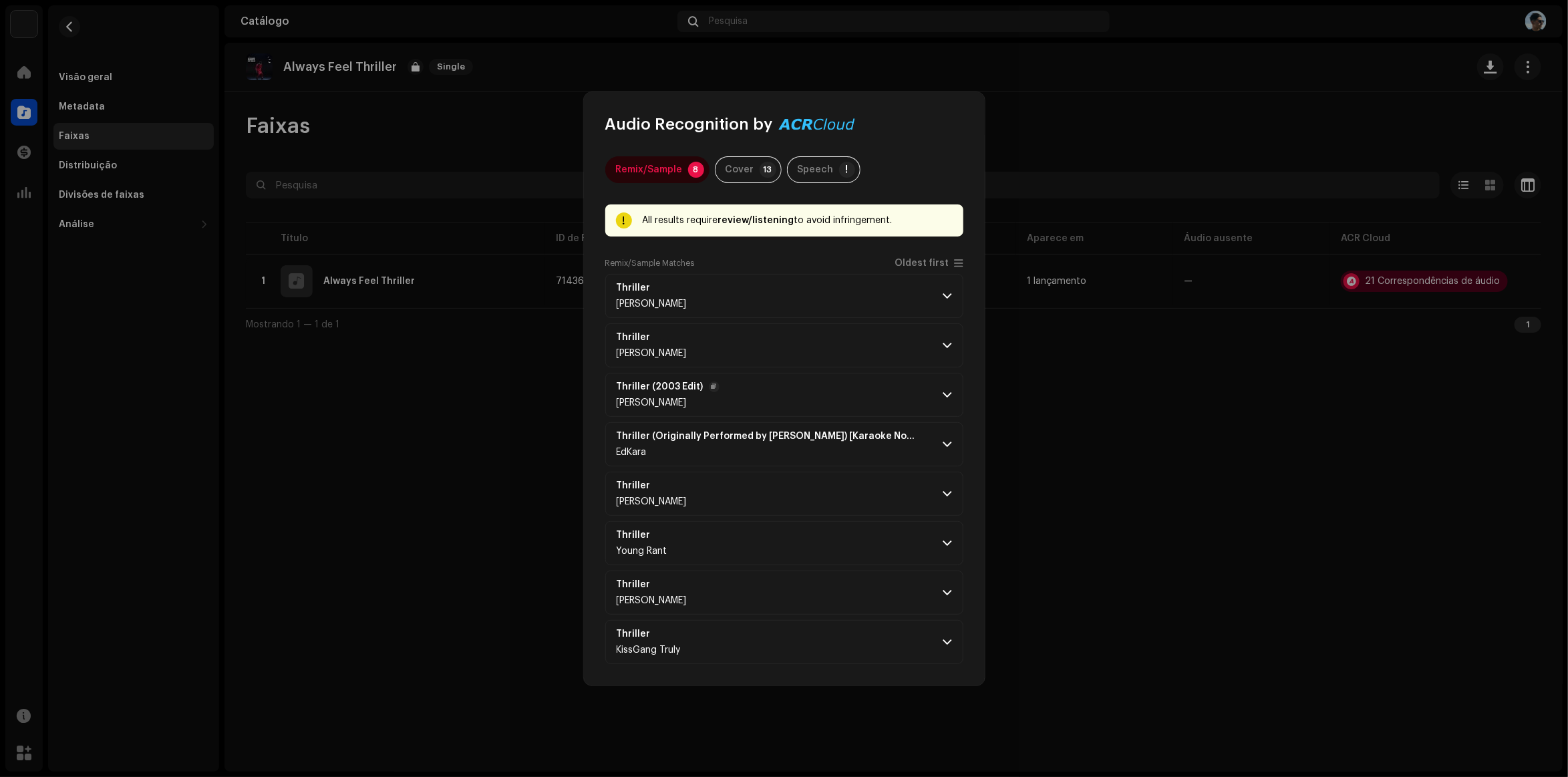
click at [762, 392] on p-accordion-header "Thriller (2003 Edit) [PERSON_NAME]" at bounding box center [784, 394] width 358 height 44
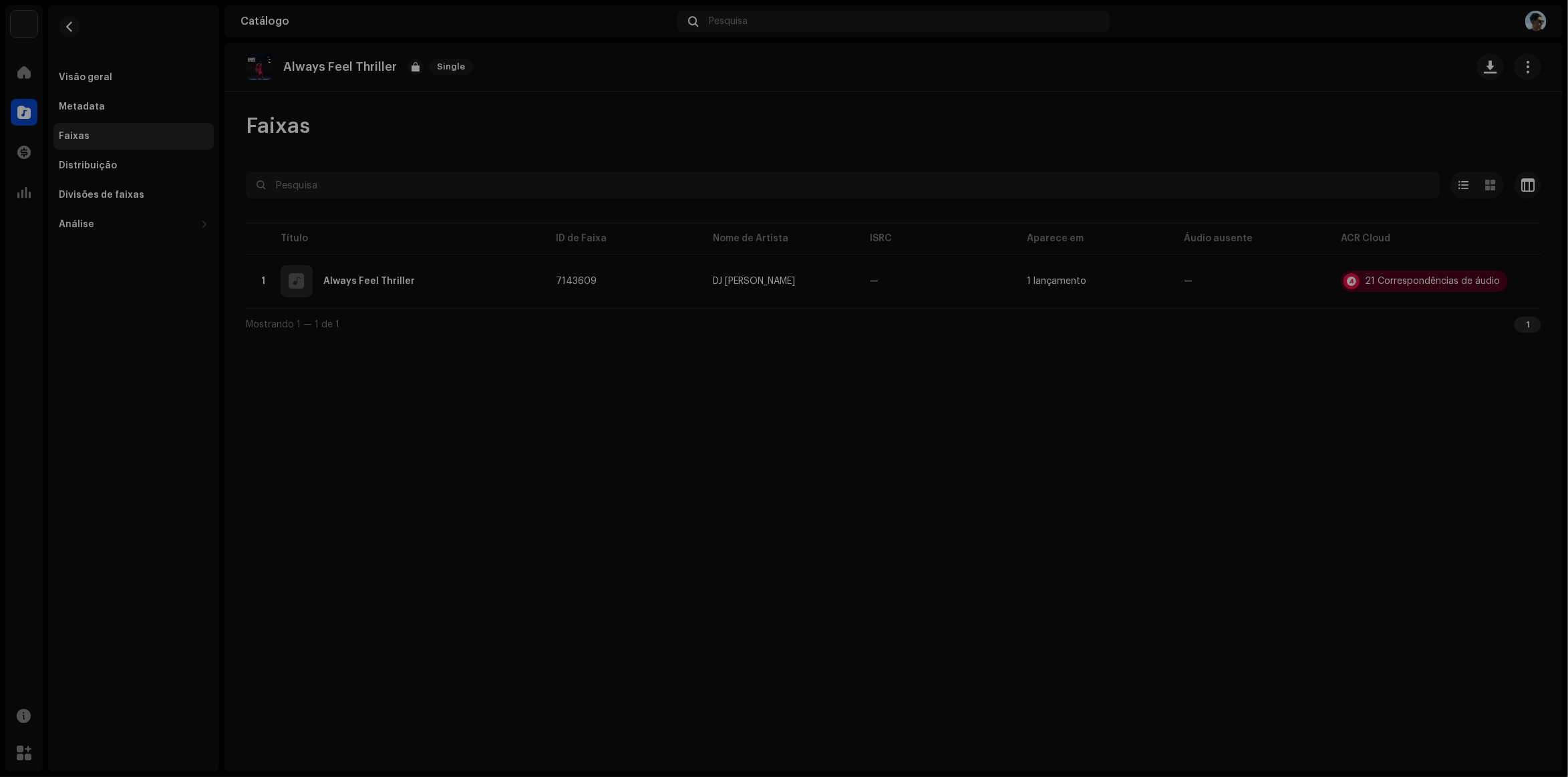
click at [242, 496] on div "Audio Recognition by Remix/Sample 8 Cover 13 Speech ! All results require revie…" at bounding box center [784, 388] width 1568 height 777
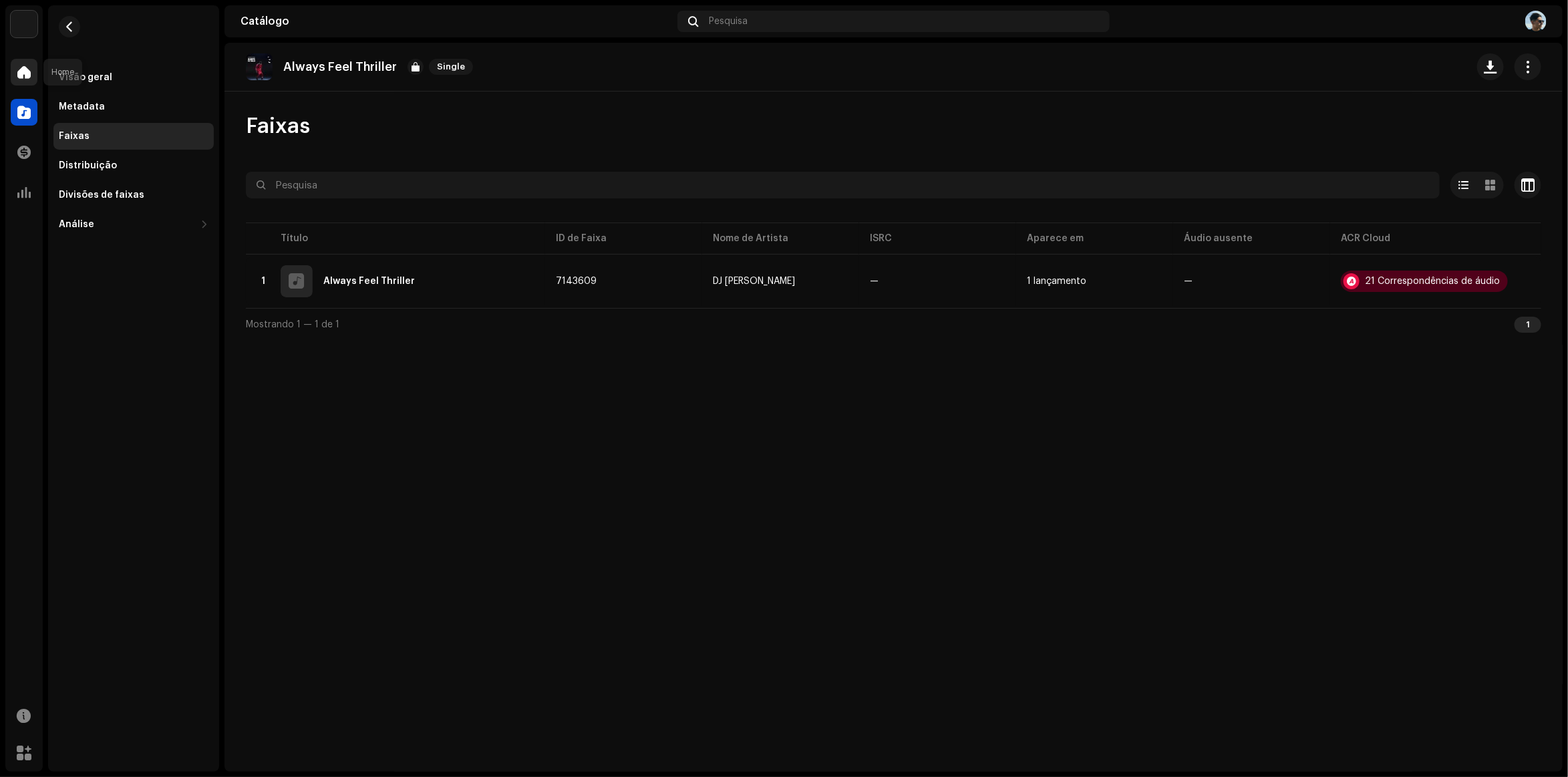
click at [19, 81] on div at bounding box center [24, 72] width 27 height 27
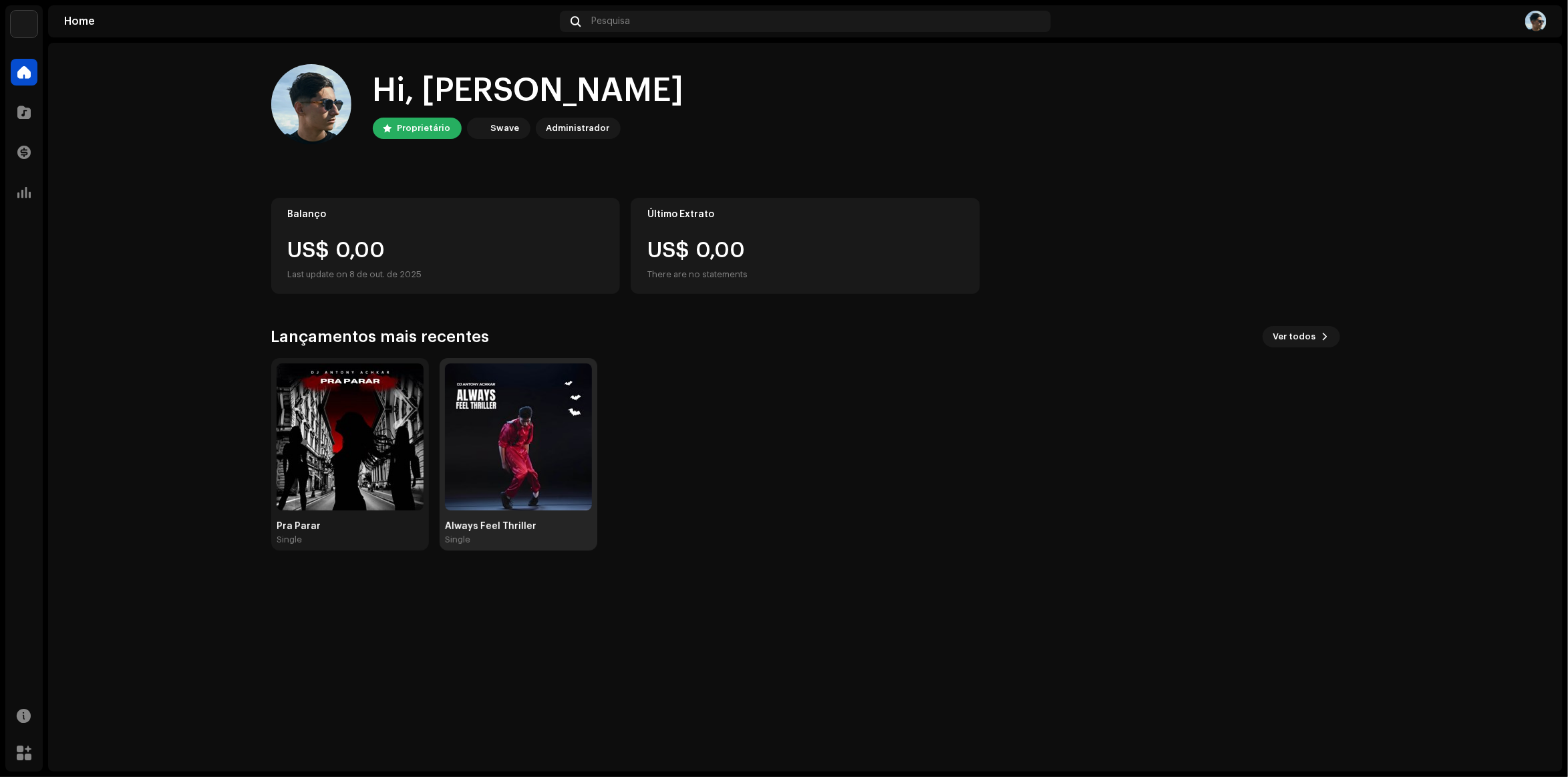
click at [493, 415] on img at bounding box center [518, 436] width 147 height 147
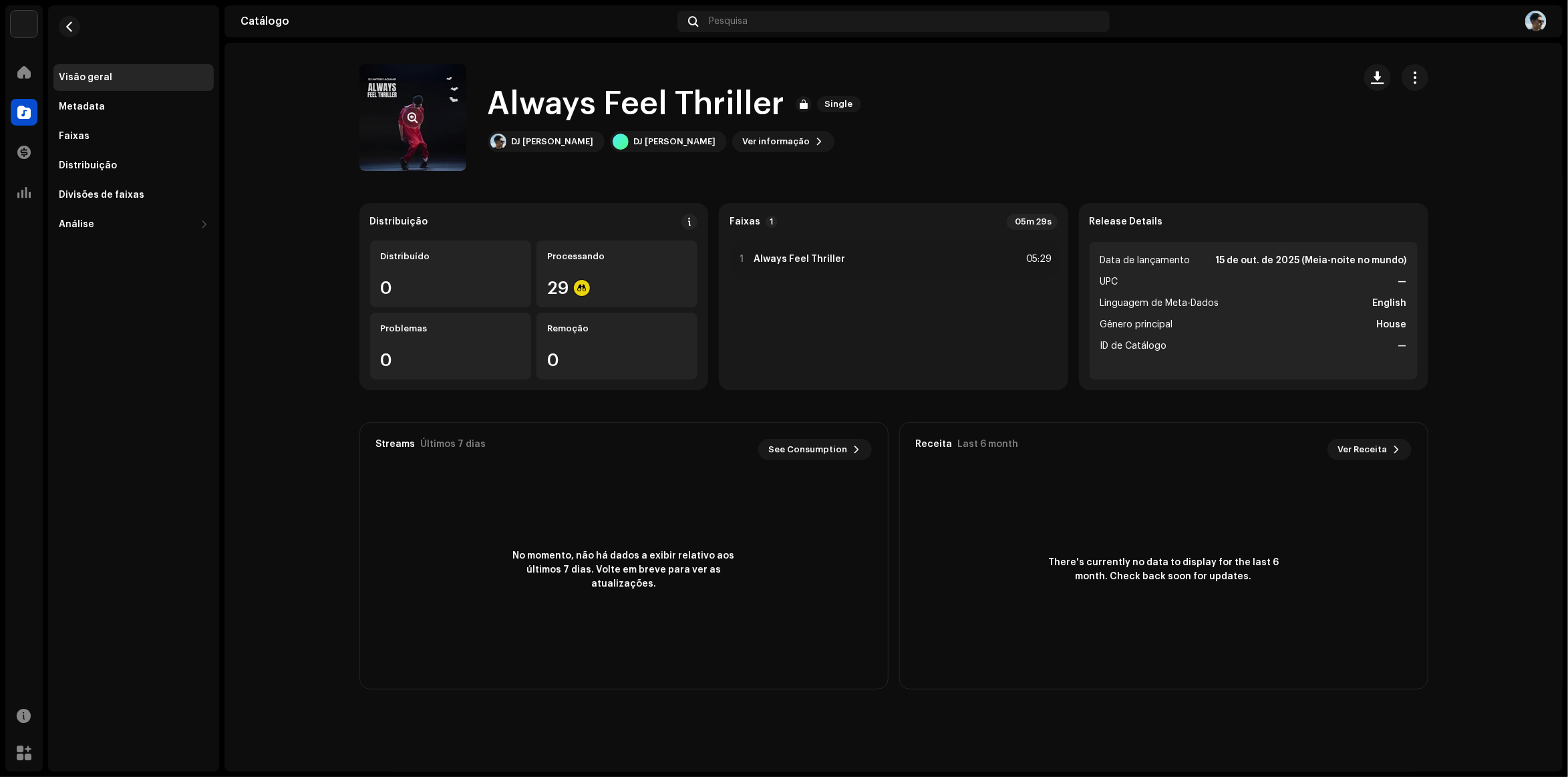
click at [402, 99] on re-a-cover at bounding box center [412, 117] width 107 height 107
click at [415, 119] on span "button" at bounding box center [412, 117] width 10 height 11
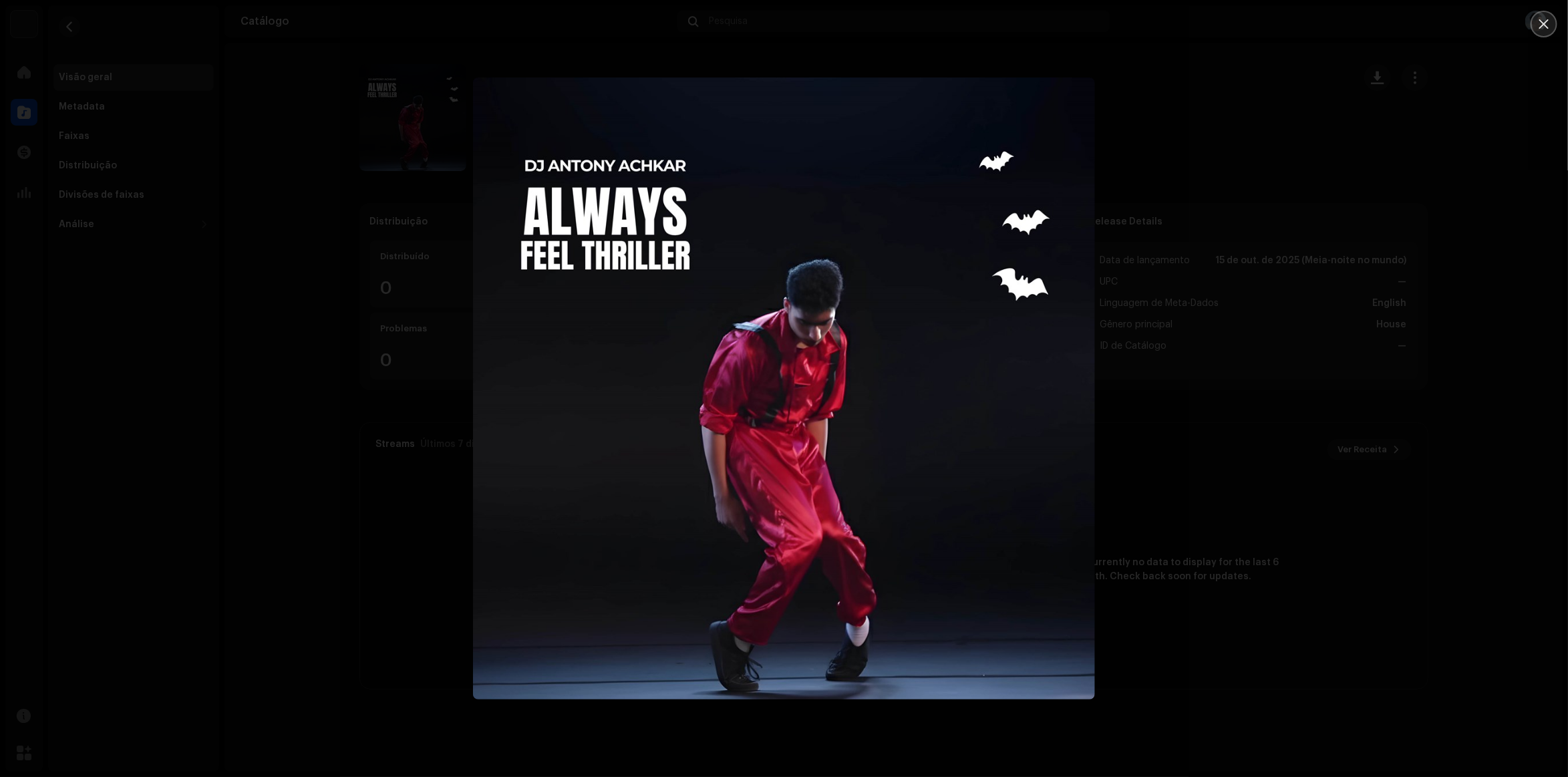
click at [1547, 33] on button "Close" at bounding box center [1544, 24] width 27 height 27
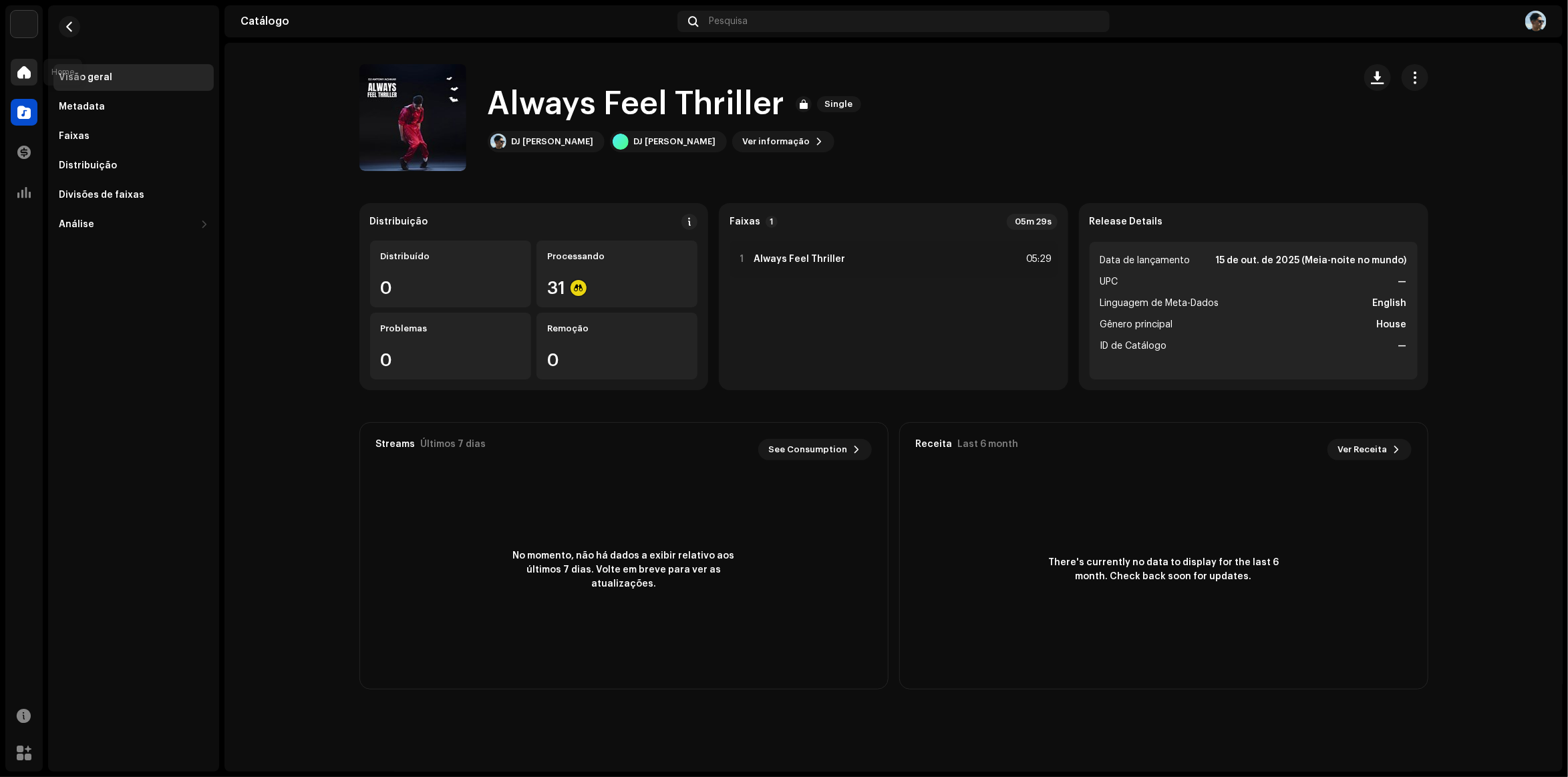
click at [29, 79] on div at bounding box center [24, 72] width 27 height 27
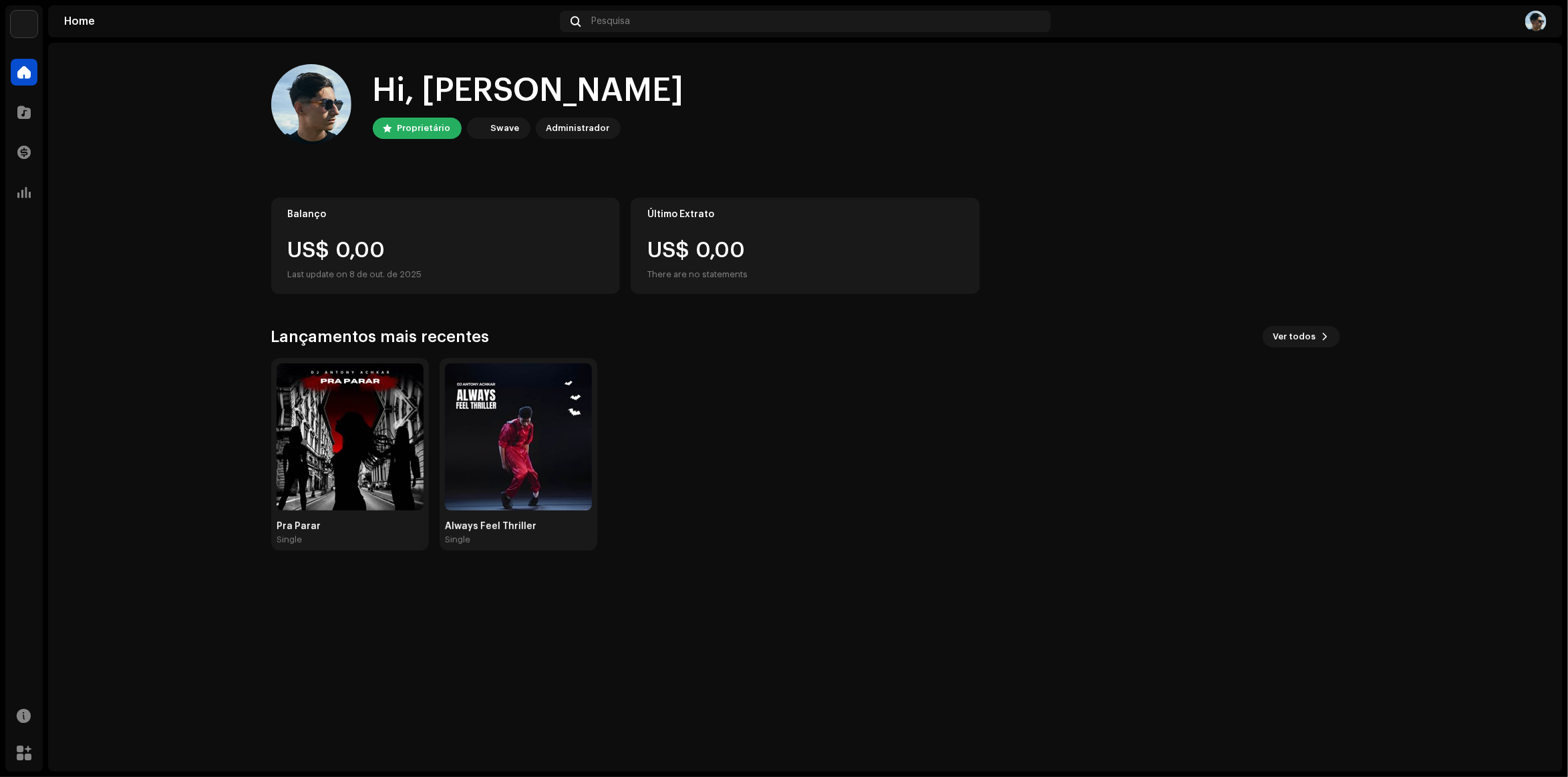
click at [426, 243] on div "US$ 0,00" at bounding box center [446, 250] width 316 height 21
click at [827, 438] on div "Pra Parar Single Always Feel Thriller Single" at bounding box center [800, 454] width 1069 height 192
click at [25, 101] on div at bounding box center [24, 112] width 27 height 27
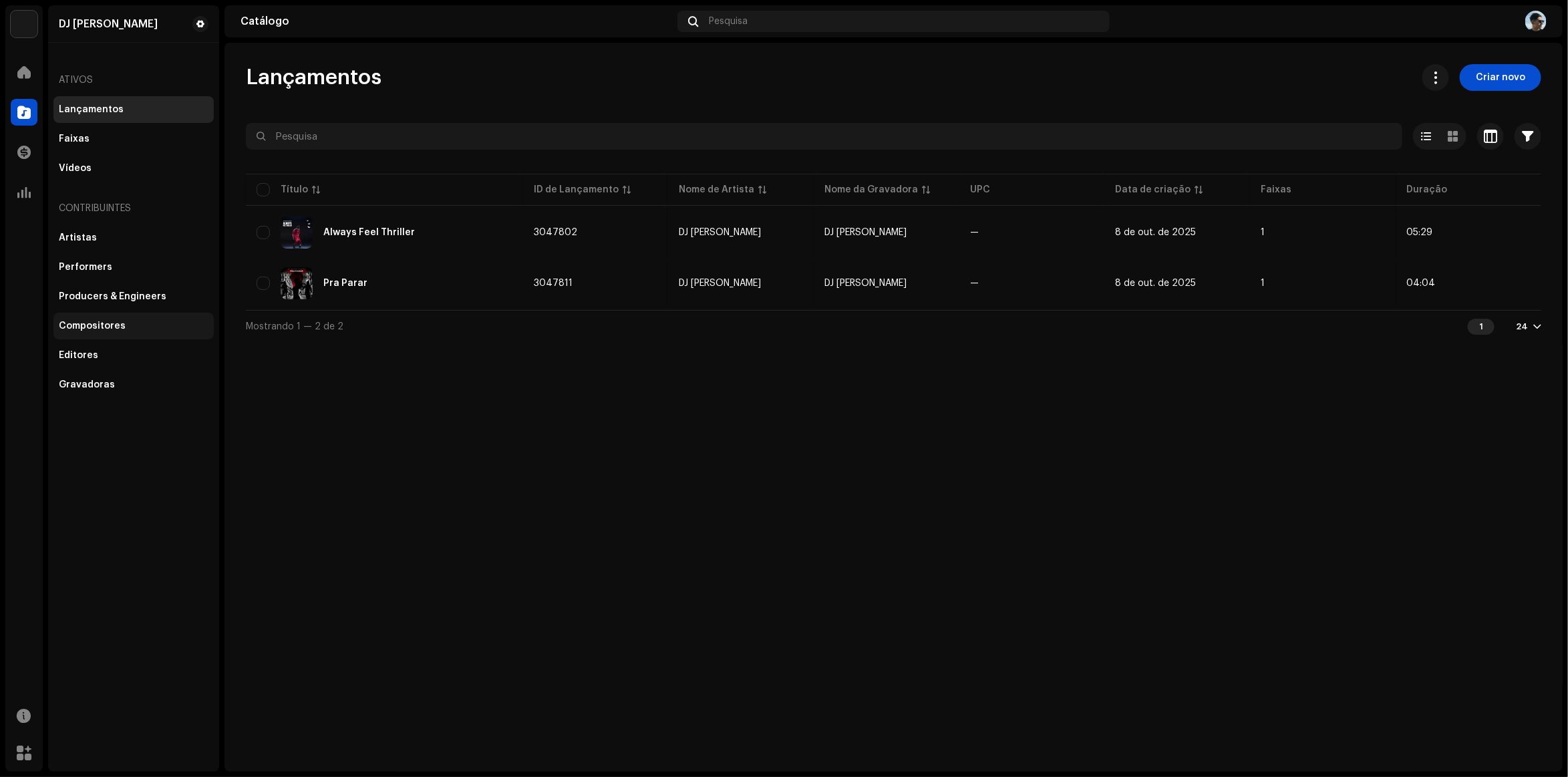
click at [127, 320] on div "Compositores" at bounding box center [133, 325] width 149 height 11
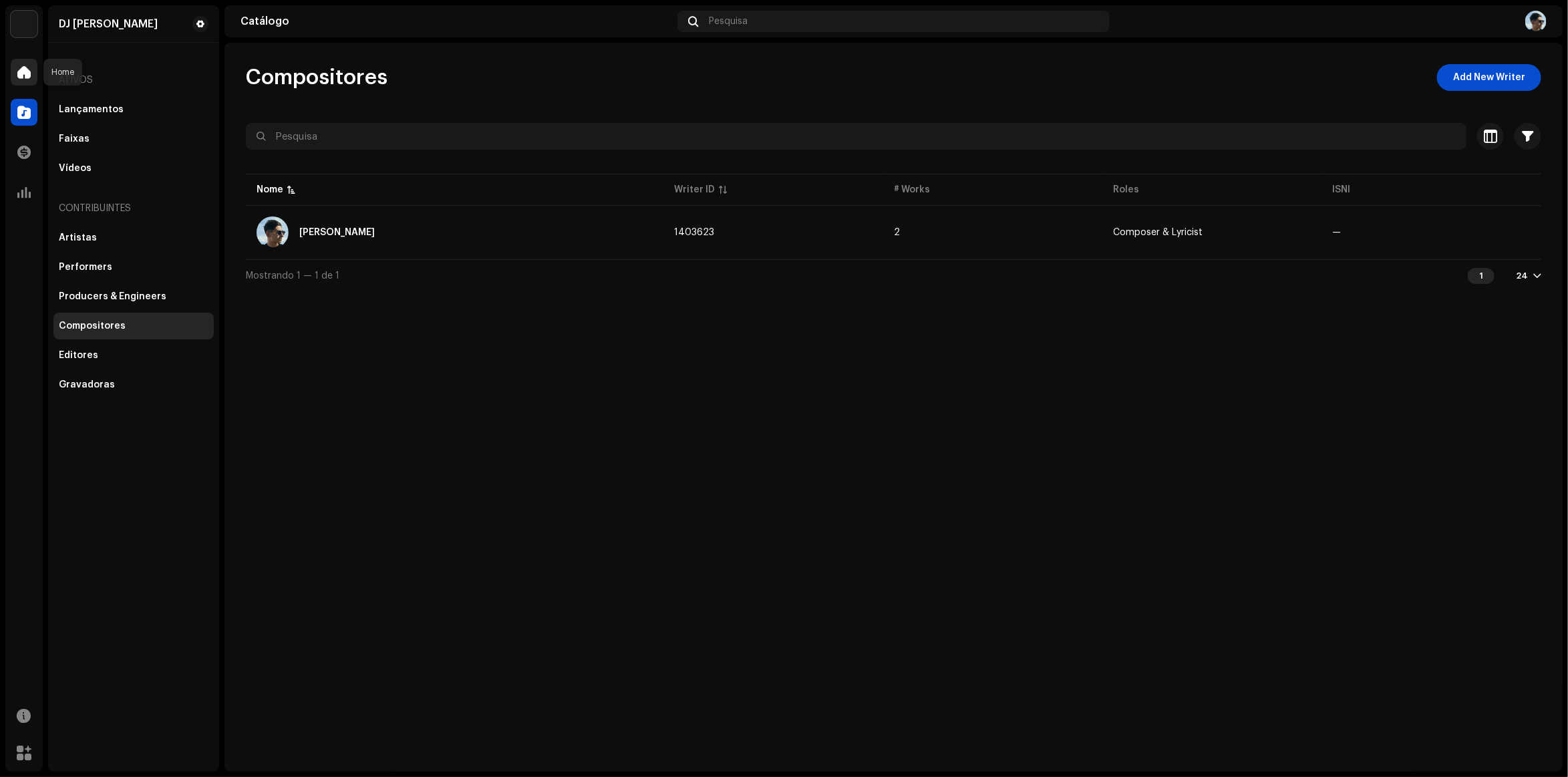
click at [30, 75] on span at bounding box center [24, 72] width 13 height 11
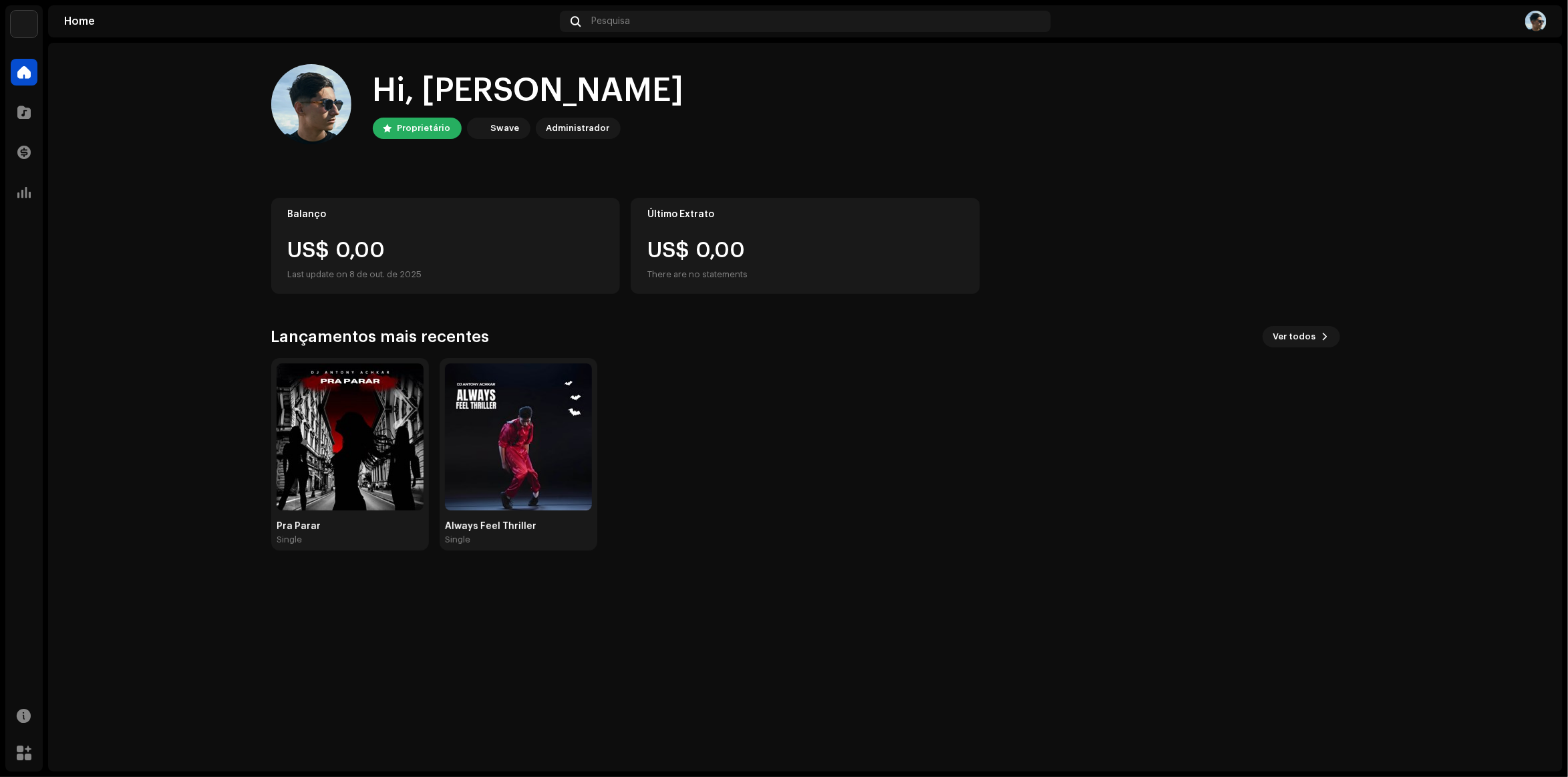
click at [30, 75] on span at bounding box center [24, 72] width 13 height 11
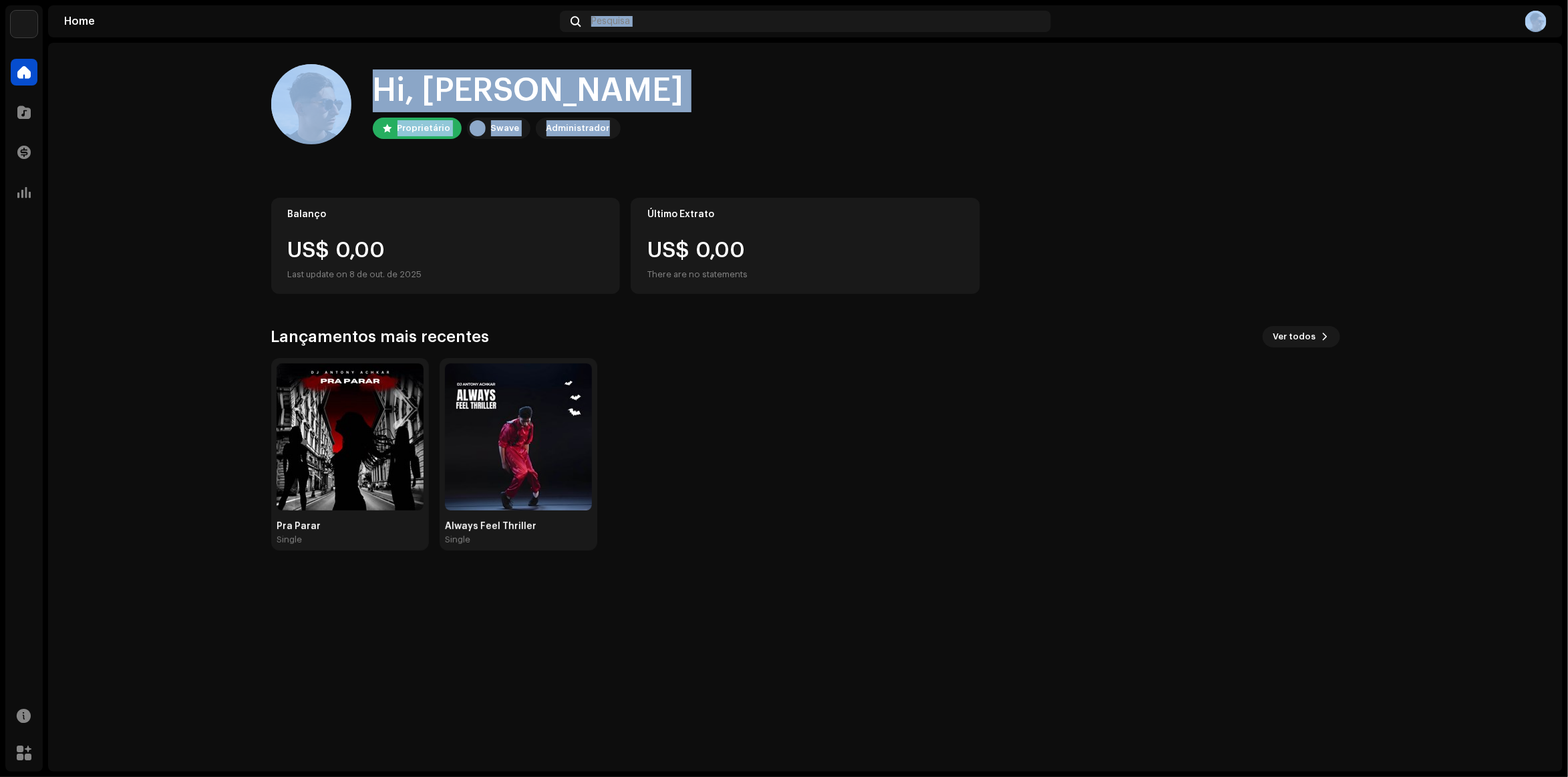
drag, startPoint x: 631, startPoint y: 124, endPoint x: 134, endPoint y: 32, distance: 505.4
click at [134, 32] on section "Home Pesquisa Hi, [PERSON_NAME] Proprietário Swave Administrador Balanço US$ 0,…" at bounding box center [805, 388] width 1515 height 766
click at [191, 72] on home-home "Hi, [PERSON_NAME] Proprietário Swave Administrador Balanço US$ 0,00 Last update…" at bounding box center [805, 307] width 1515 height 529
drag, startPoint x: 201, startPoint y: 70, endPoint x: 679, endPoint y: 157, distance: 485.9
click at [679, 157] on home-home "Hi, [PERSON_NAME] Proprietário Swave Administrador Balanço US$ 0,00 Last update…" at bounding box center [805, 307] width 1515 height 529
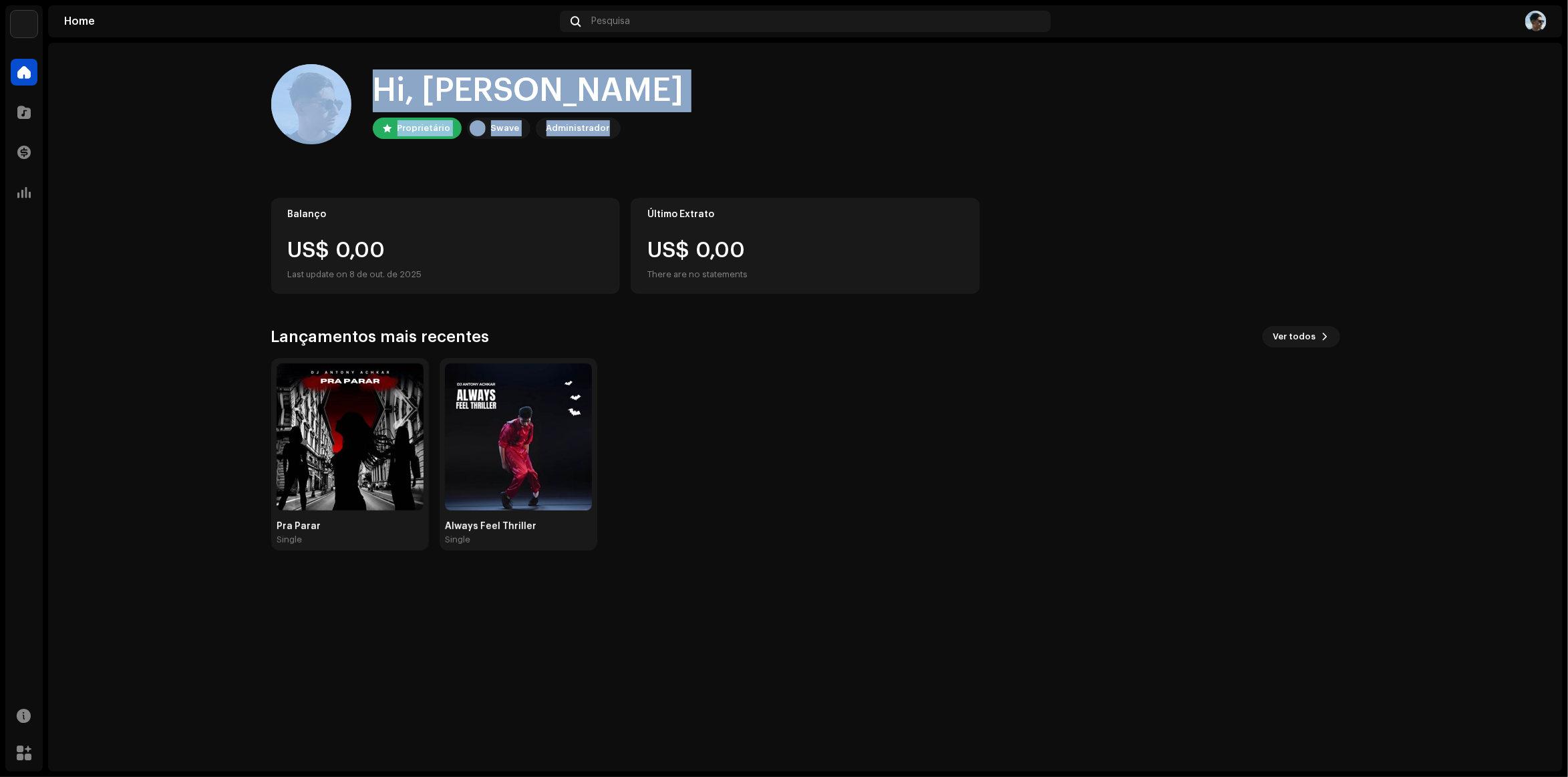
click at [679, 157] on home-user "Hi, [PERSON_NAME] Proprietário Swave Administrador" at bounding box center [805, 115] width 1069 height 101
drag, startPoint x: 694, startPoint y: 149, endPoint x: 241, endPoint y: 91, distance: 456.7
click at [241, 91] on home-home "Hi, [PERSON_NAME] Proprietário Swave Administrador Balanço US$ 0,00 Last update…" at bounding box center [805, 307] width 1515 height 529
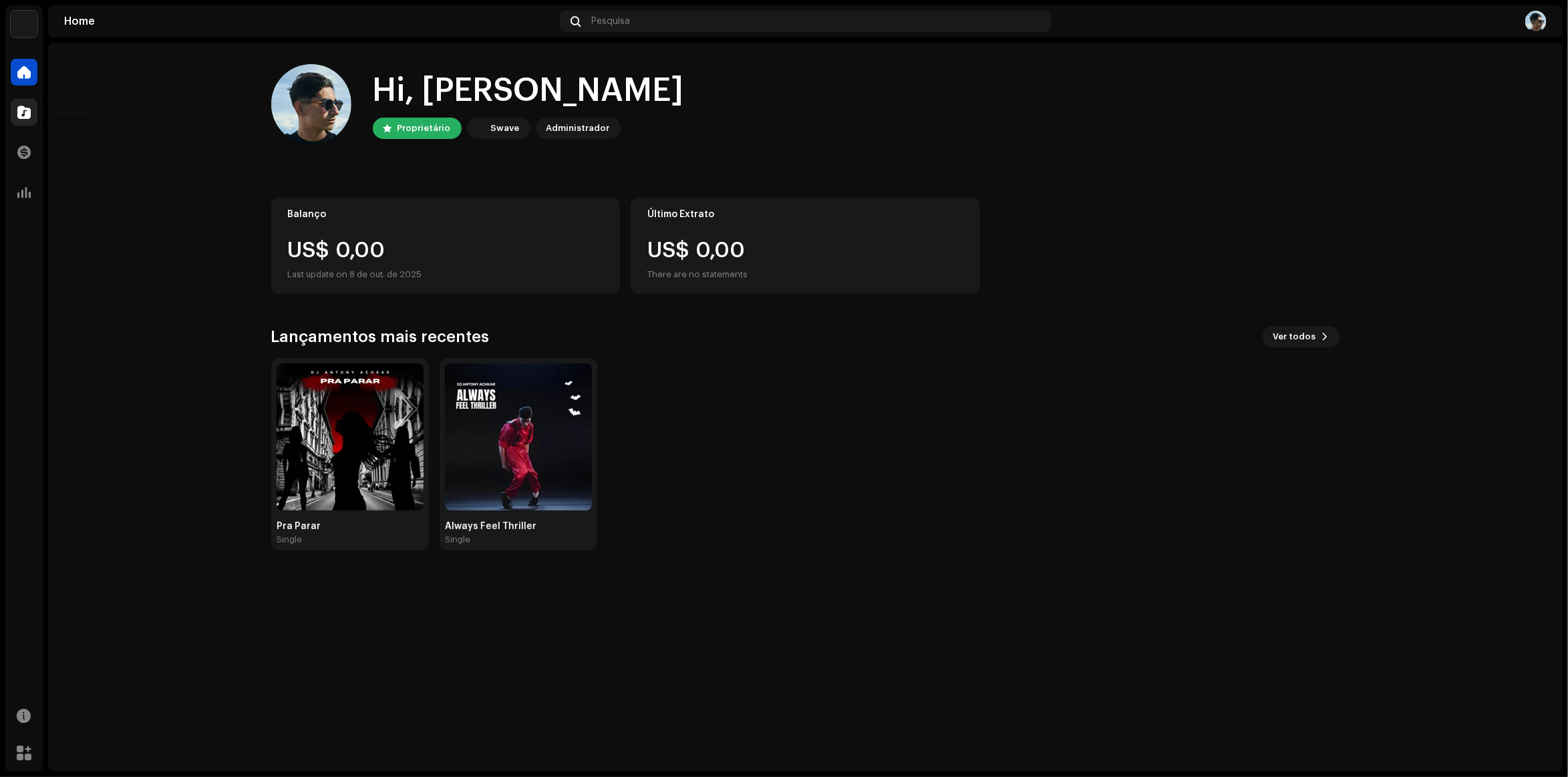
click at [25, 99] on div at bounding box center [24, 112] width 27 height 27
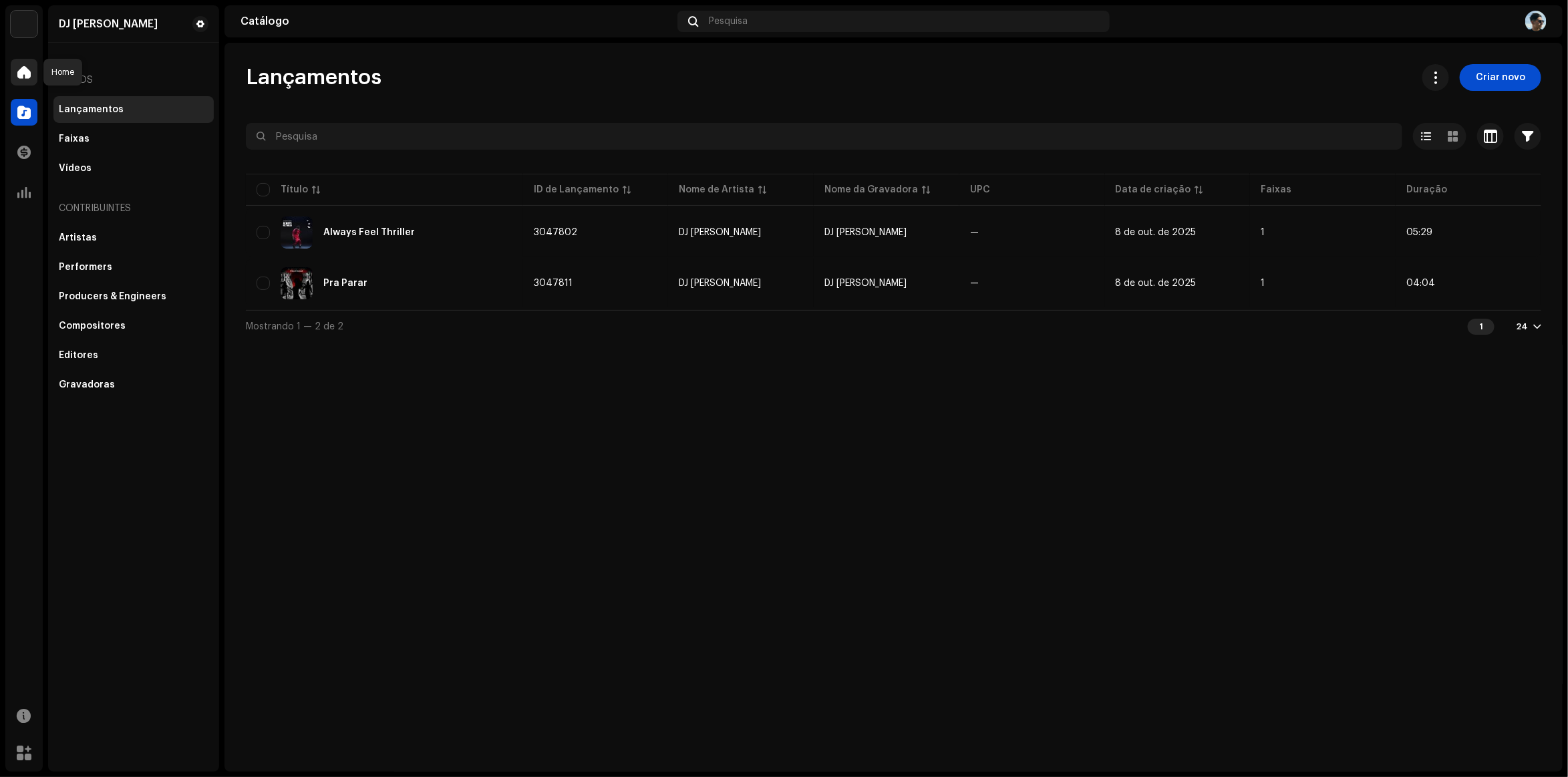
click at [12, 67] on div at bounding box center [24, 72] width 27 height 27
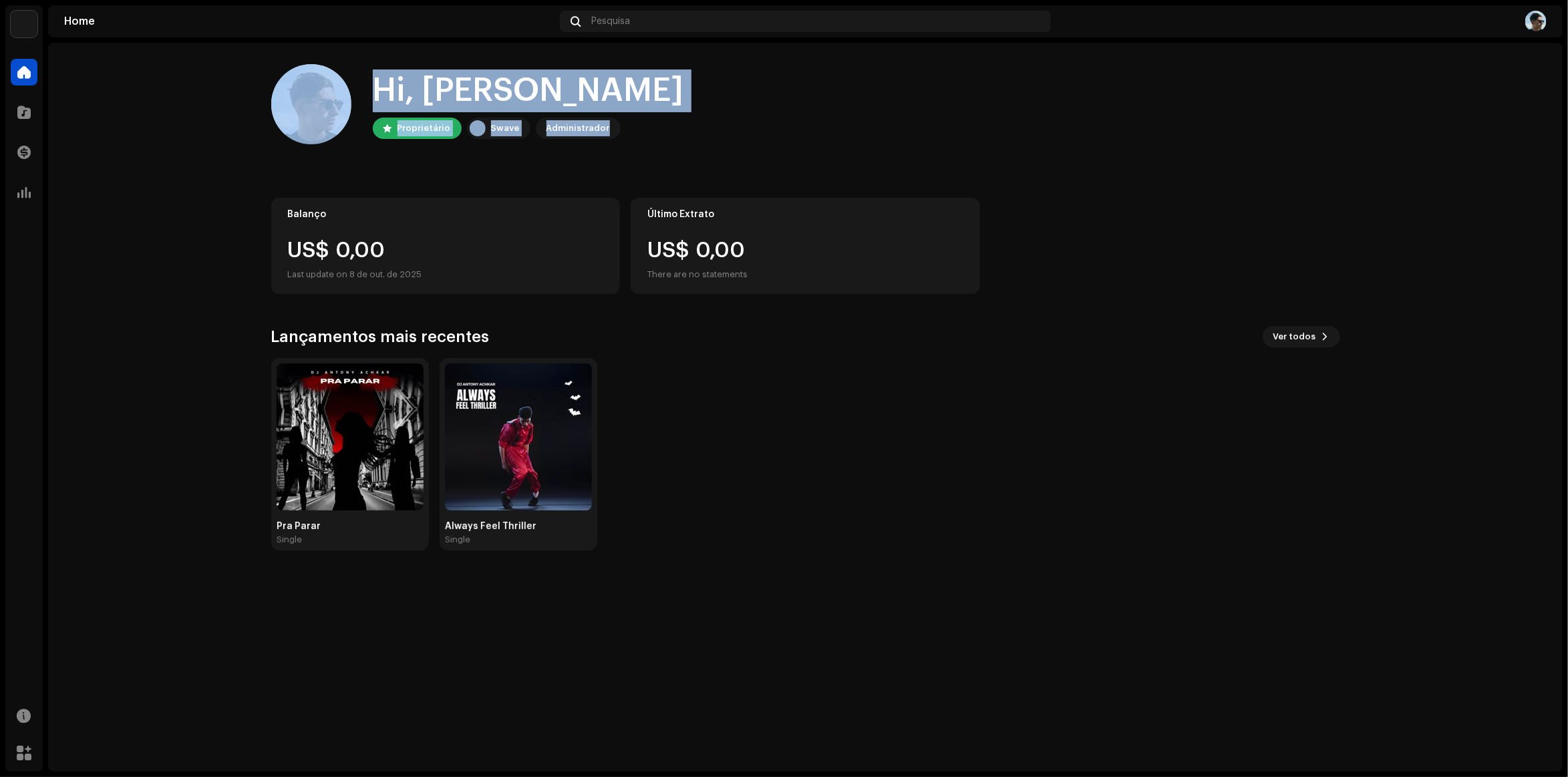
drag, startPoint x: 677, startPoint y: 132, endPoint x: 95, endPoint y: 72, distance: 585.1
click at [95, 72] on home-home "Hi, [PERSON_NAME] Proprietário Swave Administrador Balanço US$ 0,00 Last update…" at bounding box center [805, 307] width 1515 height 529
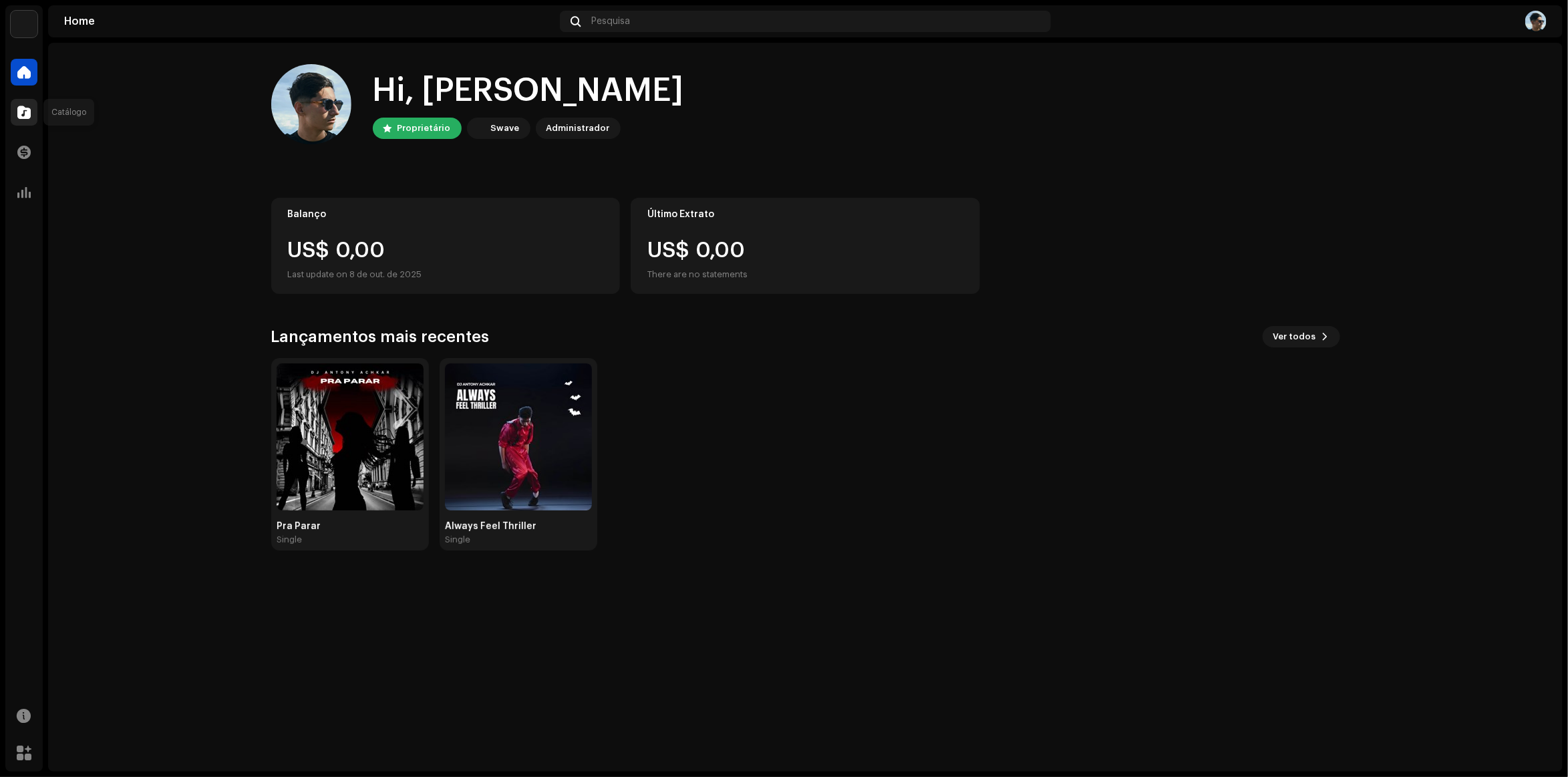
click at [30, 118] on div at bounding box center [24, 112] width 27 height 27
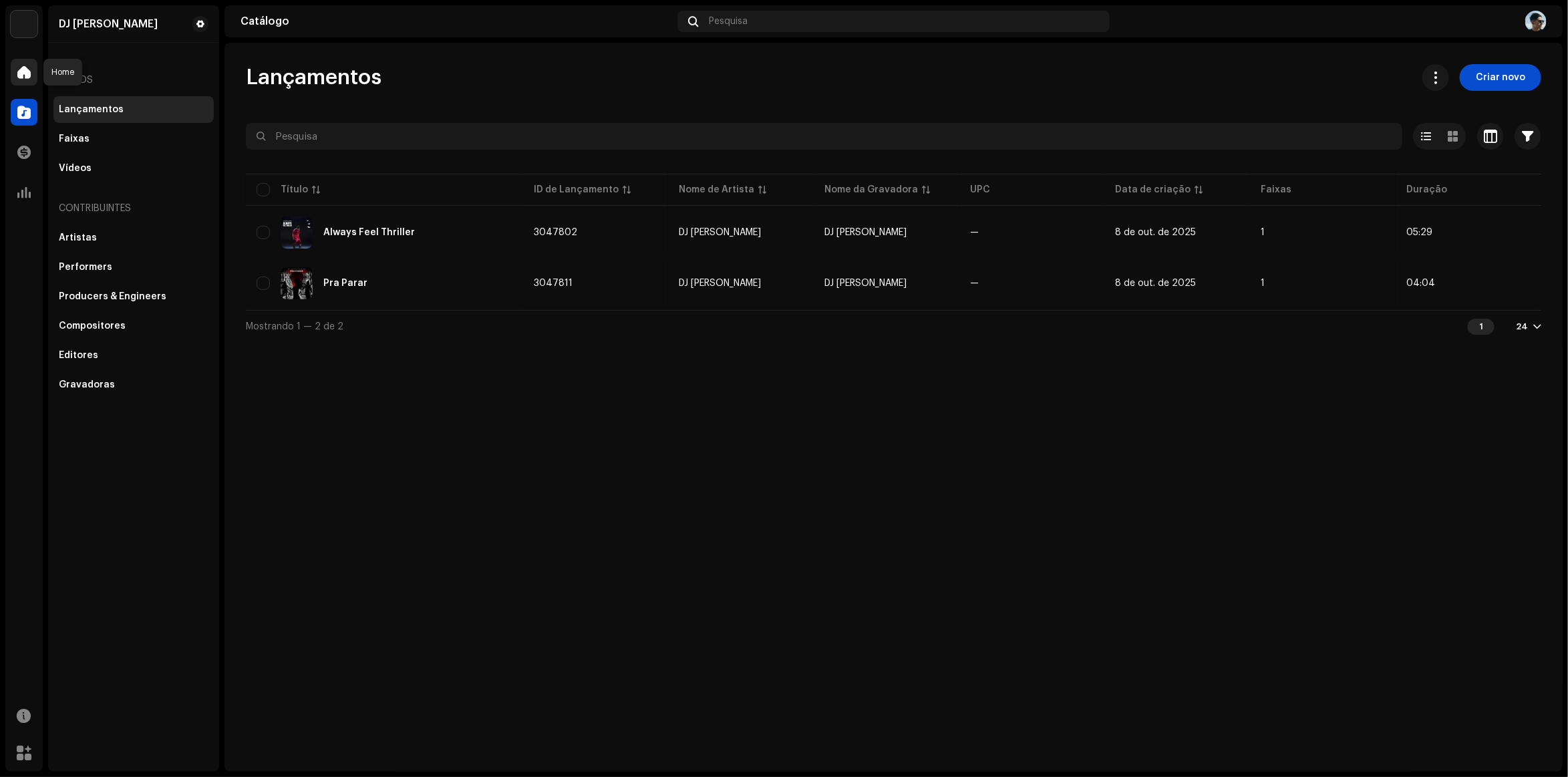
click at [22, 67] on span at bounding box center [24, 72] width 13 height 11
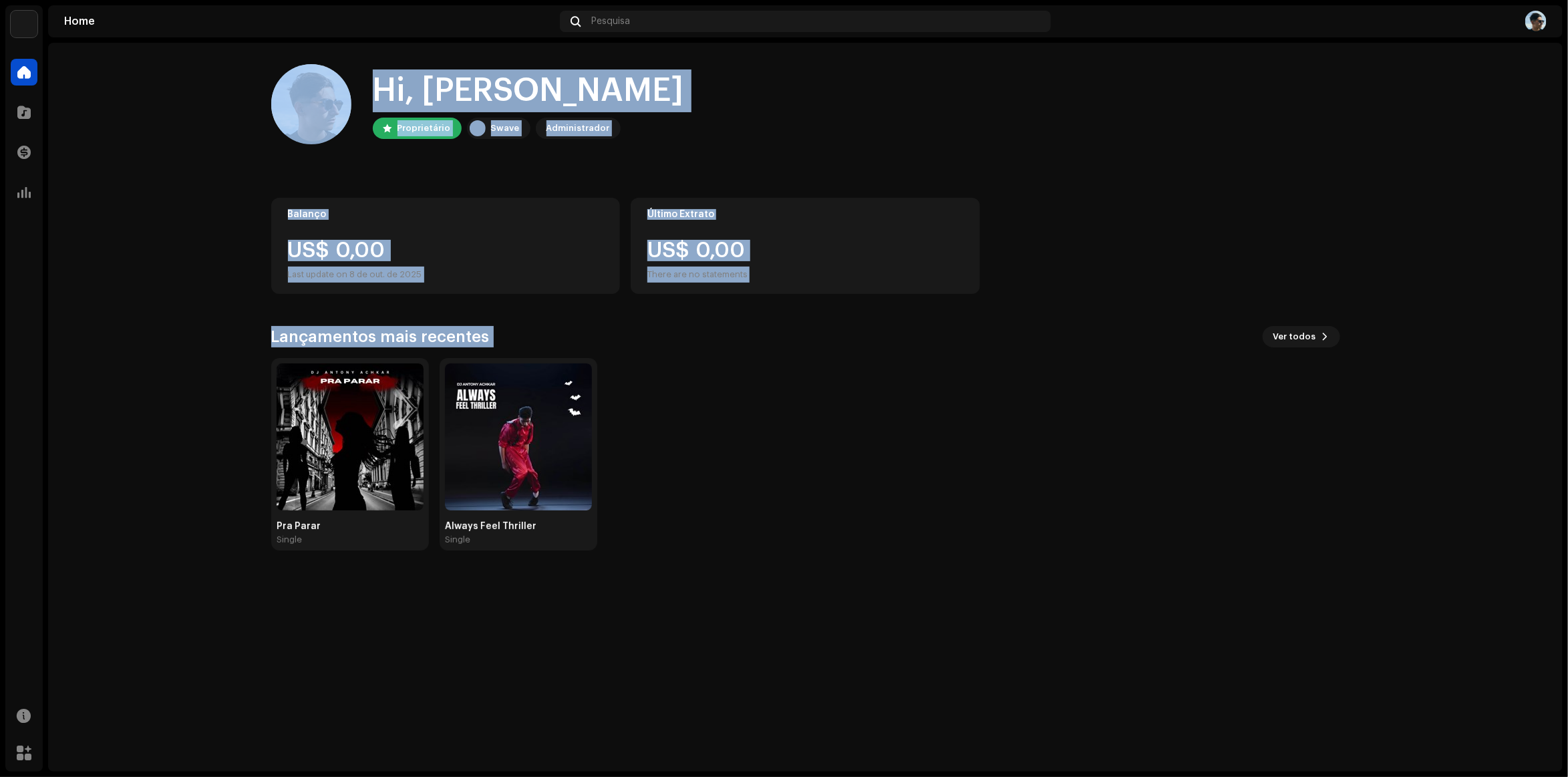
drag, startPoint x: 1430, startPoint y: 461, endPoint x: 128, endPoint y: 49, distance: 1365.6
click at [128, 49] on home-home "Hi, [PERSON_NAME] Proprietário Swave Administrador Balanço US$ 0,00 Last update…" at bounding box center [805, 307] width 1515 height 529
click at [146, 74] on home-home "Hi, [PERSON_NAME] Proprietário Swave Administrador Balanço US$ 0,00 Last update…" at bounding box center [805, 307] width 1515 height 529
drag, startPoint x: 1178, startPoint y: 347, endPoint x: 129, endPoint y: 141, distance: 1069.0
click at [129, 141] on home-home "Hi, [PERSON_NAME] Proprietário Swave Administrador Balanço US$ 0,00 Last update…" at bounding box center [805, 307] width 1515 height 529
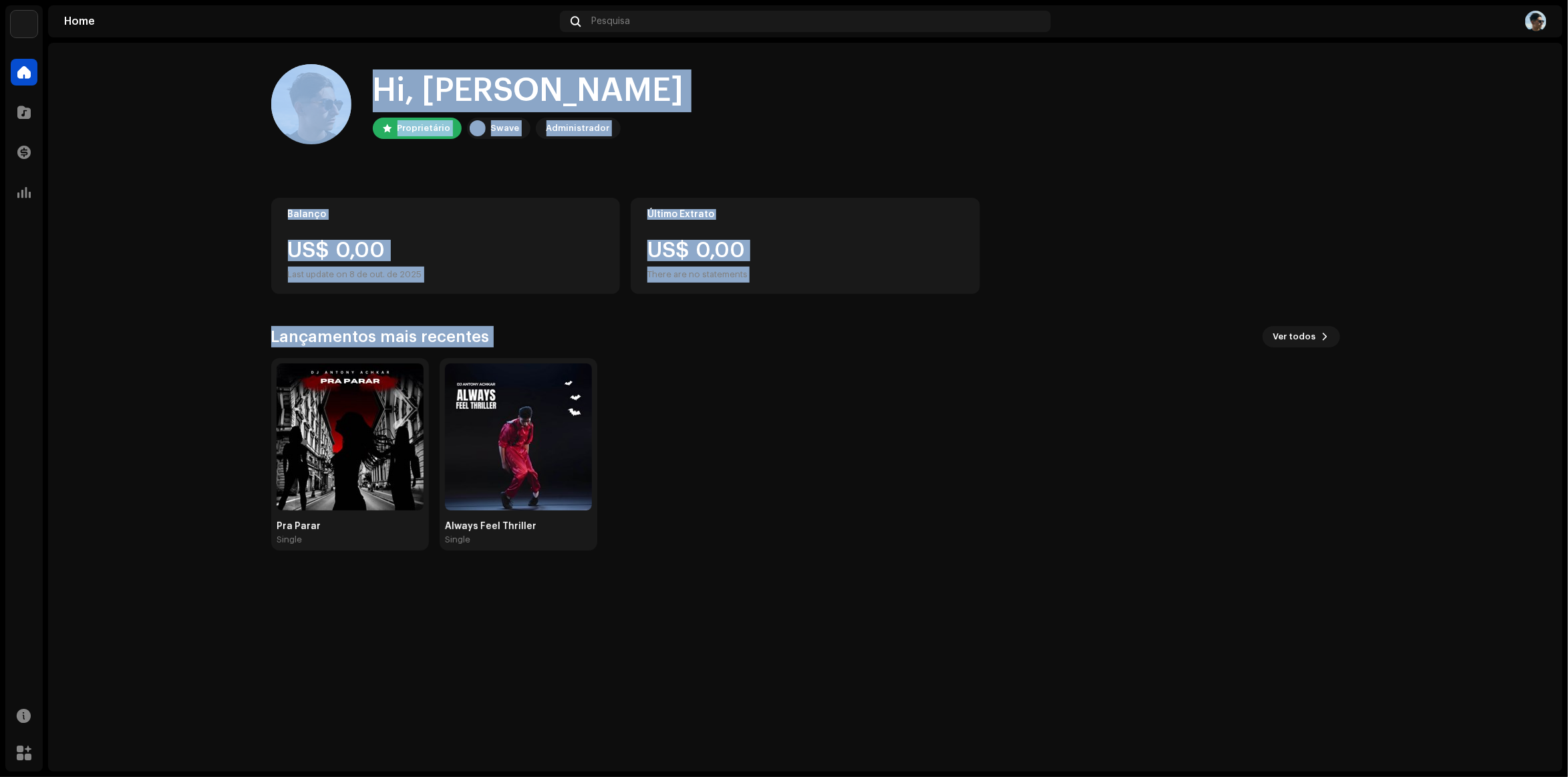
click at [129, 141] on home-home "Hi, [PERSON_NAME] Proprietário Swave Administrador Balanço US$ 0,00 Last update…" at bounding box center [805, 307] width 1515 height 529
drag, startPoint x: 1247, startPoint y: 354, endPoint x: 65, endPoint y: 48, distance: 1221.0
click at [65, 48] on home-home "Hi, [PERSON_NAME] Proprietário Swave Administrador Balanço US$ 0,00 Last update…" at bounding box center [805, 307] width 1515 height 529
click at [65, 144] on home-home "Hi, [PERSON_NAME] Proprietário Swave Administrador Balanço US$ 0,00 Last update…" at bounding box center [805, 307] width 1515 height 529
